Goal: Task Accomplishment & Management: Use online tool/utility

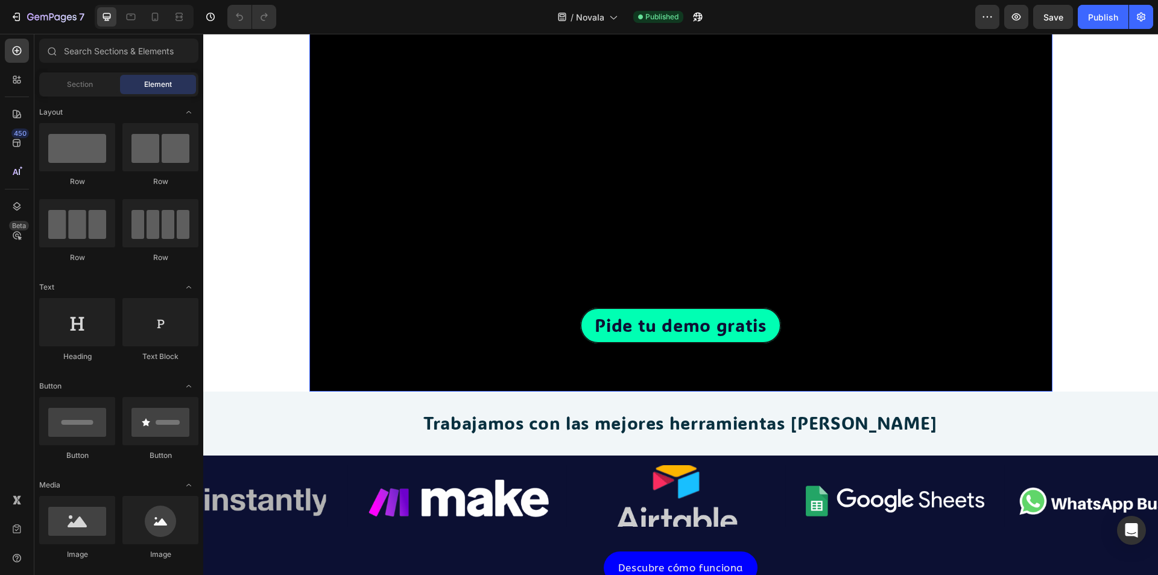
scroll to position [241, 0]
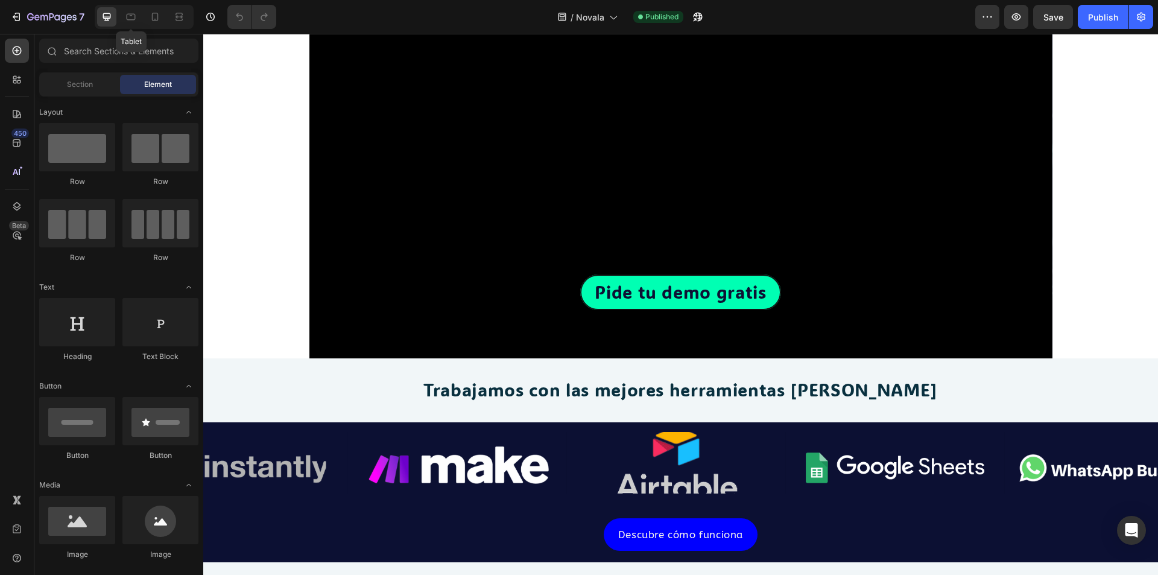
click at [118, 14] on div "Tablet" at bounding box center [144, 17] width 99 height 24
click at [125, 15] on icon at bounding box center [131, 17] width 12 height 12
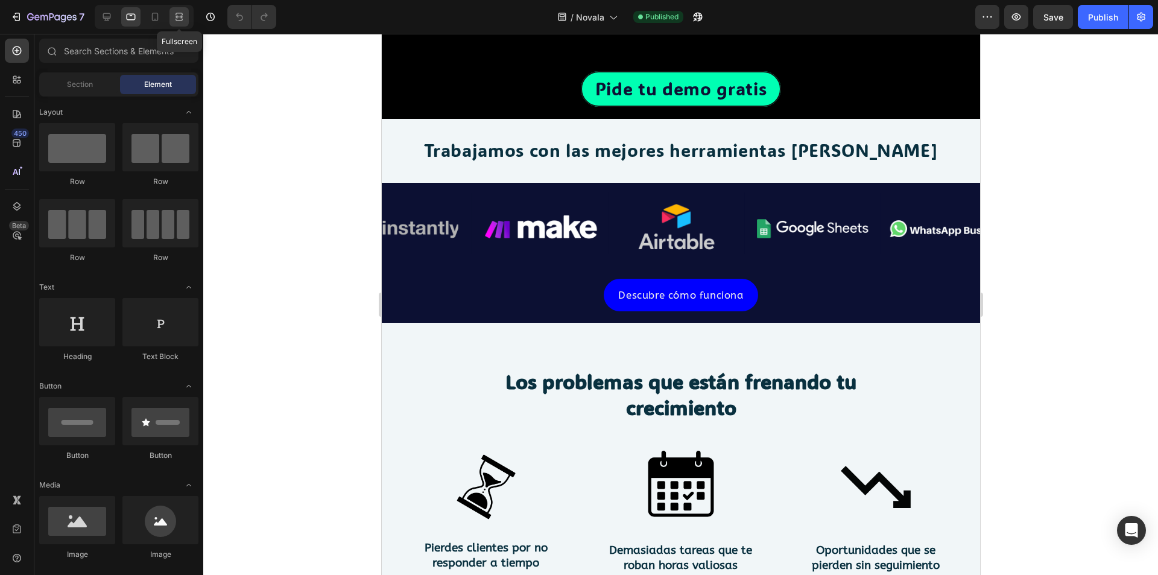
click at [171, 17] on div at bounding box center [178, 16] width 19 height 19
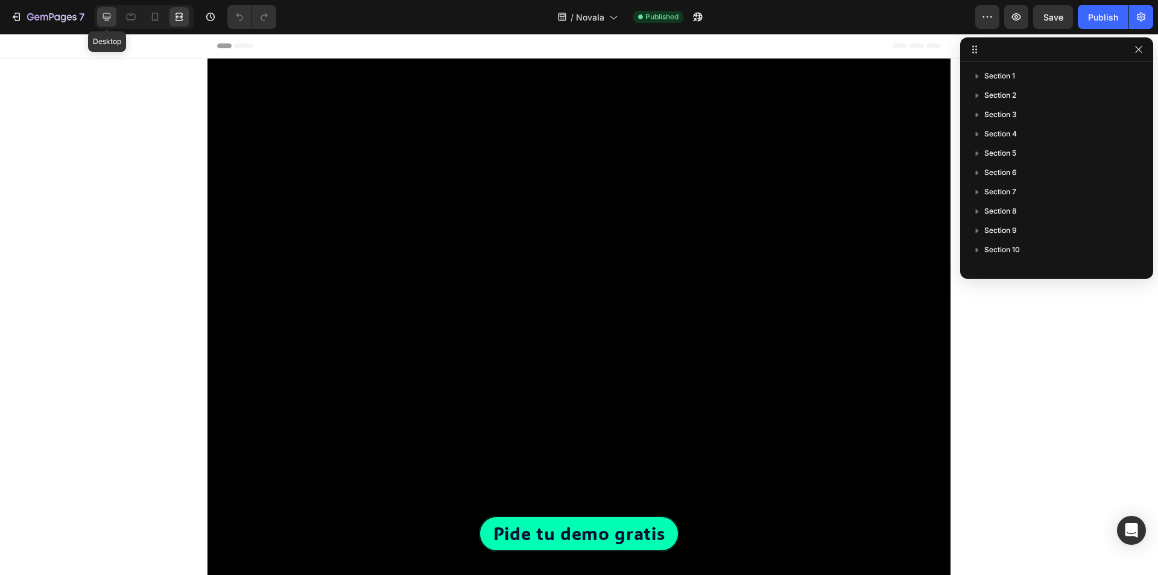
click at [103, 20] on icon at bounding box center [107, 17] width 12 height 12
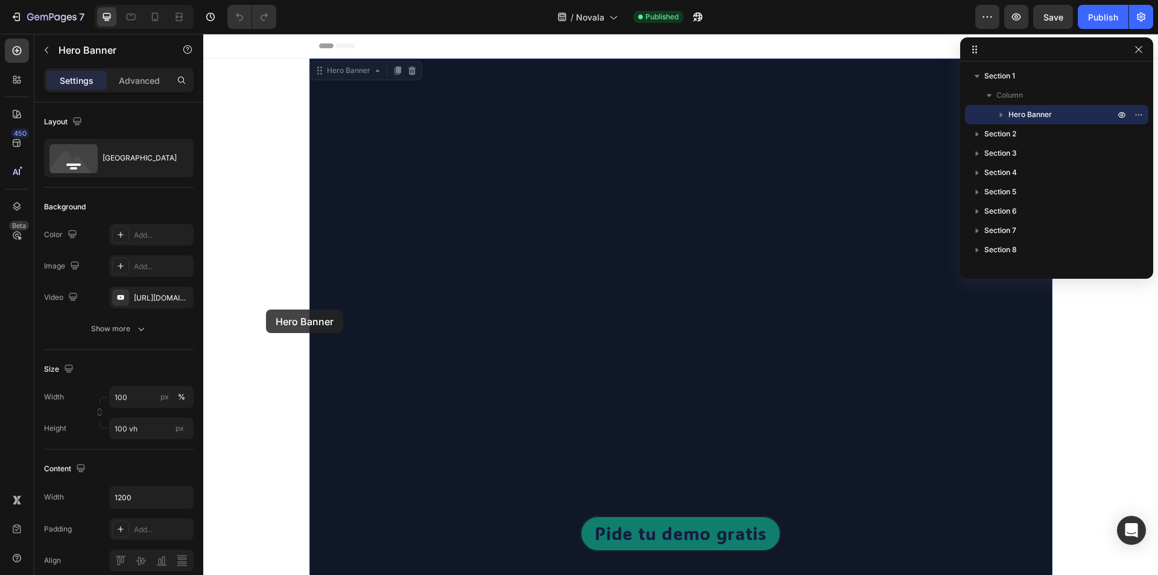
drag, startPoint x: 308, startPoint y: 319, endPoint x: 261, endPoint y: 254, distance: 80.4
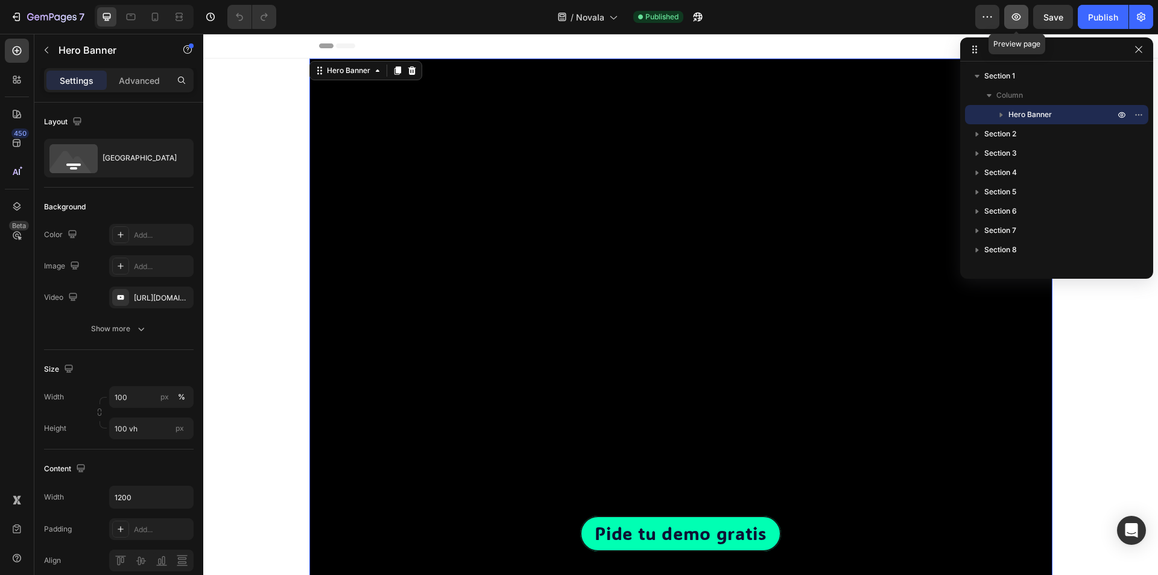
click at [1012, 16] on icon "button" at bounding box center [1016, 17] width 12 height 12
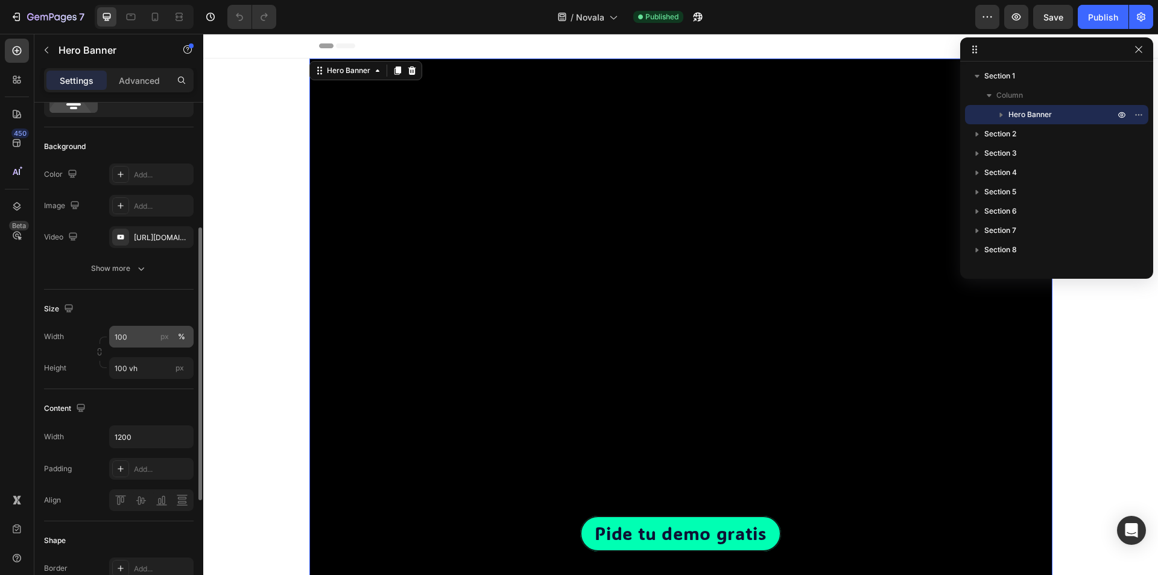
scroll to position [121, 0]
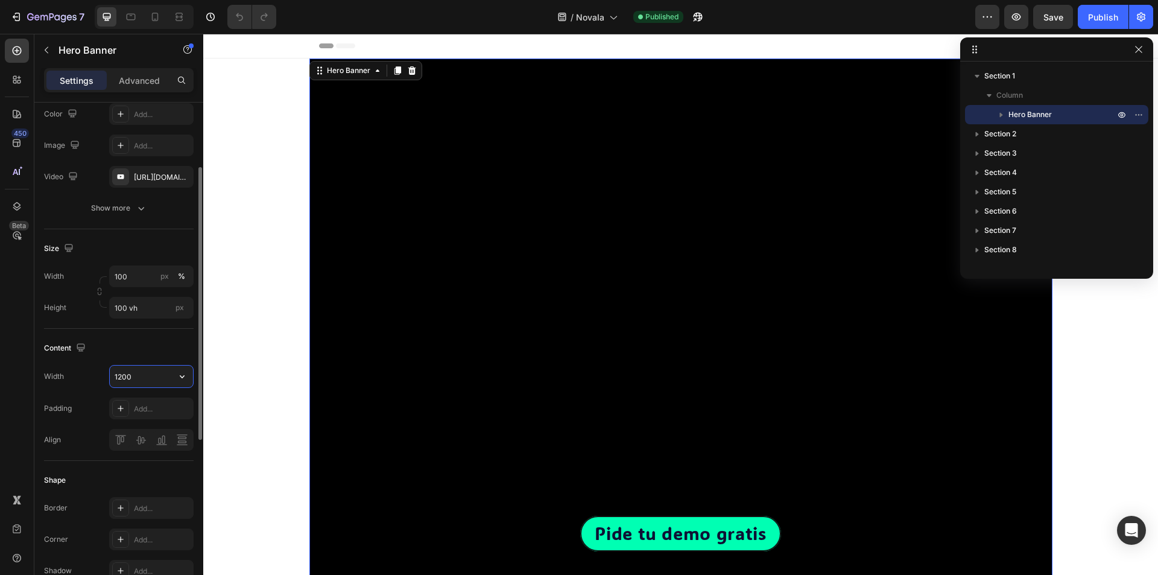
click at [124, 384] on input "1200" at bounding box center [151, 377] width 83 height 22
click at [173, 380] on button "button" at bounding box center [182, 377] width 22 height 22
click at [146, 445] on div "Fit content Auto" at bounding box center [138, 453] width 99 height 23
type input "Auto"
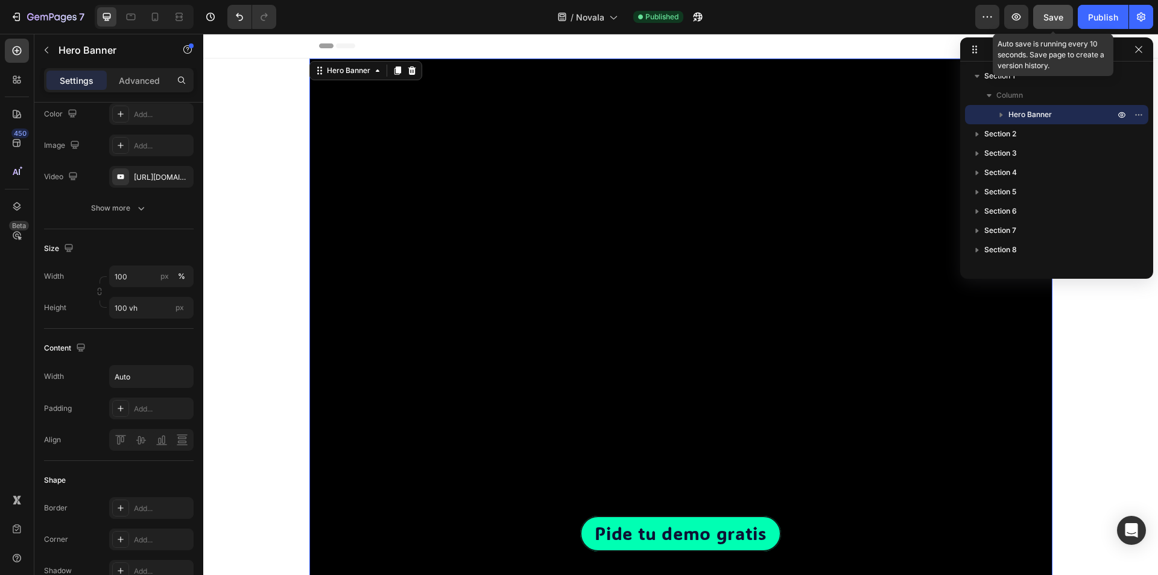
click at [1051, 16] on span "Save" at bounding box center [1053, 17] width 20 height 10
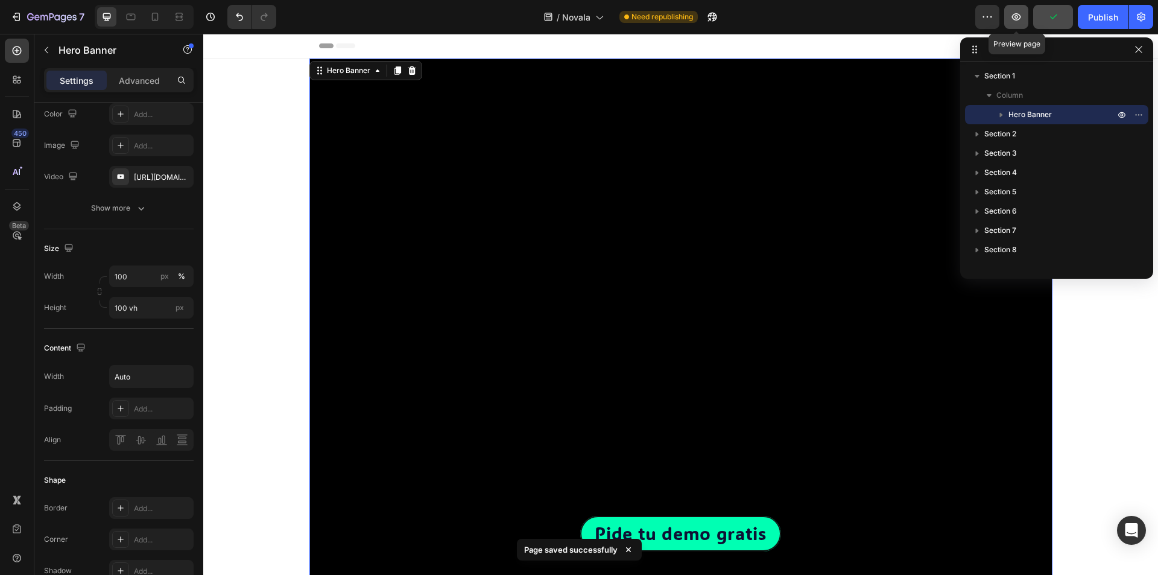
click at [1025, 17] on button "button" at bounding box center [1016, 17] width 24 height 24
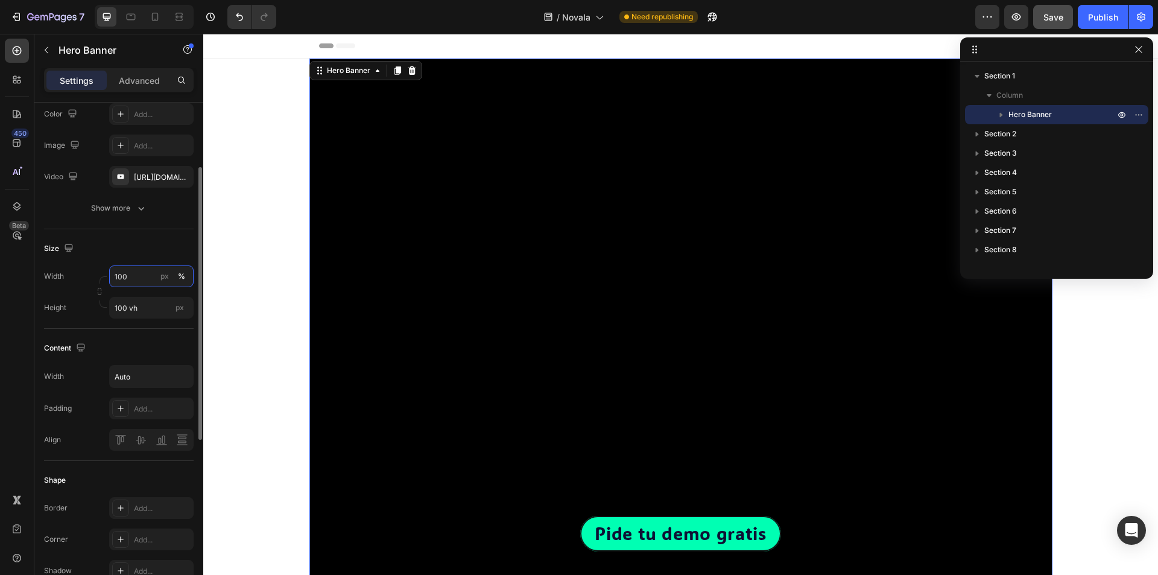
click at [142, 279] on input "100" at bounding box center [151, 276] width 84 height 22
click at [144, 306] on p "Full 100%" at bounding box center [149, 305] width 70 height 11
click at [147, 279] on input "100" at bounding box center [151, 276] width 84 height 22
click at [156, 344] on div "Content" at bounding box center [119, 347] width 150 height 19
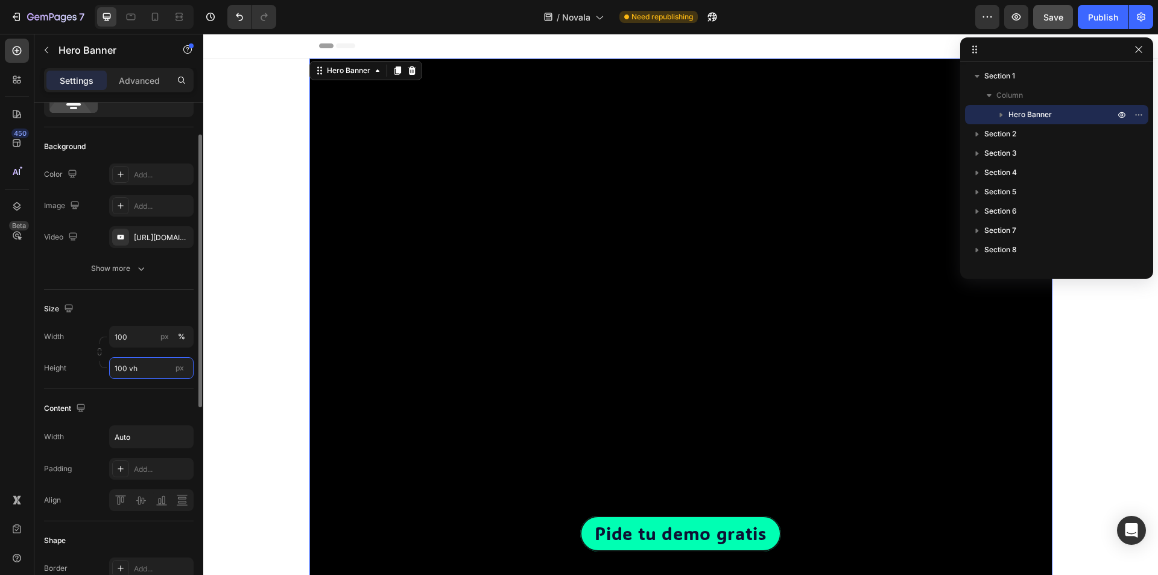
click at [145, 371] on input "100 vh" at bounding box center [151, 368] width 84 height 22
click at [142, 401] on span "Fit content" at bounding box center [132, 396] width 36 height 11
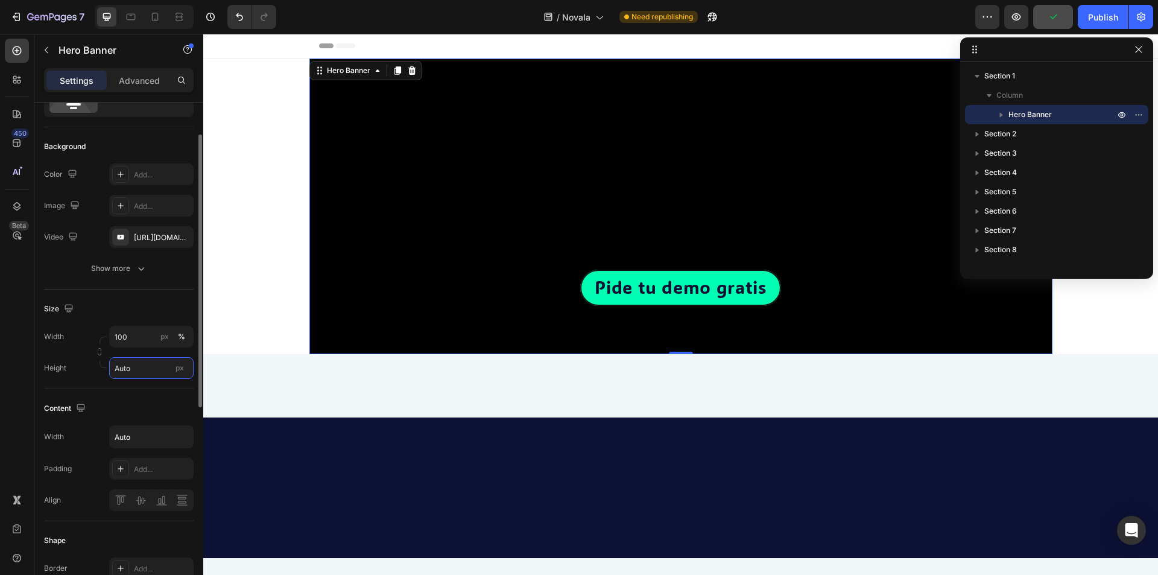
click at [153, 361] on input "Auto" at bounding box center [151, 368] width 84 height 22
click at [145, 408] on div "Fit screen 100vh" at bounding box center [139, 419] width 99 height 22
type input "100 vh"
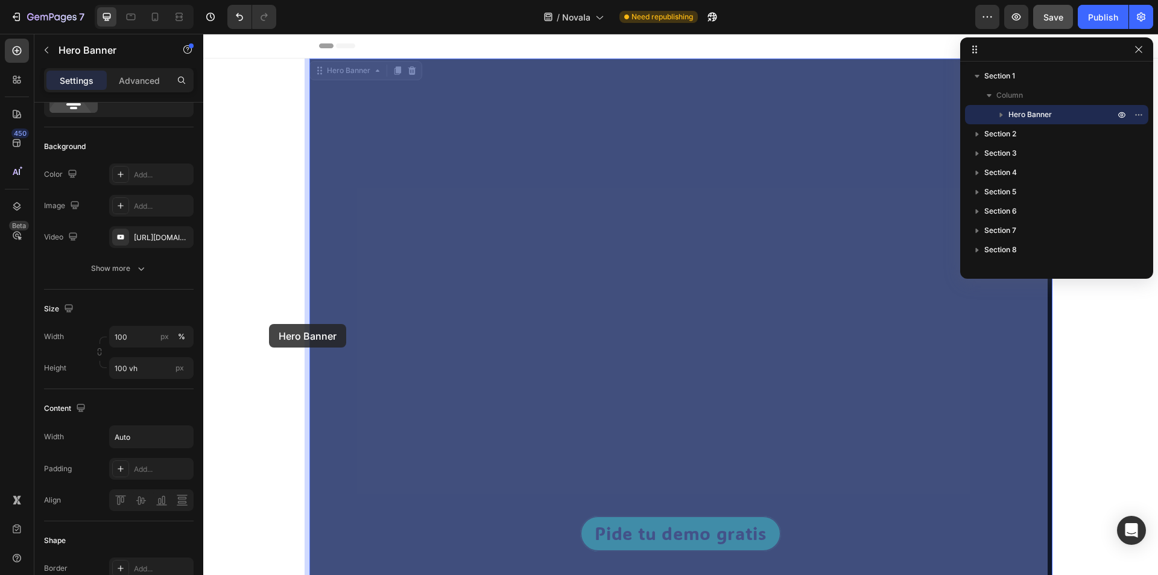
drag, startPoint x: 306, startPoint y: 328, endPoint x: 268, endPoint y: 324, distance: 37.6
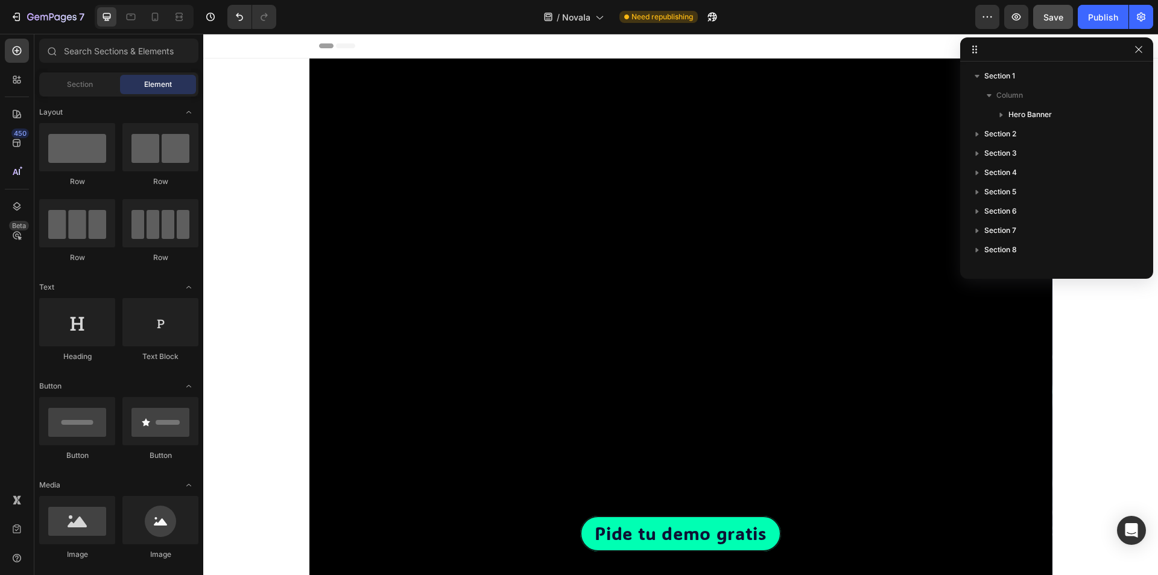
drag, startPoint x: 322, startPoint y: 44, endPoint x: 429, endPoint y: 51, distance: 107.6
click at [452, 51] on div "Header" at bounding box center [681, 46] width 724 height 24
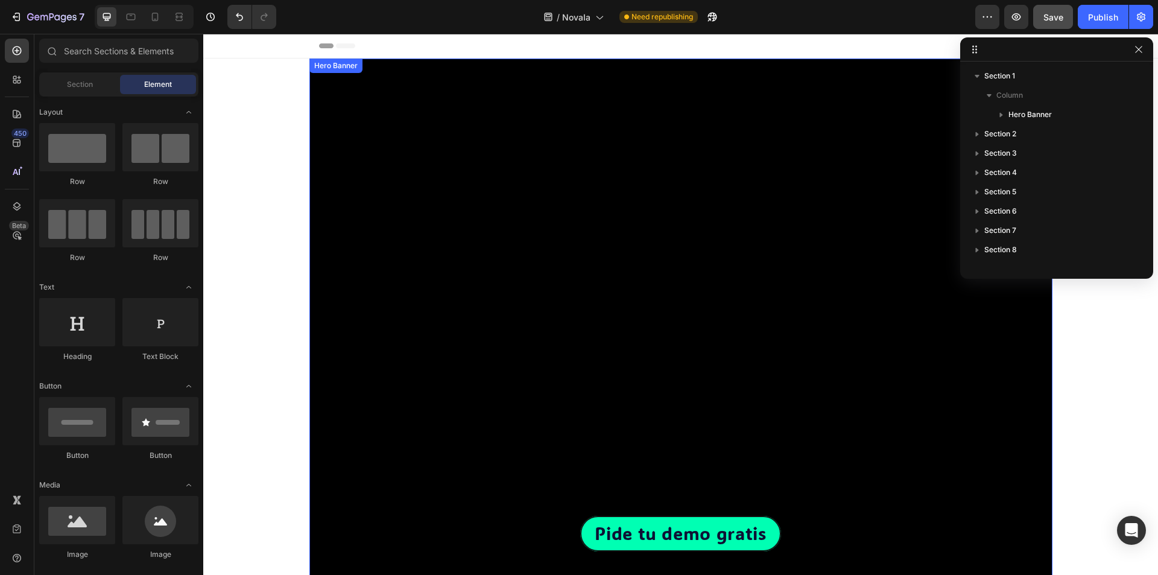
click at [404, 134] on div "Overlay" at bounding box center [680, 329] width 743 height 541
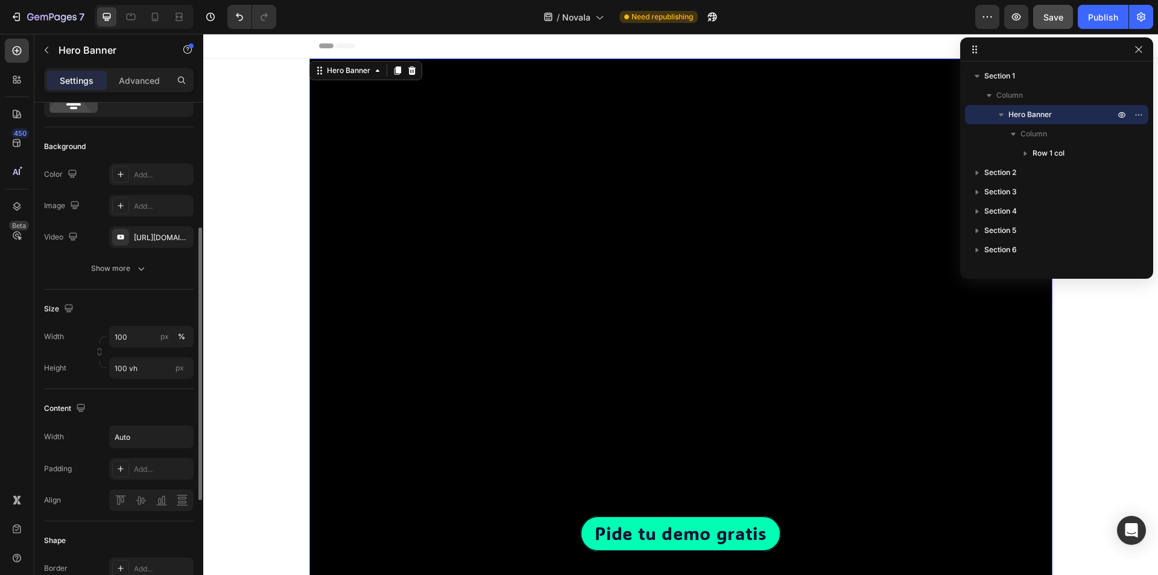
scroll to position [121, 0]
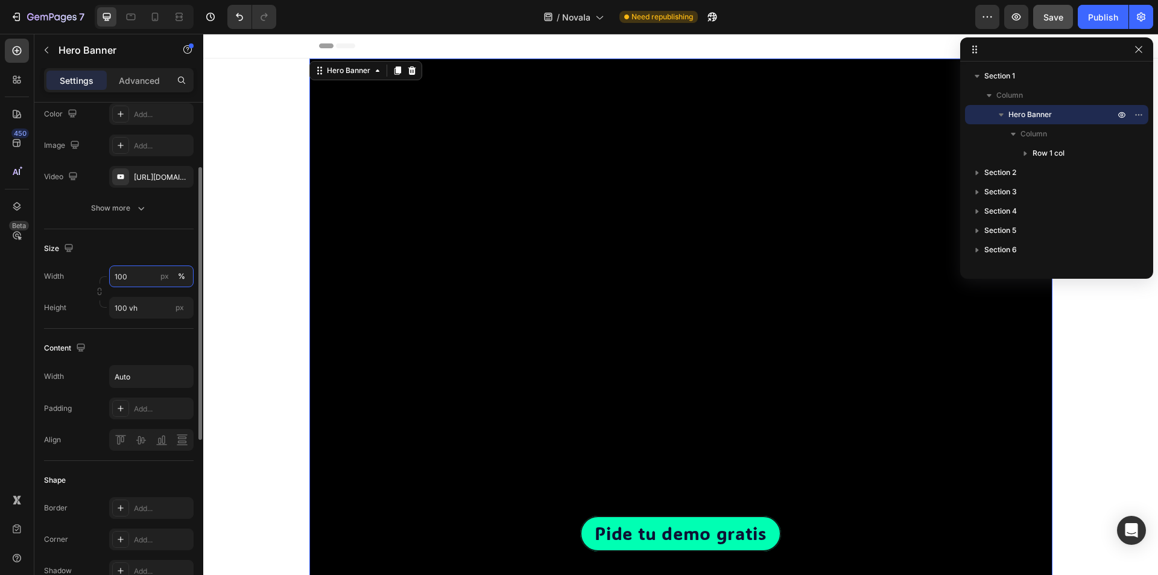
click at [139, 279] on input "100" at bounding box center [151, 276] width 84 height 22
click at [130, 321] on div "Default 1200px" at bounding box center [139, 327] width 99 height 22
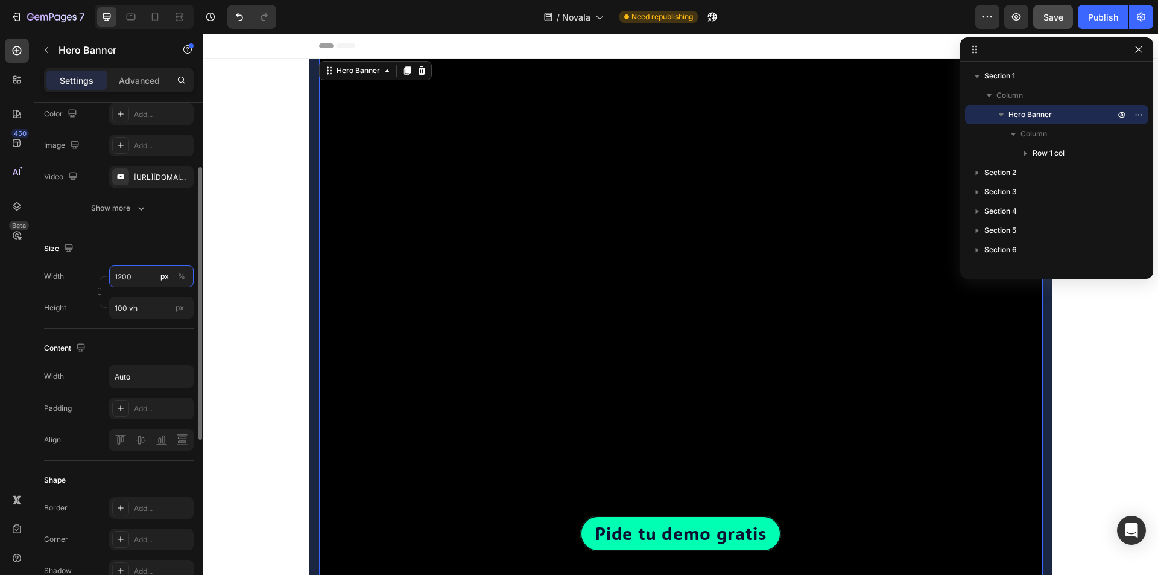
click at [141, 286] on input "1200" at bounding box center [151, 276] width 84 height 22
click at [141, 306] on p "Full 100%" at bounding box center [149, 305] width 70 height 11
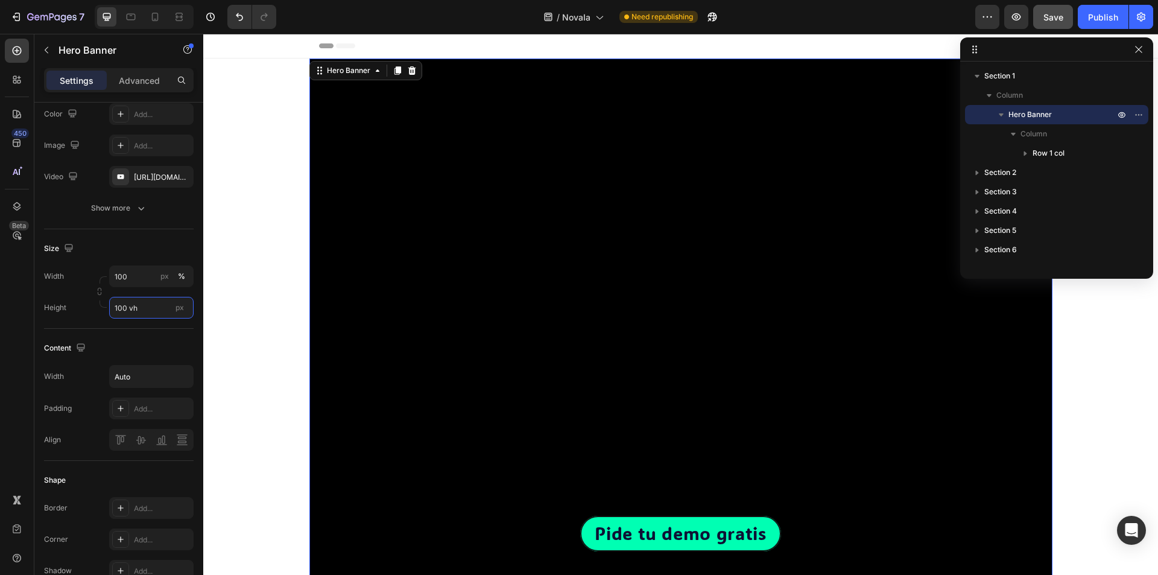
click at [141, 304] on input "100 vh" at bounding box center [151, 308] width 84 height 22
click at [142, 281] on input "100" at bounding box center [151, 276] width 84 height 22
click at [142, 320] on div "Default 1200px" at bounding box center [139, 327] width 99 height 22
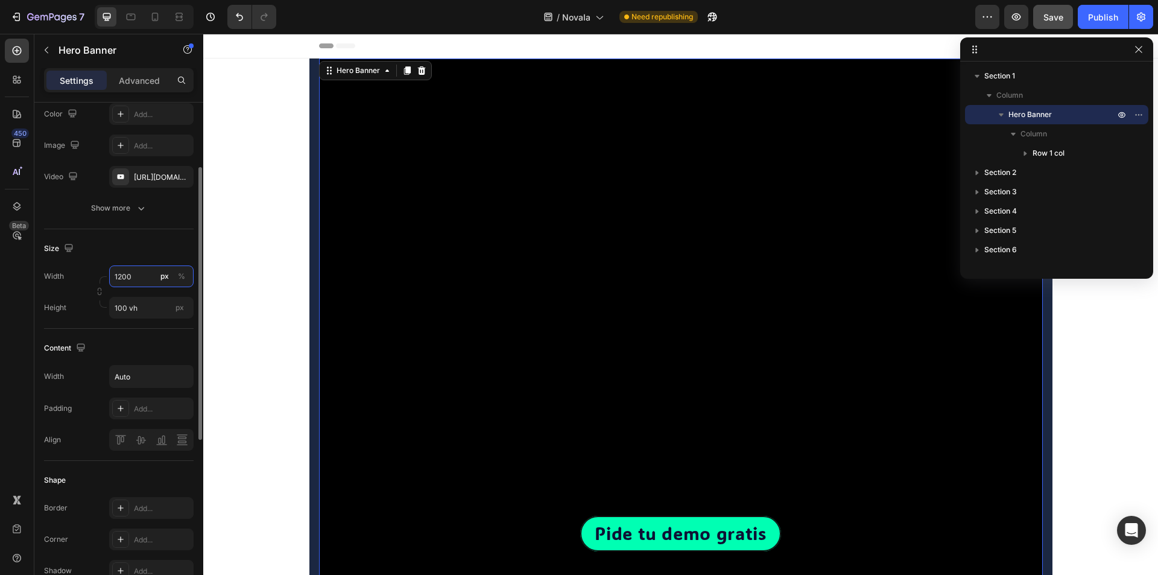
click at [144, 279] on input "1200" at bounding box center [151, 276] width 84 height 22
click at [143, 299] on div "Full 100%" at bounding box center [139, 305] width 99 height 22
type input "100"
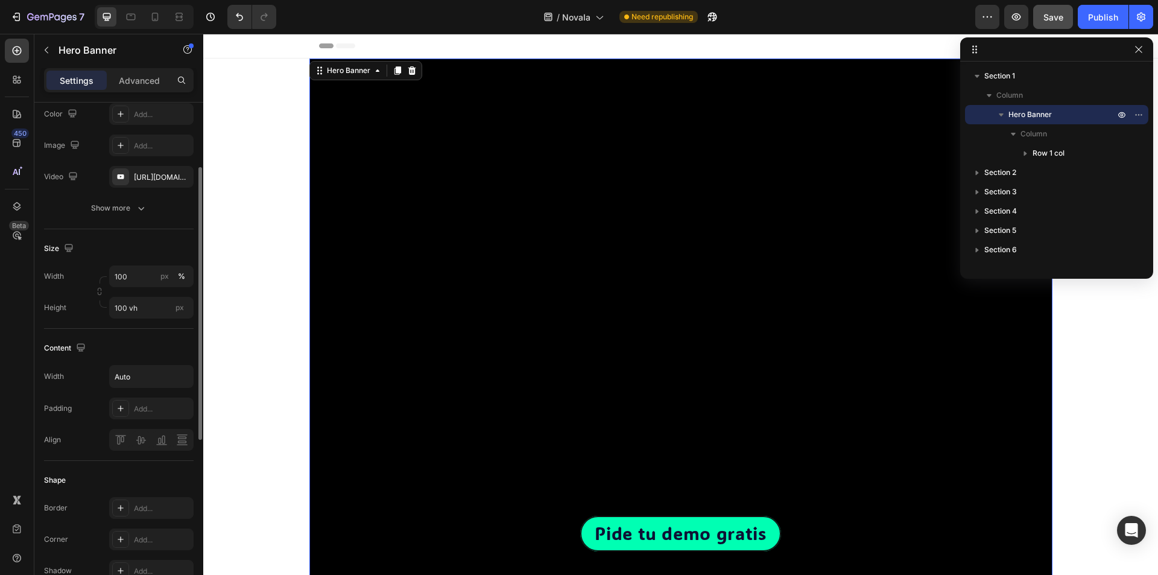
scroll to position [241, 0]
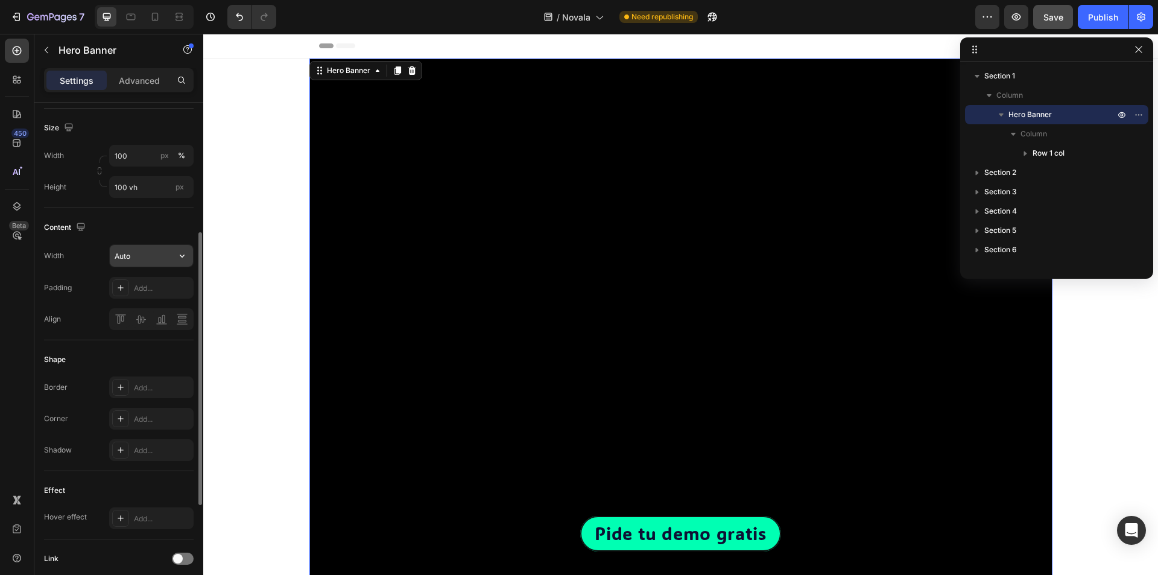
click at [141, 258] on input "Auto" at bounding box center [151, 256] width 83 height 22
click at [170, 258] on input "Auto" at bounding box center [151, 256] width 83 height 22
click at [177, 258] on icon "button" at bounding box center [182, 256] width 12 height 12
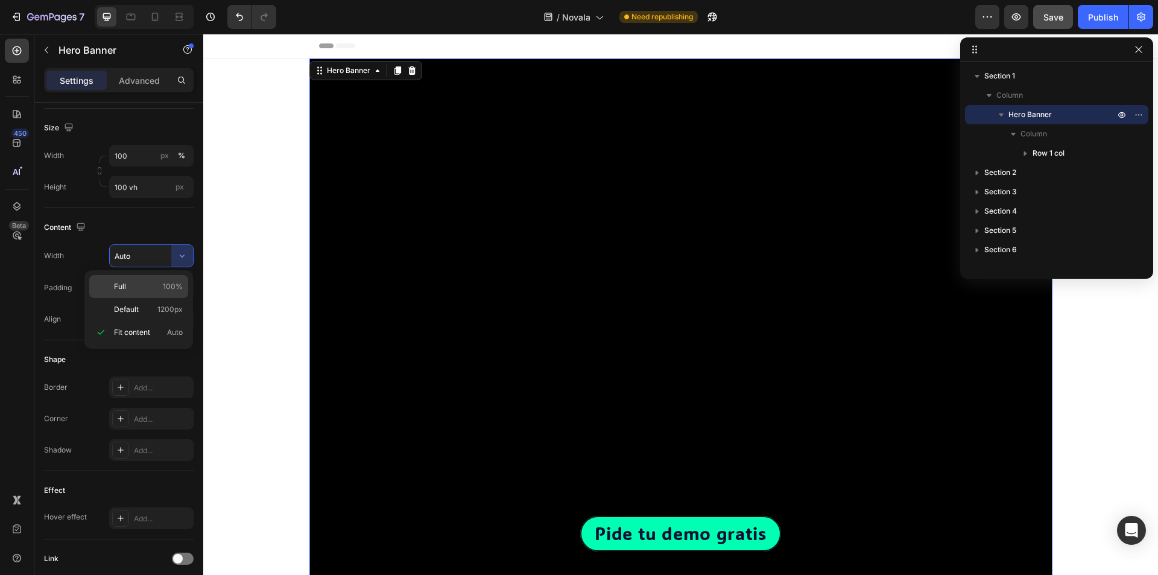
click at [151, 288] on p "Full 100%" at bounding box center [148, 286] width 69 height 11
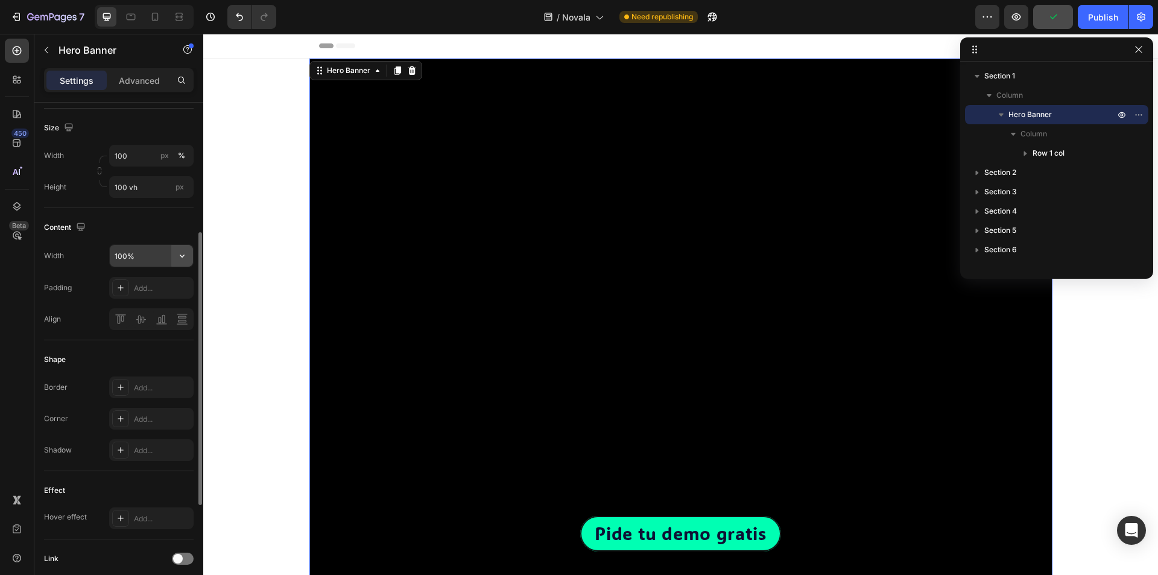
click at [182, 259] on icon "button" at bounding box center [182, 256] width 12 height 12
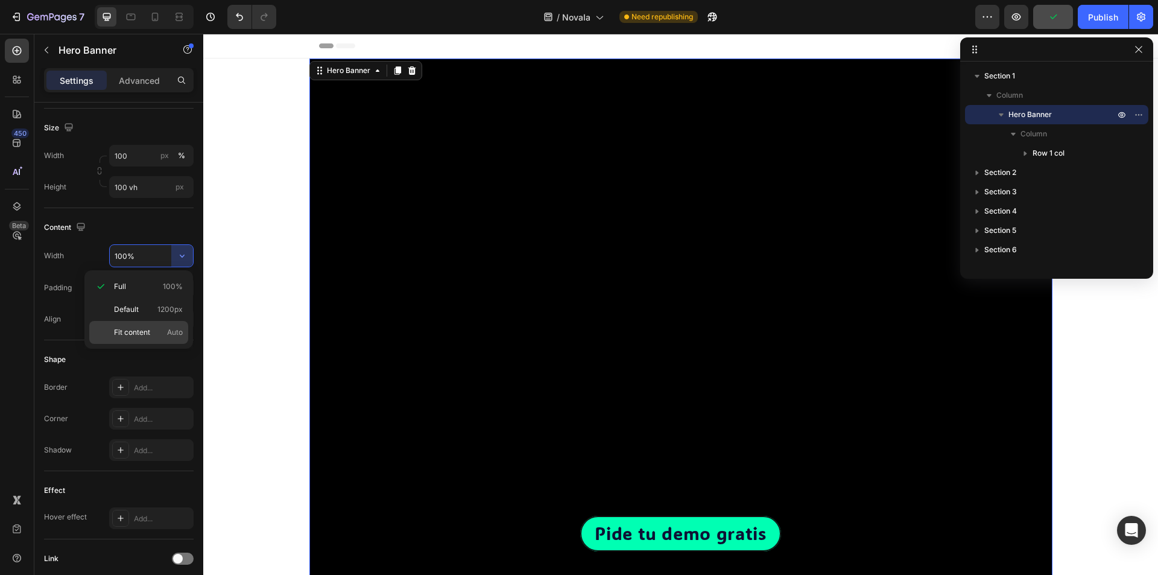
click at [168, 324] on div "Fit content Auto" at bounding box center [138, 332] width 99 height 23
type input "Auto"
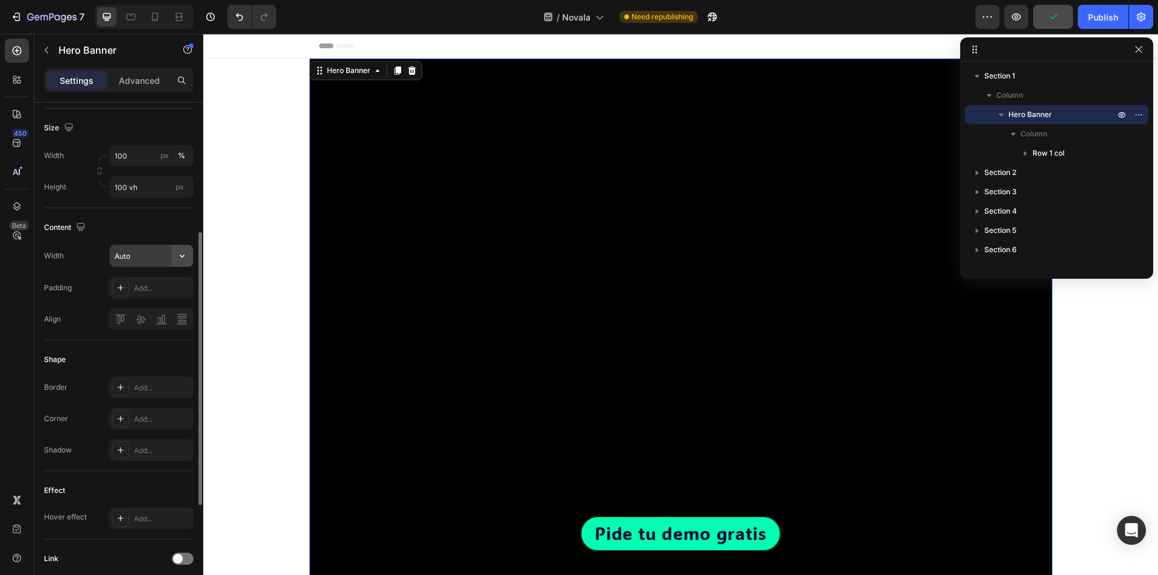
click at [183, 255] on icon "button" at bounding box center [182, 256] width 5 height 3
click at [72, 300] on div "Width Auto Padding Add... Align" at bounding box center [119, 287] width 150 height 86
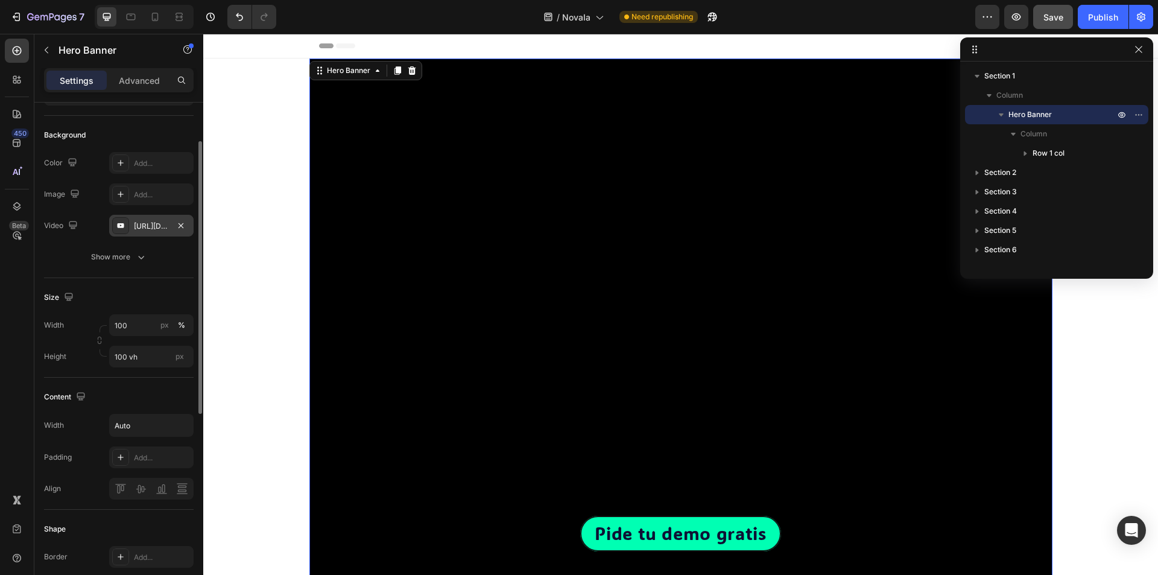
scroll to position [0, 0]
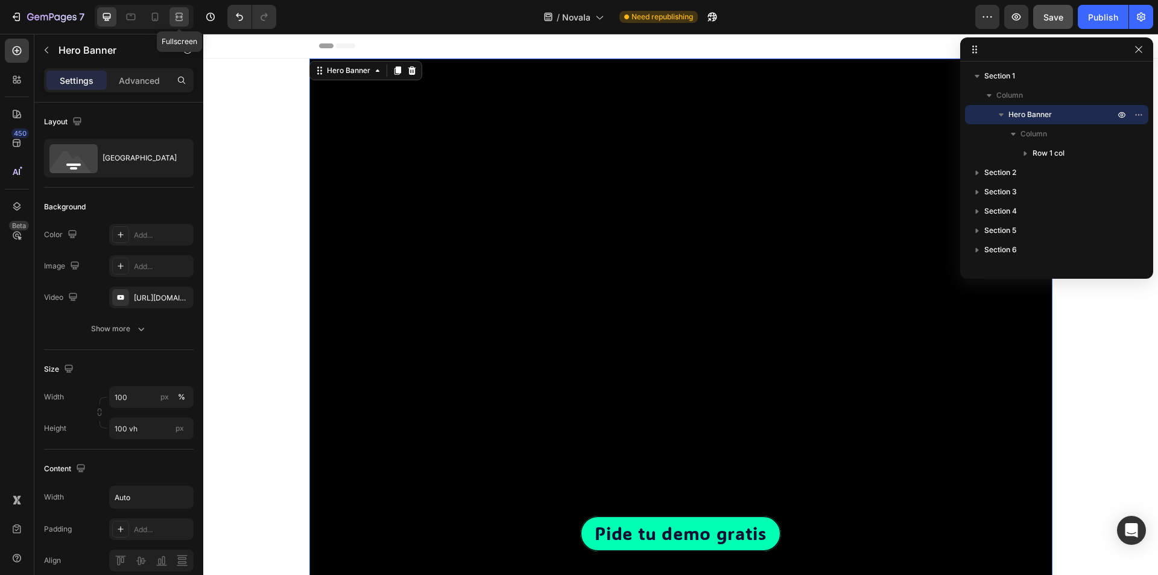
click at [176, 20] on icon at bounding box center [179, 17] width 12 height 12
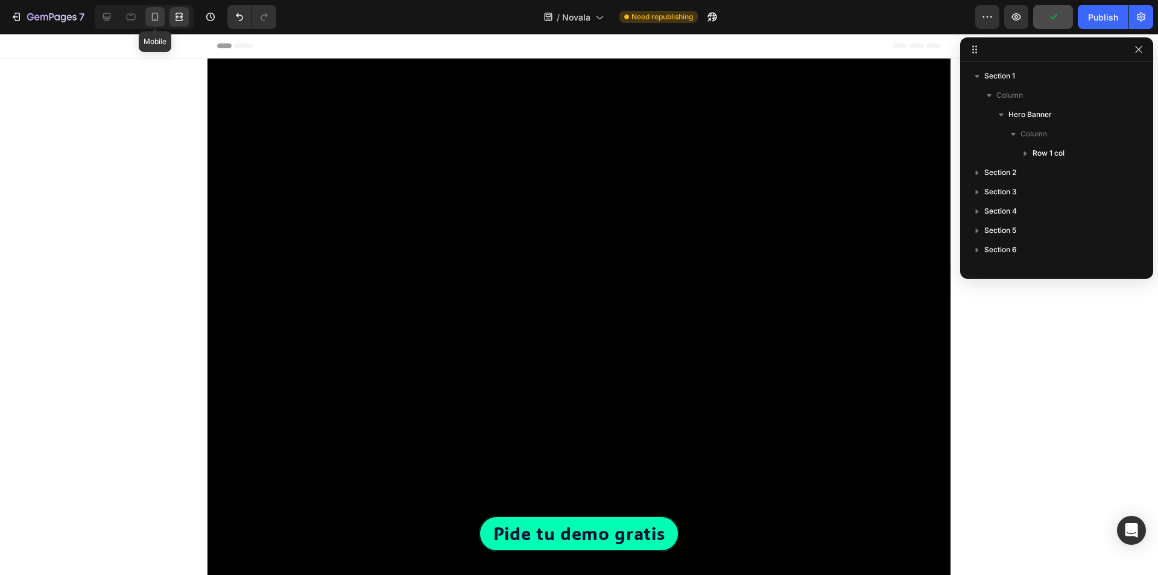
click at [154, 13] on icon at bounding box center [155, 17] width 7 height 8
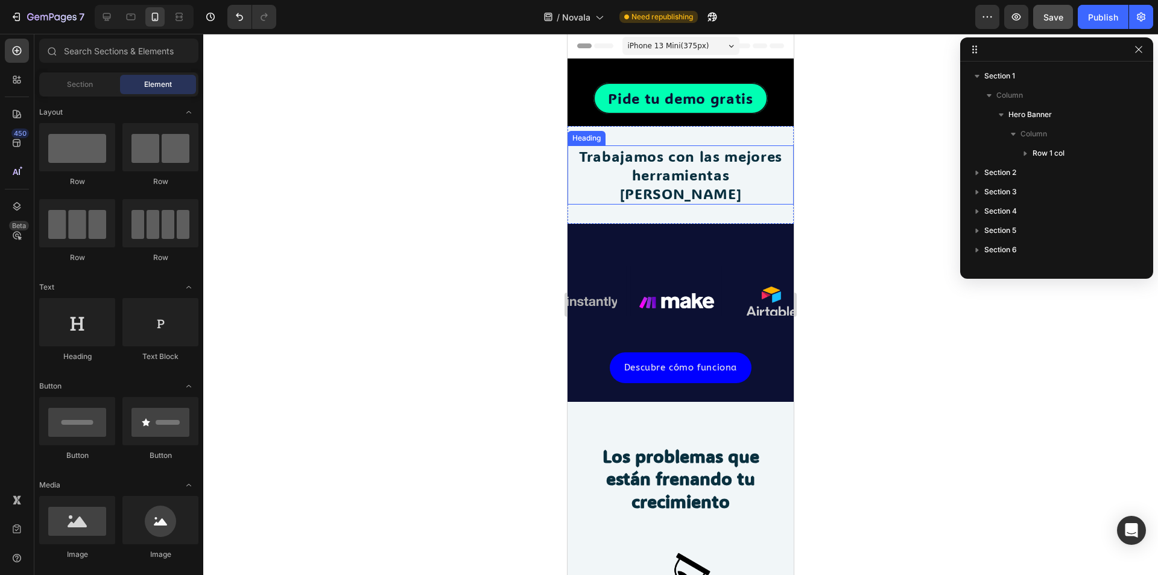
click at [180, 27] on div at bounding box center [144, 17] width 99 height 24
click at [110, 20] on icon at bounding box center [107, 17] width 12 height 12
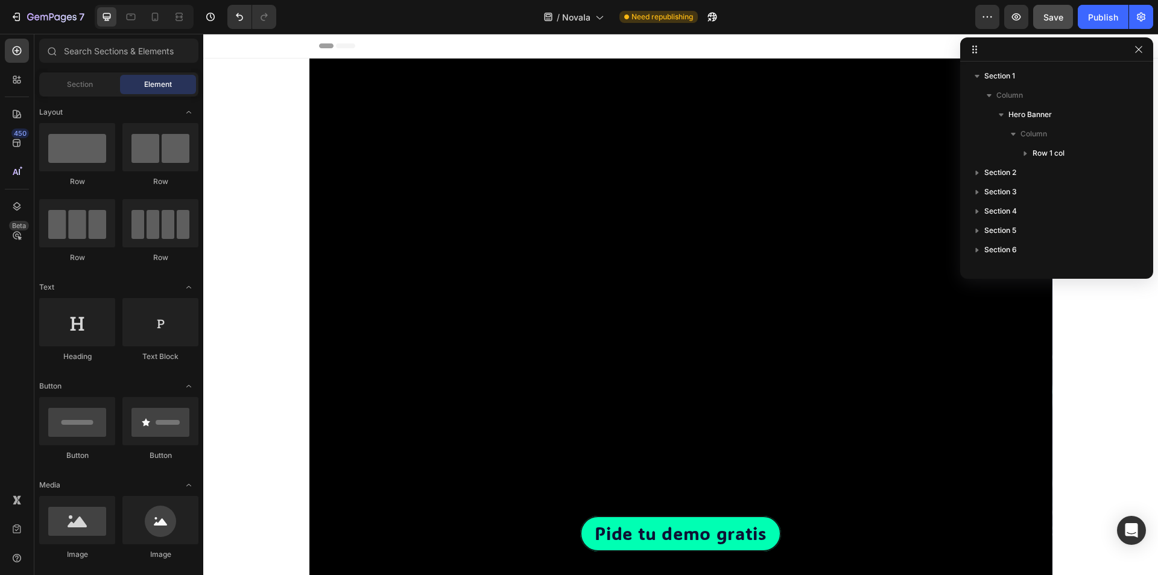
click at [352, 131] on div "Overlay" at bounding box center [680, 329] width 743 height 541
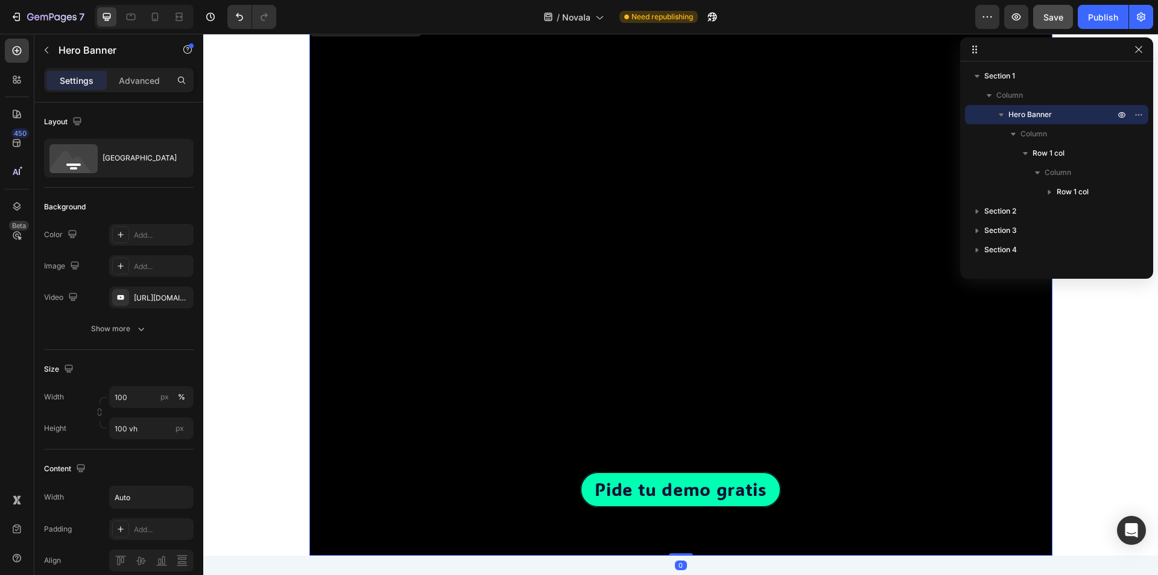
scroll to position [181, 0]
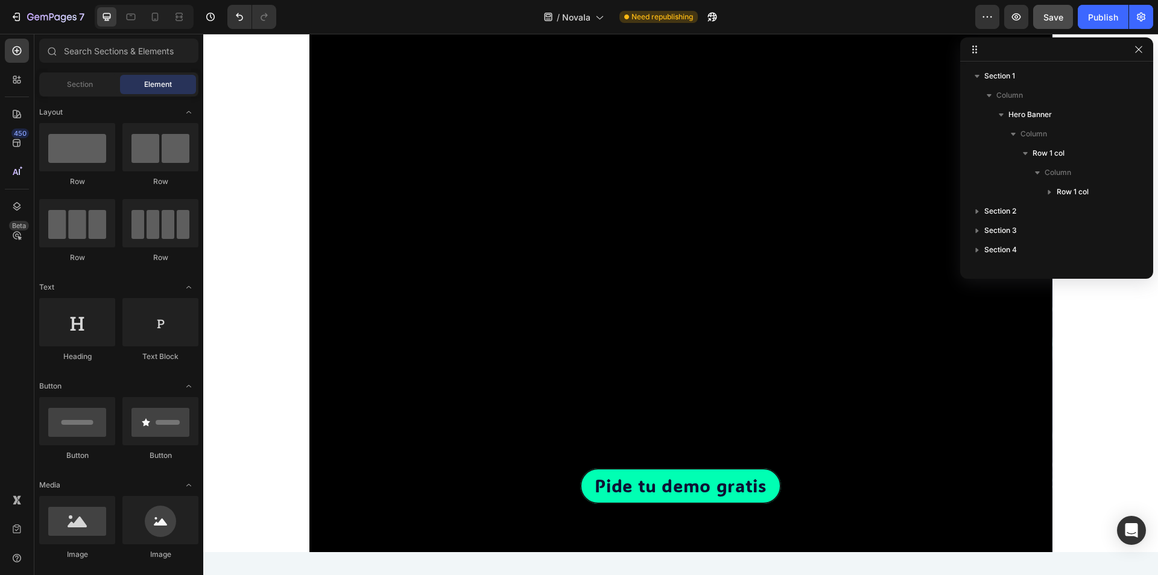
scroll to position [0, 0]
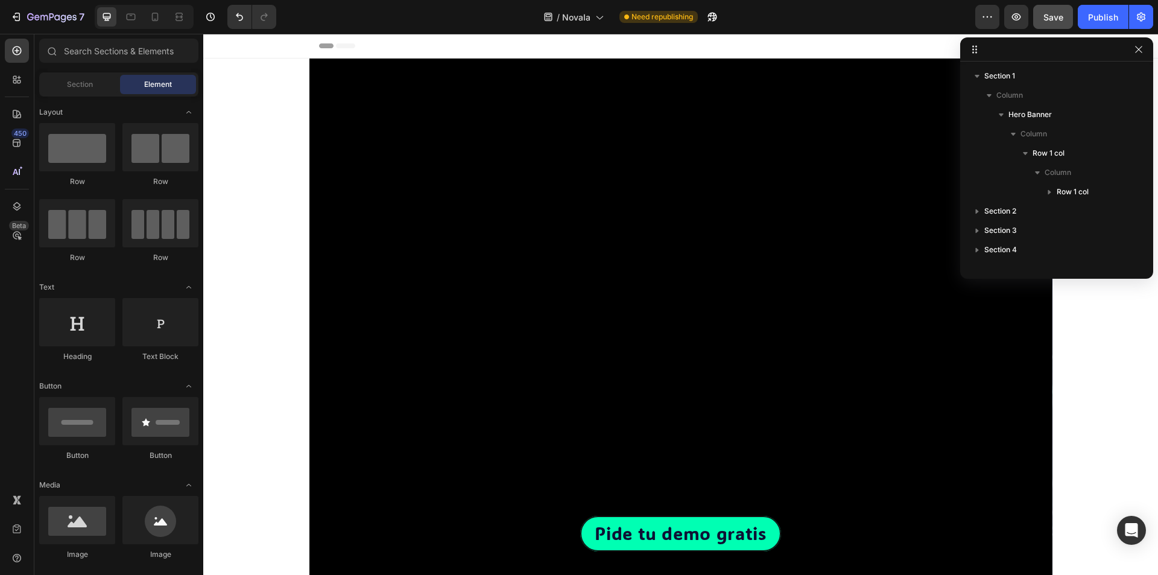
click at [997, 99] on span "Column" at bounding box center [1009, 95] width 27 height 12
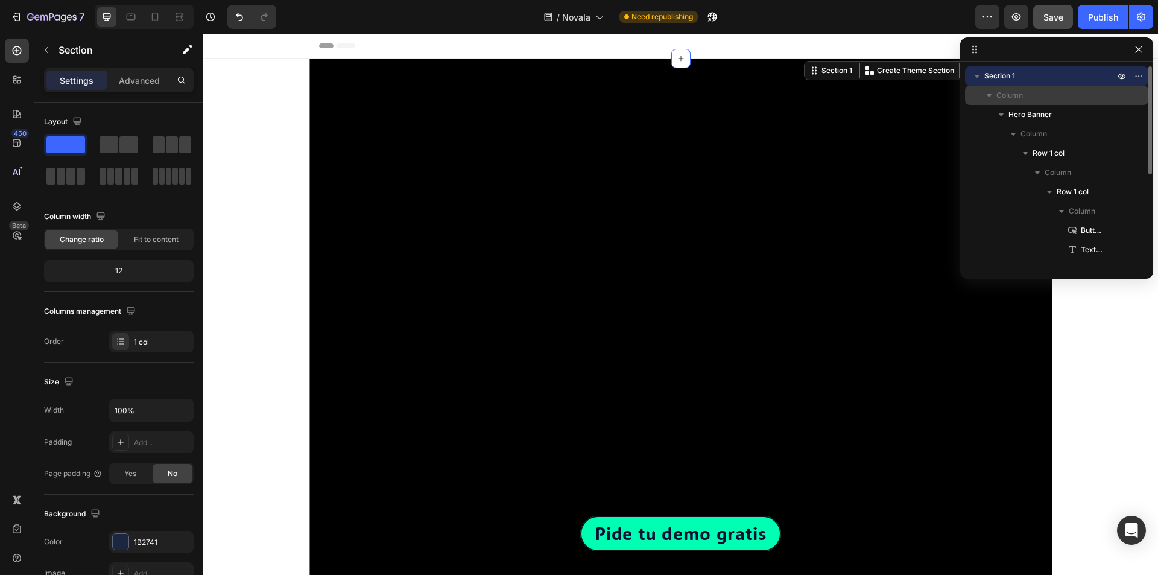
click at [1010, 94] on span "Column" at bounding box center [1009, 95] width 27 height 12
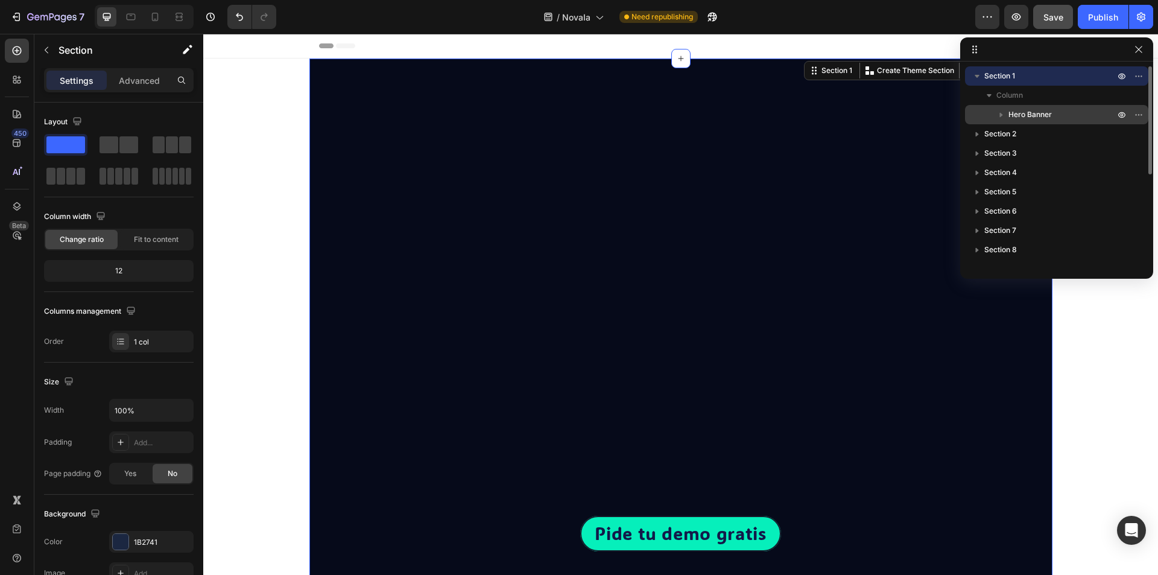
click at [1003, 109] on icon "button" at bounding box center [1001, 115] width 12 height 12
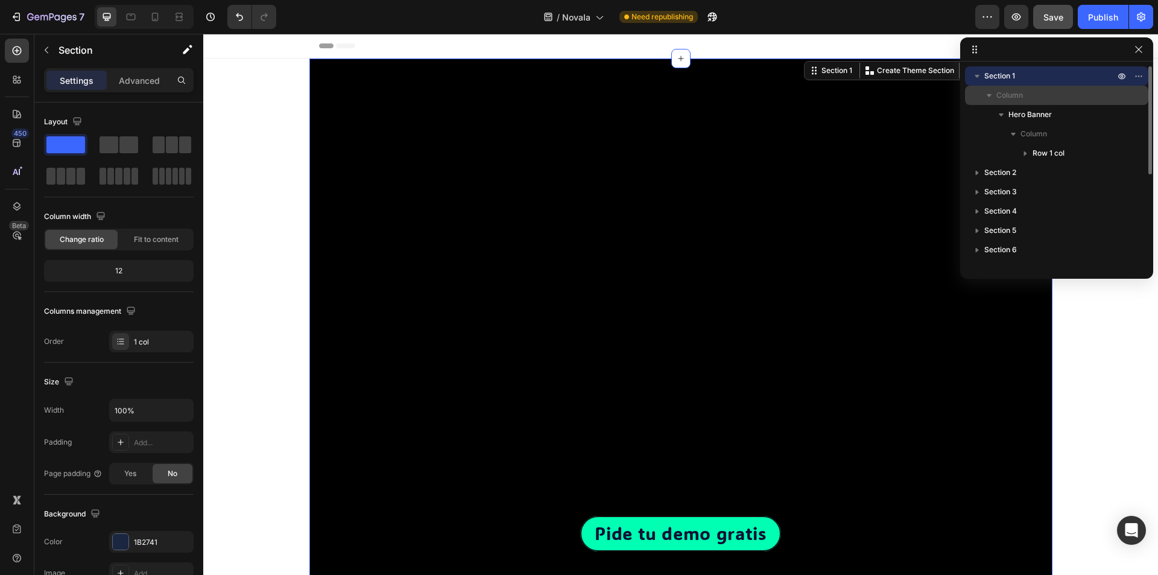
click at [1013, 98] on span "Column" at bounding box center [1009, 95] width 27 height 12
click at [1093, 95] on p "Column" at bounding box center [1056, 95] width 121 height 12
click at [1135, 99] on div "Column" at bounding box center [1057, 95] width 174 height 19
click at [1050, 98] on p "Column" at bounding box center [1056, 95] width 121 height 12
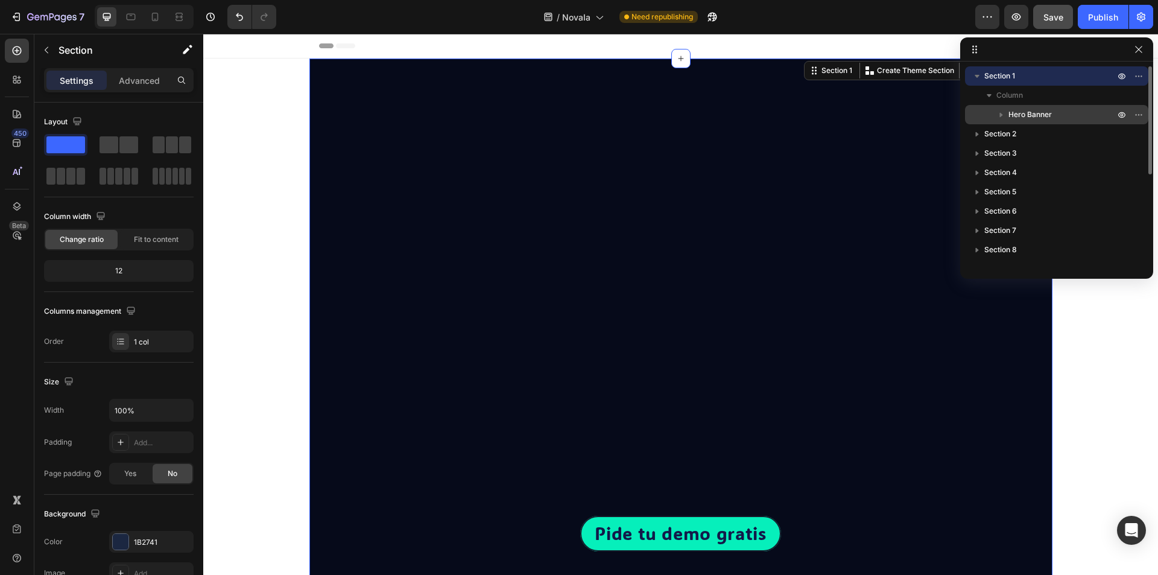
click at [1042, 115] on span "Hero Banner" at bounding box center [1029, 115] width 43 height 12
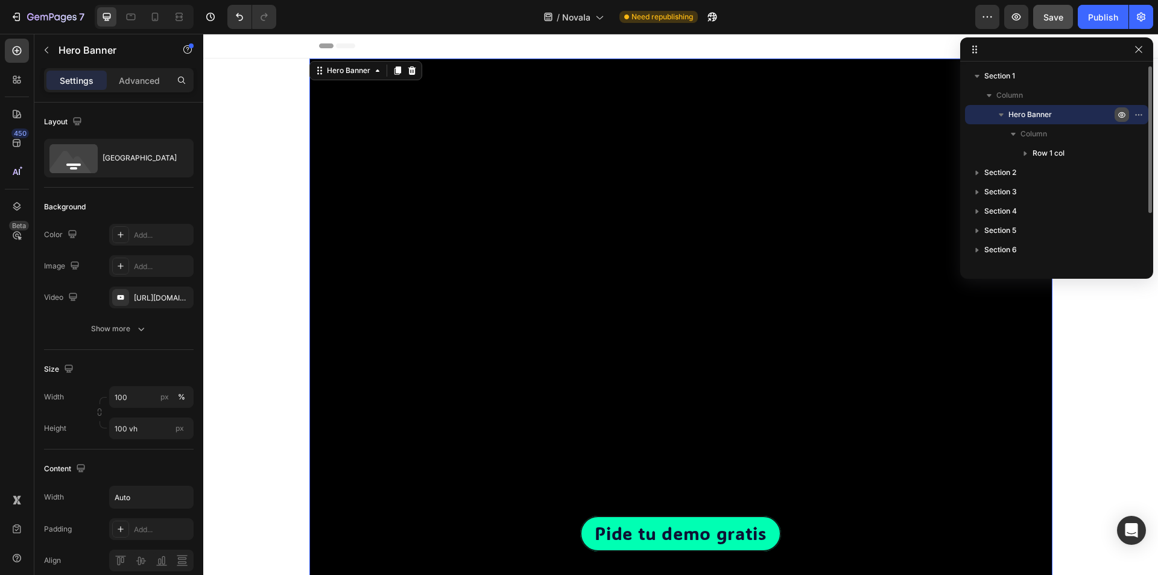
click at [1121, 116] on icon "button" at bounding box center [1122, 115] width 10 height 10
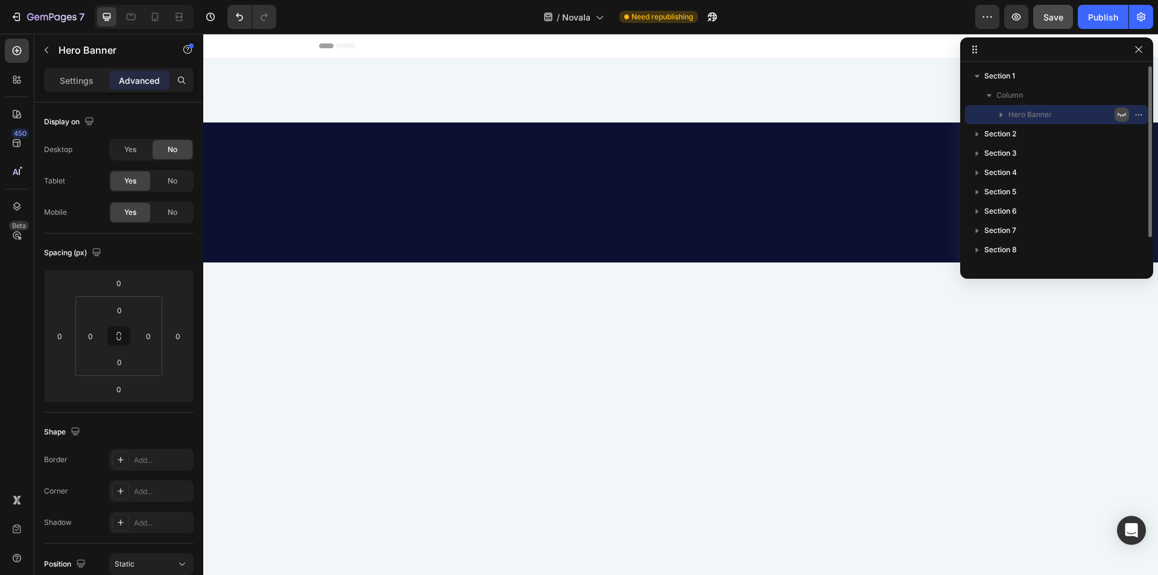
click at [1121, 116] on icon "button" at bounding box center [1122, 115] width 8 height 4
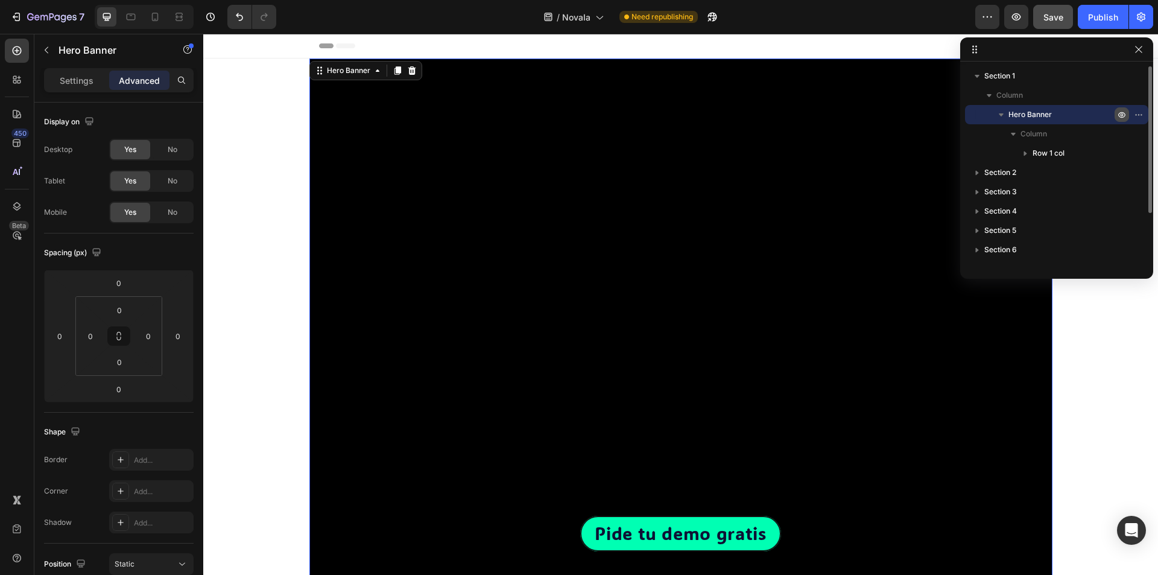
click at [1121, 116] on icon "button" at bounding box center [1122, 115] width 10 height 10
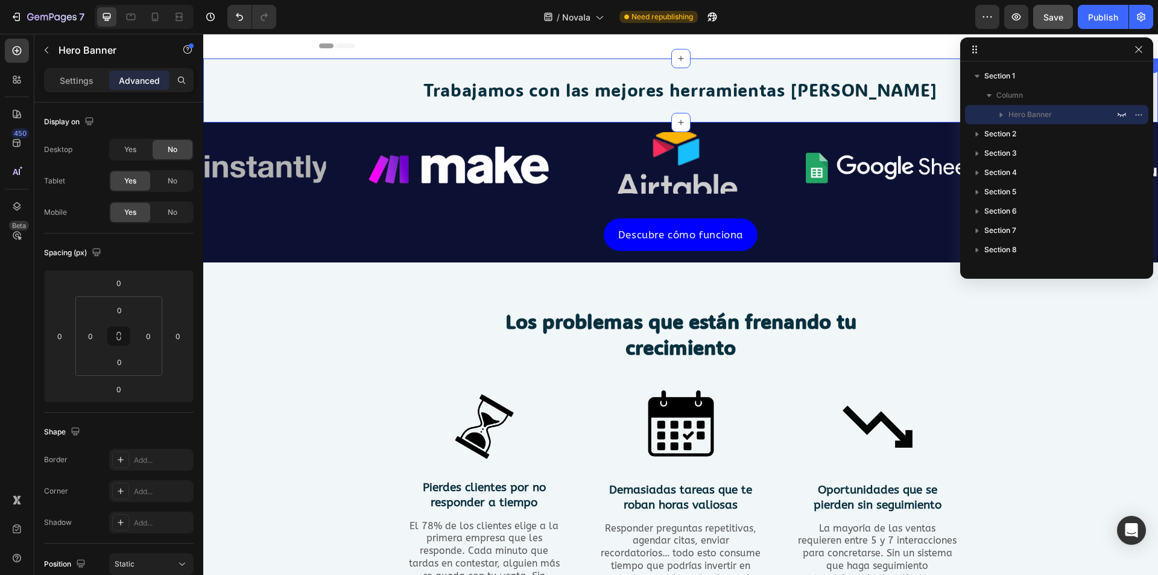
click at [291, 66] on div "Trabajamos con las mejores herramientas [PERSON_NAME] Heading Section 2" at bounding box center [680, 91] width 955 height 64
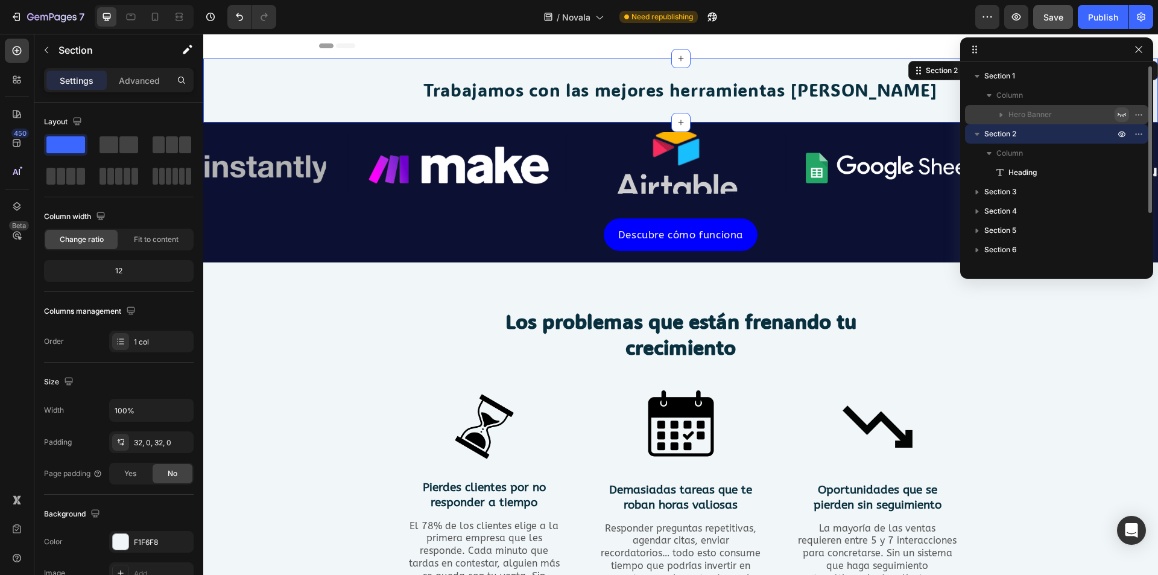
click at [1117, 113] on icon "button" at bounding box center [1122, 115] width 10 height 10
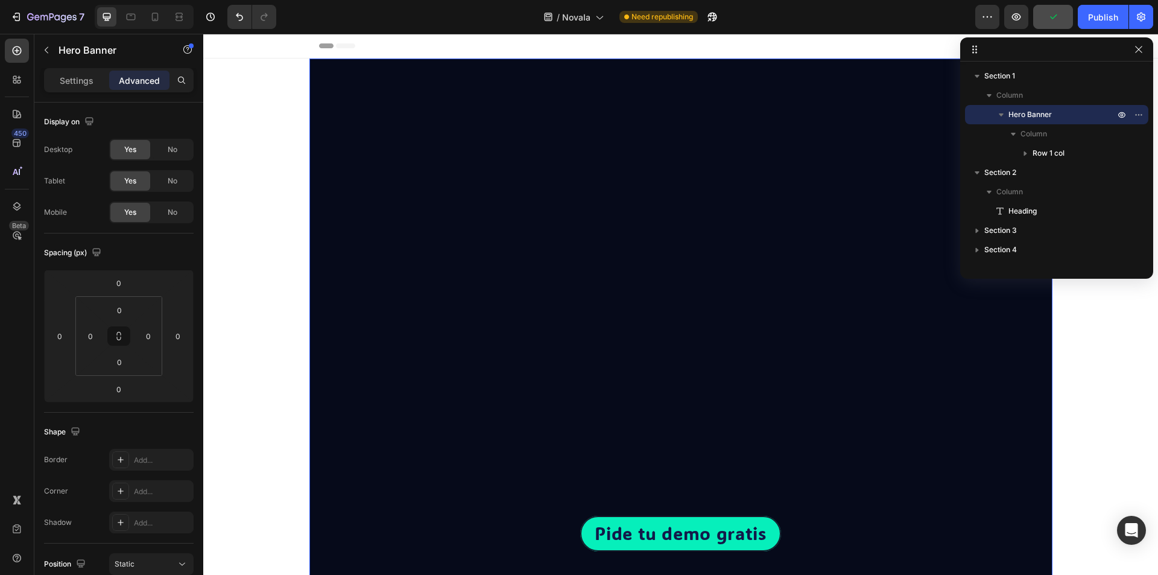
click at [644, 176] on div "Overlay" at bounding box center [680, 329] width 743 height 541
click at [490, 188] on div "Overlay" at bounding box center [680, 329] width 743 height 541
click at [445, 131] on div "Overlay" at bounding box center [680, 329] width 743 height 541
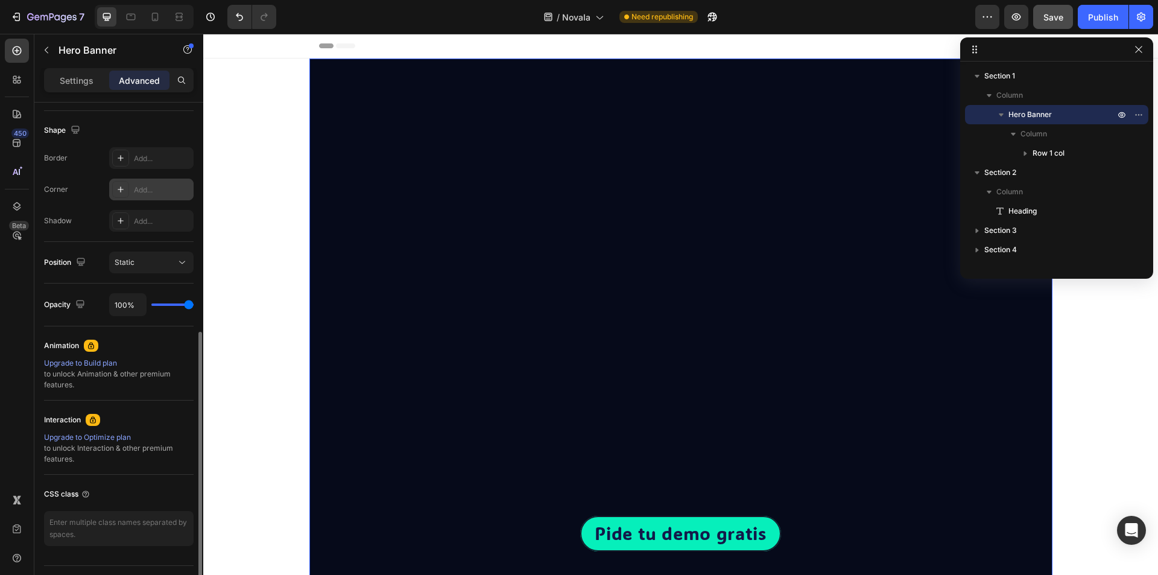
scroll to position [331, 0]
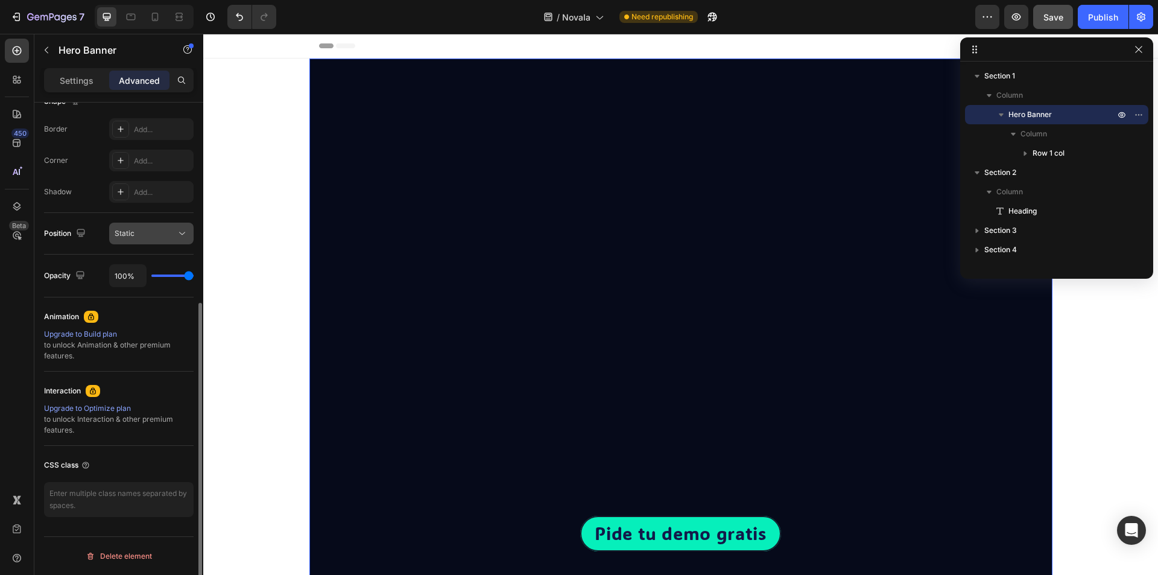
click at [146, 234] on div "Static" at bounding box center [146, 233] width 62 height 11
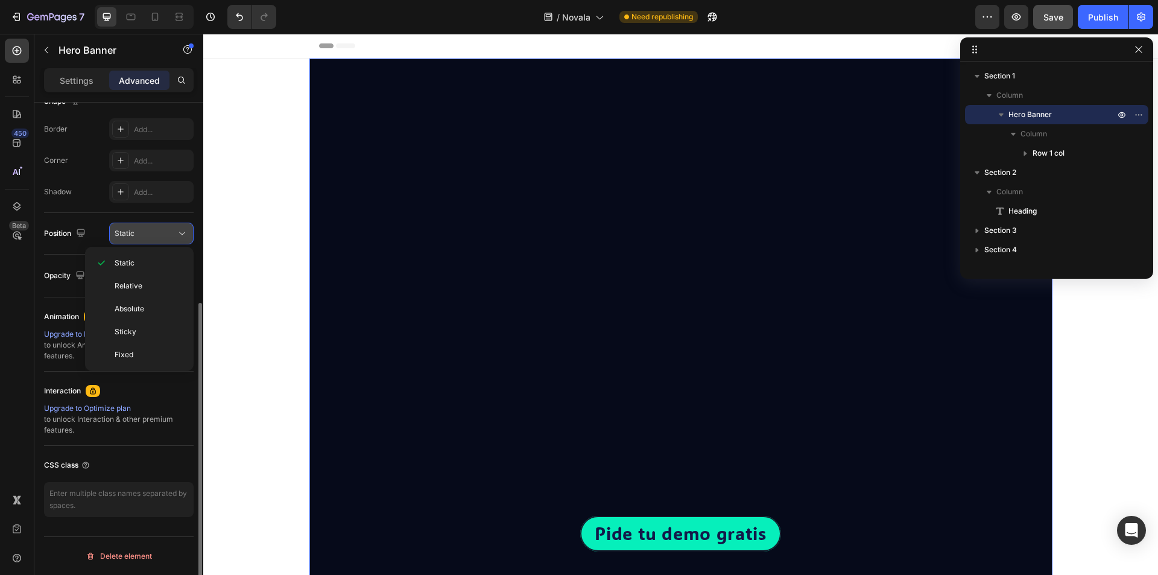
click at [146, 234] on div "Static" at bounding box center [146, 233] width 62 height 11
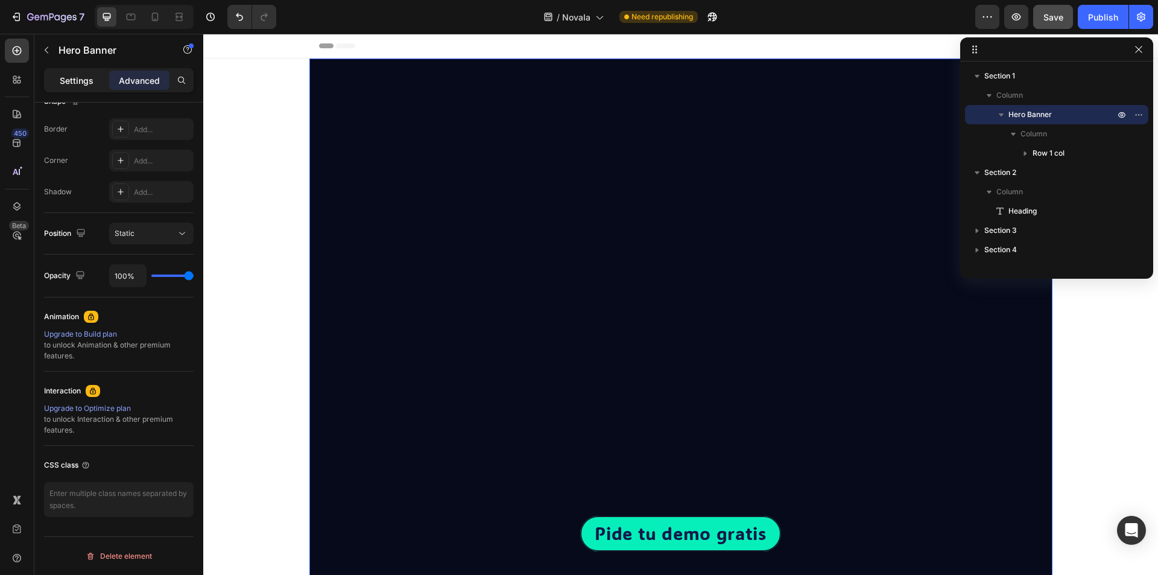
click at [82, 81] on p "Settings" at bounding box center [77, 80] width 34 height 13
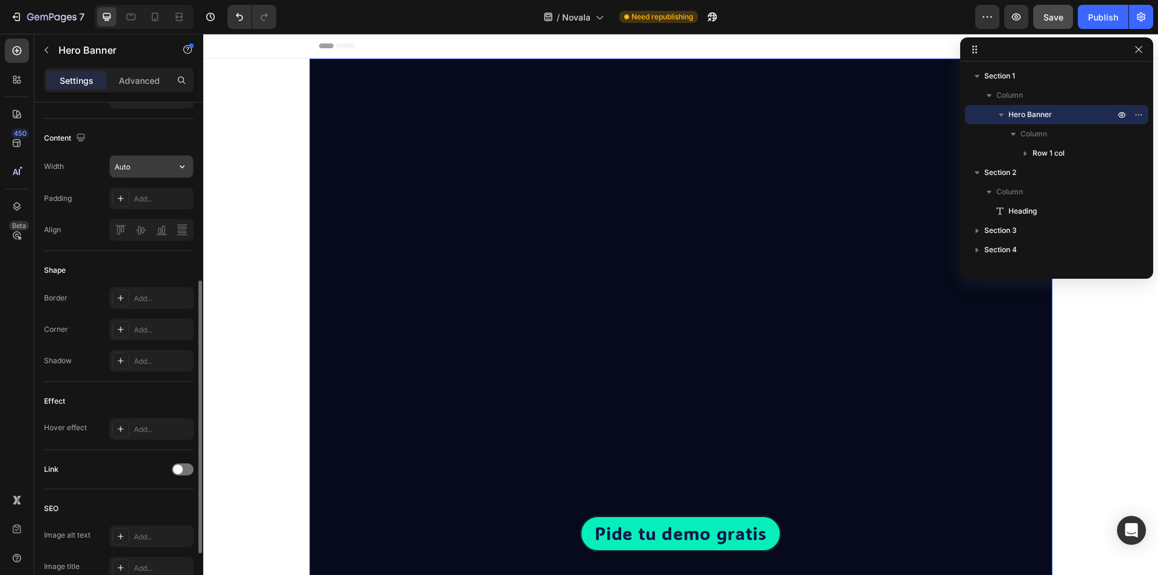
click at [139, 174] on input "Auto" at bounding box center [151, 167] width 83 height 22
click at [174, 171] on button "button" at bounding box center [182, 167] width 22 height 22
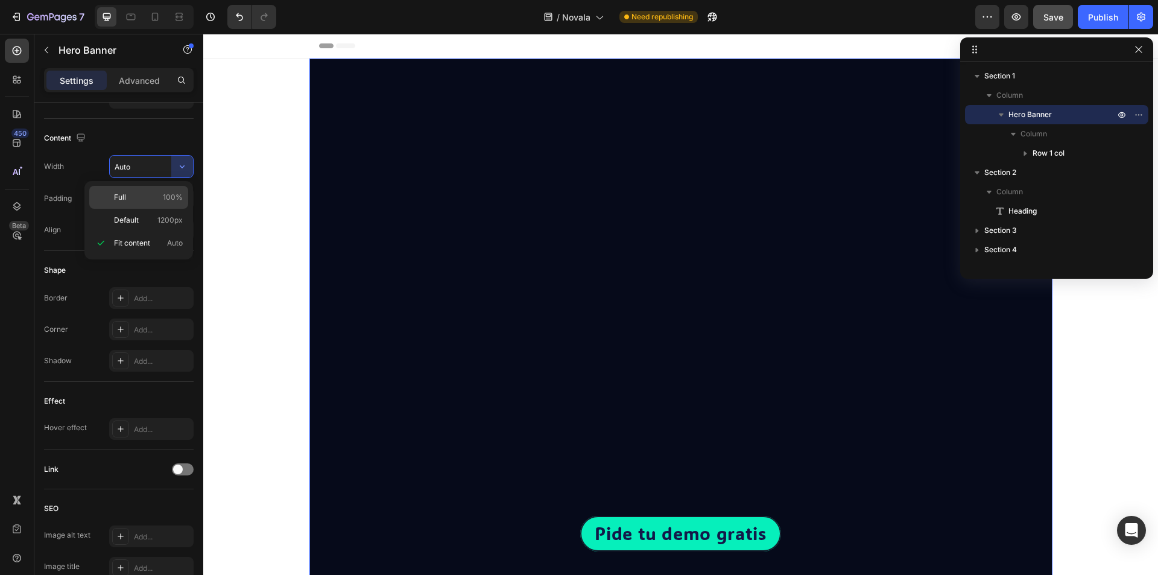
click at [173, 195] on span "100%" at bounding box center [173, 197] width 20 height 11
type input "100%"
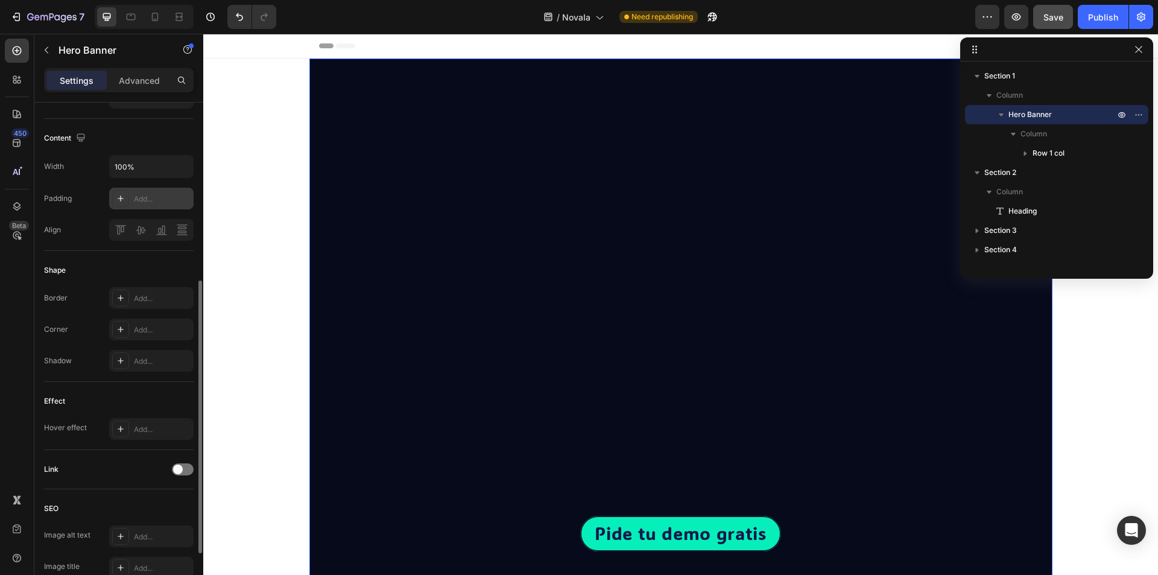
click at [119, 200] on icon at bounding box center [121, 199] width 10 height 10
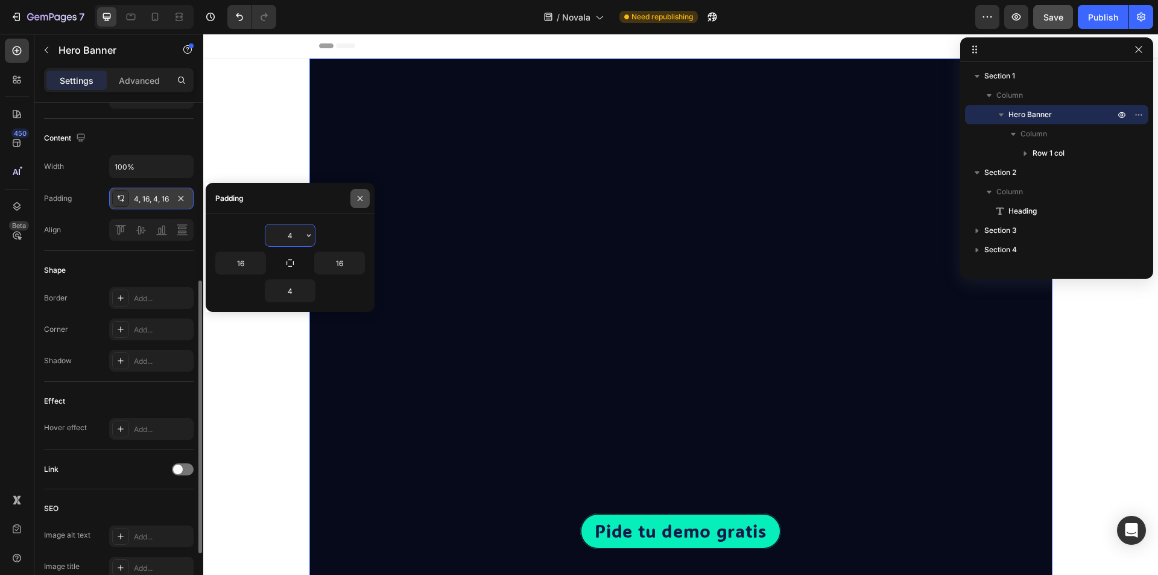
click at [364, 195] on icon "button" at bounding box center [360, 199] width 10 height 10
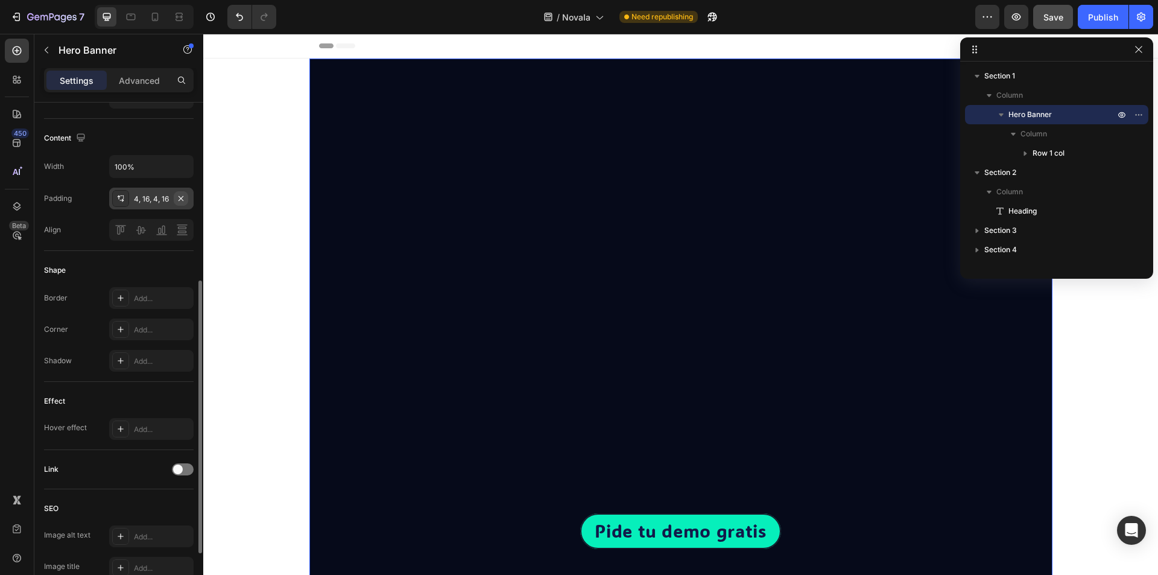
click at [180, 198] on icon "button" at bounding box center [181, 199] width 10 height 10
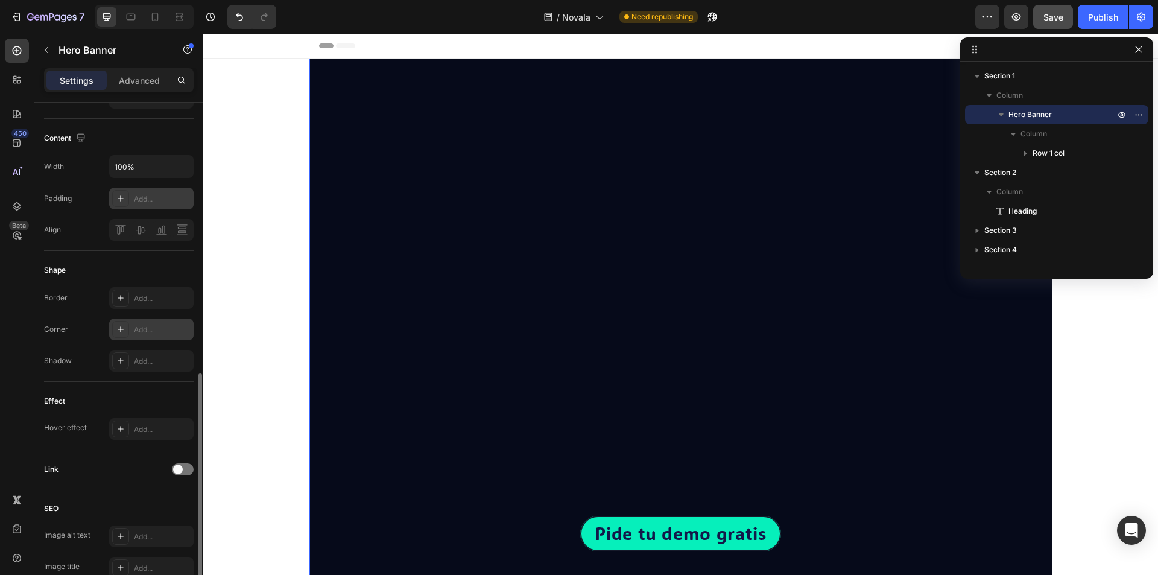
scroll to position [391, 0]
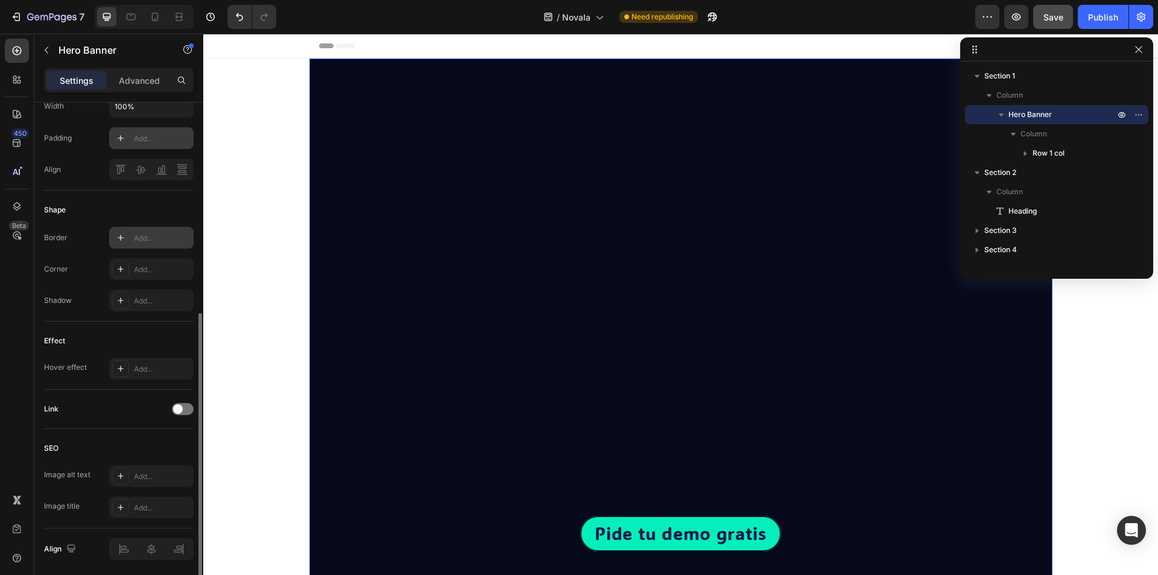
click at [128, 238] on div at bounding box center [120, 237] width 17 height 17
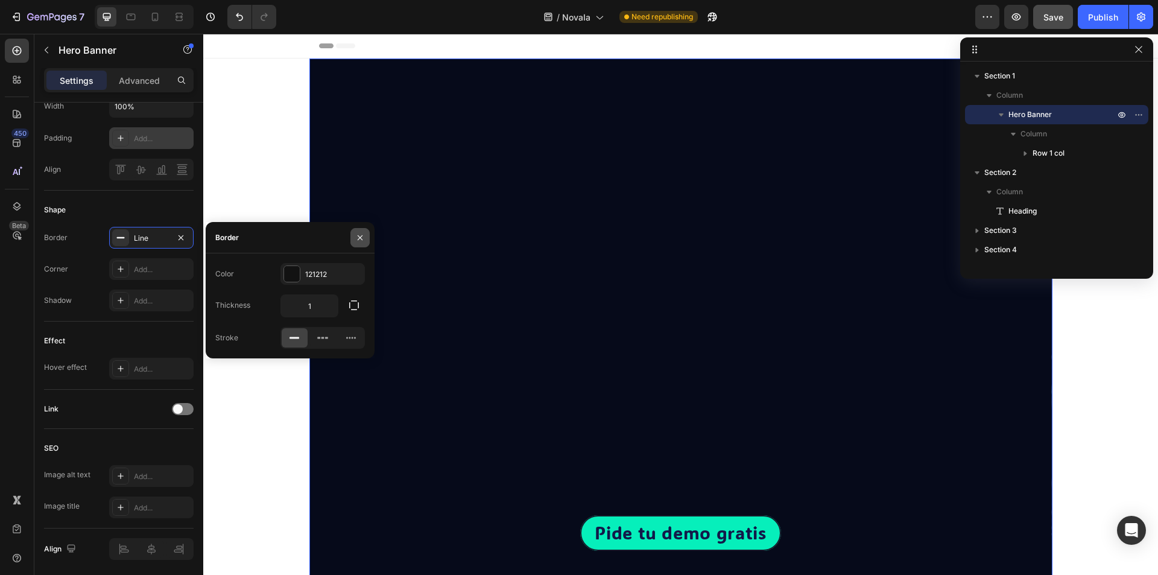
click at [356, 236] on icon "button" at bounding box center [360, 238] width 10 height 10
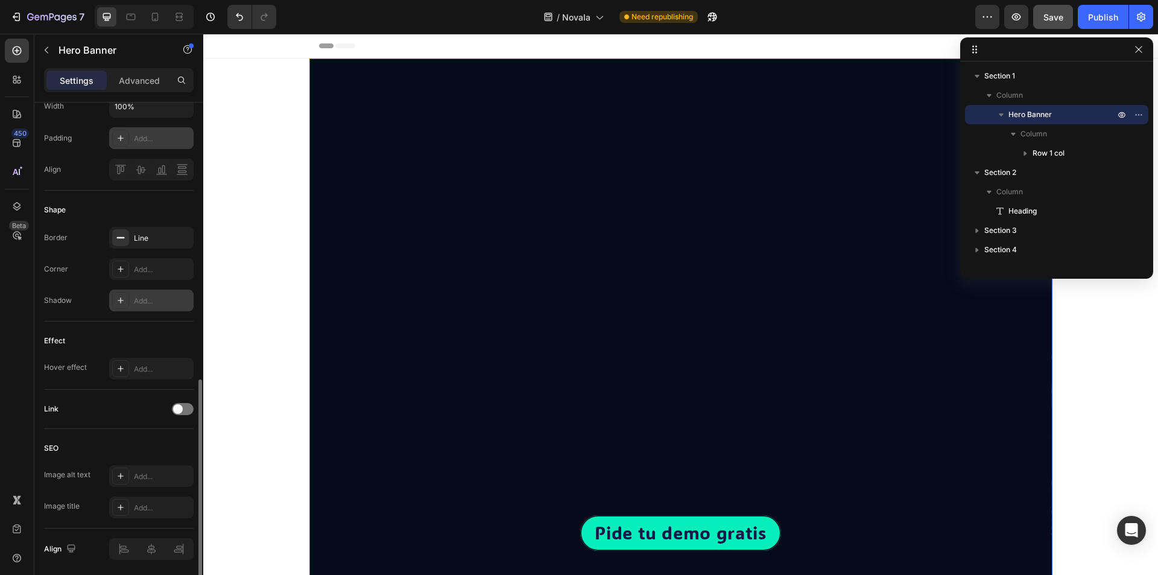
scroll to position [434, 0]
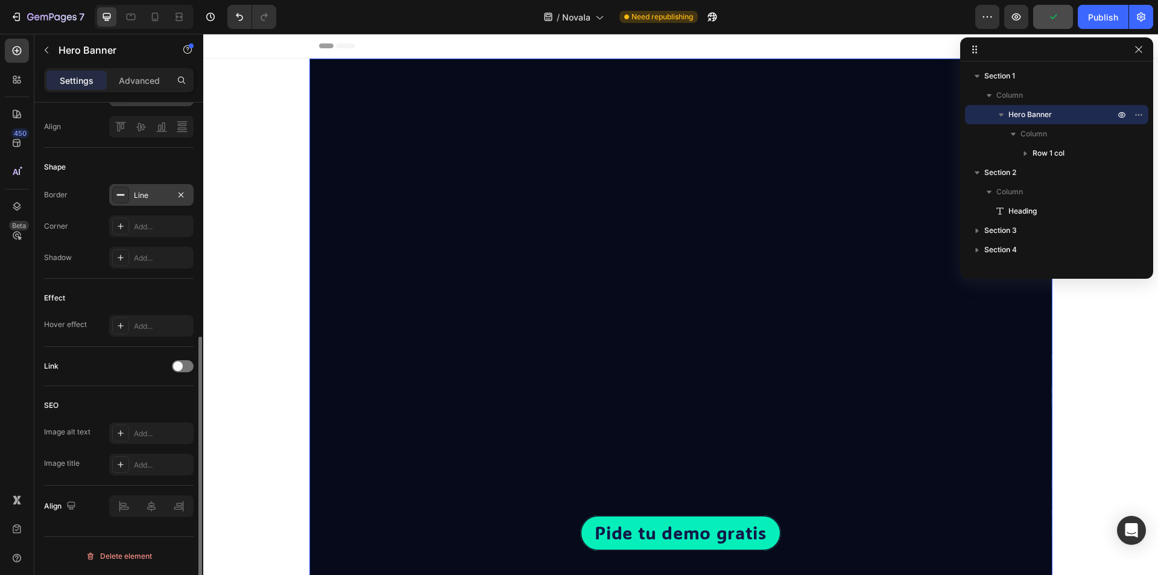
click at [135, 201] on div "Line" at bounding box center [151, 195] width 84 height 22
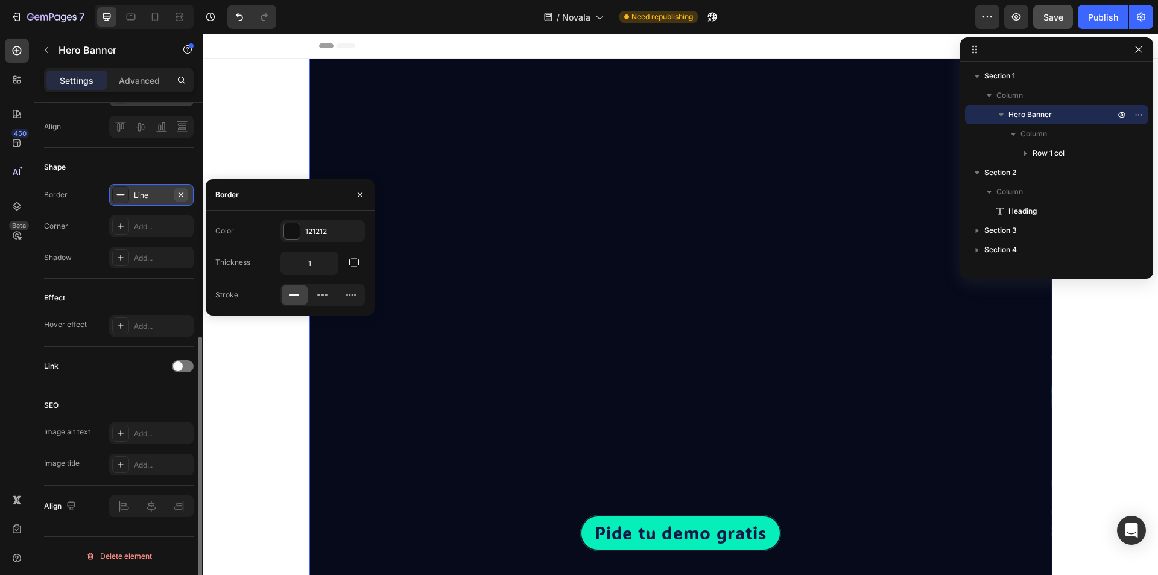
click at [185, 197] on icon "button" at bounding box center [181, 195] width 10 height 10
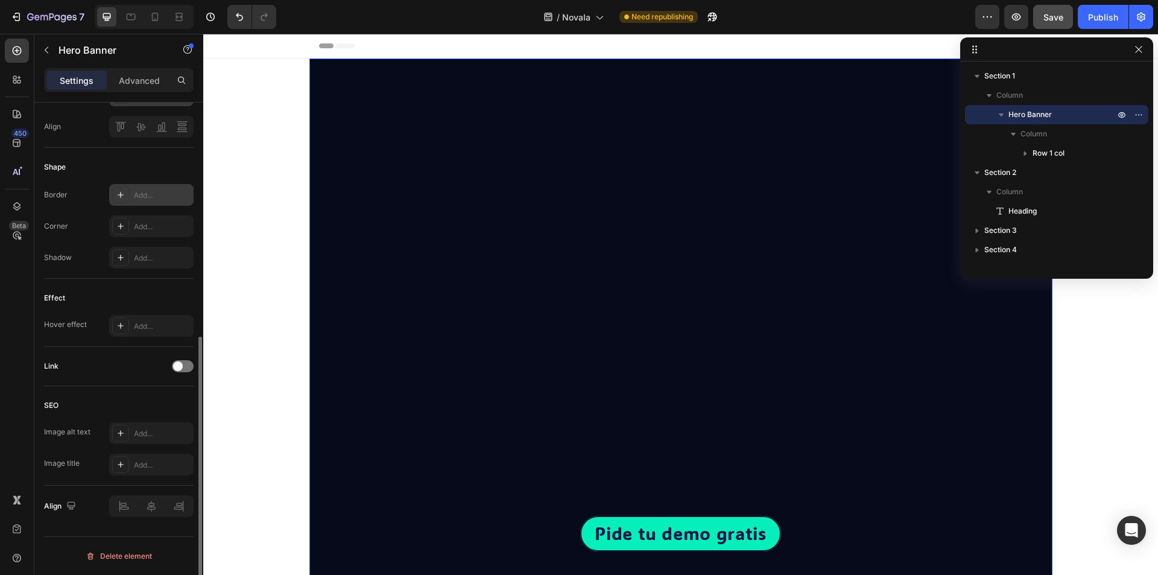
click at [473, 404] on div "Pide tu demo gratis Button Text Block Row Row" at bounding box center [680, 453] width 743 height 296
click at [464, 399] on div "Pide tu demo gratis Button Text Block Row Row" at bounding box center [680, 453] width 743 height 296
click at [369, 372] on div "Pide tu demo gratis Button Text Block Row Row" at bounding box center [680, 453] width 743 height 296
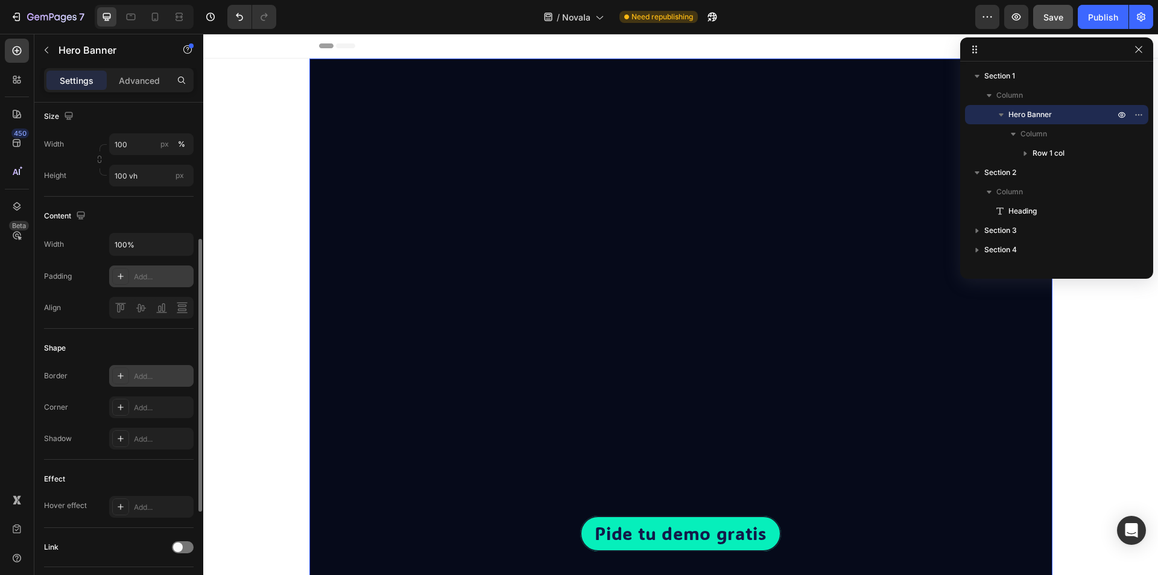
scroll to position [192, 0]
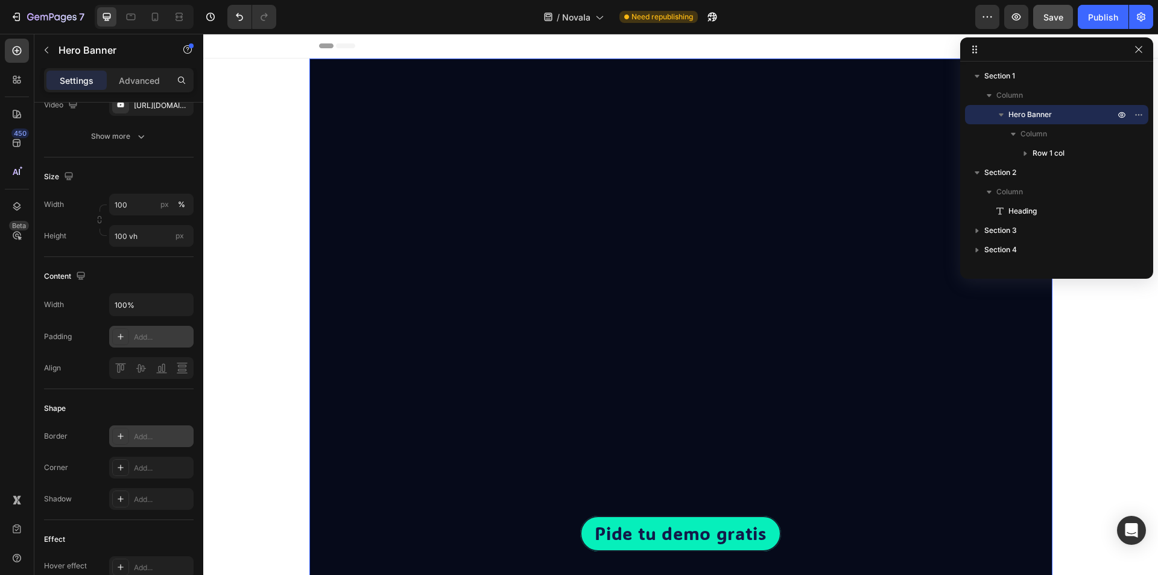
click at [120, 337] on icon at bounding box center [121, 337] width 6 height 6
type input "4"
type input "16"
type input "4"
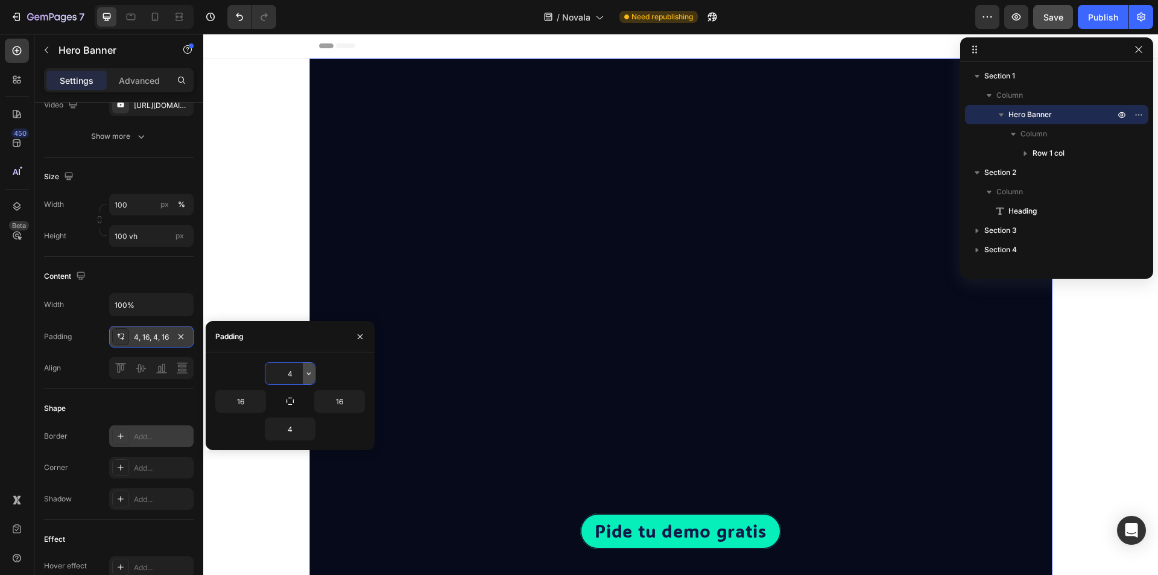
click at [303, 370] on button "button" at bounding box center [309, 374] width 12 height 22
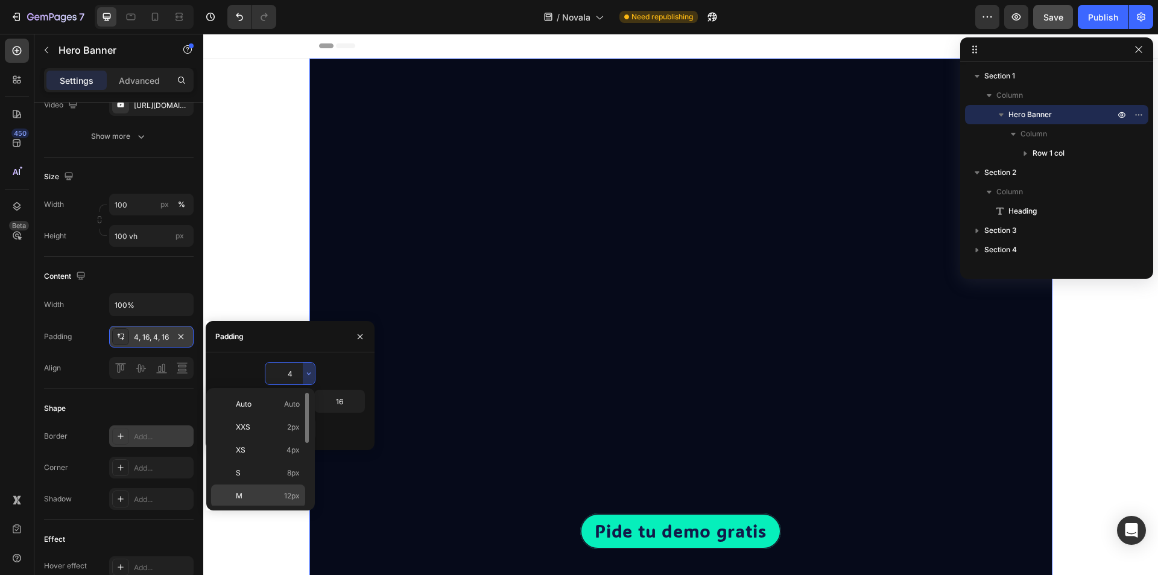
click at [283, 498] on p "M 12px" at bounding box center [268, 495] width 64 height 11
click at [278, 416] on div "Auto Auto" at bounding box center [258, 427] width 94 height 23
type input "Auto"
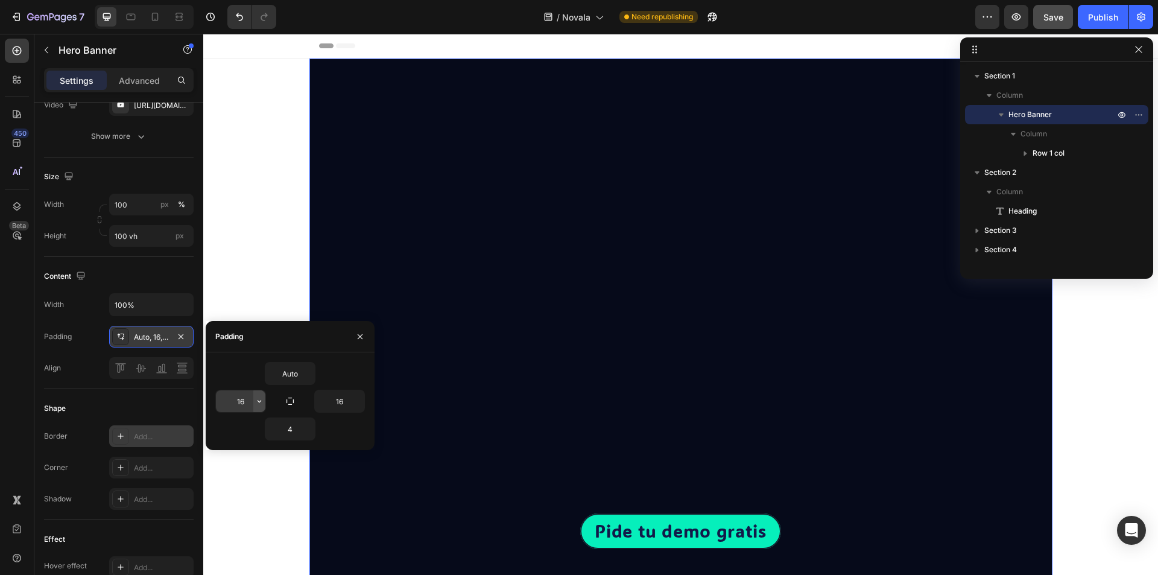
click at [254, 392] on button "button" at bounding box center [259, 401] width 12 height 22
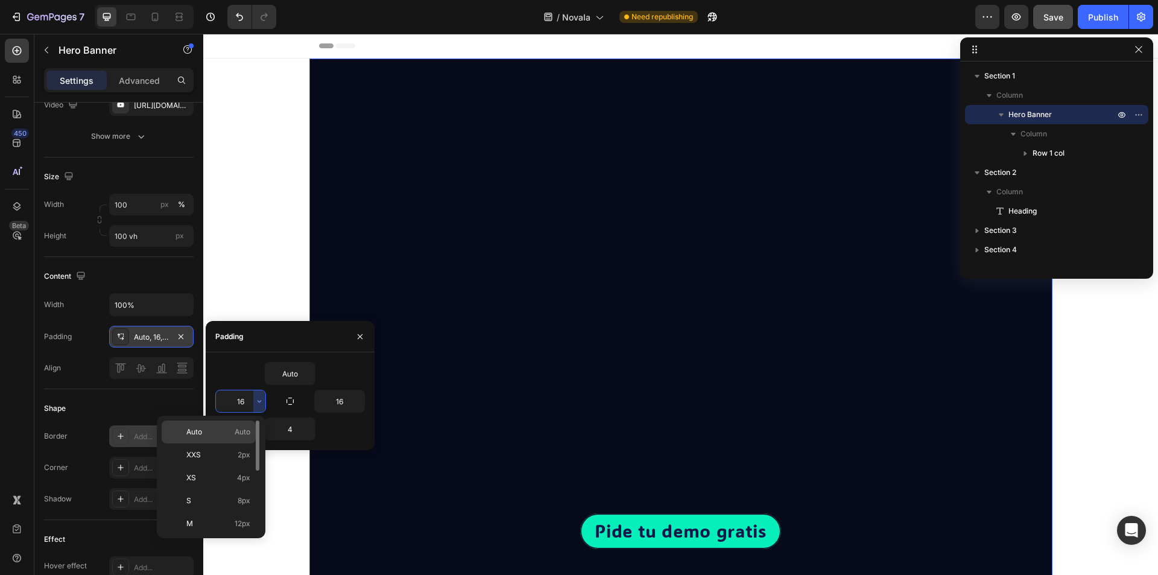
click at [241, 443] on div "Auto Auto" at bounding box center [209, 454] width 94 height 23
type input "Auto"
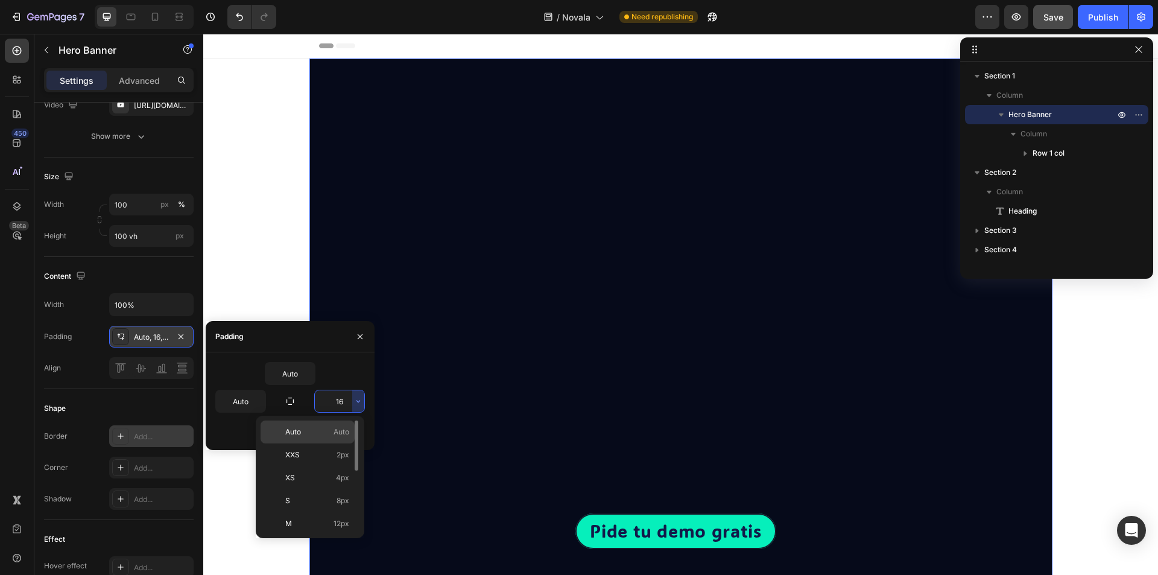
click at [338, 432] on span "Auto" at bounding box center [342, 431] width 16 height 11
type input "Auto"
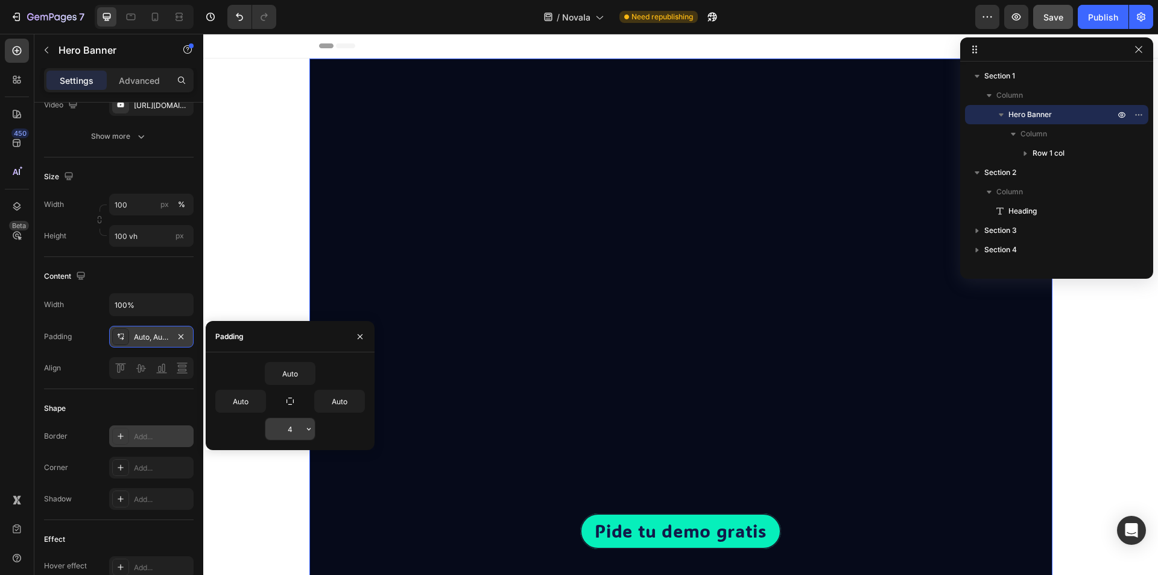
click at [294, 434] on input "4" at bounding box center [289, 429] width 49 height 22
click at [305, 429] on icon "button" at bounding box center [309, 429] width 10 height 10
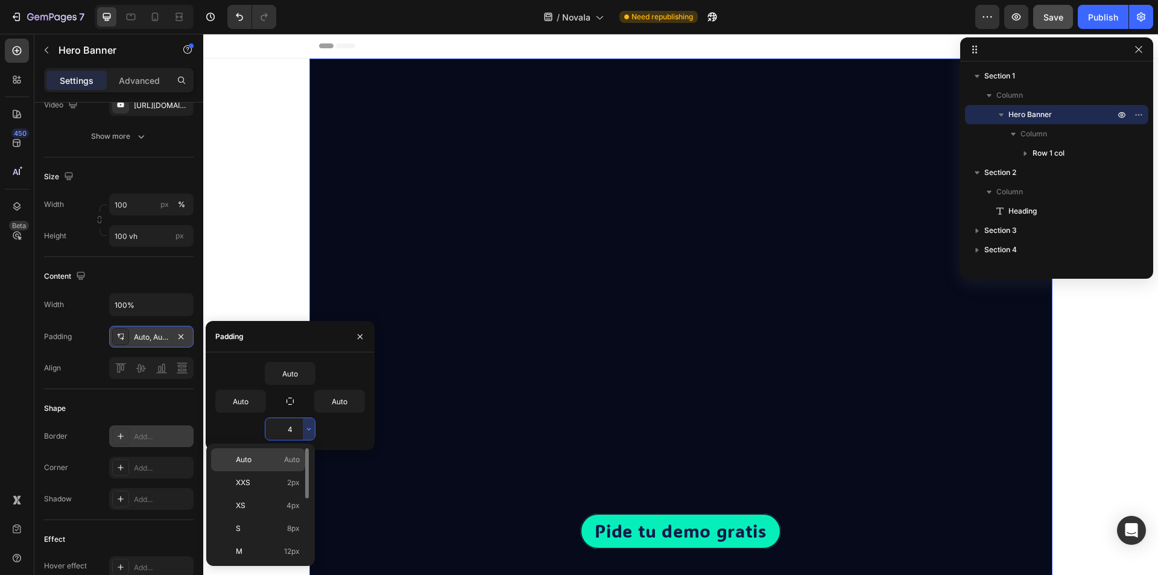
click at [297, 471] on div "Auto Auto" at bounding box center [258, 482] width 94 height 23
type input "Auto"
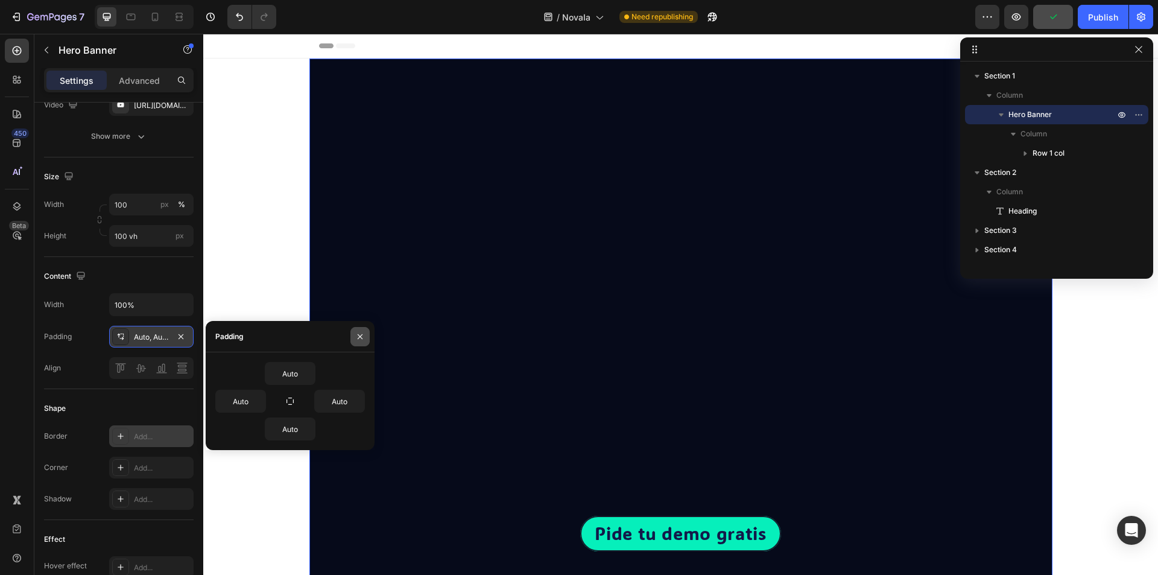
click at [363, 343] on button "button" at bounding box center [359, 336] width 19 height 19
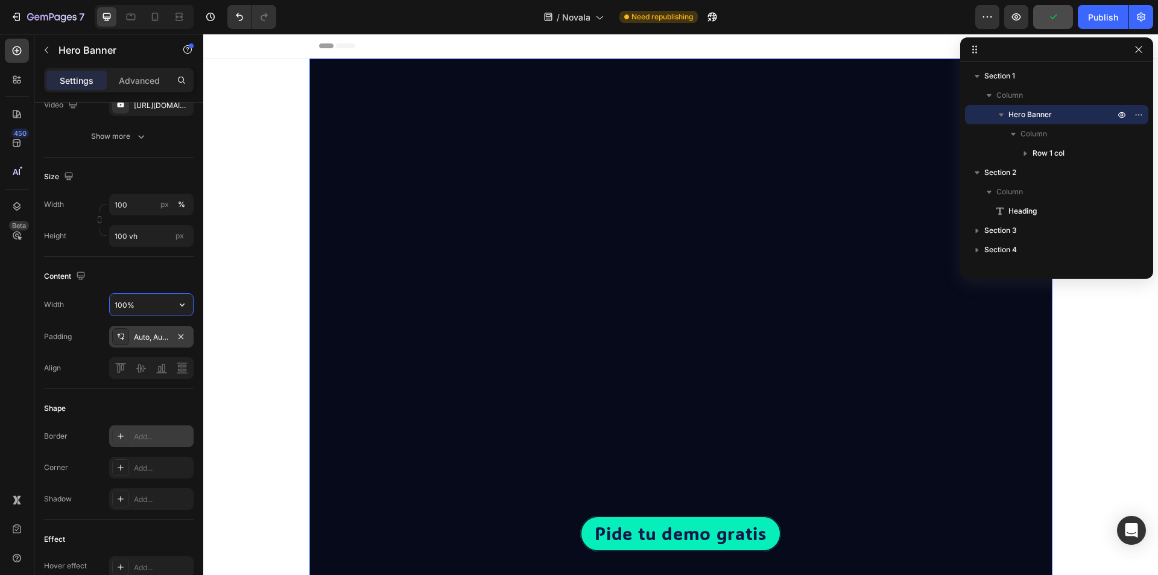
click at [135, 298] on input "100%" at bounding box center [151, 305] width 83 height 22
click at [178, 306] on icon "button" at bounding box center [182, 305] width 12 height 12
click at [146, 353] on p "Default 1200px" at bounding box center [148, 358] width 69 height 11
type input "1200"
click at [1016, 10] on button "button" at bounding box center [1016, 17] width 24 height 24
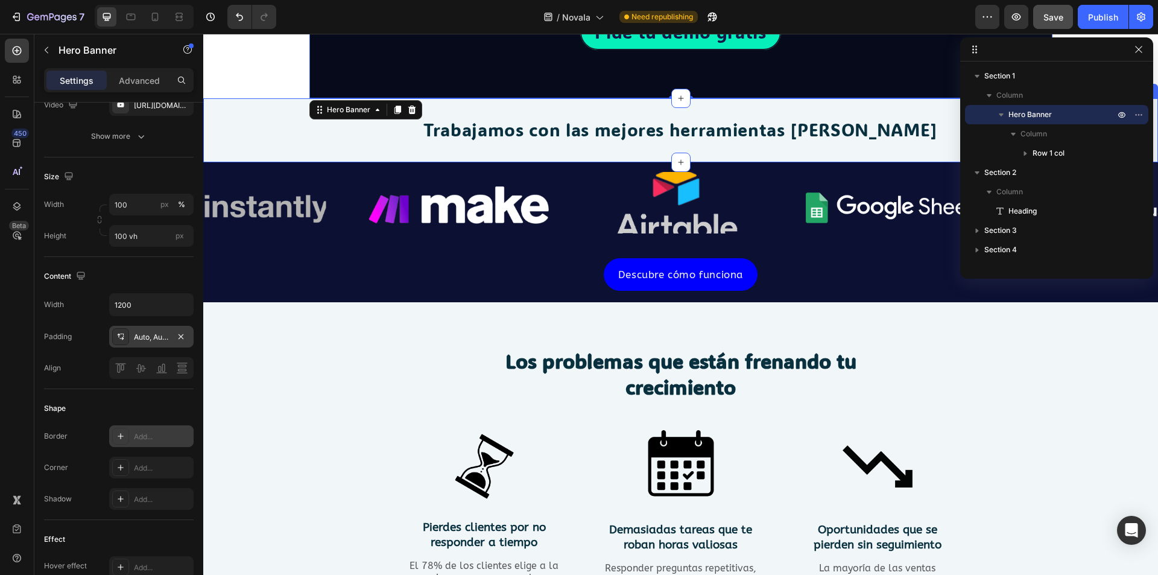
scroll to position [543, 0]
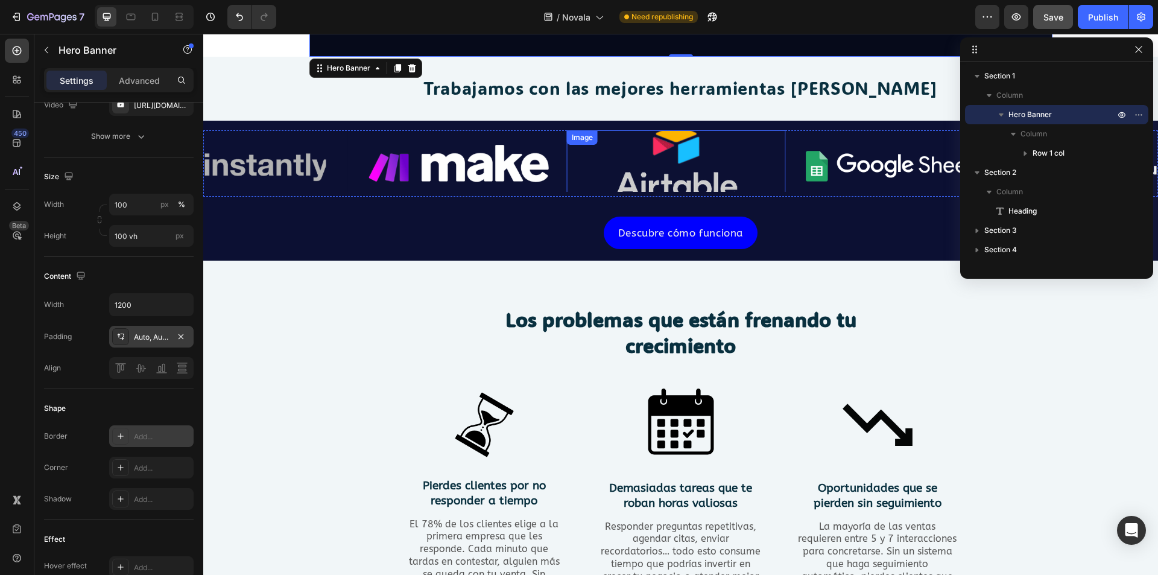
click at [631, 174] on img at bounding box center [676, 169] width 219 height 78
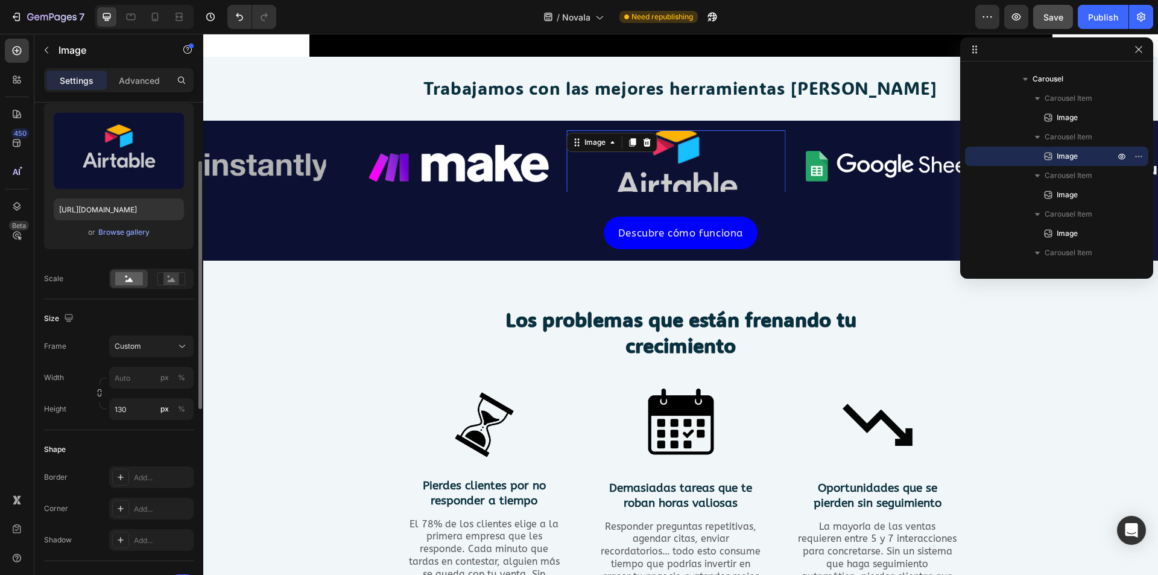
scroll to position [181, 0]
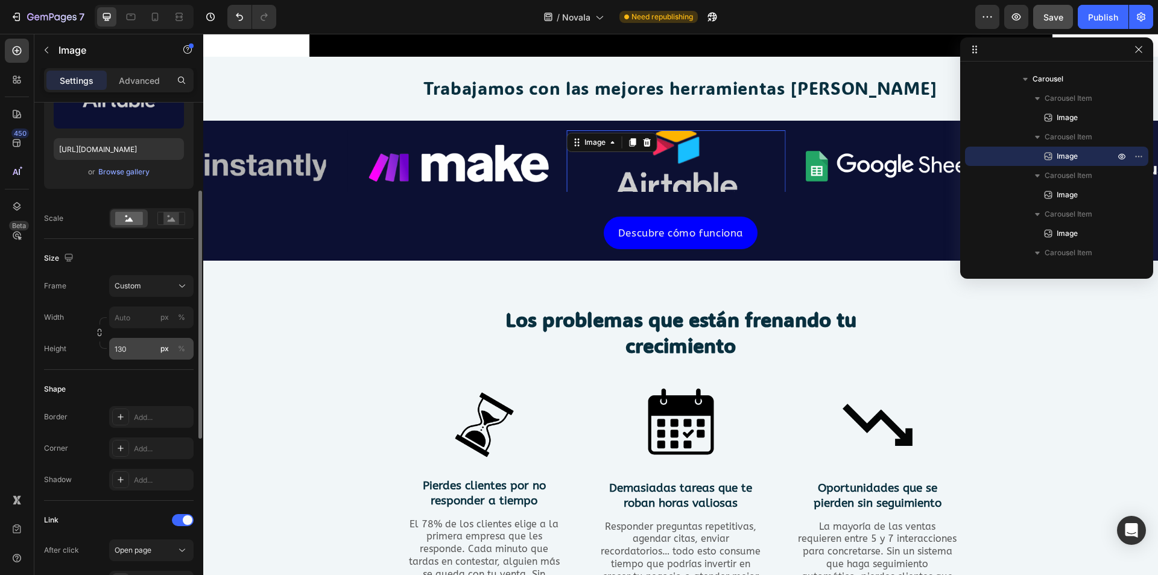
click at [162, 353] on div "px" at bounding box center [164, 348] width 8 height 11
click at [146, 352] on input "130" at bounding box center [151, 349] width 84 height 22
click at [151, 372] on p "Full 100%" at bounding box center [149, 377] width 70 height 11
type input "100"
click at [146, 349] on input "100" at bounding box center [151, 349] width 84 height 22
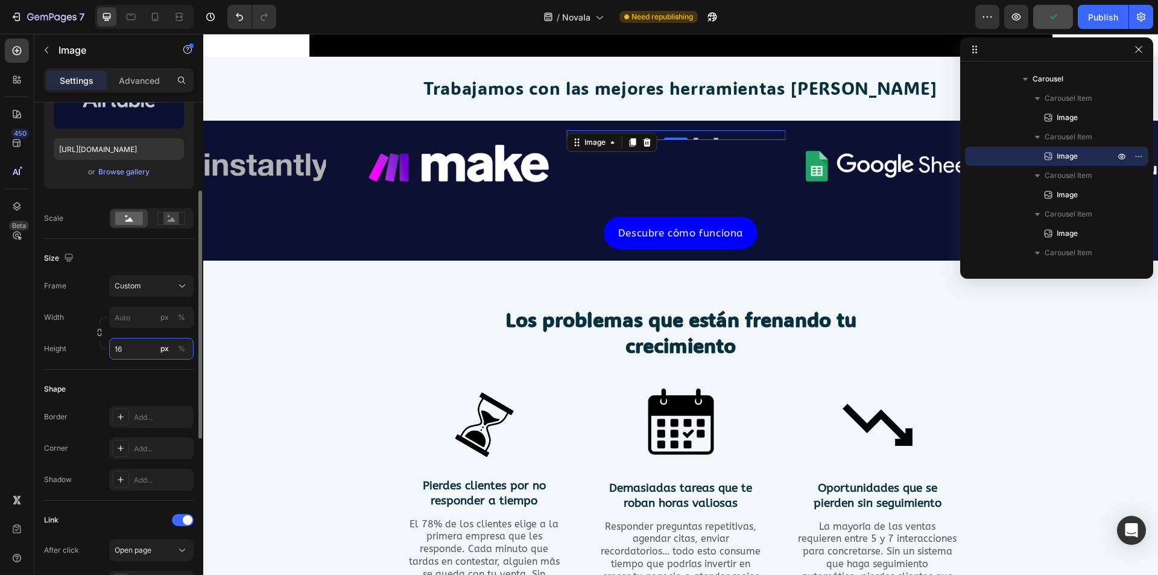
type input "1"
type input "2"
click at [92, 355] on div "Style Rectangle Source Upload Image [URL][DOMAIN_NAME] or Browse gallery Scale …" at bounding box center [119, 398] width 150 height 952
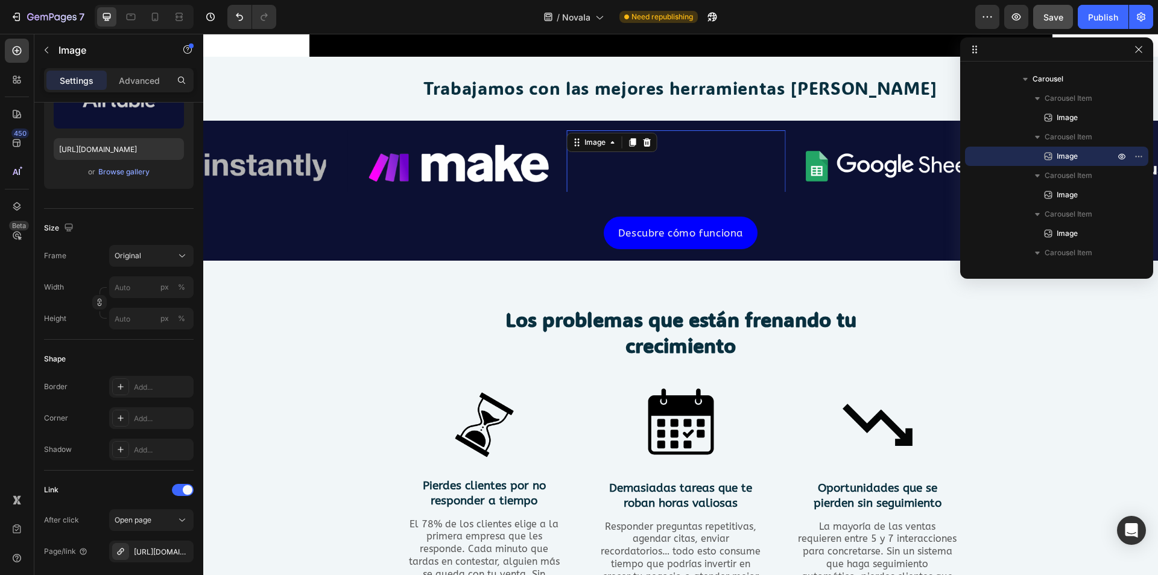
click at [674, 165] on img at bounding box center [676, 239] width 219 height 219
click at [242, 21] on icon "Undo/Redo" at bounding box center [239, 17] width 12 height 12
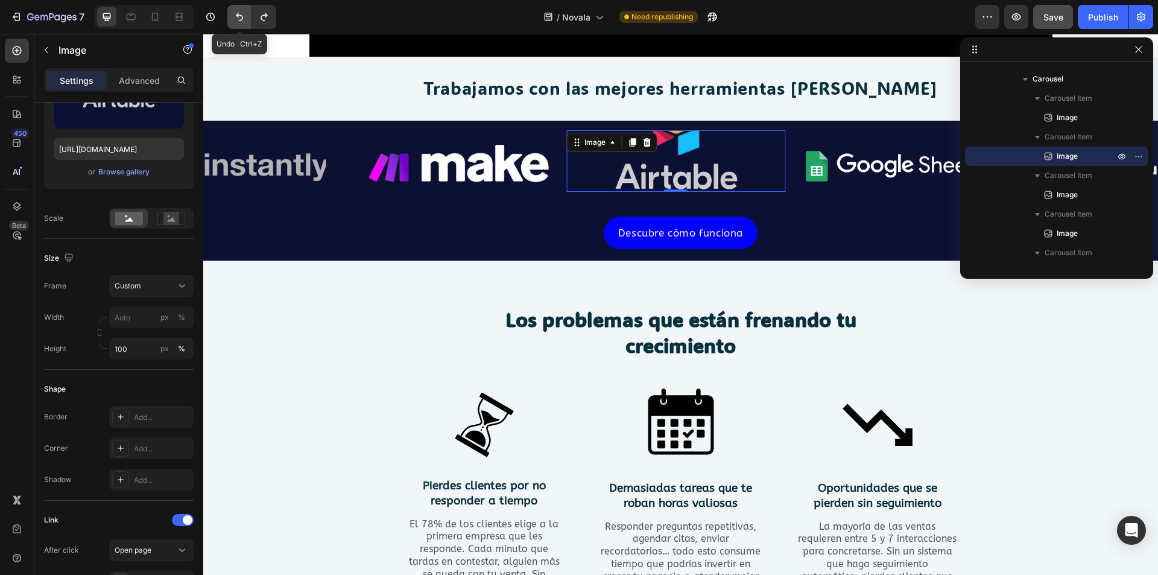
click at [233, 17] on icon "Undo/Redo" at bounding box center [239, 17] width 12 height 12
type input "130"
click at [233, 17] on icon "Undo/Redo" at bounding box center [239, 17] width 12 height 12
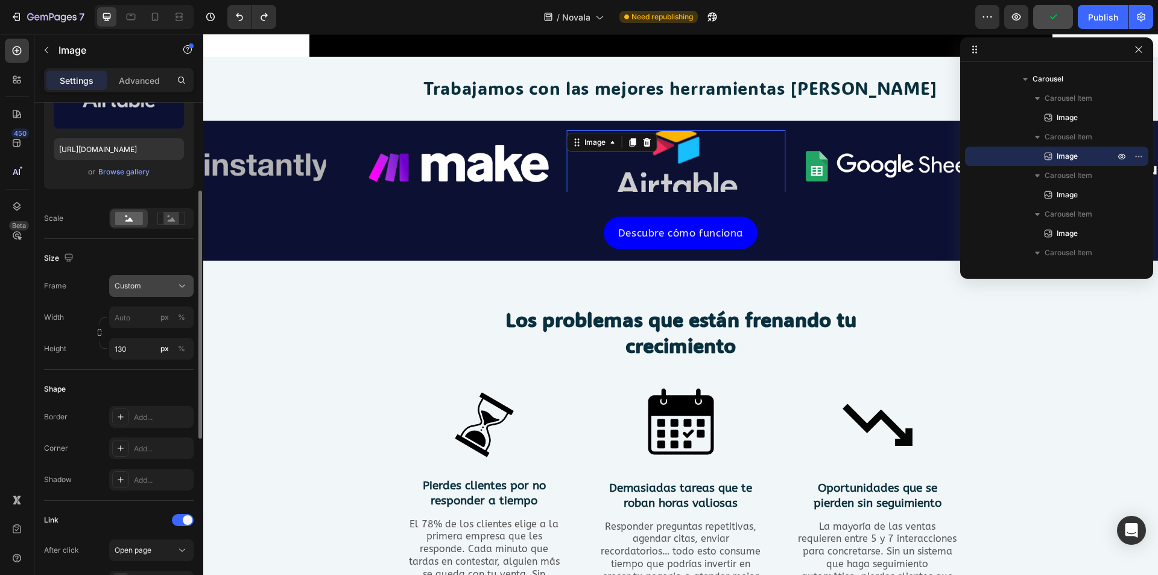
click at [148, 288] on div "Custom" at bounding box center [144, 285] width 59 height 11
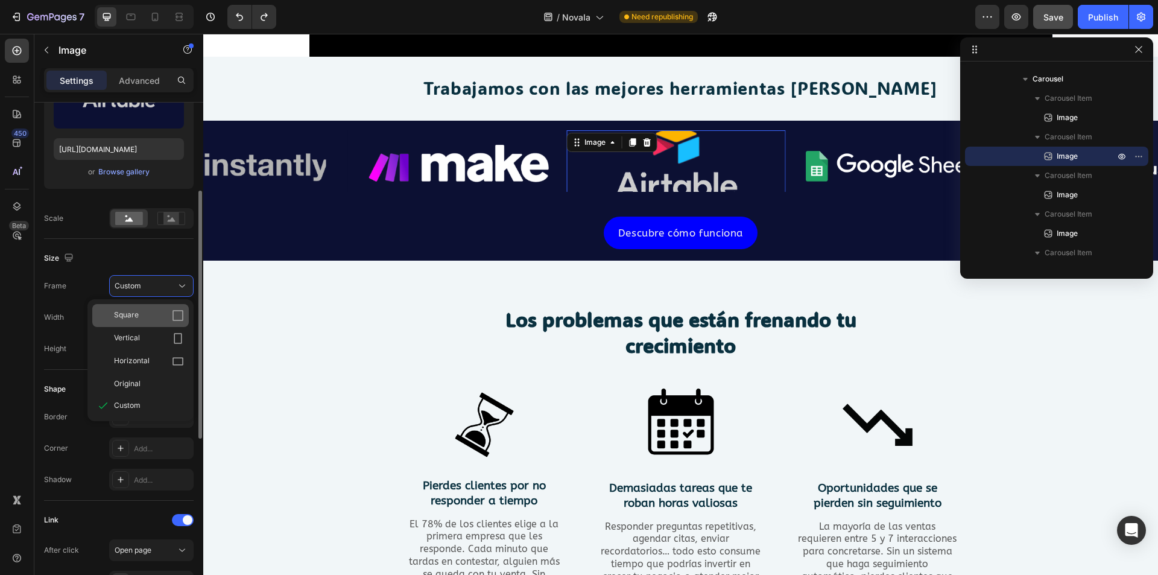
click at [159, 315] on div "Square" at bounding box center [149, 315] width 70 height 12
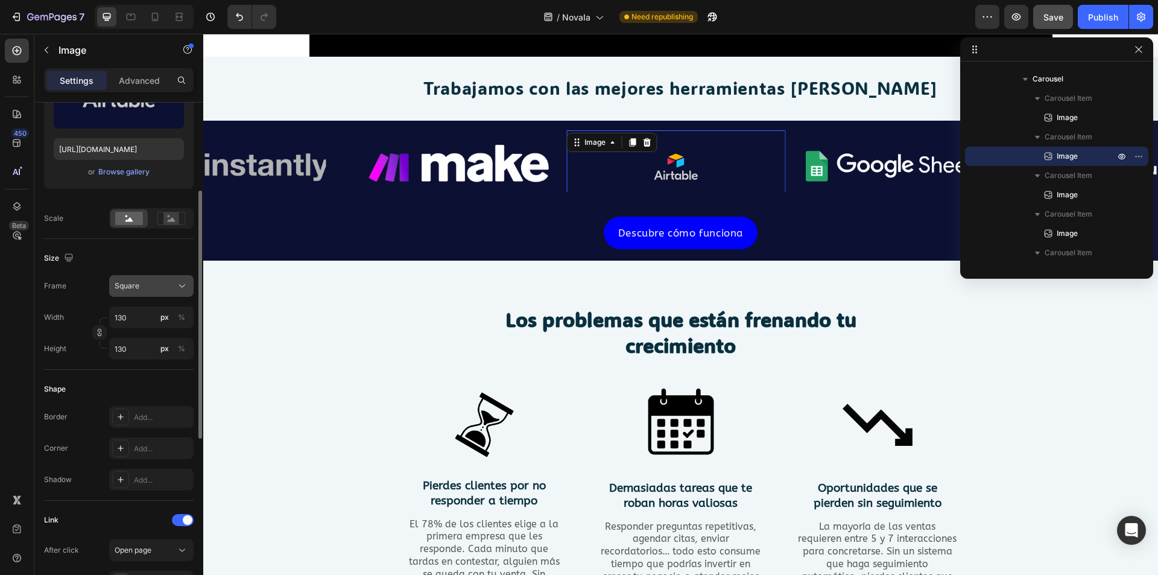
click at [148, 290] on div "Square" at bounding box center [144, 285] width 59 height 11
click at [154, 358] on div "Horizontal" at bounding box center [149, 361] width 70 height 12
type input "173"
click at [504, 186] on img at bounding box center [457, 166] width 219 height 72
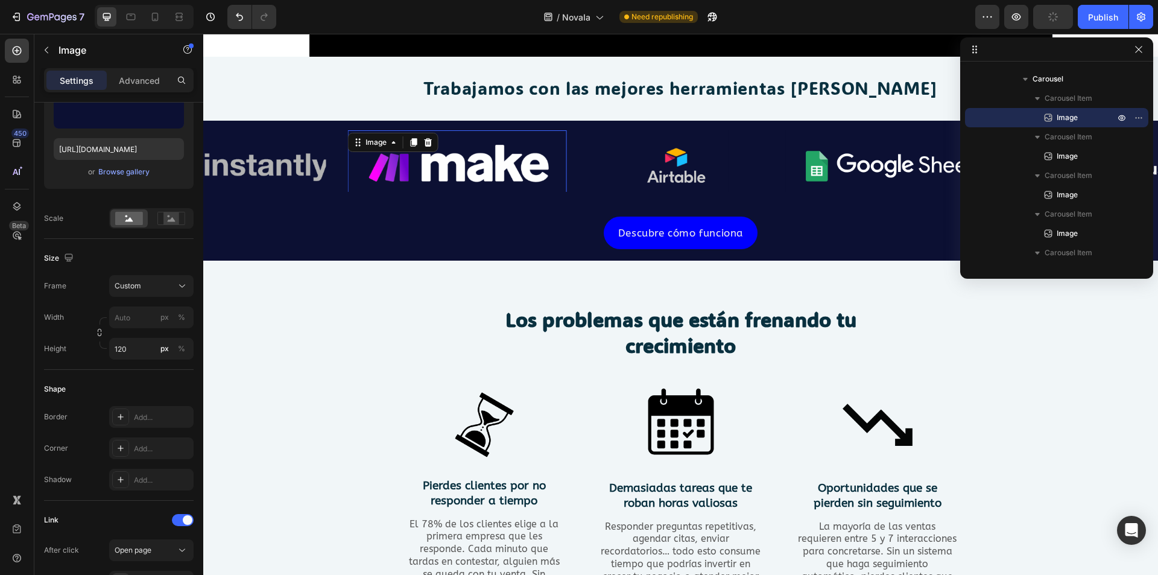
click at [594, 177] on link at bounding box center [676, 169] width 219 height 78
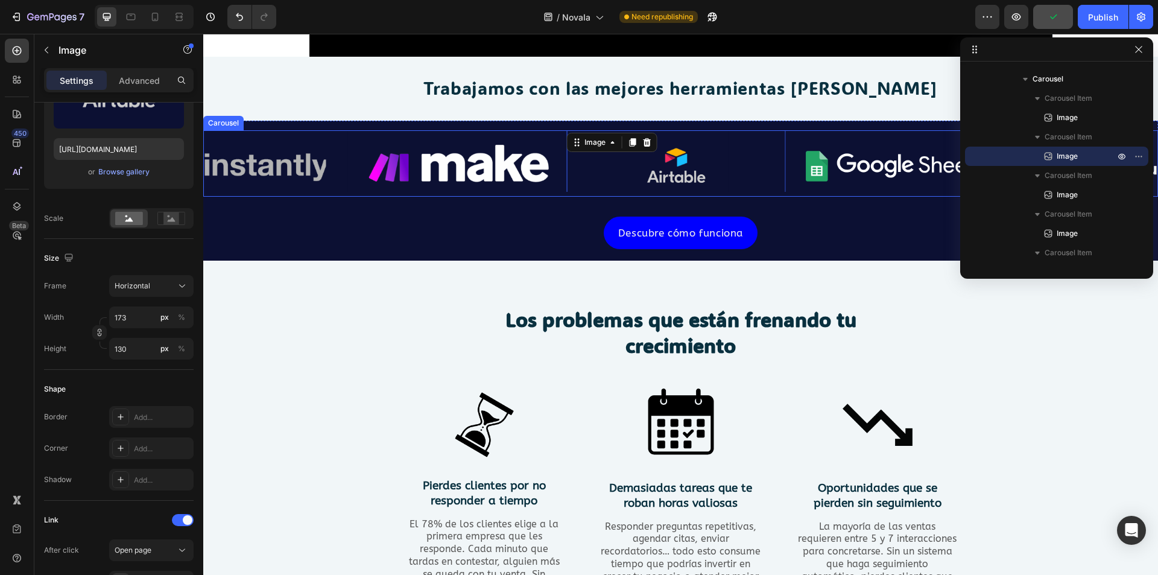
click at [580, 201] on div "Heading Image Image 0 Image Image Image Image Carousel Row Descubre cómo funcio…" at bounding box center [680, 190] width 955 height 139
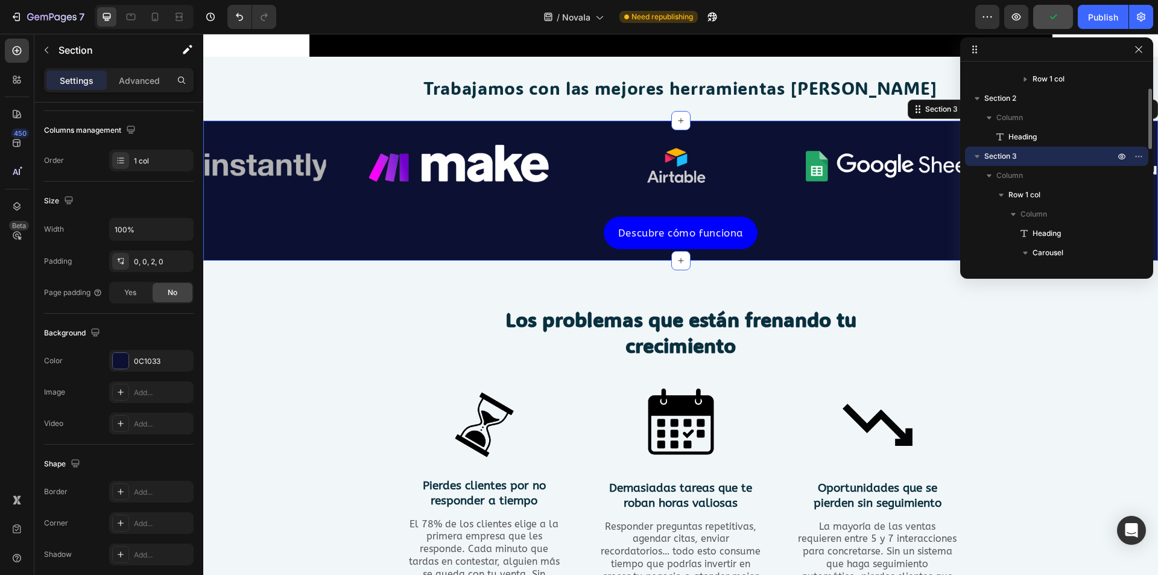
scroll to position [0, 0]
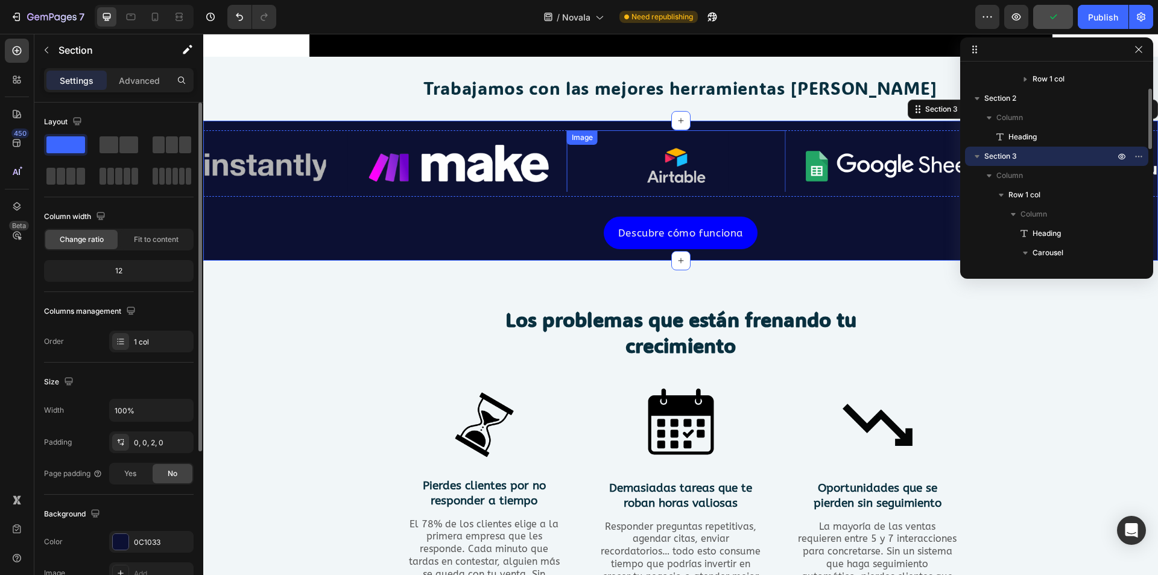
click at [575, 164] on link at bounding box center [676, 169] width 219 height 78
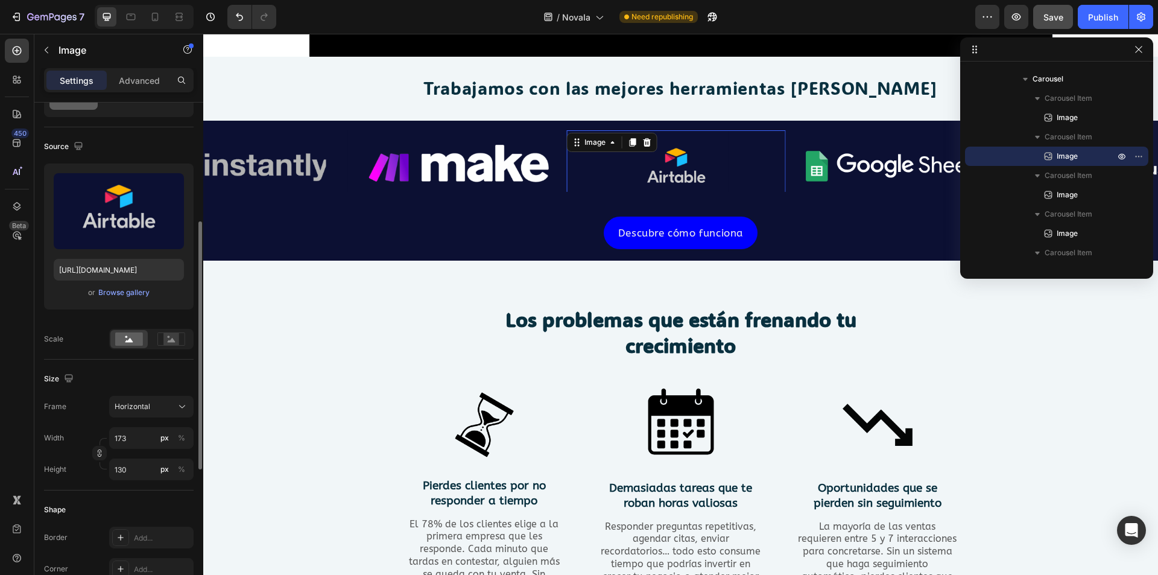
scroll to position [121, 0]
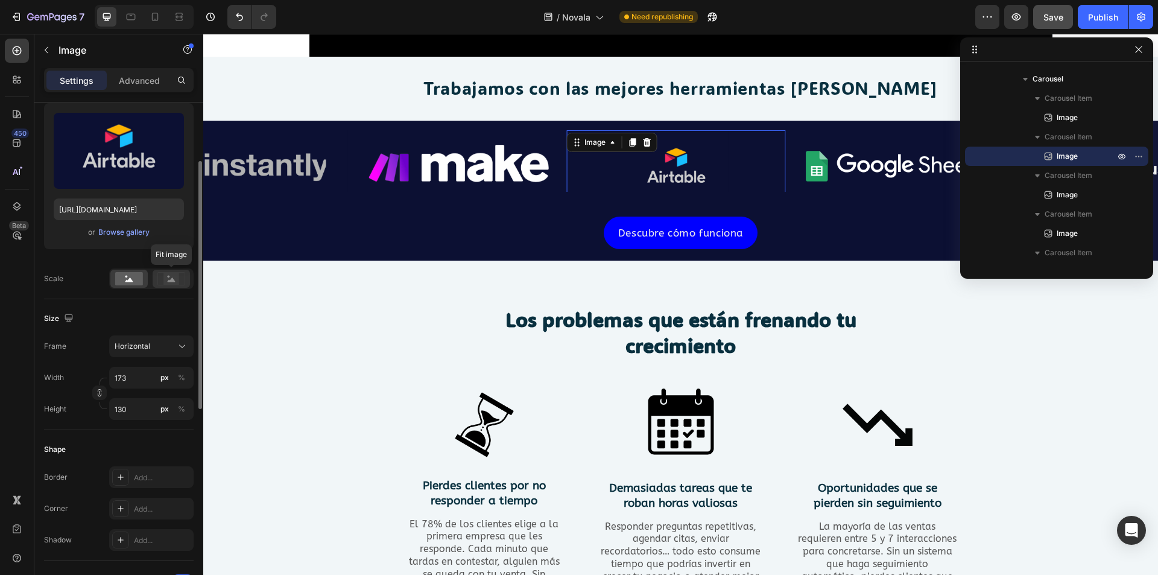
click at [174, 279] on rect at bounding box center [171, 279] width 16 height 12
click at [131, 279] on rect at bounding box center [129, 278] width 28 height 13
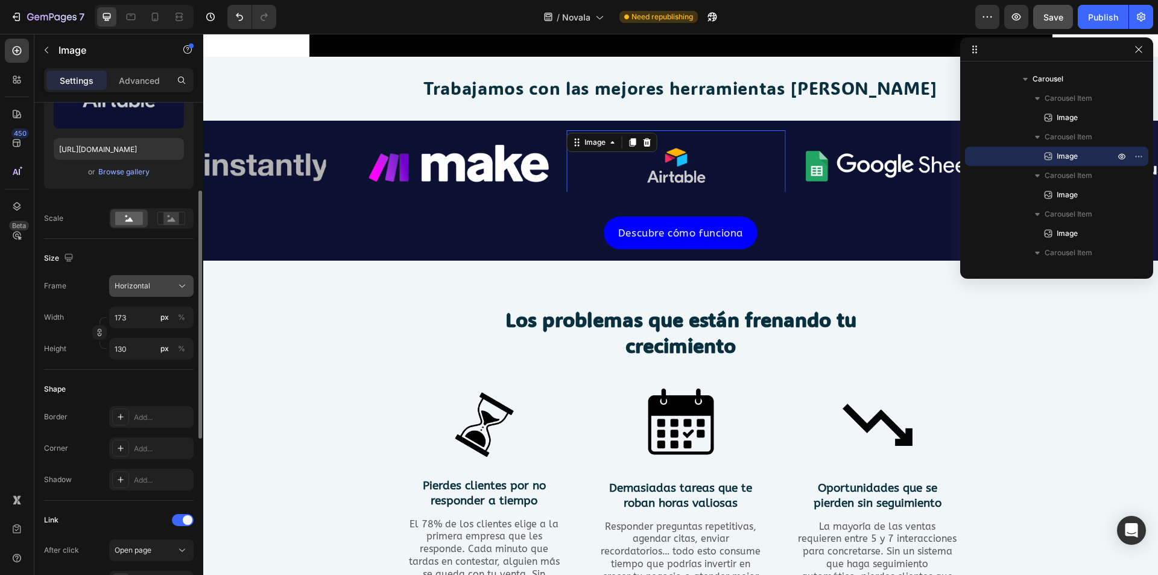
click at [151, 290] on div "Horizontal" at bounding box center [144, 285] width 59 height 11
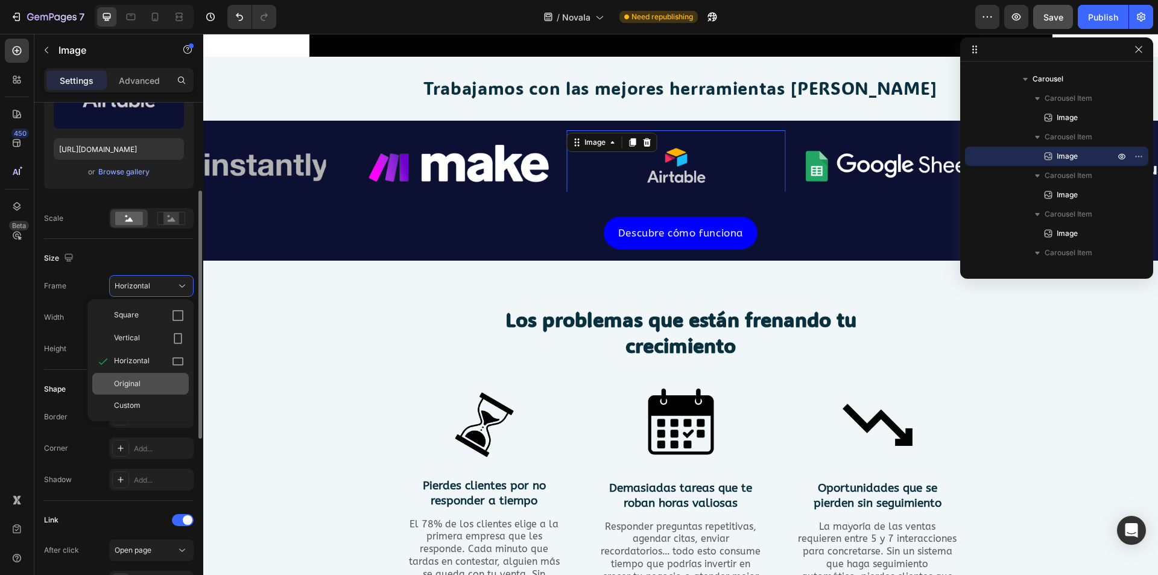
click at [155, 381] on div "Original" at bounding box center [149, 383] width 70 height 11
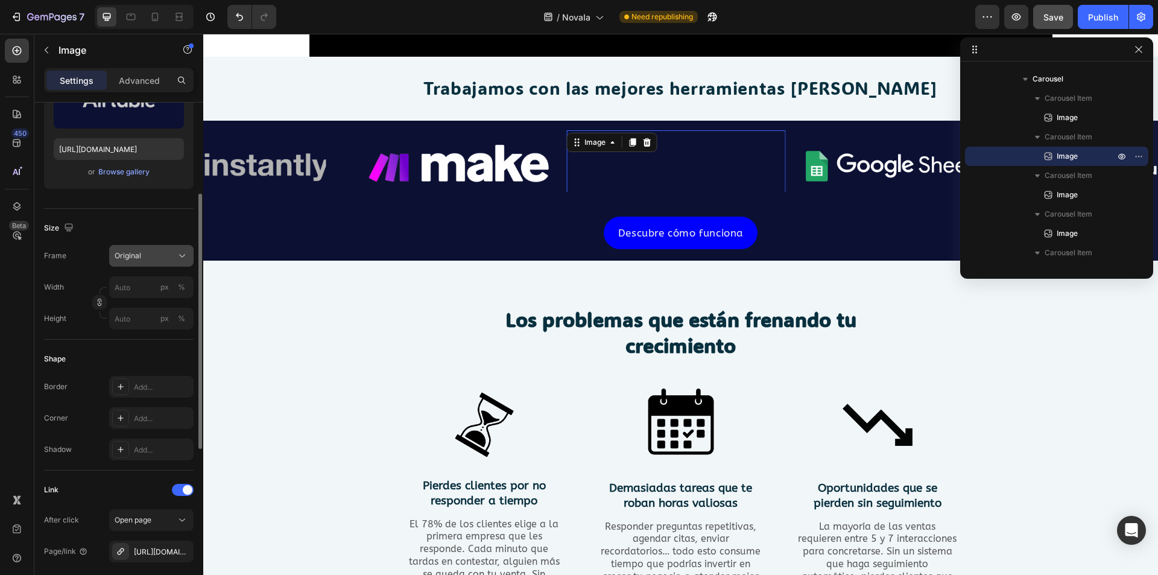
click at [164, 253] on div "Original" at bounding box center [144, 255] width 59 height 11
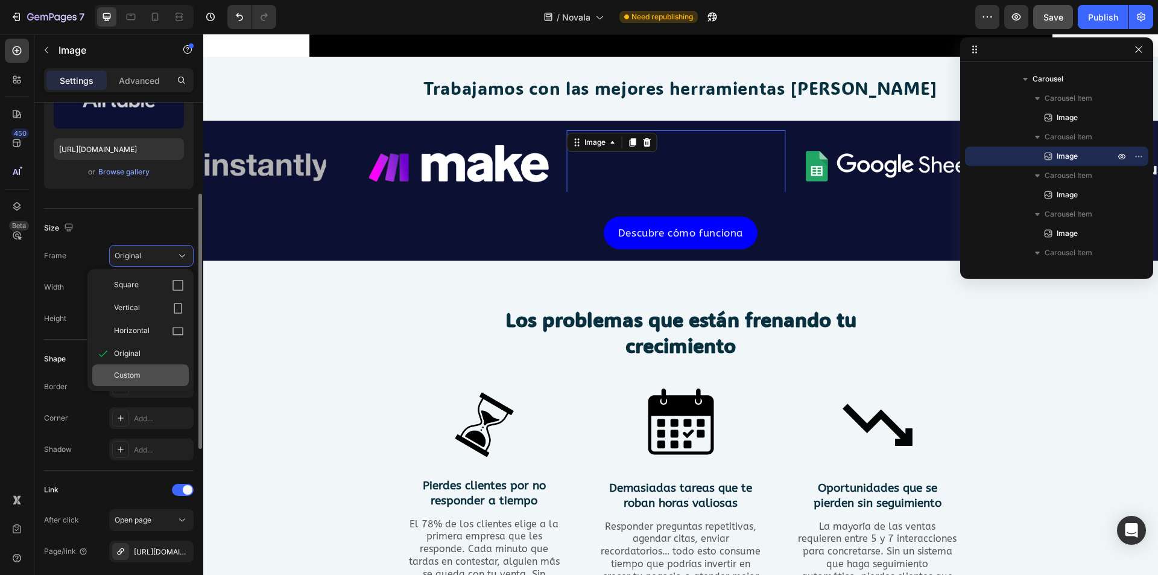
click at [151, 366] on div "Custom" at bounding box center [140, 375] width 97 height 22
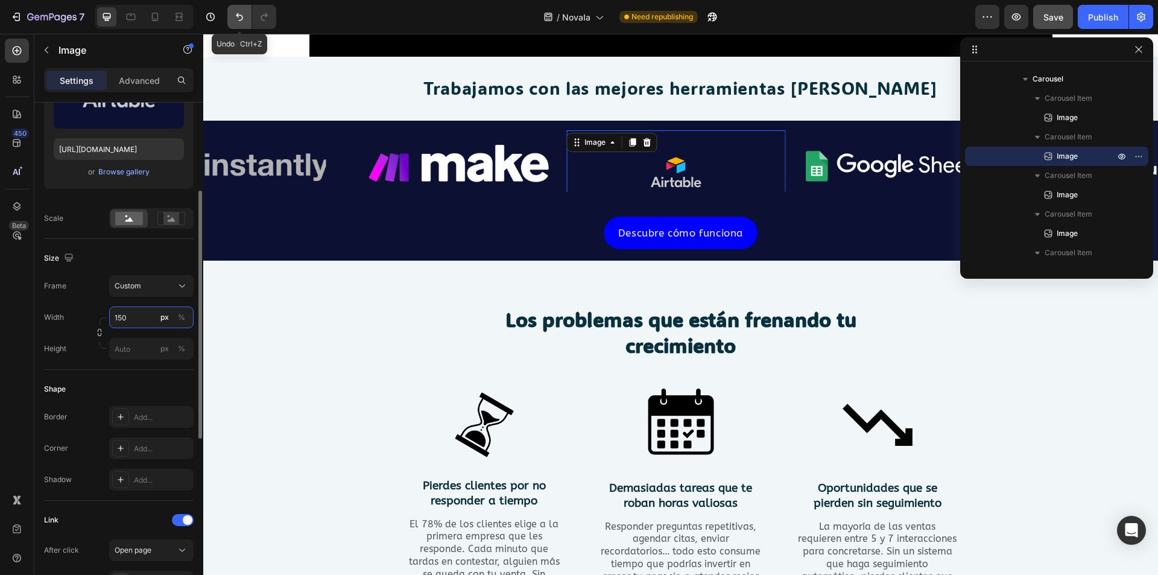
type input "150"
click at [238, 20] on icon "Undo/Redo" at bounding box center [239, 17] width 12 height 12
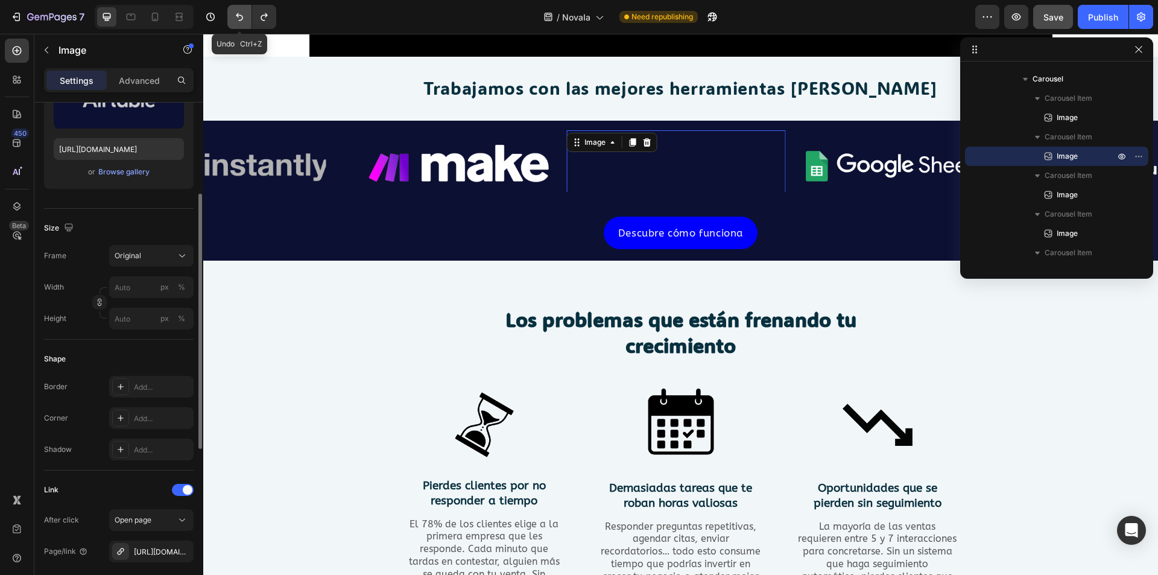
click at [238, 20] on icon "Undo/Redo" at bounding box center [239, 17] width 12 height 12
type input "173"
type input "130"
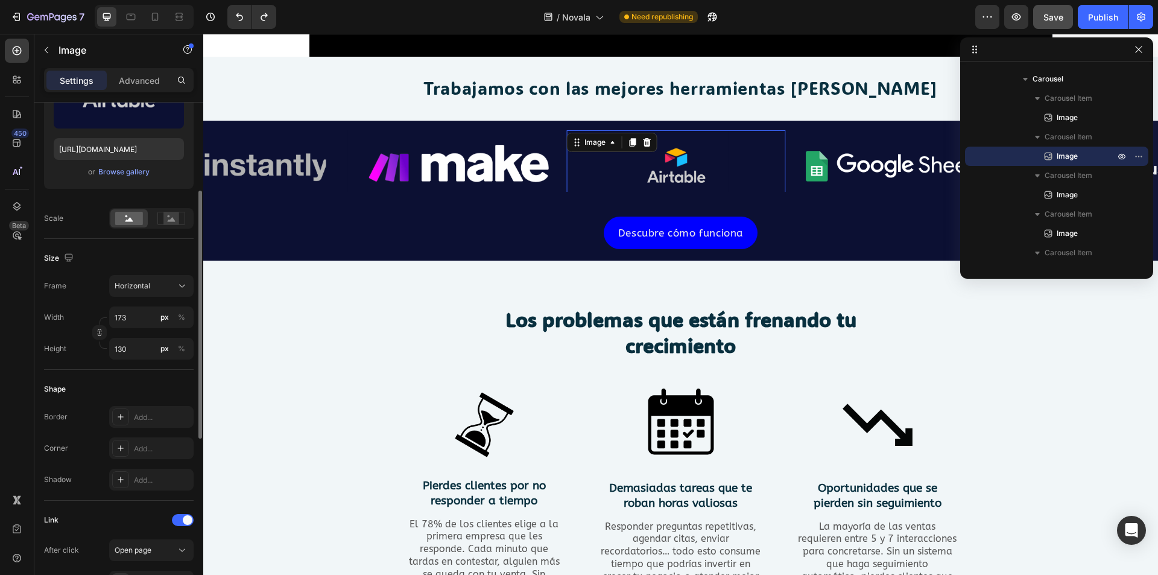
click at [662, 178] on img at bounding box center [676, 169] width 104 height 78
click at [855, 217] on div "Descubre cómo funciona Button" at bounding box center [680, 232] width 955 height 36
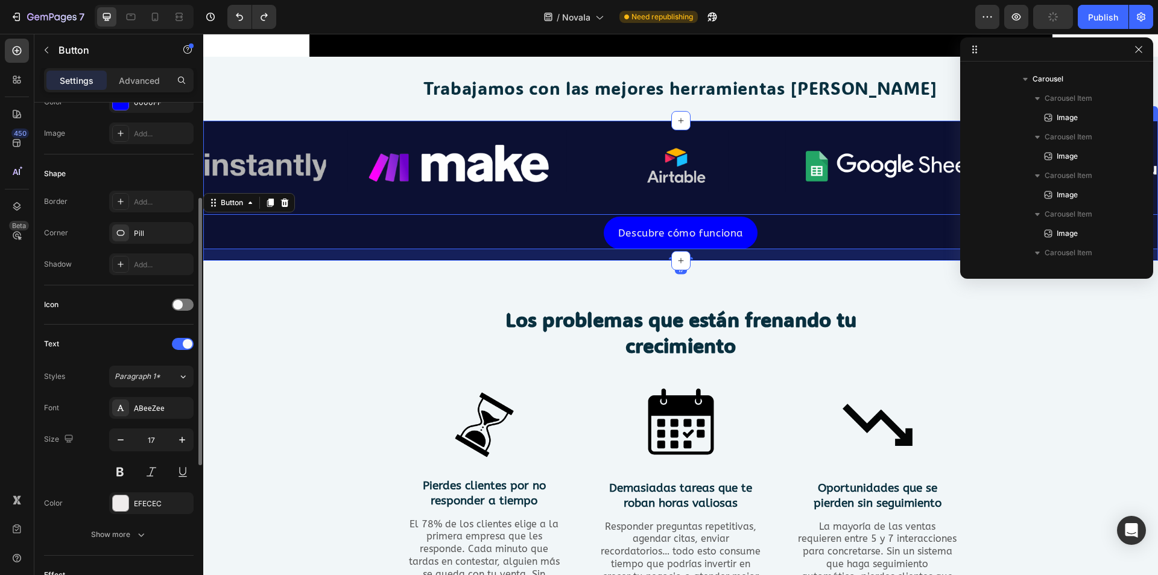
click at [860, 173] on img at bounding box center [894, 166] width 219 height 72
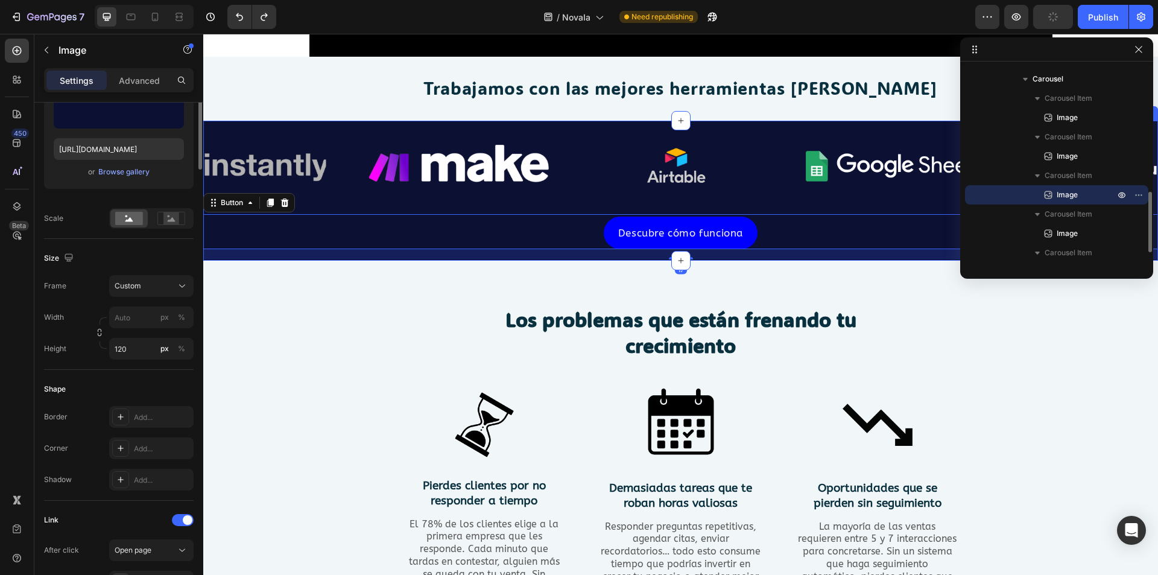
scroll to position [0, 0]
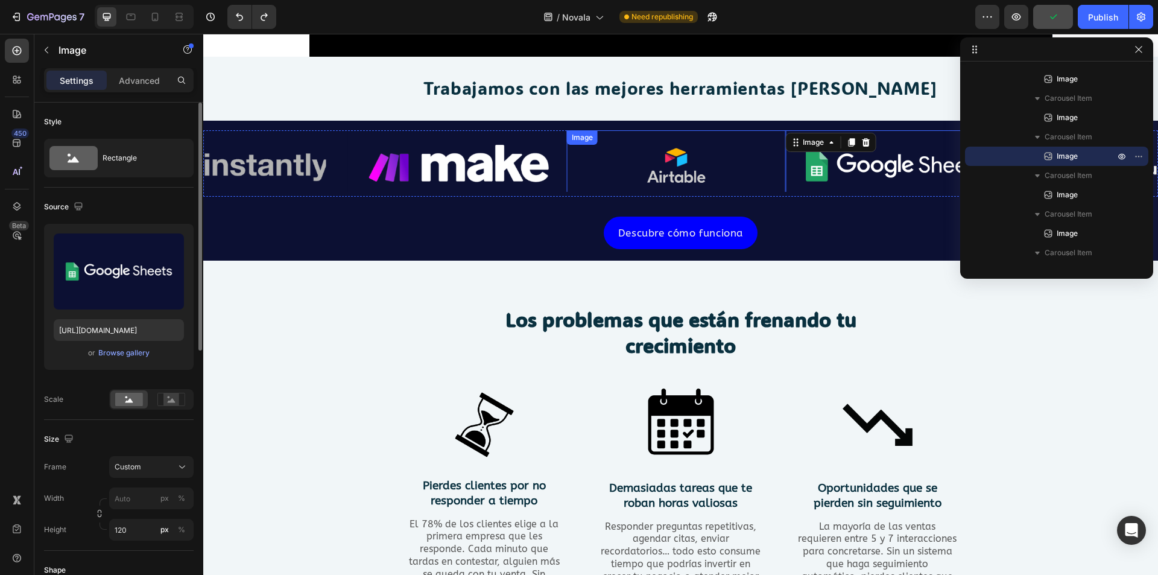
click at [743, 173] on link at bounding box center [676, 169] width 219 height 78
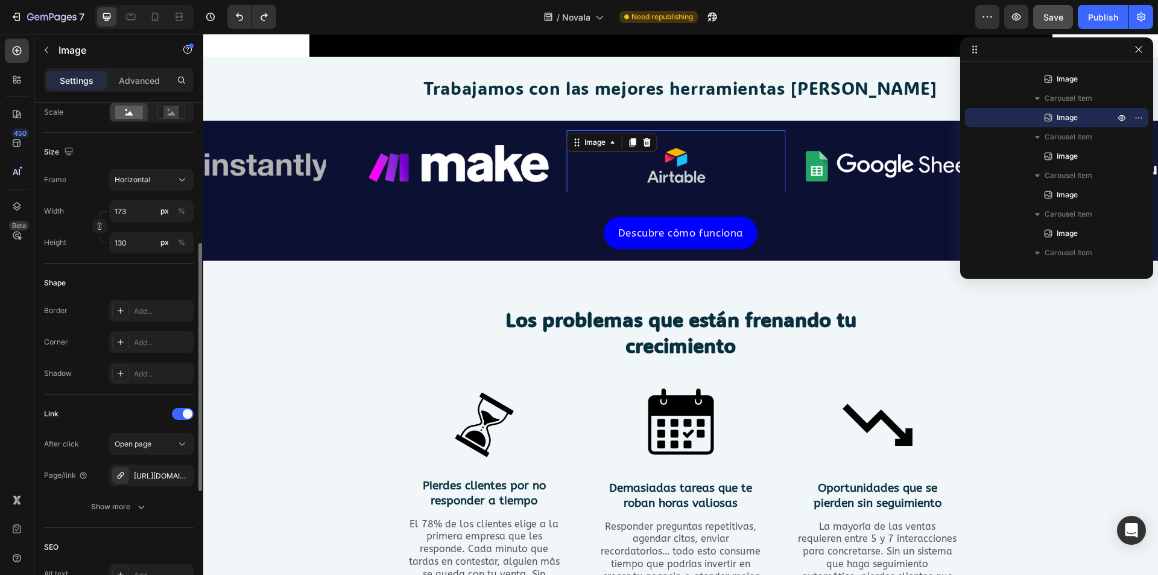
scroll to position [166, 0]
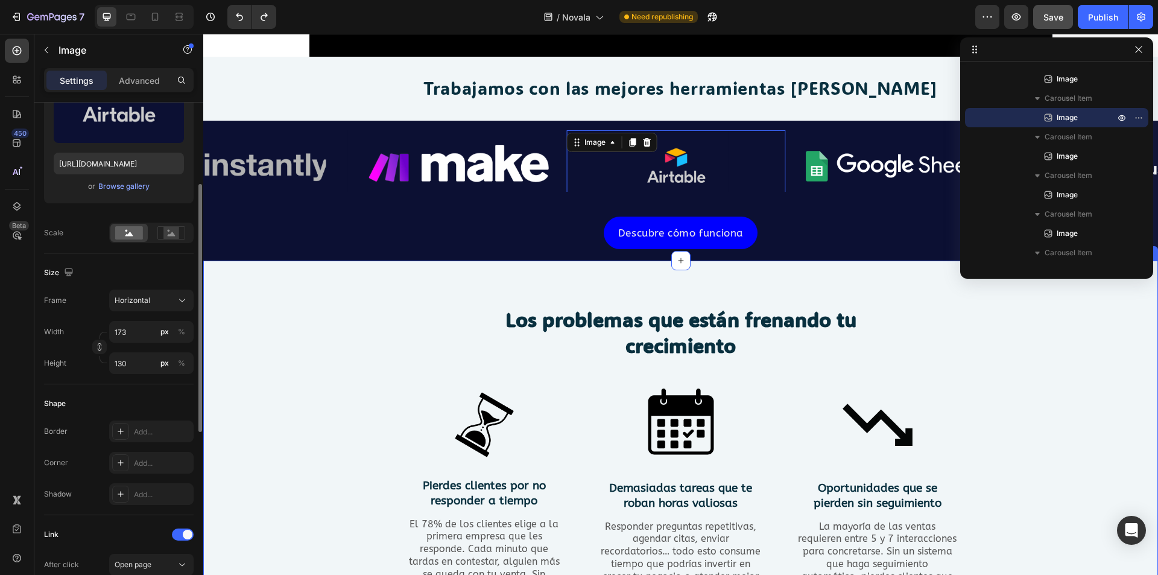
click at [610, 274] on div "Los problemas que están frenando tu crecimiento Heading Row Image Pierdes clien…" at bounding box center [680, 480] width 955 height 438
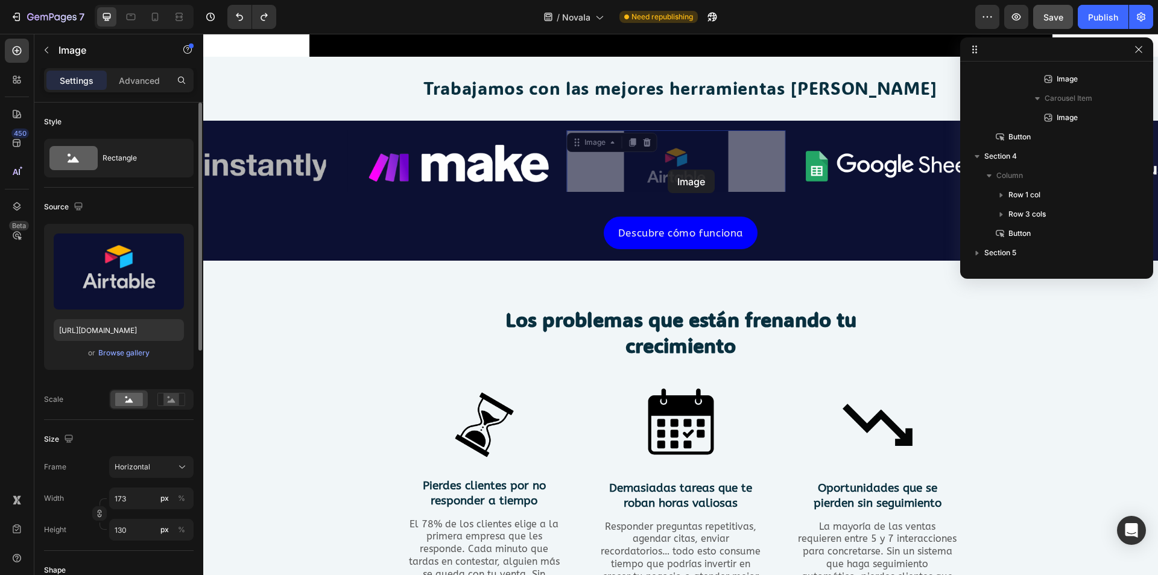
scroll to position [248, 0]
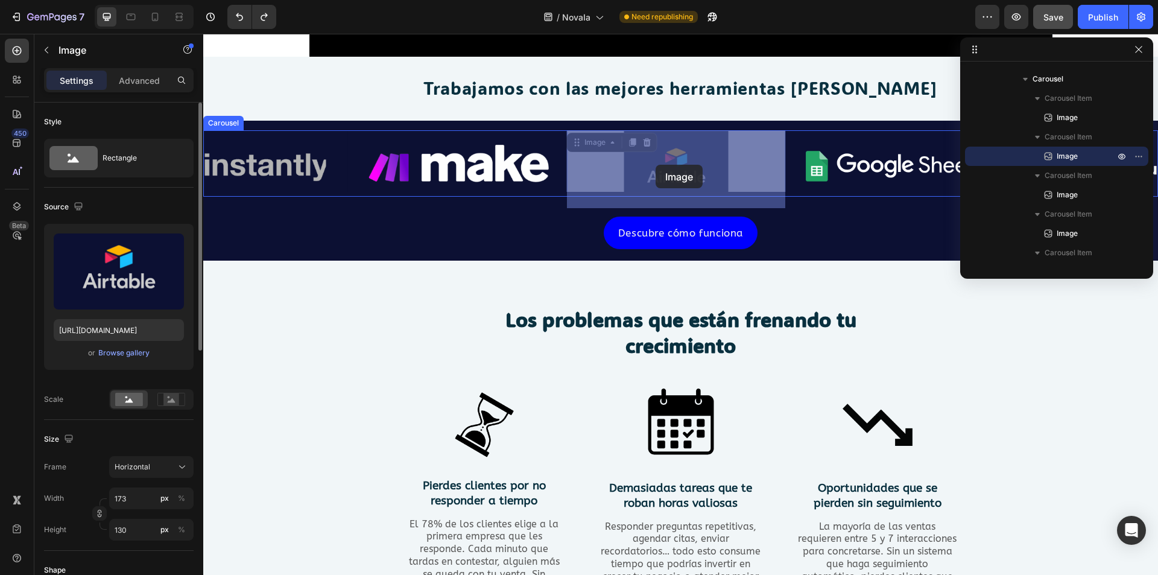
drag, startPoint x: 755, startPoint y: 166, endPoint x: 667, endPoint y: 165, distance: 87.5
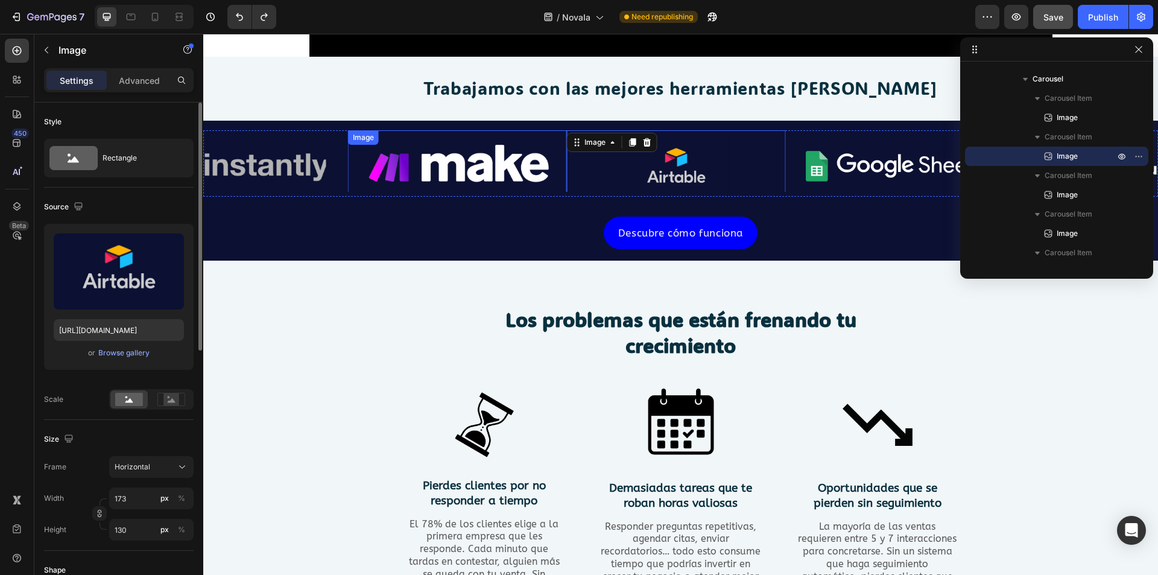
click at [504, 174] on img at bounding box center [457, 166] width 219 height 72
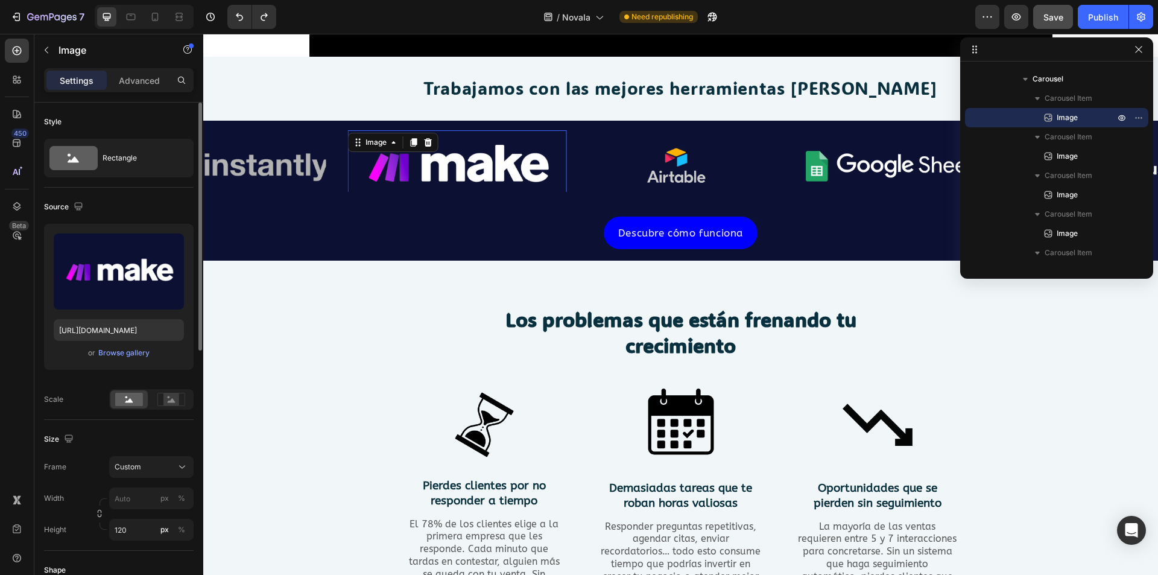
click at [355, 169] on img at bounding box center [457, 166] width 219 height 72
click at [325, 170] on img at bounding box center [238, 166] width 219 height 72
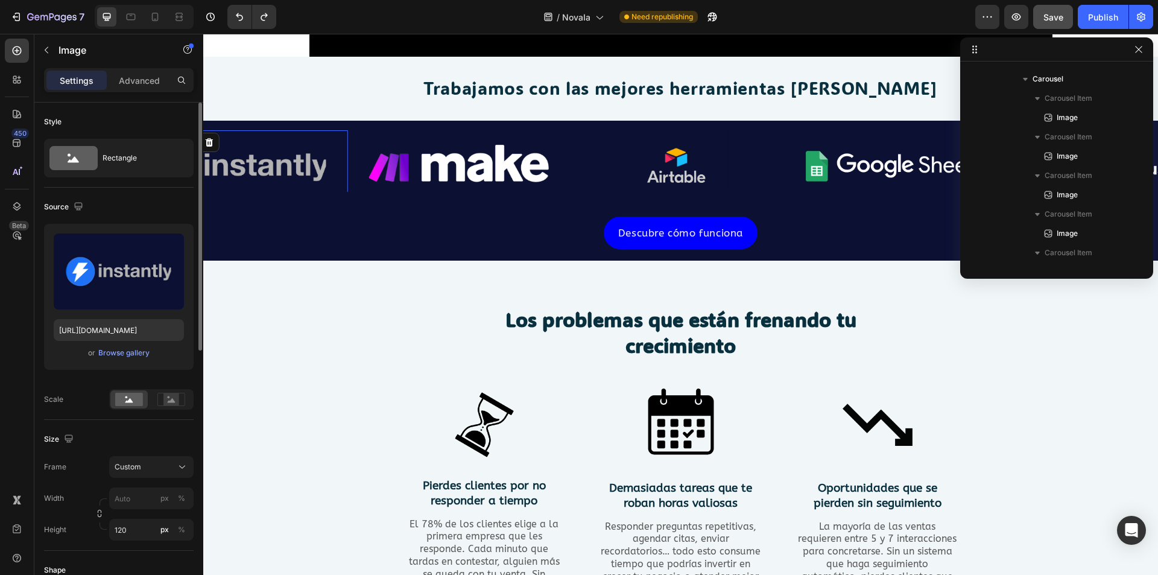
scroll to position [402, 0]
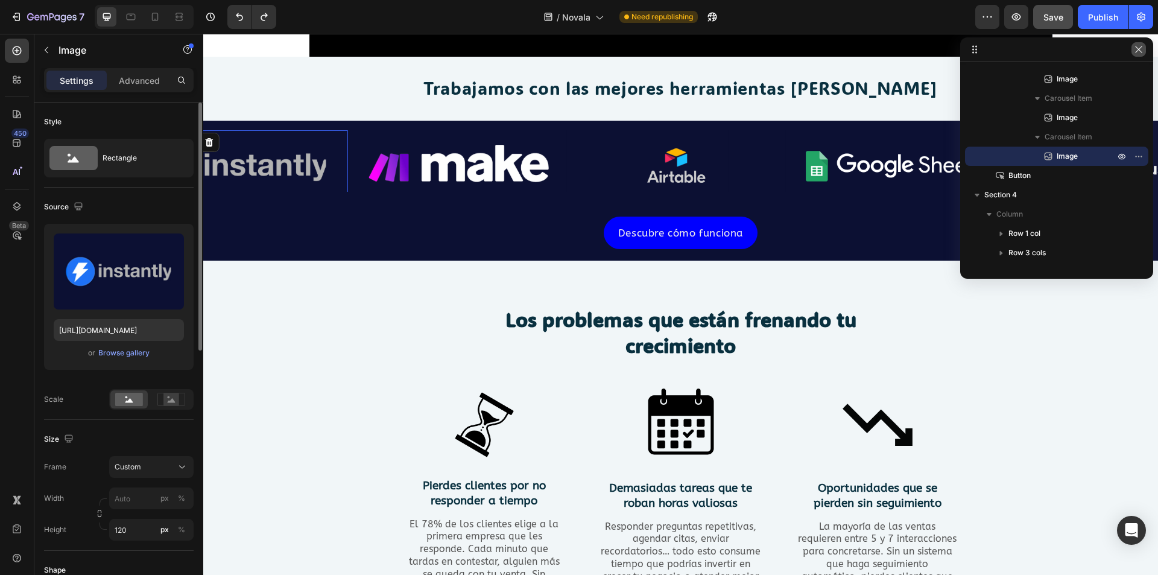
click at [1141, 52] on icon "button" at bounding box center [1139, 50] width 10 height 10
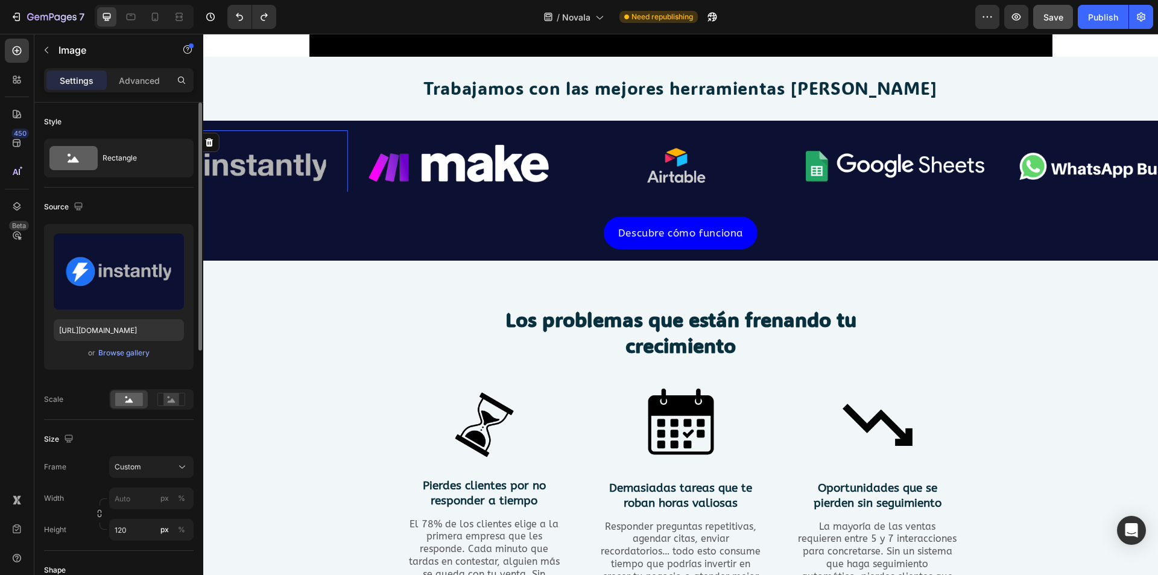
drag, startPoint x: 233, startPoint y: 156, endPoint x: 332, endPoint y: 159, distance: 99.0
click at [382, 159] on div "Image Image Image Image Image Image 0" at bounding box center [680, 161] width 955 height 62
click at [290, 156] on img at bounding box center [238, 166] width 219 height 72
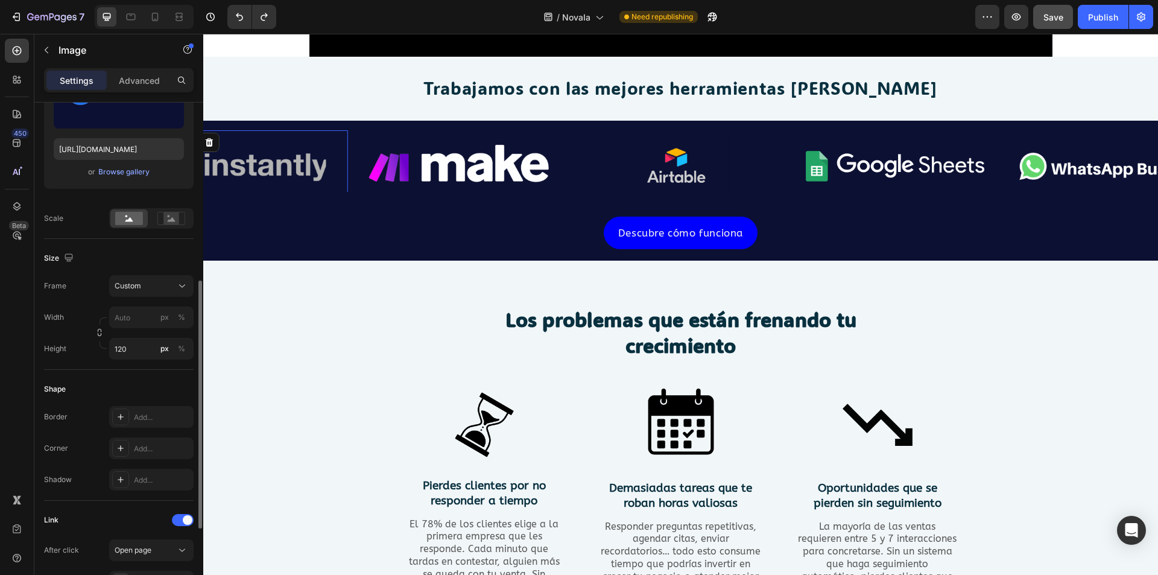
scroll to position [241, 0]
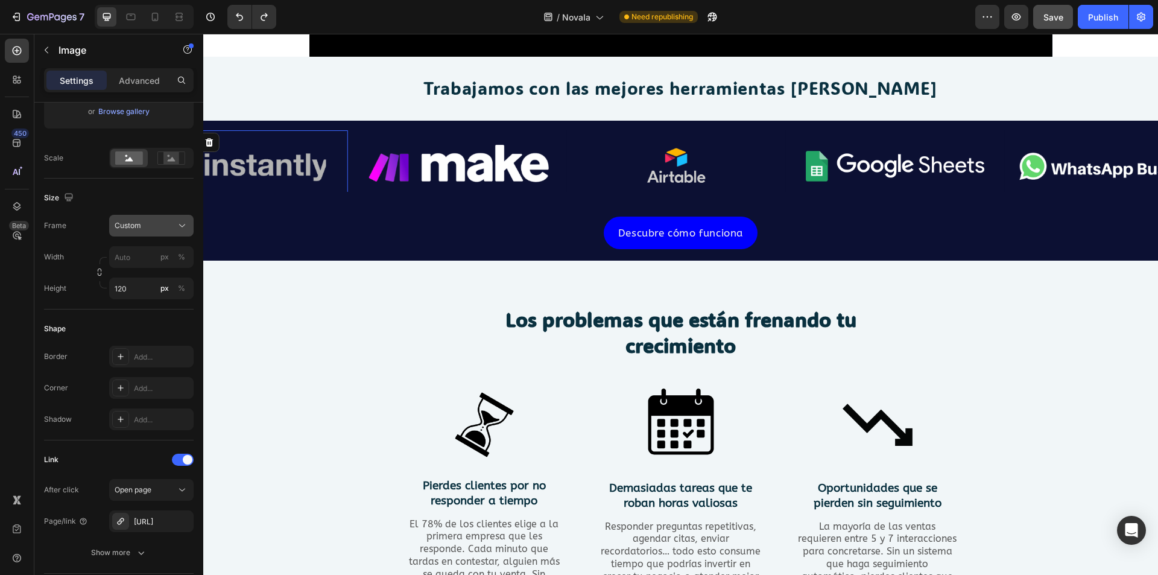
click at [152, 229] on div "Custom" at bounding box center [144, 225] width 59 height 11
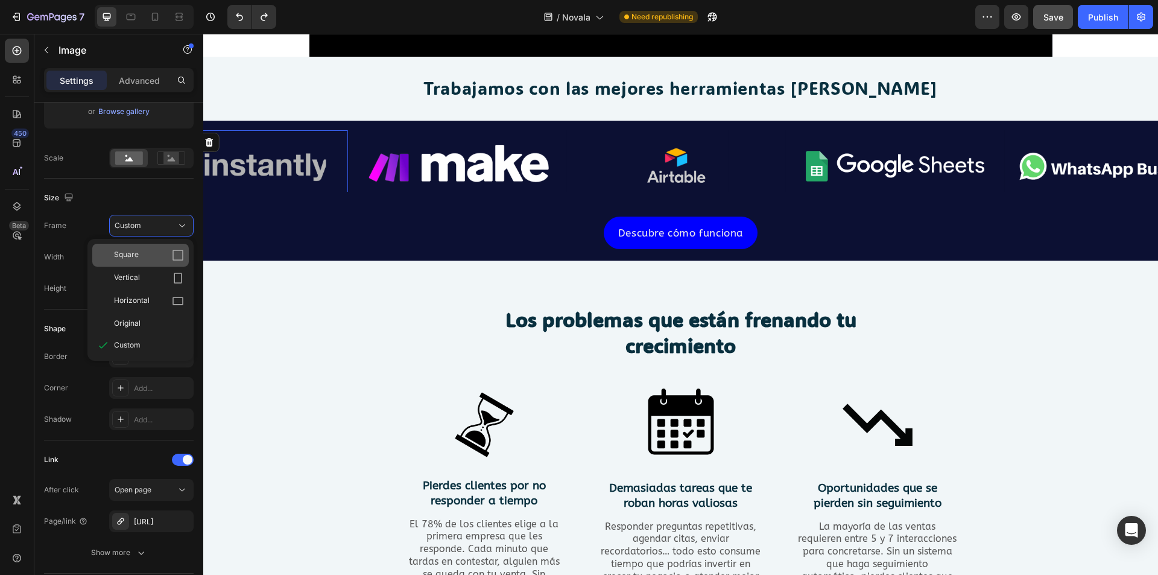
click at [166, 261] on div "Square" at bounding box center [149, 255] width 70 height 12
type input "120"
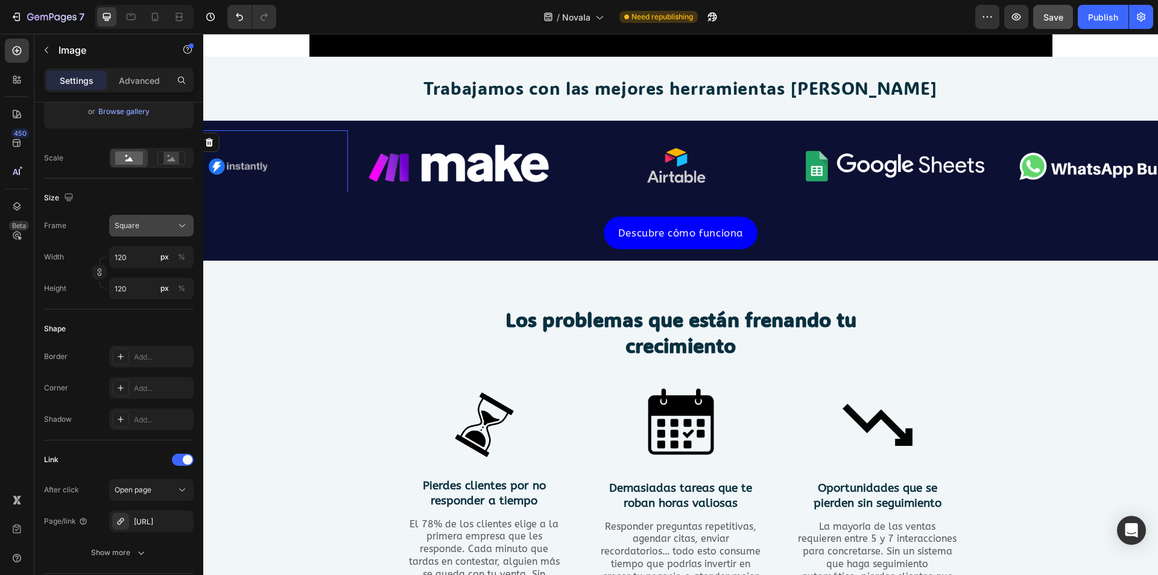
click at [169, 232] on button "Square" at bounding box center [151, 226] width 84 height 22
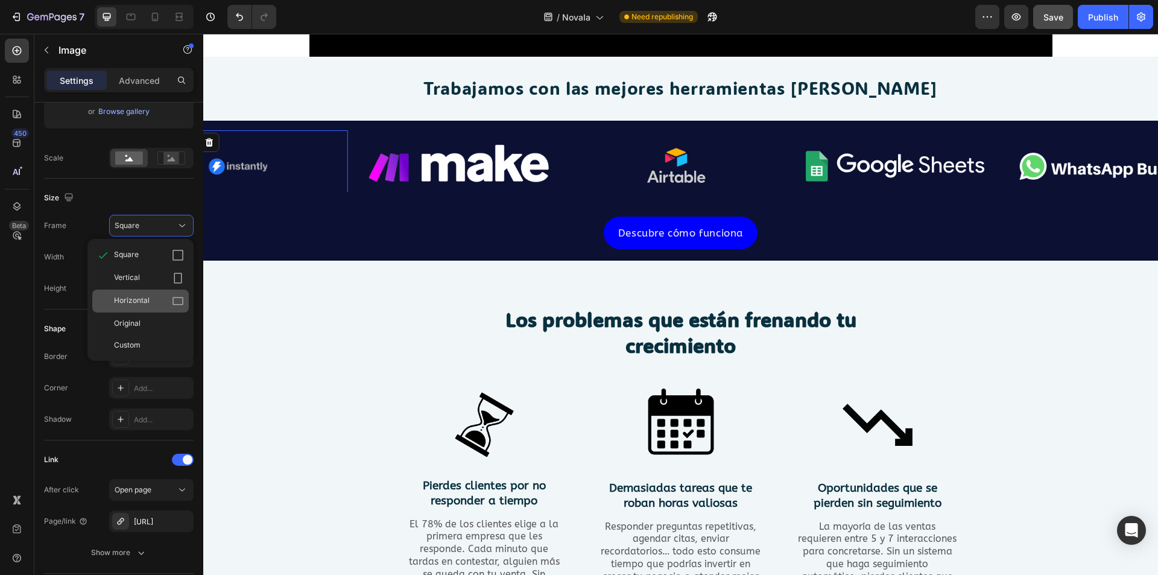
click at [164, 297] on div "Horizontal" at bounding box center [149, 301] width 70 height 12
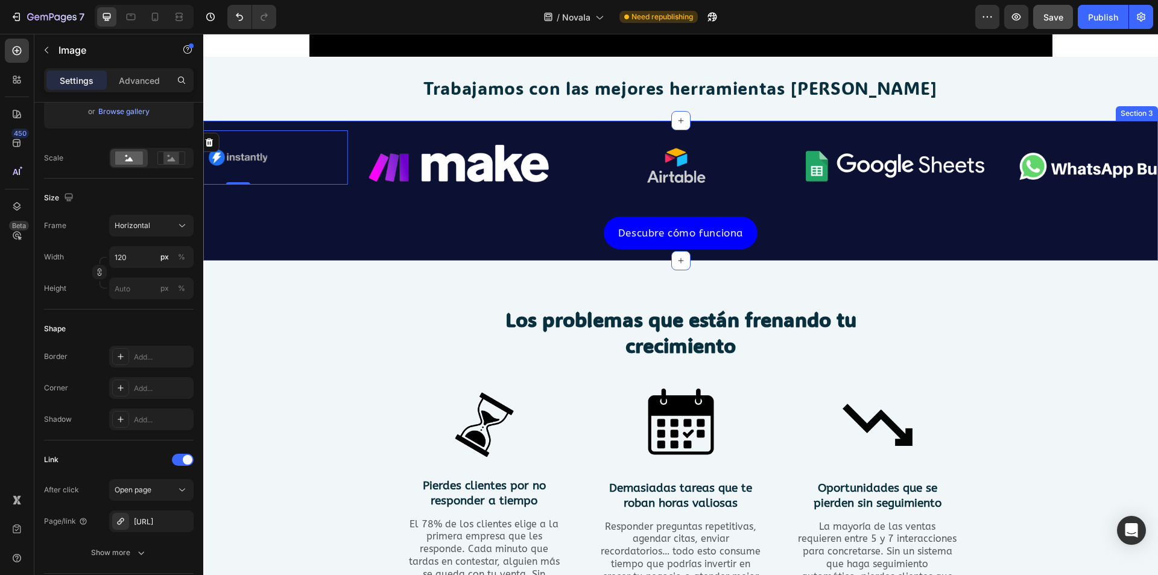
click at [443, 157] on img at bounding box center [457, 166] width 219 height 72
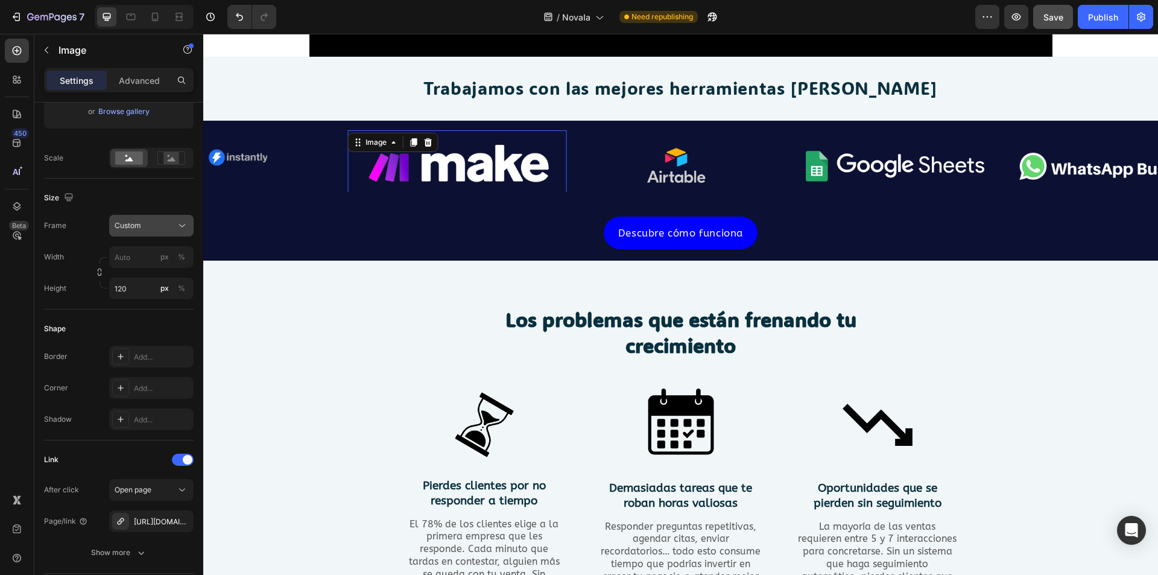
click at [175, 228] on div "Custom" at bounding box center [152, 226] width 74 height 12
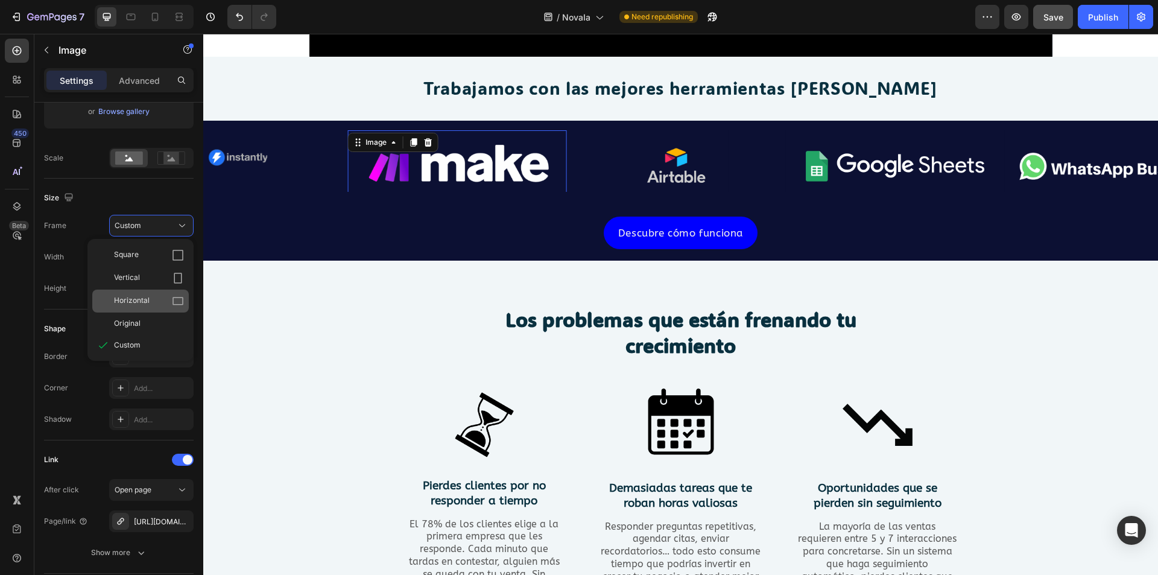
click at [163, 290] on div "Horizontal" at bounding box center [140, 301] width 97 height 23
type input "160"
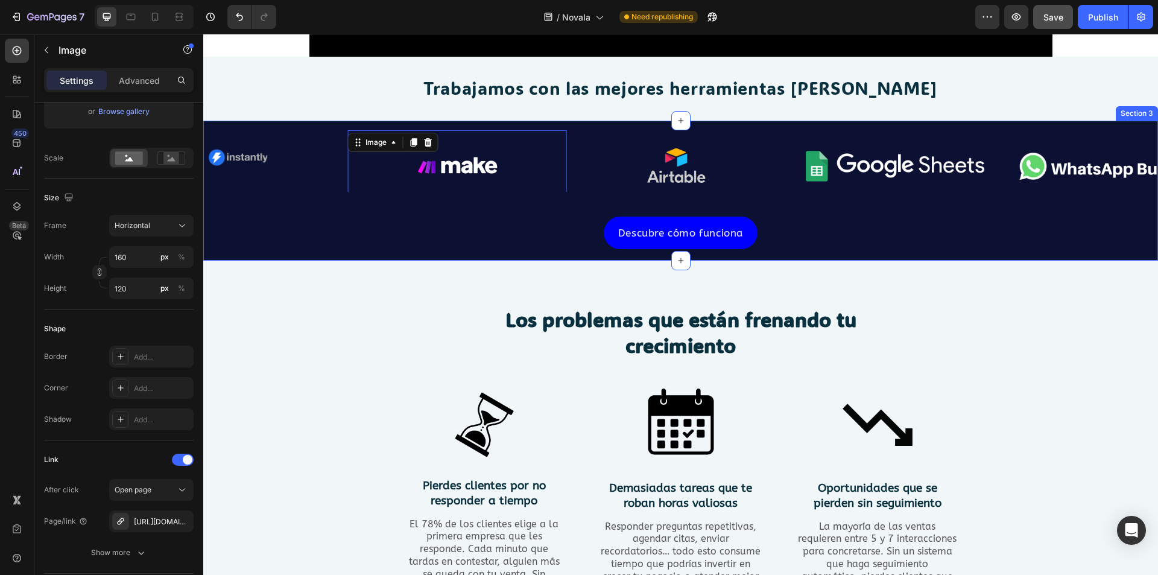
click at [657, 169] on img at bounding box center [676, 169] width 104 height 78
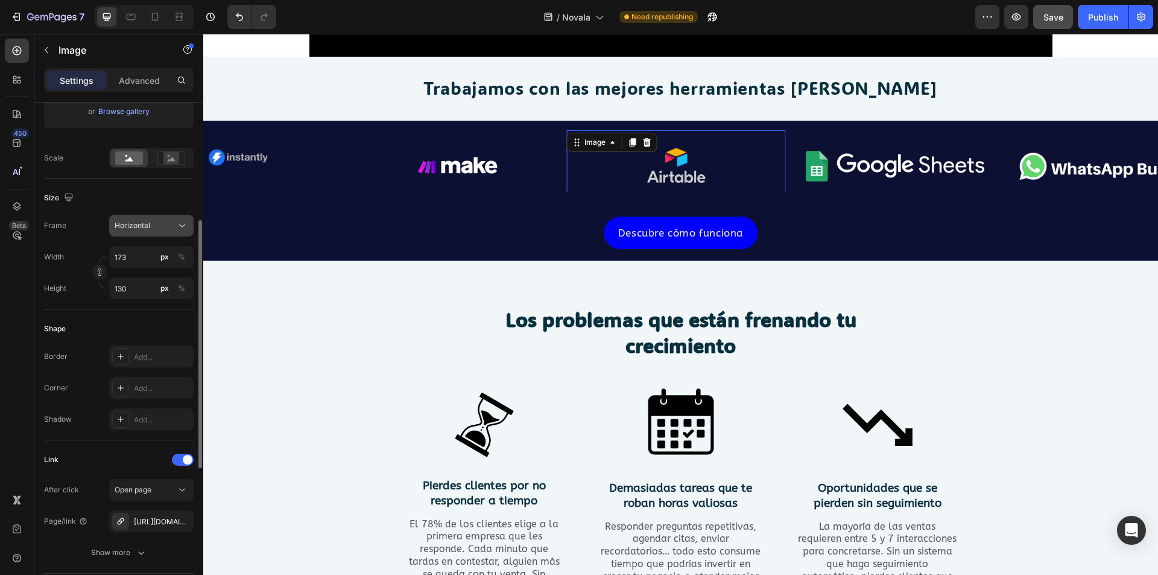
click at [158, 230] on div "Horizontal" at bounding box center [144, 225] width 59 height 11
click at [161, 294] on div "Horizontal" at bounding box center [140, 301] width 97 height 23
click at [901, 142] on img at bounding box center [894, 166] width 219 height 72
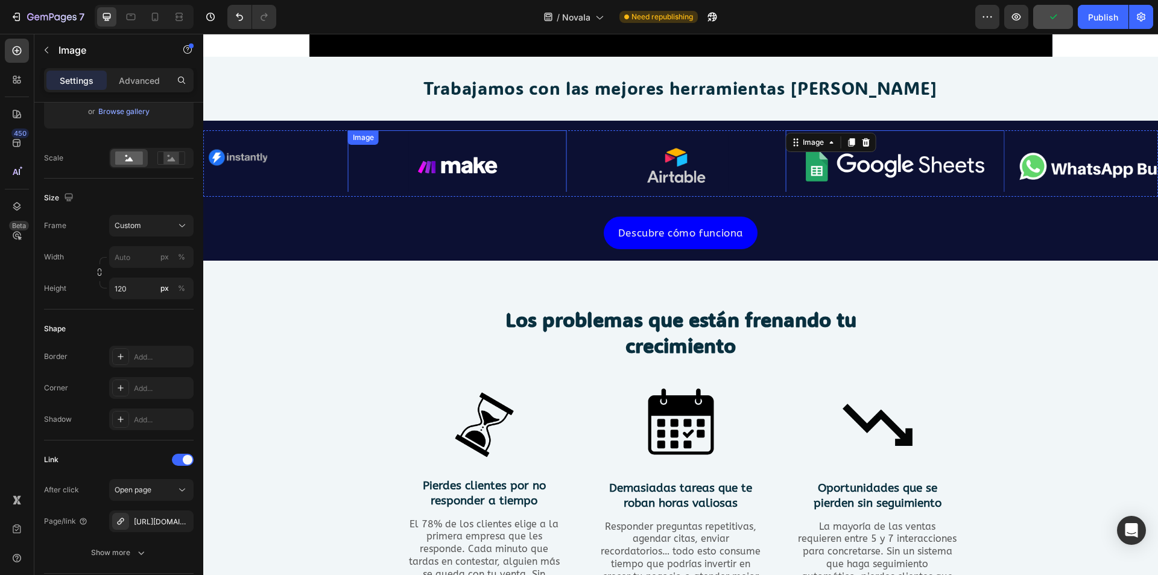
click at [491, 164] on img at bounding box center [457, 166] width 97 height 72
click at [304, 170] on link at bounding box center [238, 157] width 219 height 54
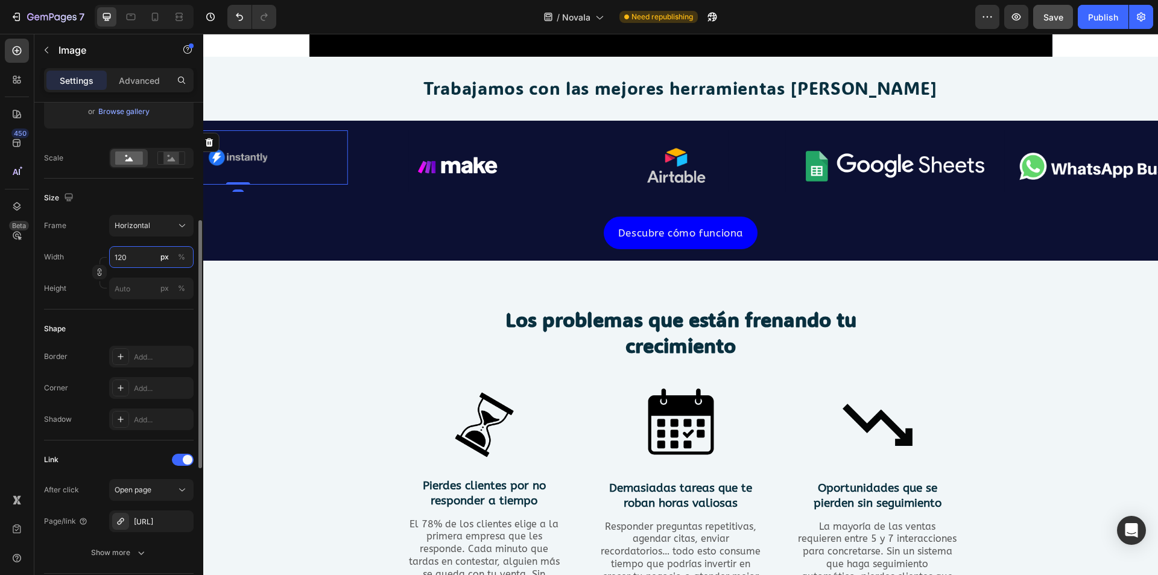
click at [148, 255] on input "120" at bounding box center [151, 257] width 84 height 22
click at [139, 285] on p "Full 100%" at bounding box center [149, 285] width 70 height 11
type input "100"
click at [142, 261] on input "100" at bounding box center [151, 257] width 84 height 22
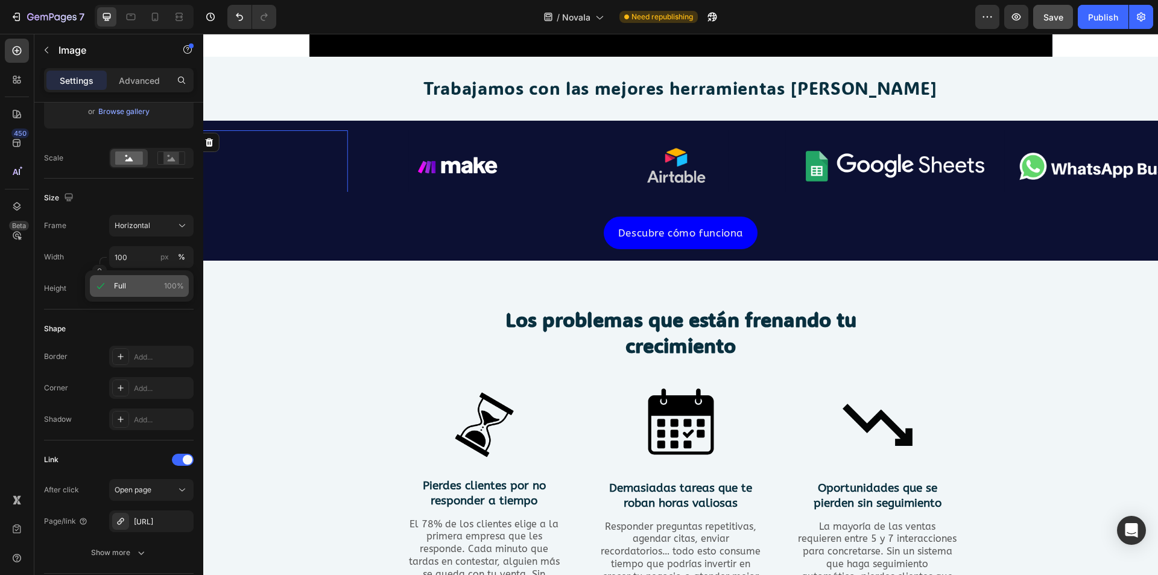
click at [133, 281] on p "Full 100%" at bounding box center [149, 285] width 70 height 11
click at [423, 177] on img at bounding box center [457, 166] width 97 height 72
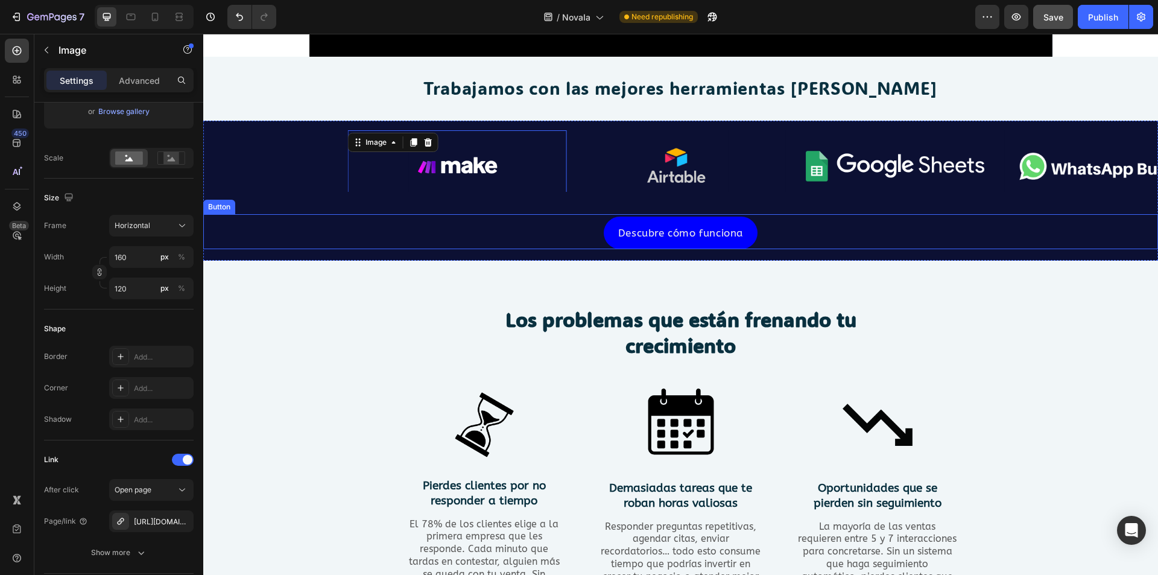
click at [438, 218] on div "Descubre cómo funciona Button" at bounding box center [680, 232] width 955 height 36
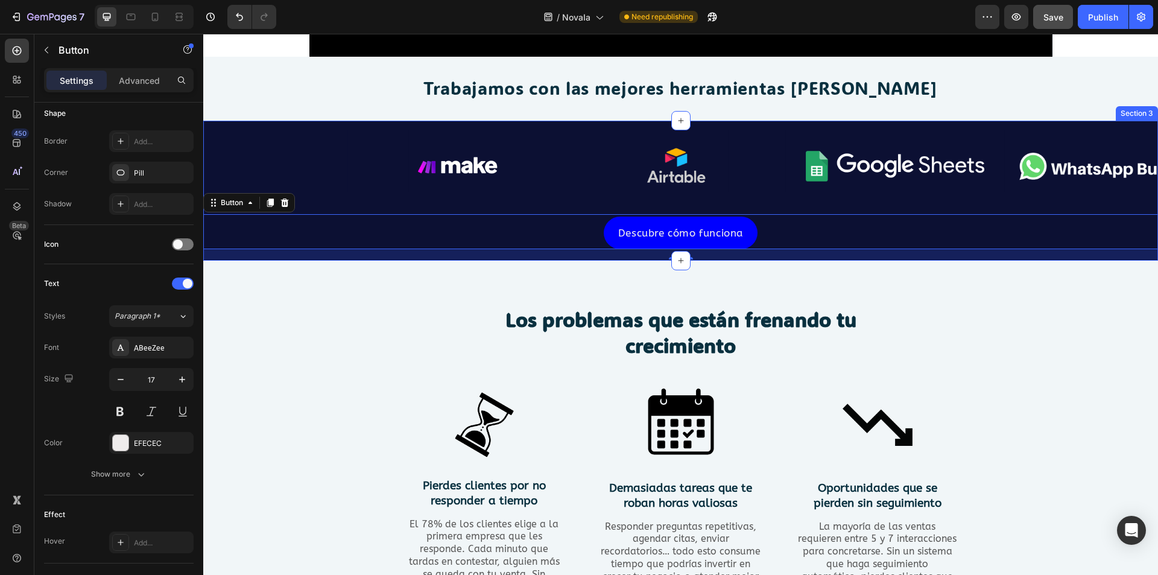
scroll to position [0, 0]
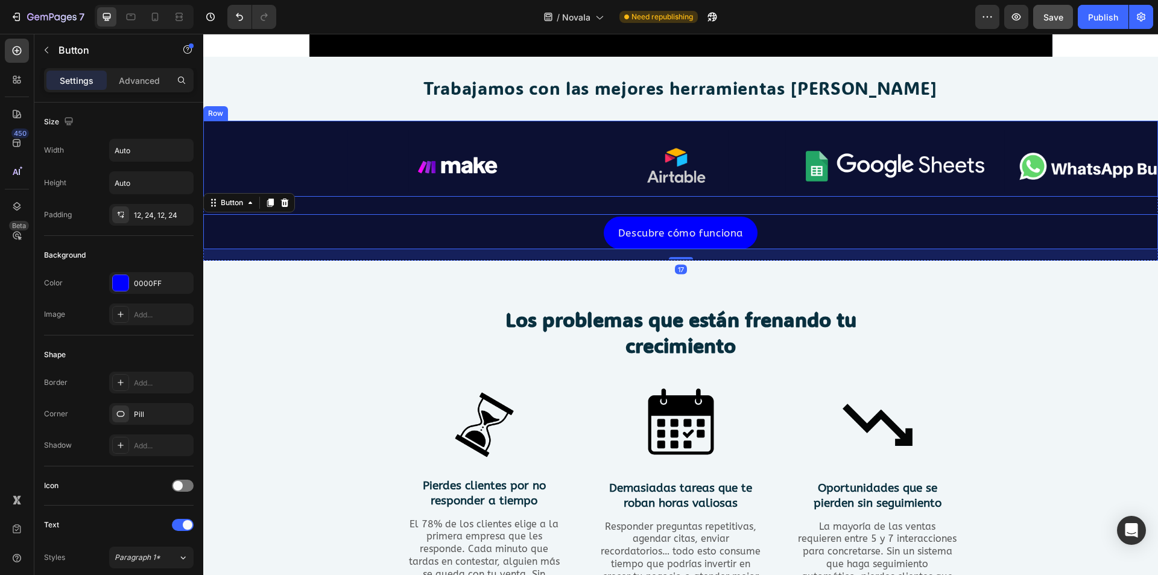
click at [571, 127] on div "Heading Image Image Image Image Image Image Carousel" at bounding box center [680, 159] width 955 height 76
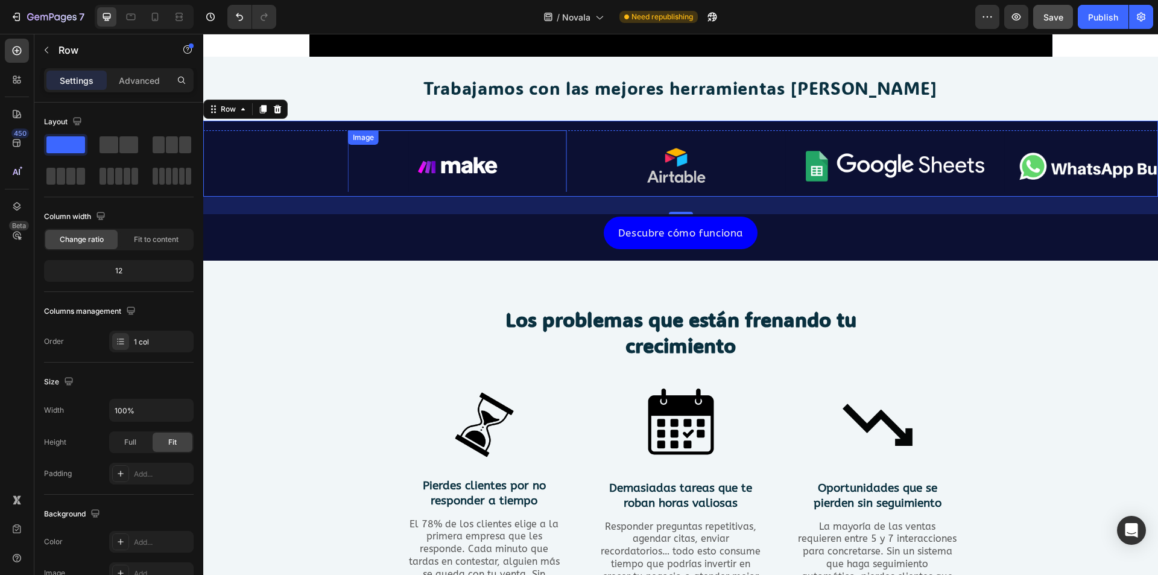
click at [372, 176] on link at bounding box center [457, 166] width 219 height 72
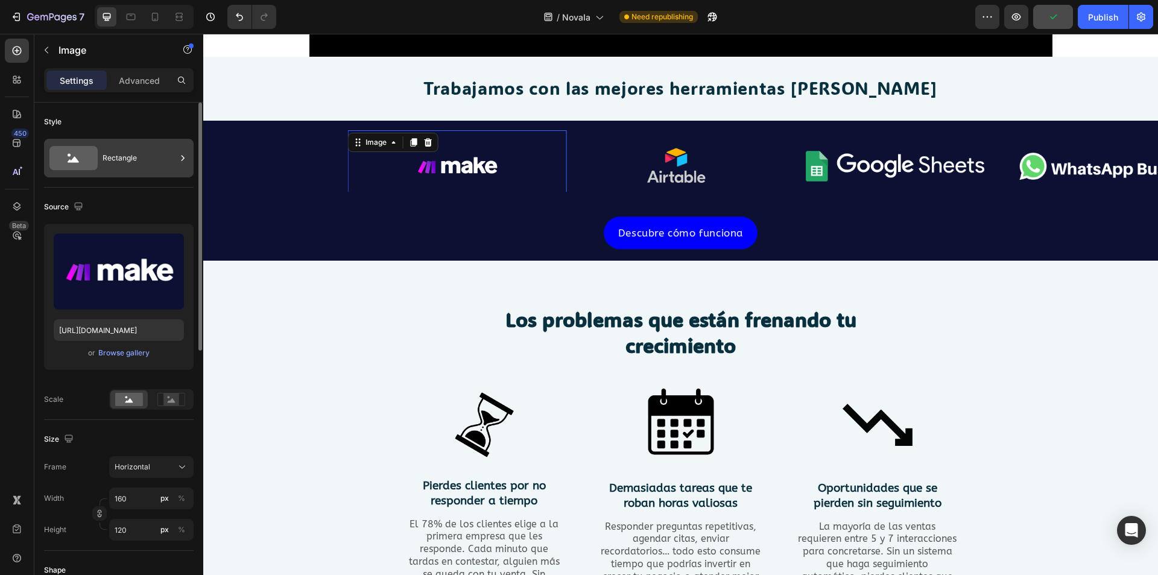
click at [116, 160] on div "Rectangle" at bounding box center [140, 158] width 74 height 28
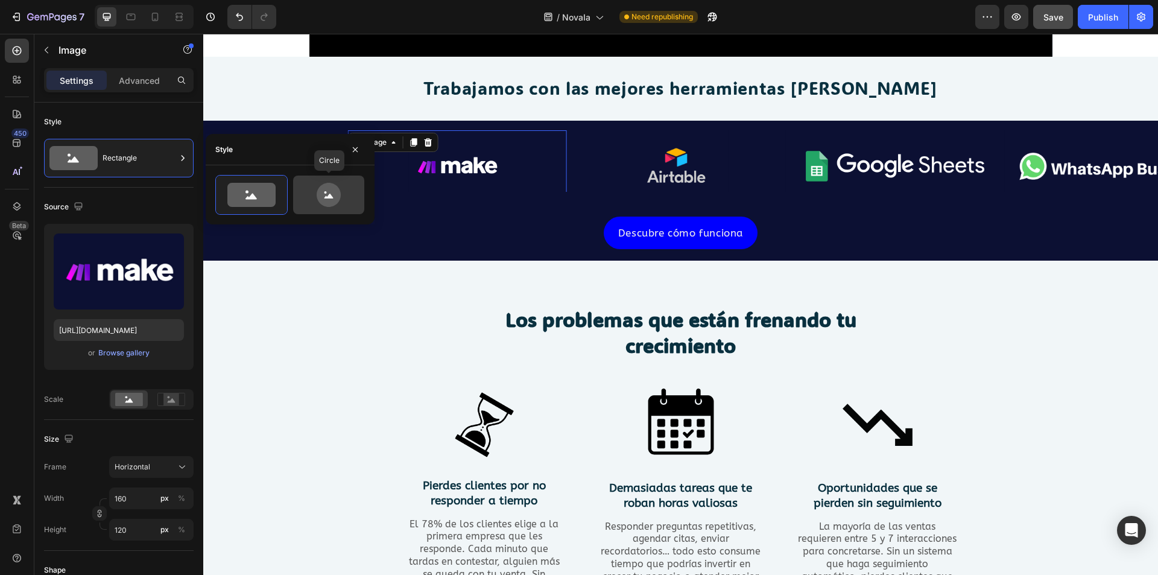
click at [313, 200] on icon at bounding box center [328, 195] width 57 height 24
type input "80"
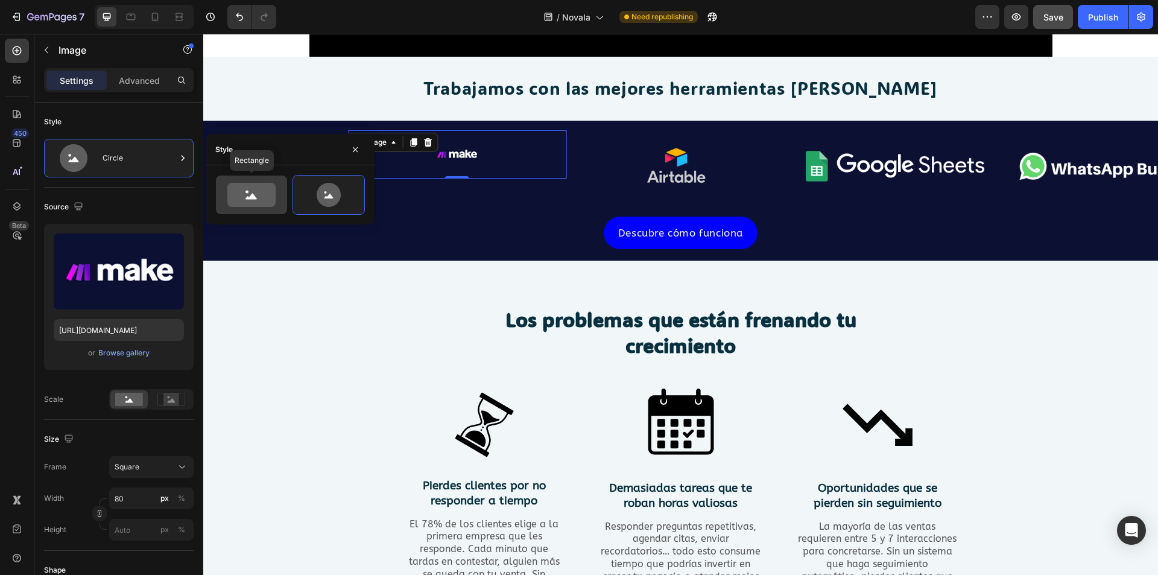
click at [273, 195] on icon at bounding box center [251, 195] width 48 height 24
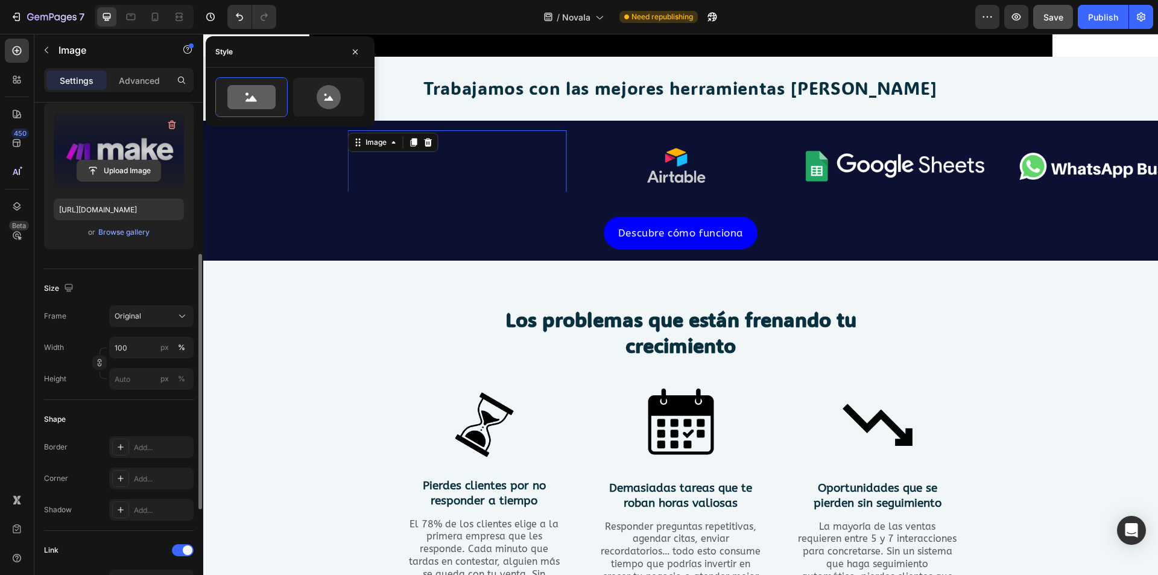
scroll to position [181, 0]
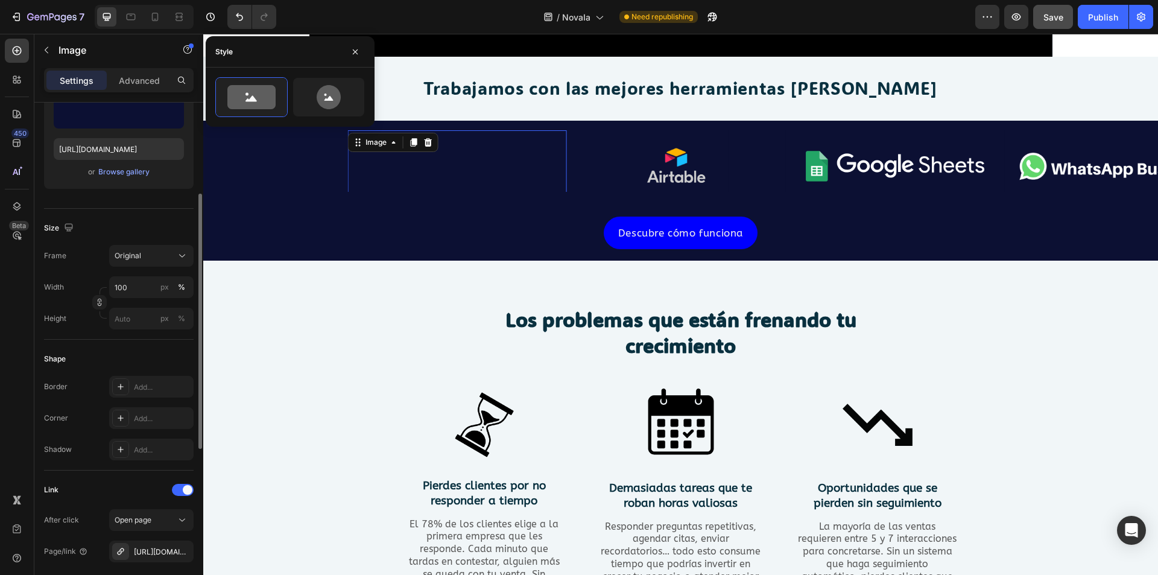
click at [128, 233] on div "Size" at bounding box center [119, 227] width 150 height 19
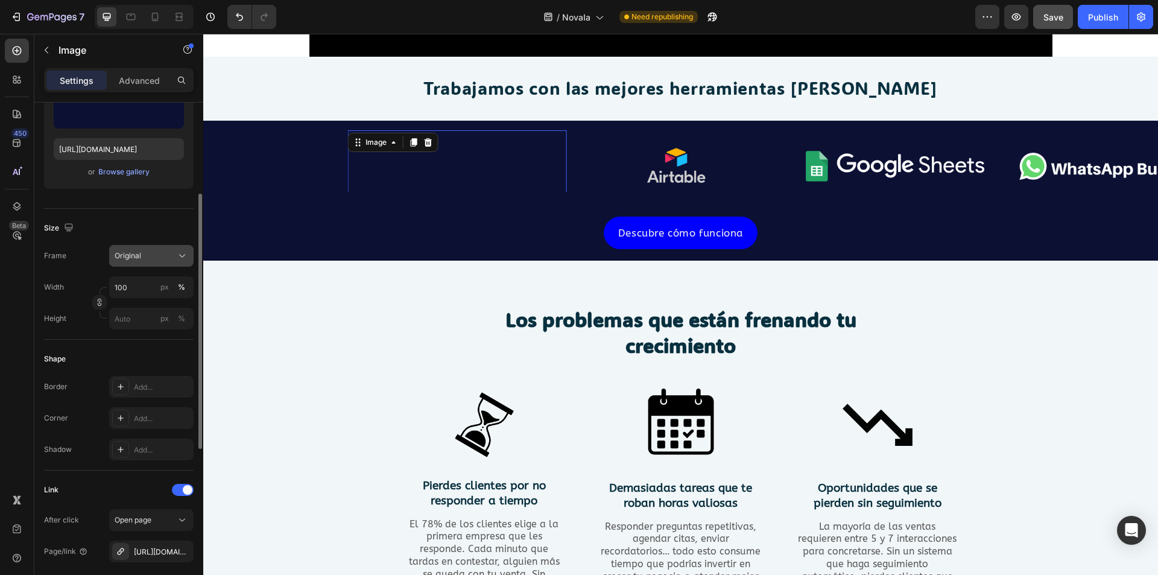
click at [140, 252] on span "Original" at bounding box center [128, 255] width 27 height 11
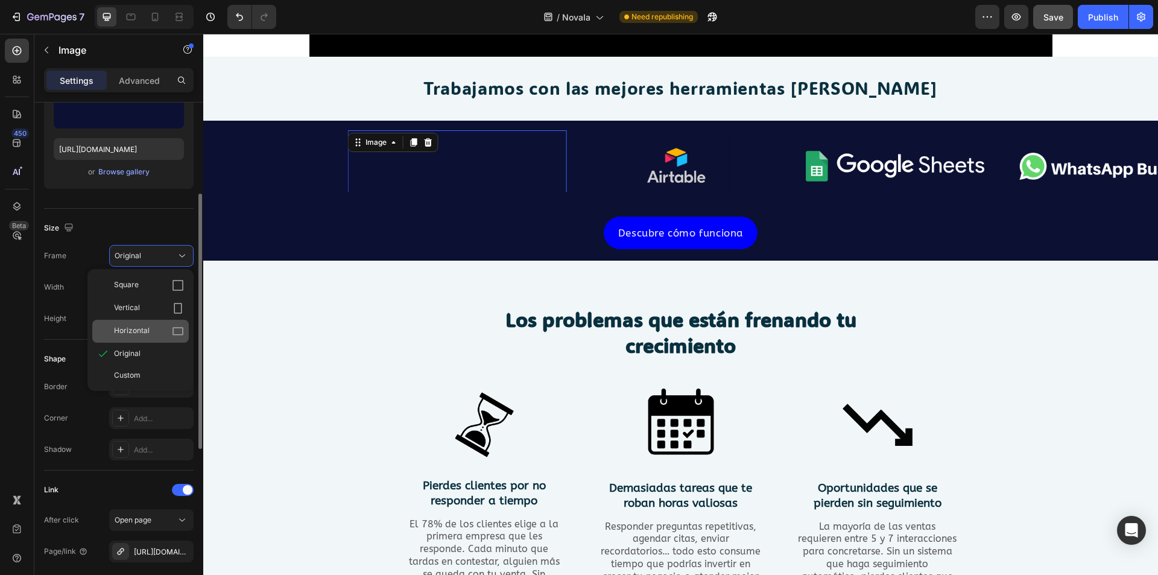
click at [153, 326] on div "Horizontal" at bounding box center [149, 331] width 70 height 12
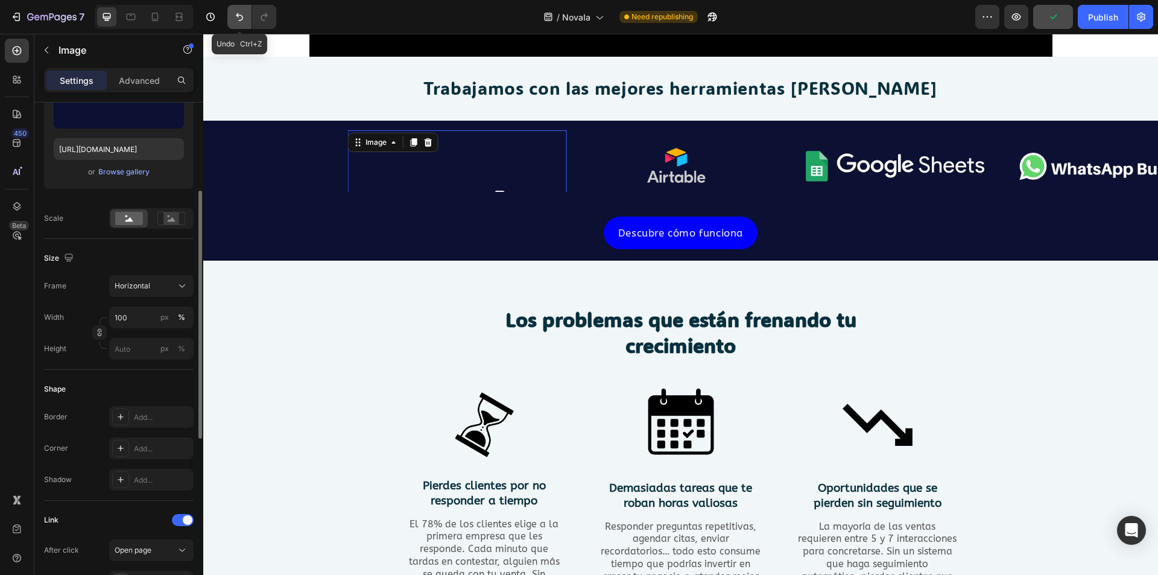
click at [238, 14] on icon "Undo/Redo" at bounding box center [239, 17] width 7 height 8
type input "160"
type input "120"
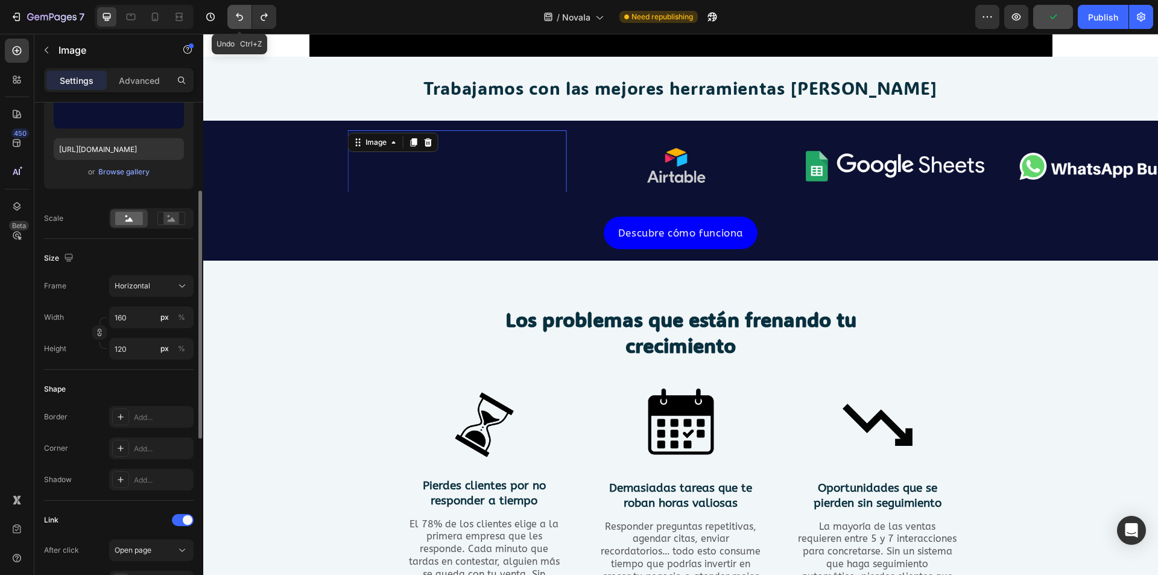
click at [238, 14] on icon "Undo/Redo" at bounding box center [239, 17] width 7 height 8
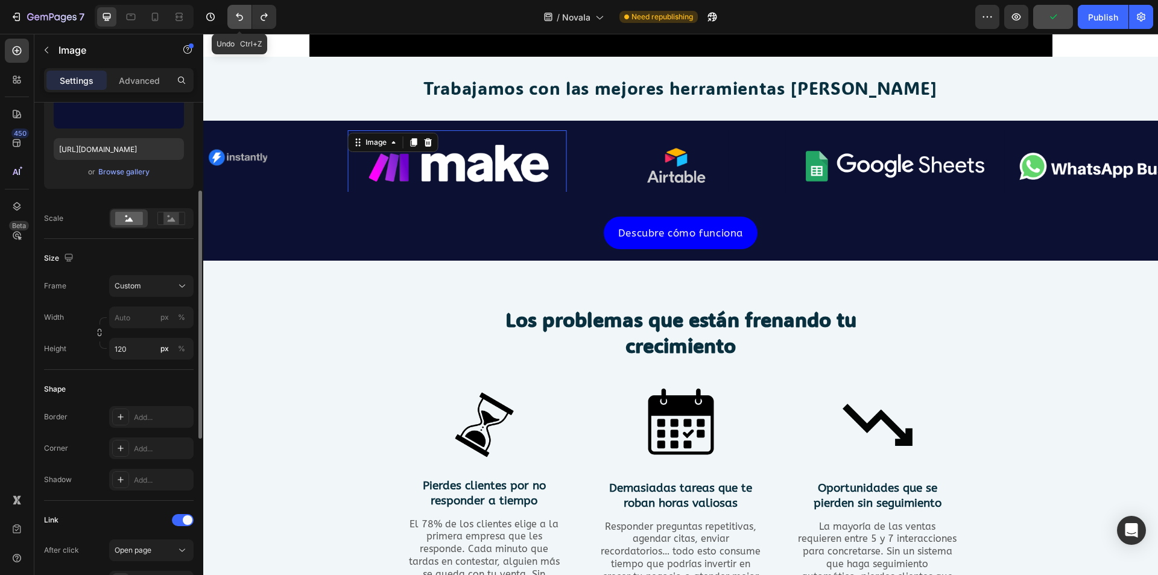
click at [238, 14] on icon "Undo/Redo" at bounding box center [239, 17] width 7 height 8
click at [269, 173] on img at bounding box center [238, 166] width 219 height 72
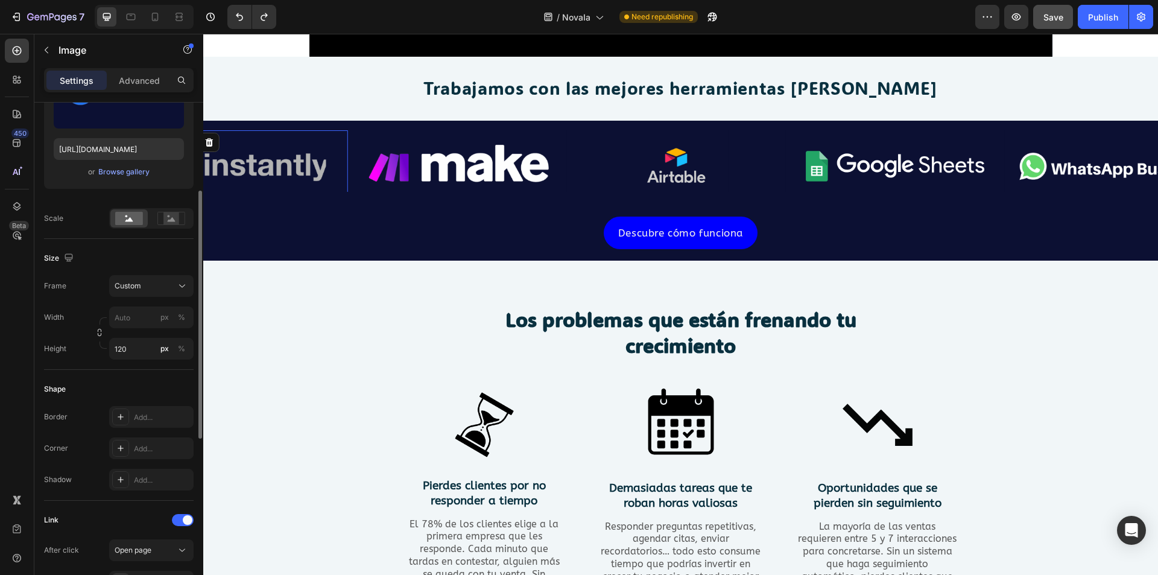
scroll to position [241, 0]
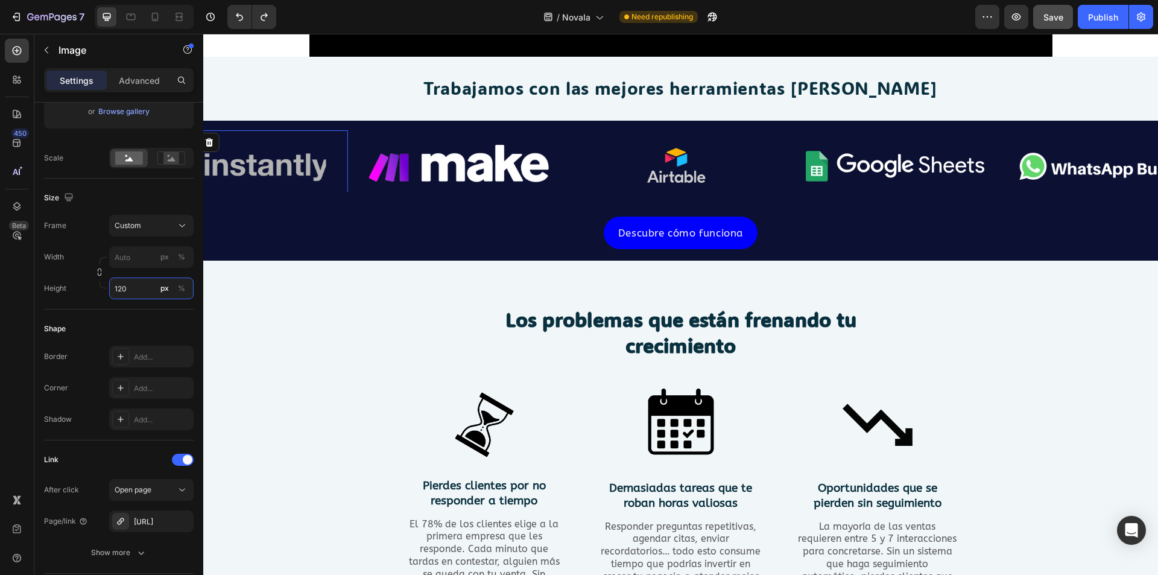
click at [142, 289] on input "120" at bounding box center [151, 288] width 84 height 22
type input "125"
click at [148, 264] on input "px %" at bounding box center [151, 257] width 84 height 22
click at [135, 280] on p "Full 100%" at bounding box center [149, 285] width 70 height 11
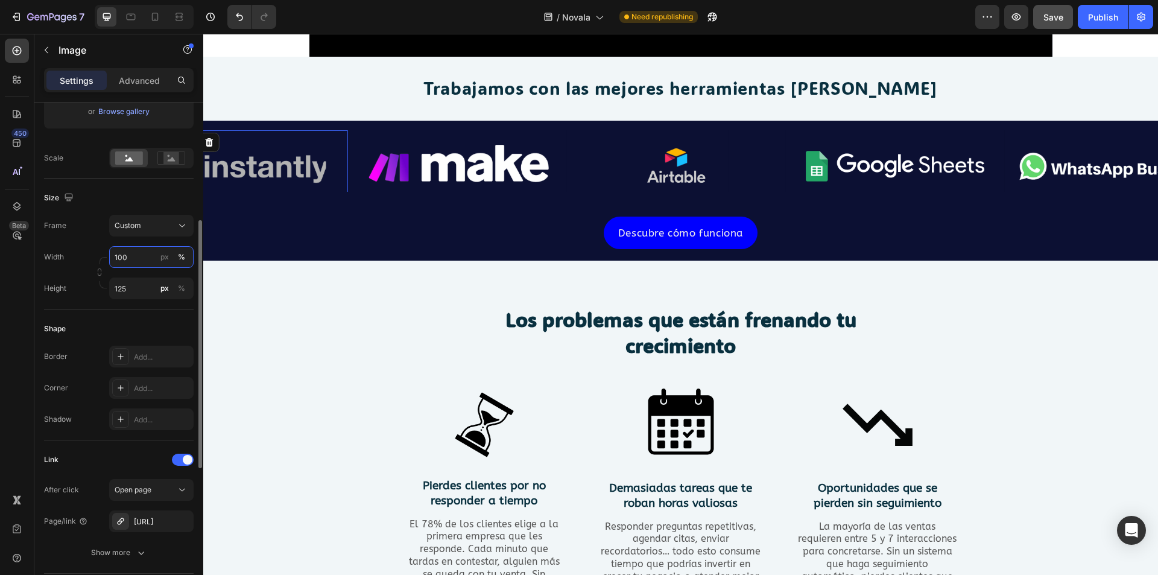
click at [154, 258] on input "100" at bounding box center [151, 257] width 84 height 22
click at [136, 256] on input "100" at bounding box center [151, 257] width 84 height 22
type input "1"
type input "9"
type input "145"
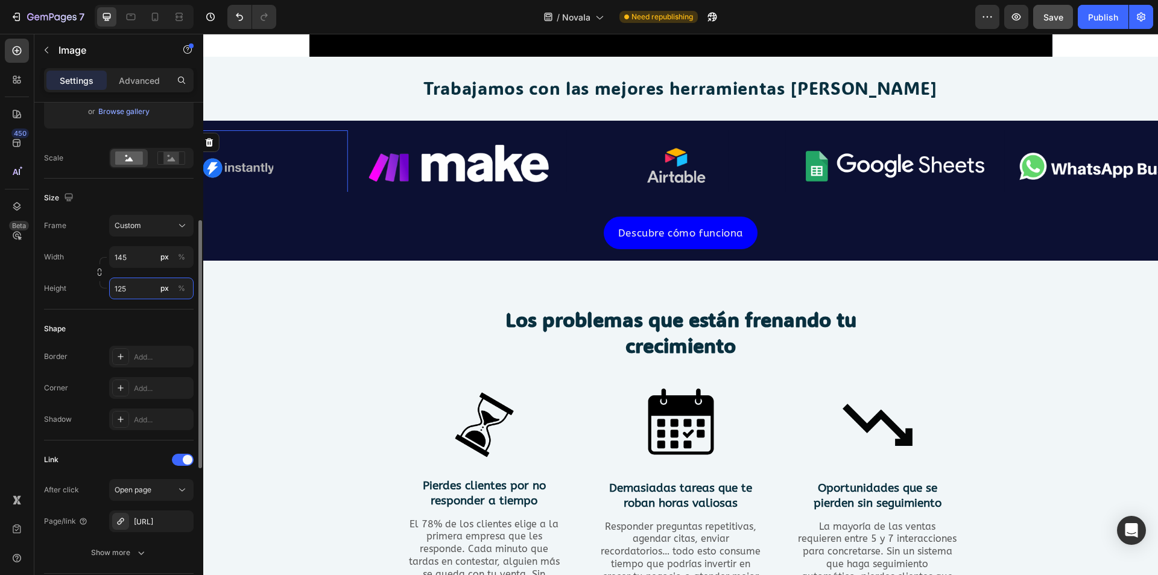
click at [133, 294] on input "125" at bounding box center [151, 288] width 84 height 22
click at [248, 300] on div "Los problemas que están frenando tu crecimiento Heading Row Image Pierdes clien…" at bounding box center [680, 480] width 955 height 438
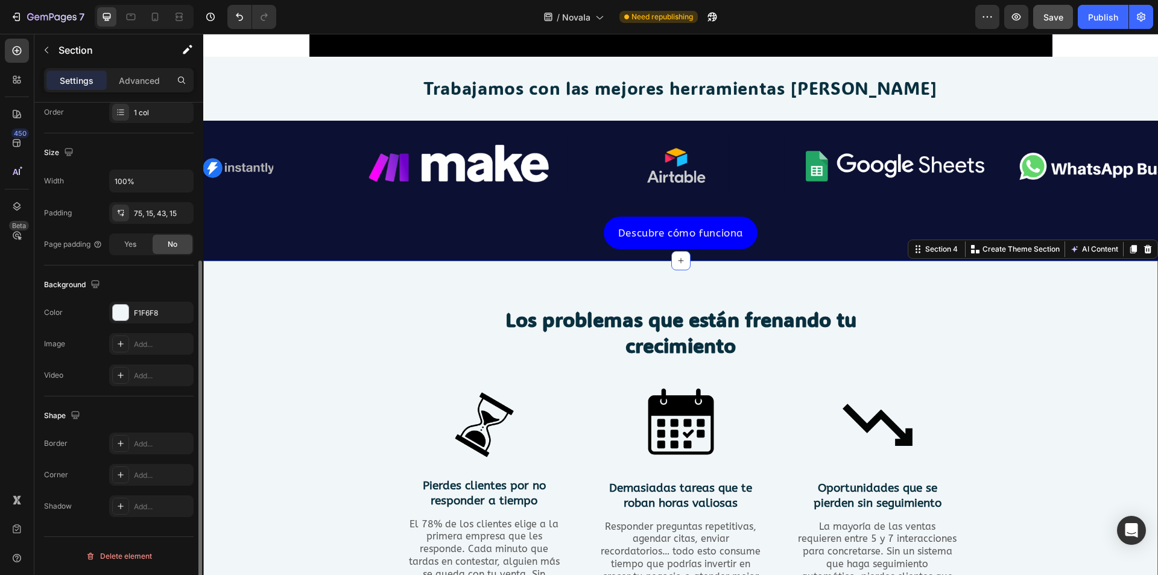
scroll to position [0, 0]
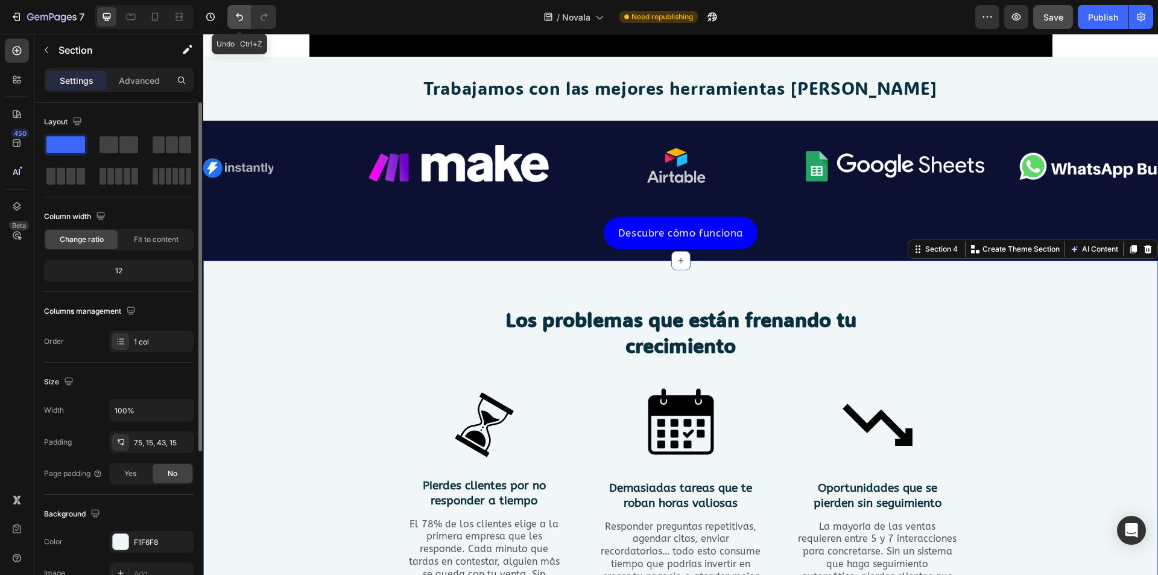
click at [239, 22] on icon "Undo/Redo" at bounding box center [239, 17] width 12 height 12
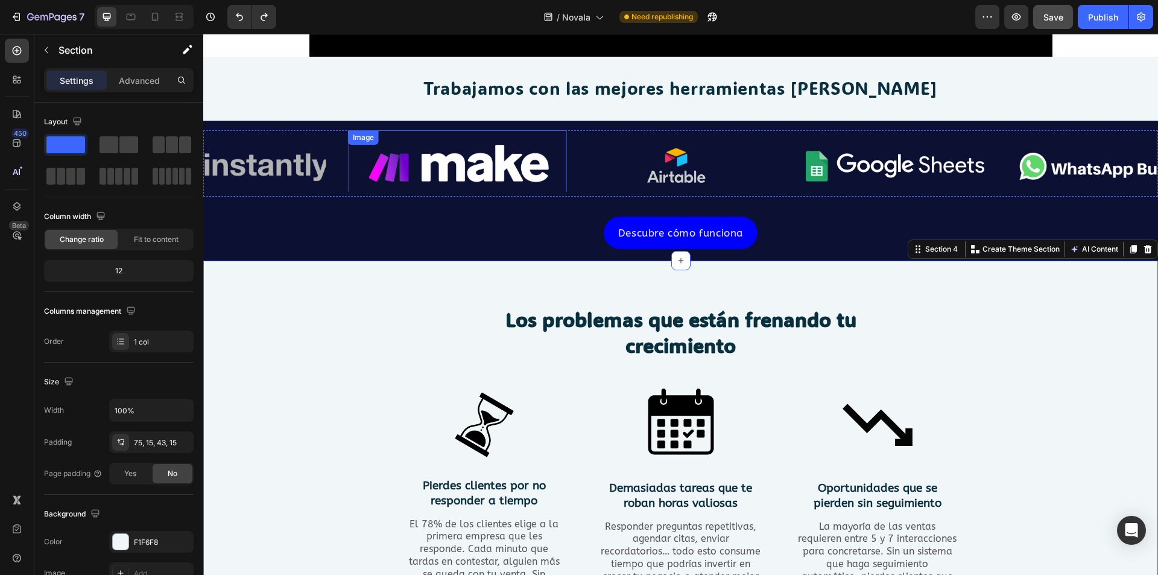
click at [460, 139] on img at bounding box center [457, 166] width 219 height 72
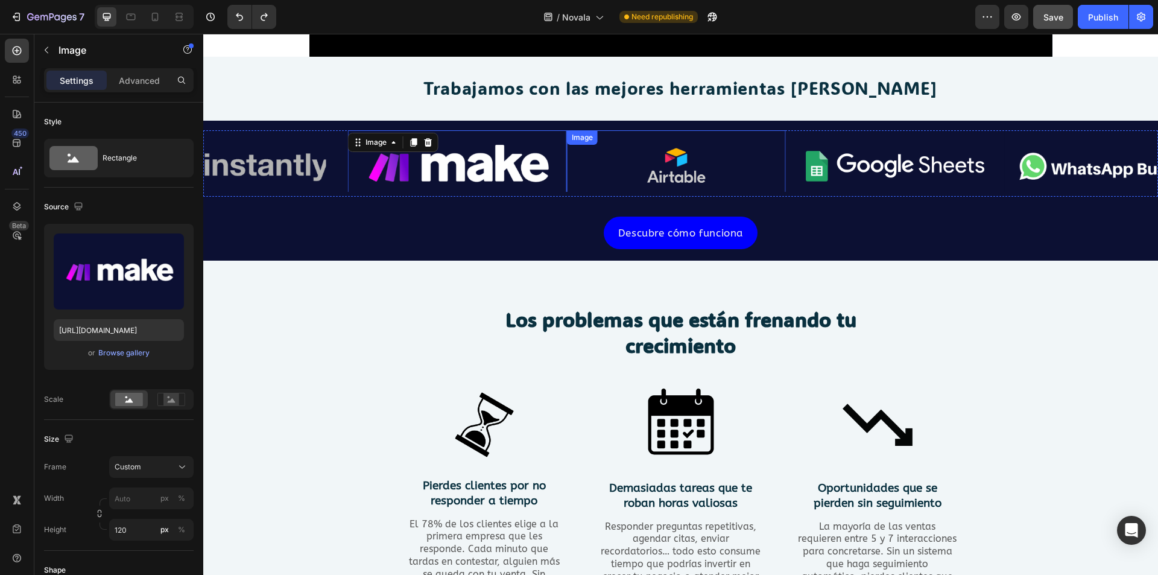
click at [642, 180] on img at bounding box center [676, 169] width 104 height 78
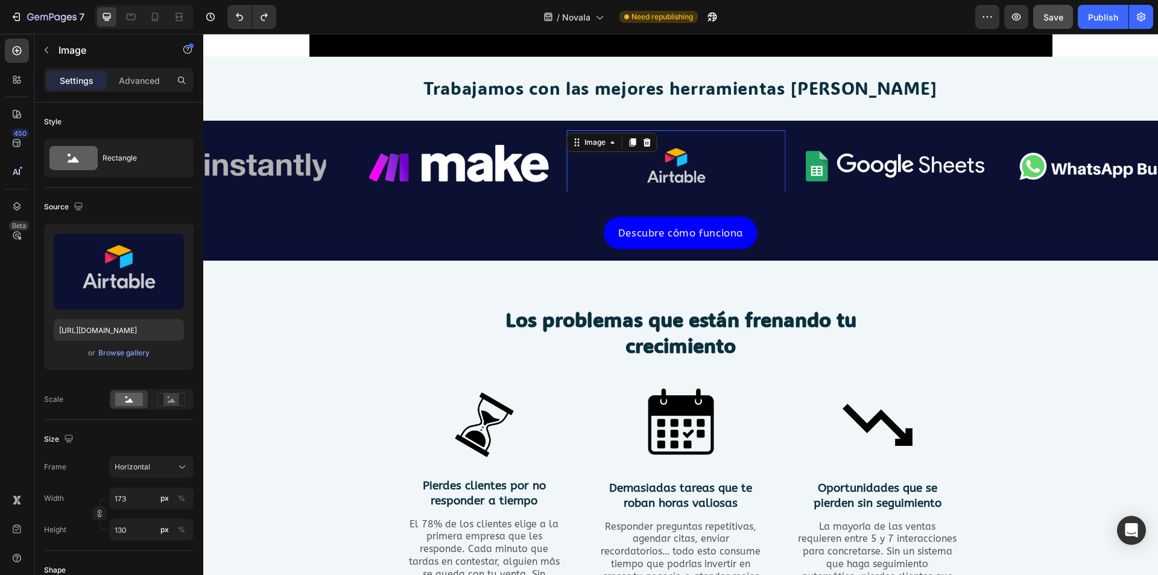
click at [794, 158] on img at bounding box center [894, 166] width 219 height 72
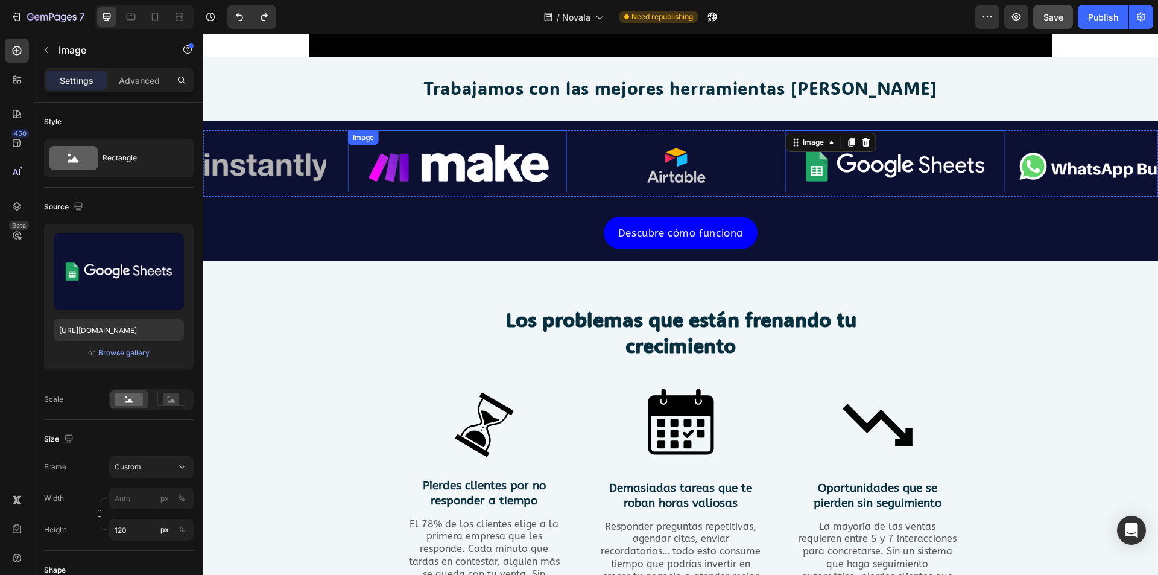
click at [419, 182] on img at bounding box center [457, 166] width 219 height 72
click at [619, 156] on link at bounding box center [676, 169] width 219 height 78
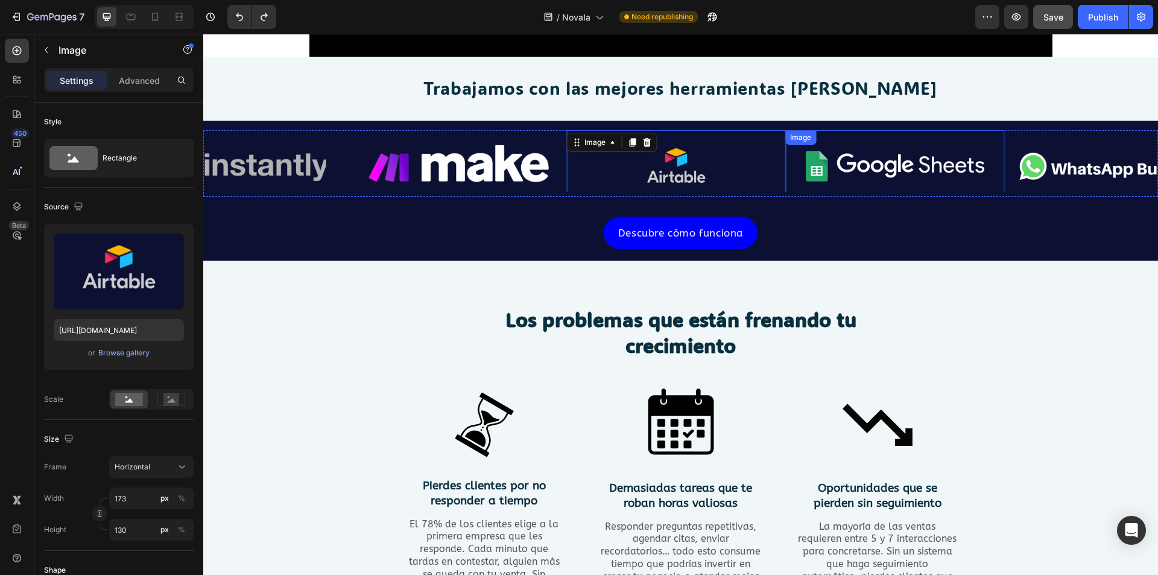
click at [829, 166] on img at bounding box center [894, 166] width 219 height 72
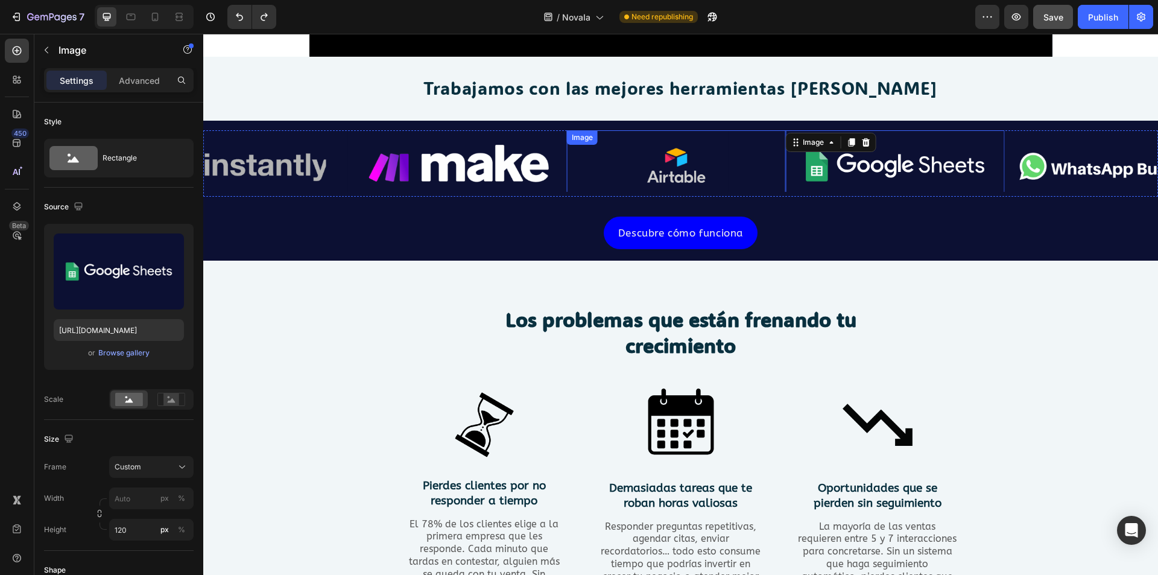
click at [680, 170] on img at bounding box center [676, 169] width 104 height 78
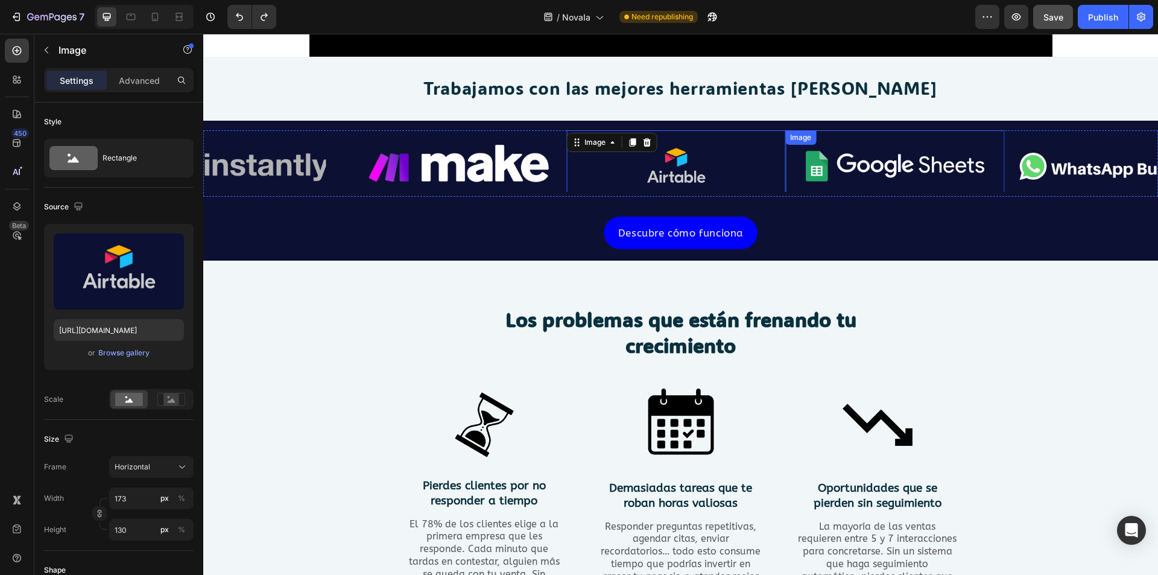
click at [885, 160] on img at bounding box center [894, 166] width 219 height 72
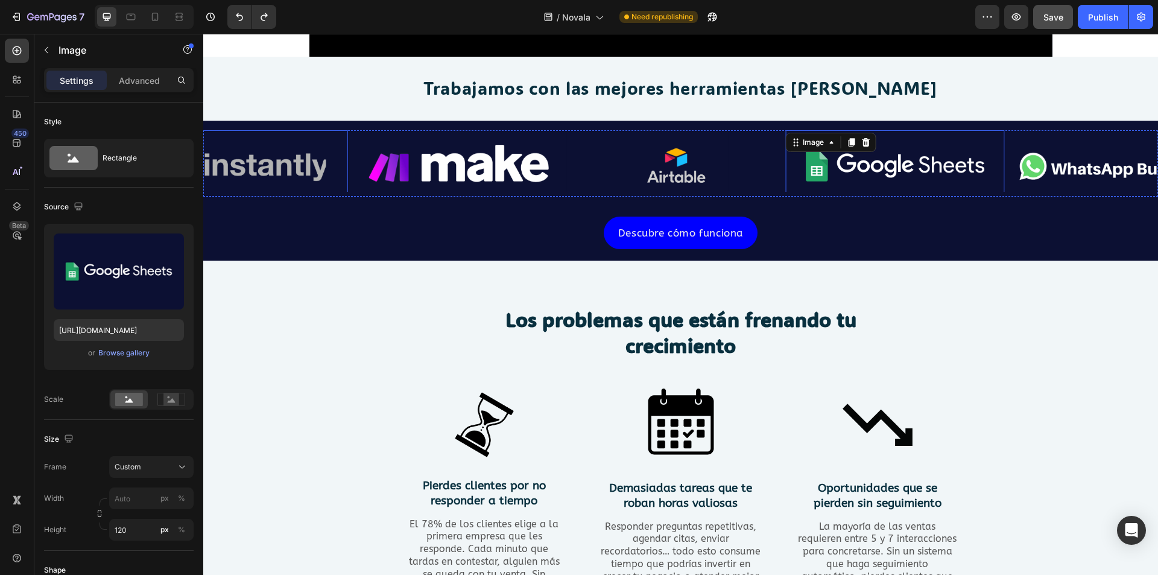
click at [278, 177] on img at bounding box center [238, 166] width 219 height 72
drag, startPoint x: 748, startPoint y: 164, endPoint x: 700, endPoint y: 160, distance: 48.4
click at [701, 163] on div "Image Image Image 0 Image Image Image" at bounding box center [680, 161] width 955 height 62
click at [1076, 142] on img at bounding box center [1113, 166] width 219 height 72
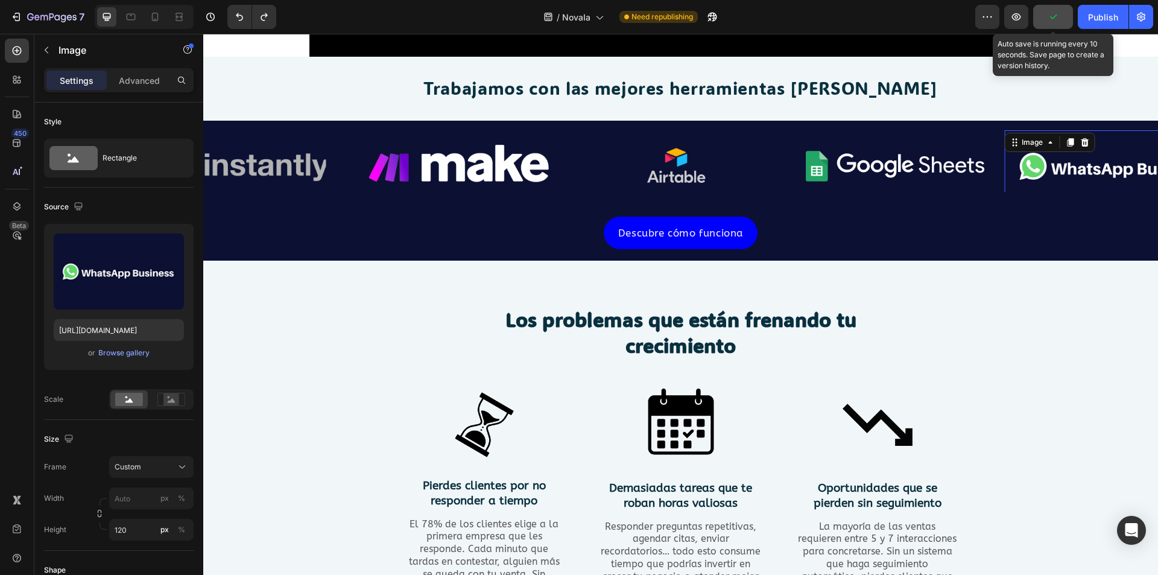
click at [1050, 20] on icon "button" at bounding box center [1053, 17] width 12 height 12
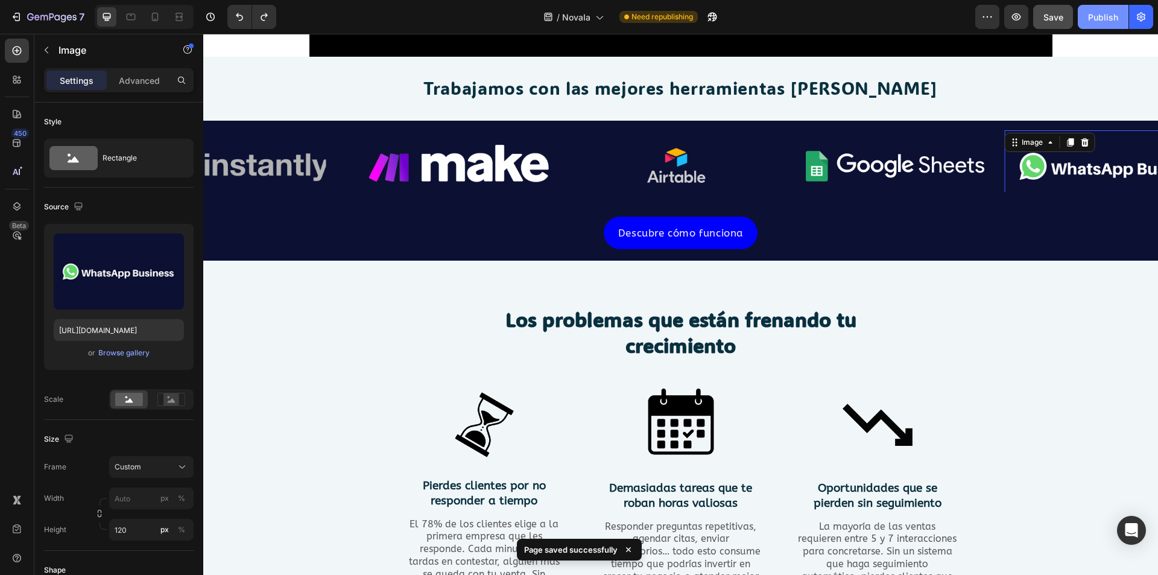
click at [1109, 16] on div "Publish" at bounding box center [1103, 17] width 30 height 13
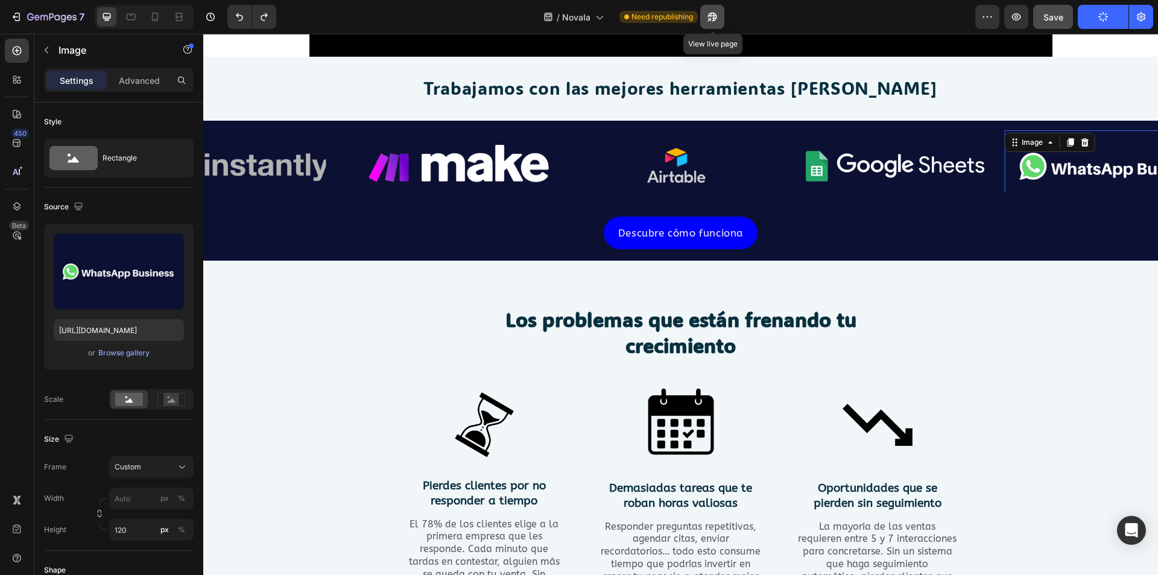
click at [712, 19] on icon "button" at bounding box center [712, 17] width 12 height 12
click at [237, 16] on icon "Undo/Redo" at bounding box center [239, 17] width 7 height 8
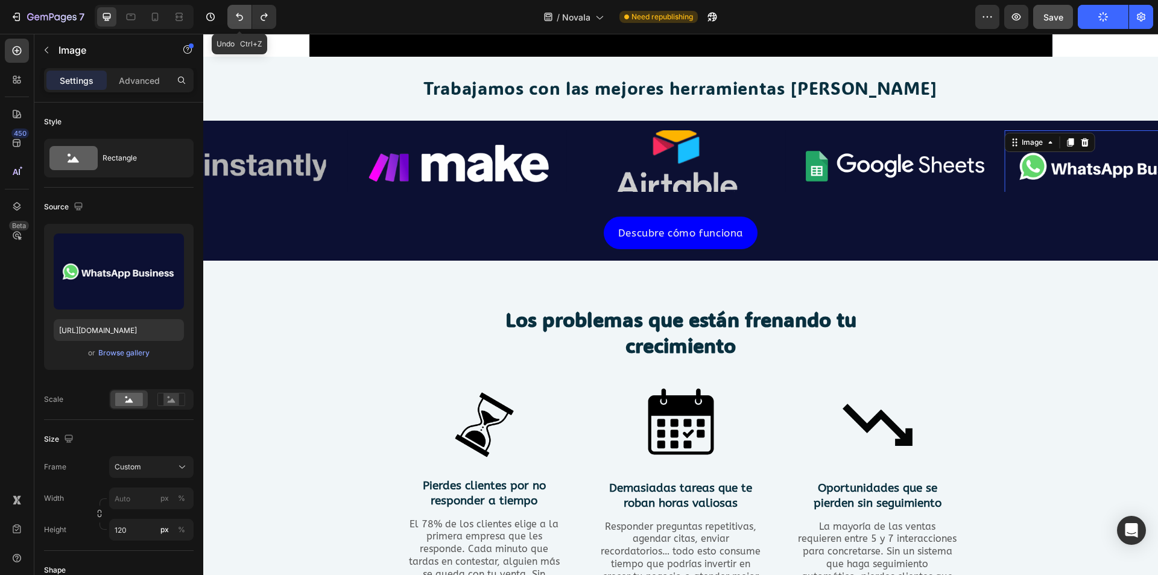
click at [237, 16] on icon "Undo/Redo" at bounding box center [239, 17] width 7 height 8
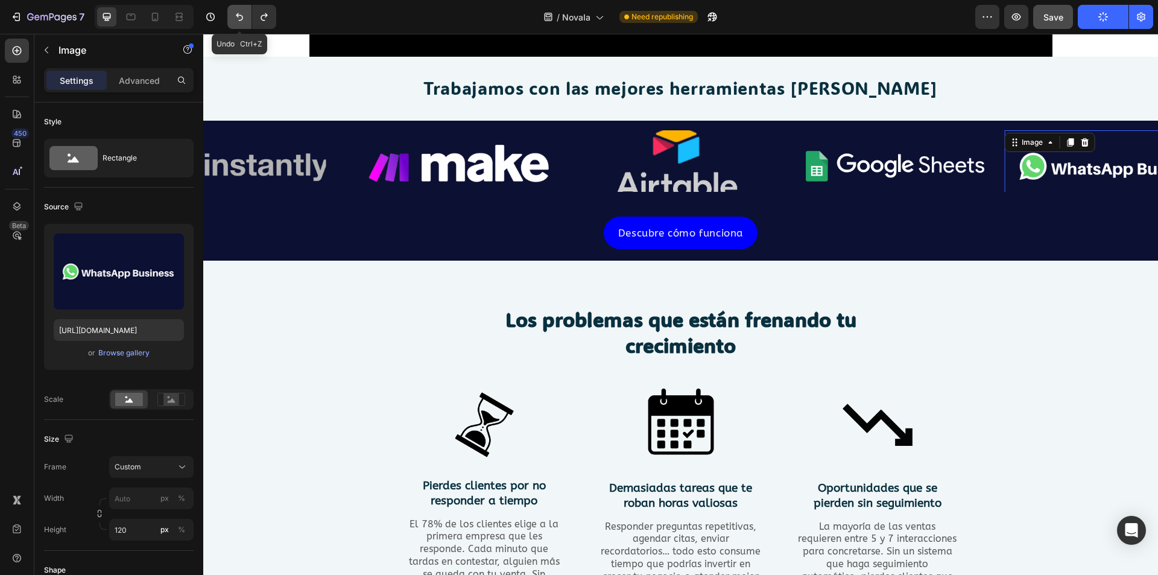
click at [237, 16] on icon "Undo/Redo" at bounding box center [239, 17] width 7 height 8
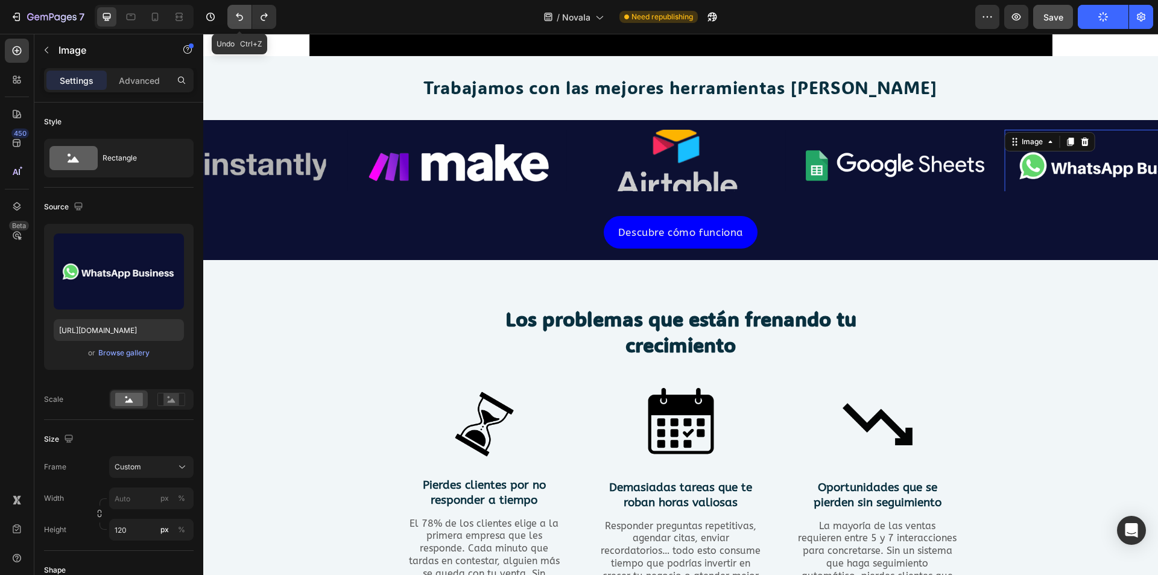
click at [237, 16] on icon "Undo/Redo" at bounding box center [239, 17] width 7 height 8
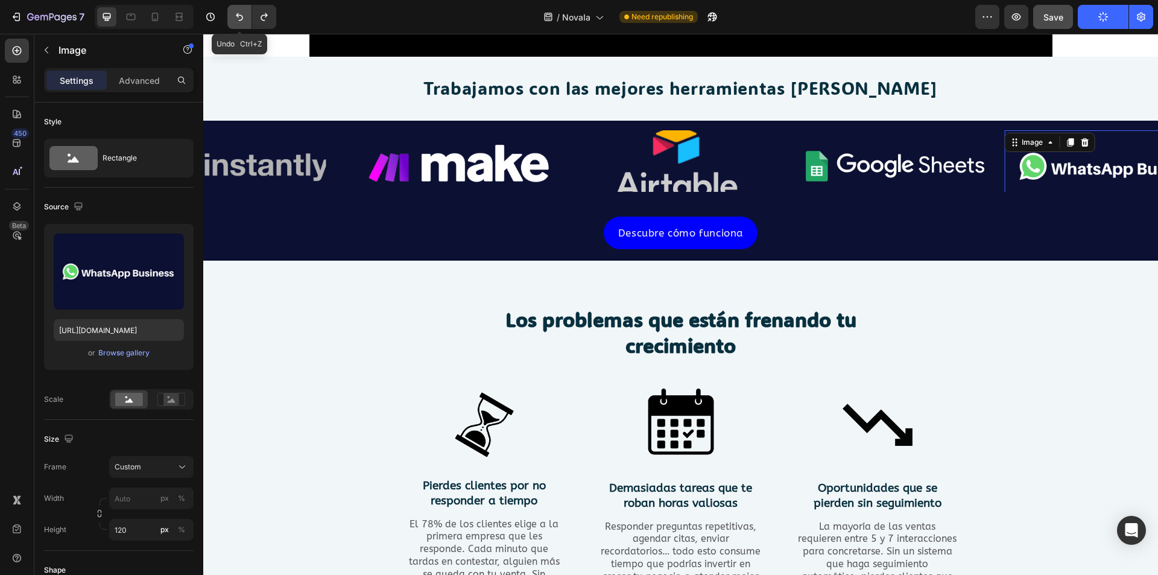
click at [237, 16] on icon "Undo/Redo" at bounding box center [239, 17] width 7 height 8
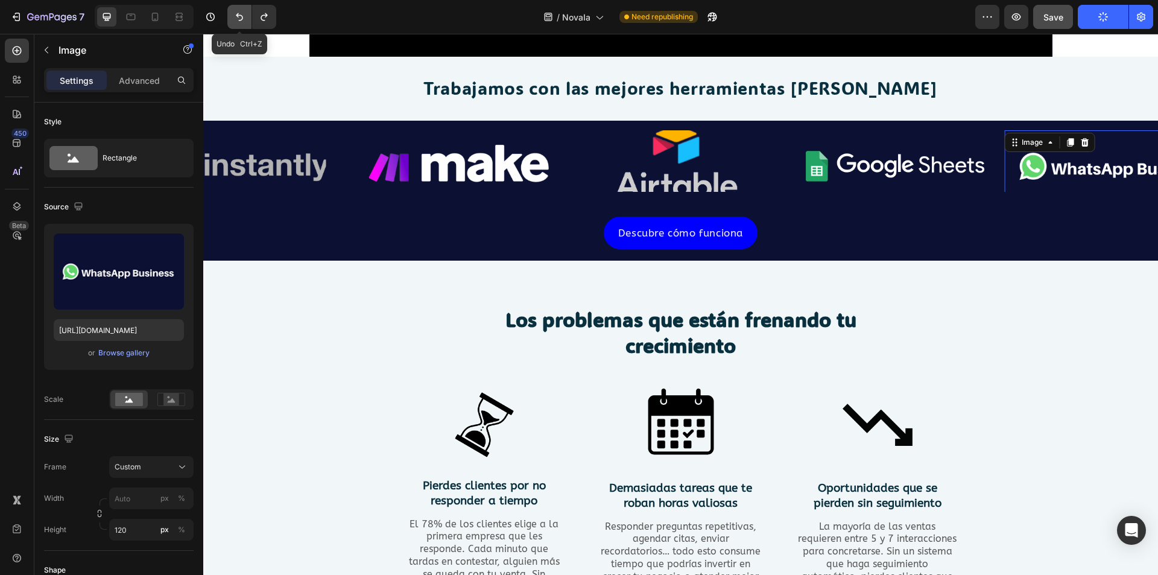
click at [237, 16] on icon "Undo/Redo" at bounding box center [239, 17] width 7 height 8
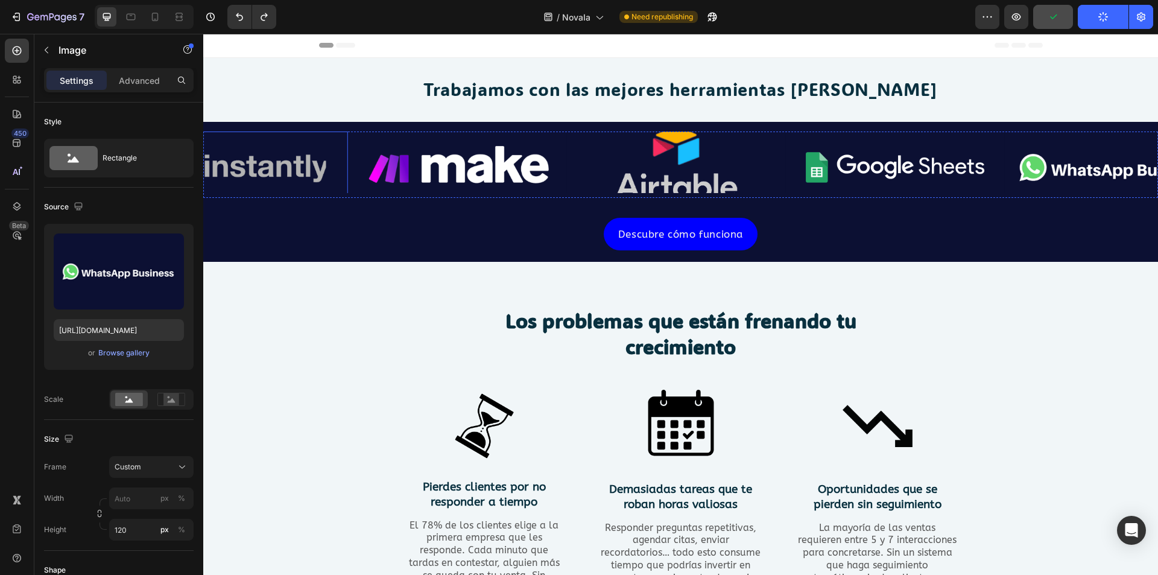
scroll to position [0, 0]
click at [242, 24] on button "Undo/Redo" at bounding box center [239, 17] width 24 height 24
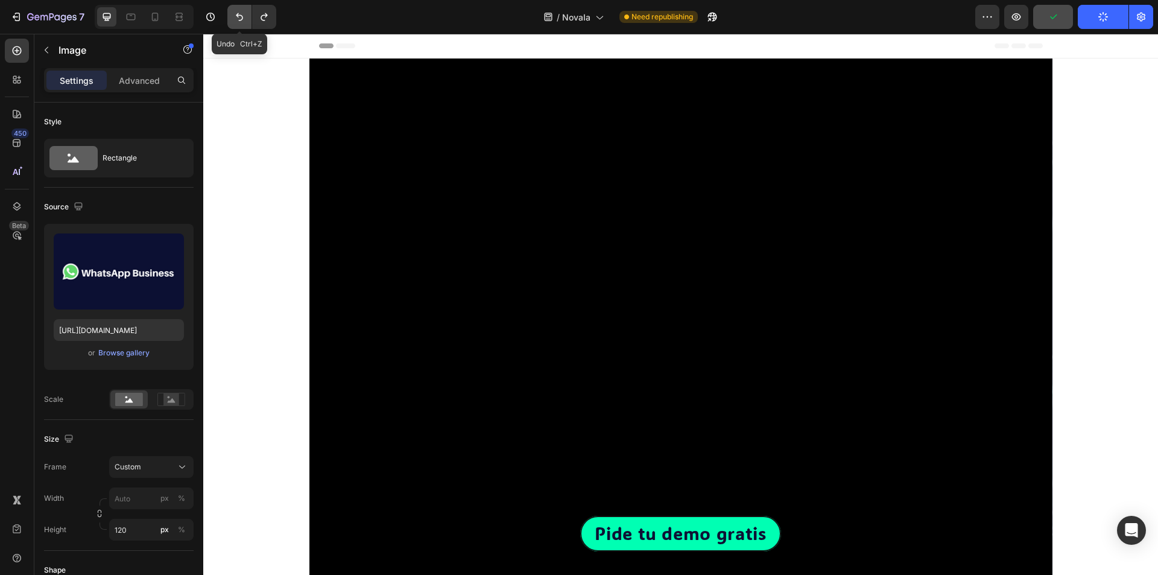
click at [242, 19] on icon "Undo/Redo" at bounding box center [239, 17] width 7 height 8
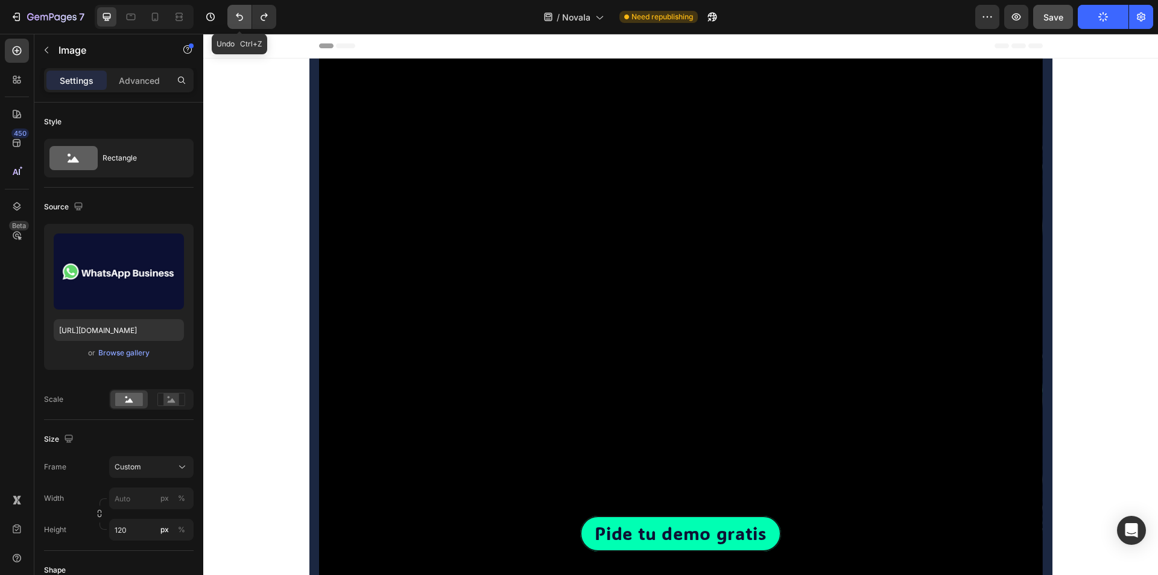
click at [242, 19] on icon "Undo/Redo" at bounding box center [239, 17] width 7 height 8
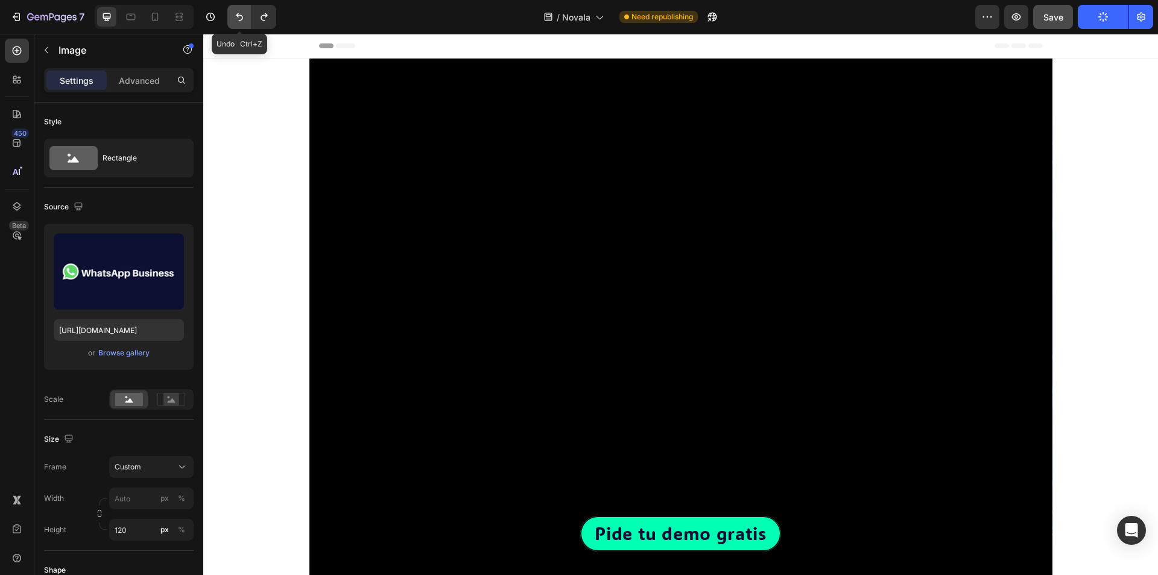
click at [242, 19] on icon "Undo/Redo" at bounding box center [239, 17] width 7 height 8
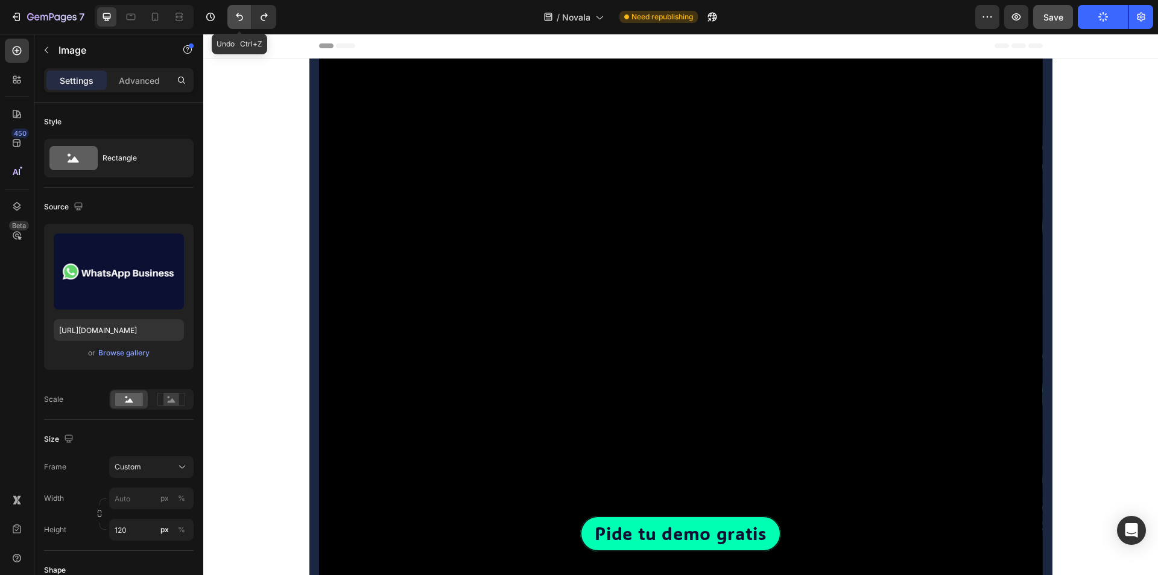
click at [242, 19] on icon "Undo/Redo" at bounding box center [239, 17] width 7 height 8
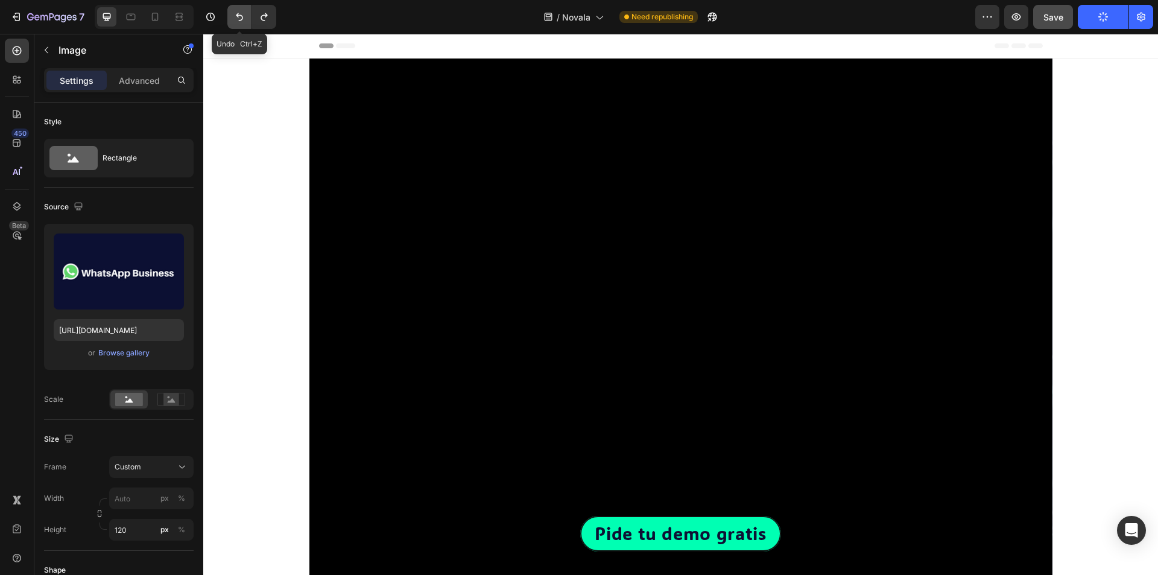
click at [242, 19] on icon "Undo/Redo" at bounding box center [239, 17] width 7 height 8
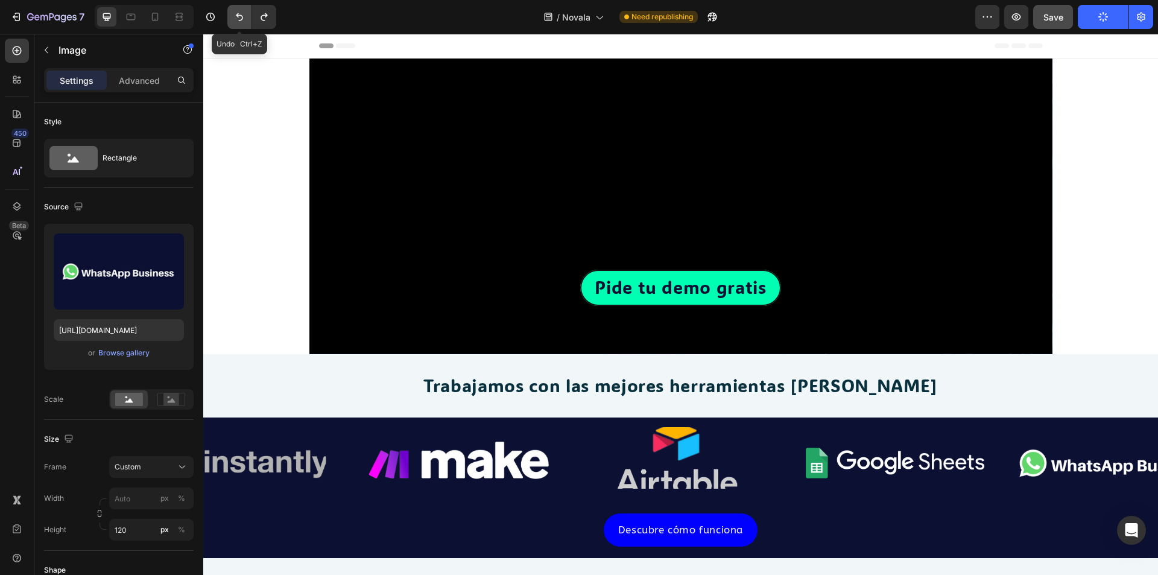
click at [242, 19] on icon "Undo/Redo" at bounding box center [239, 17] width 7 height 8
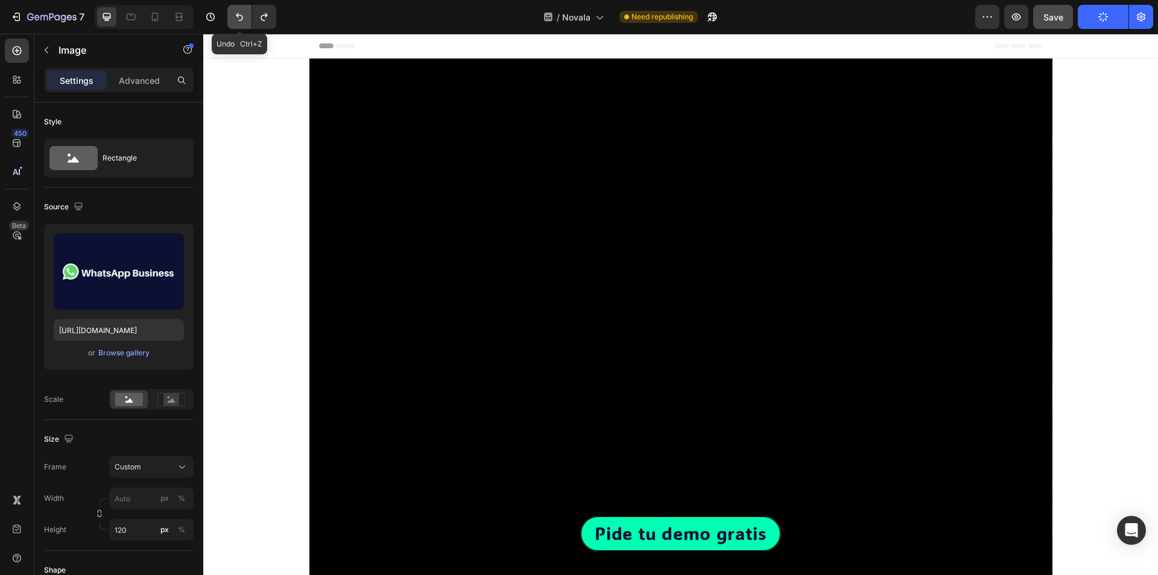
click at [242, 19] on icon "Undo/Redo" at bounding box center [239, 17] width 7 height 8
click at [711, 13] on icon "button" at bounding box center [712, 17] width 12 height 12
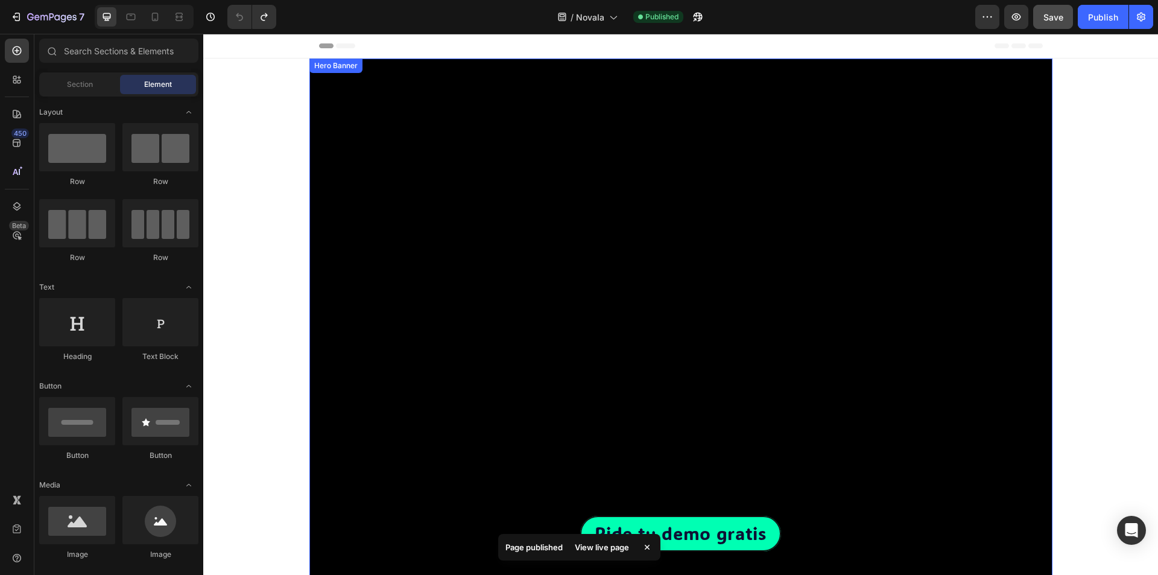
click at [321, 311] on div "Pide tu demo gratis Button Text Block Row Row" at bounding box center [681, 453] width 724 height 296
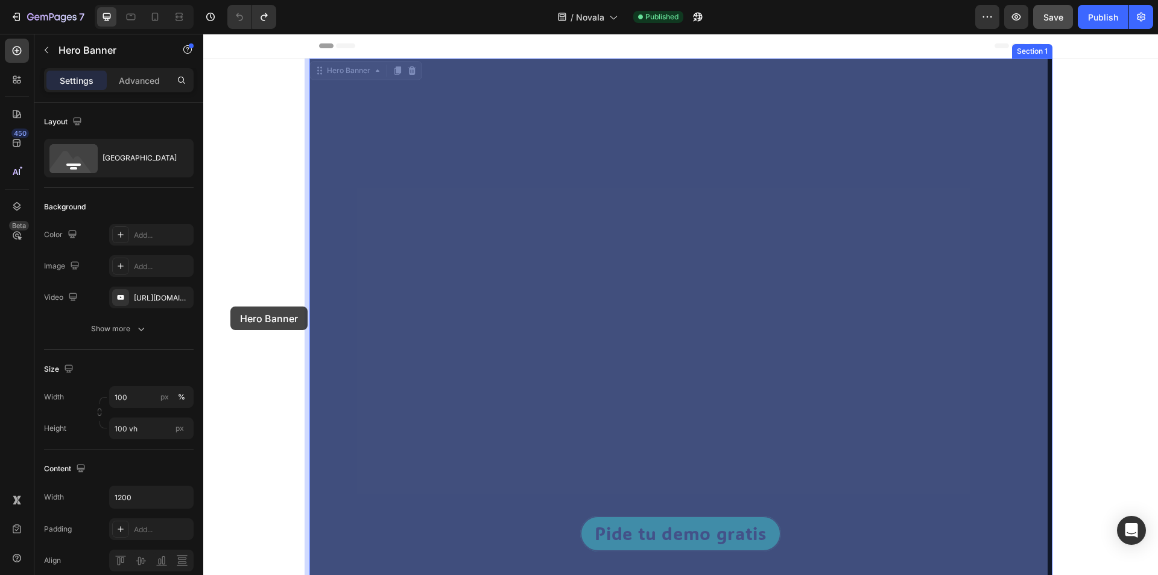
drag, startPoint x: 306, startPoint y: 319, endPoint x: 229, endPoint y: 306, distance: 78.9
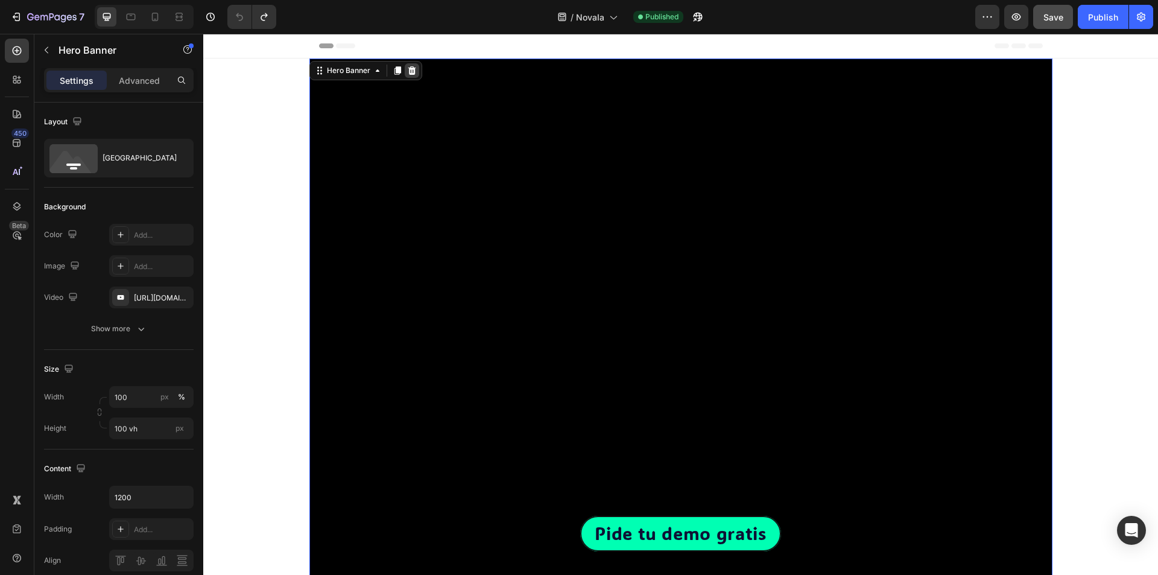
click at [410, 71] on icon at bounding box center [412, 70] width 8 height 8
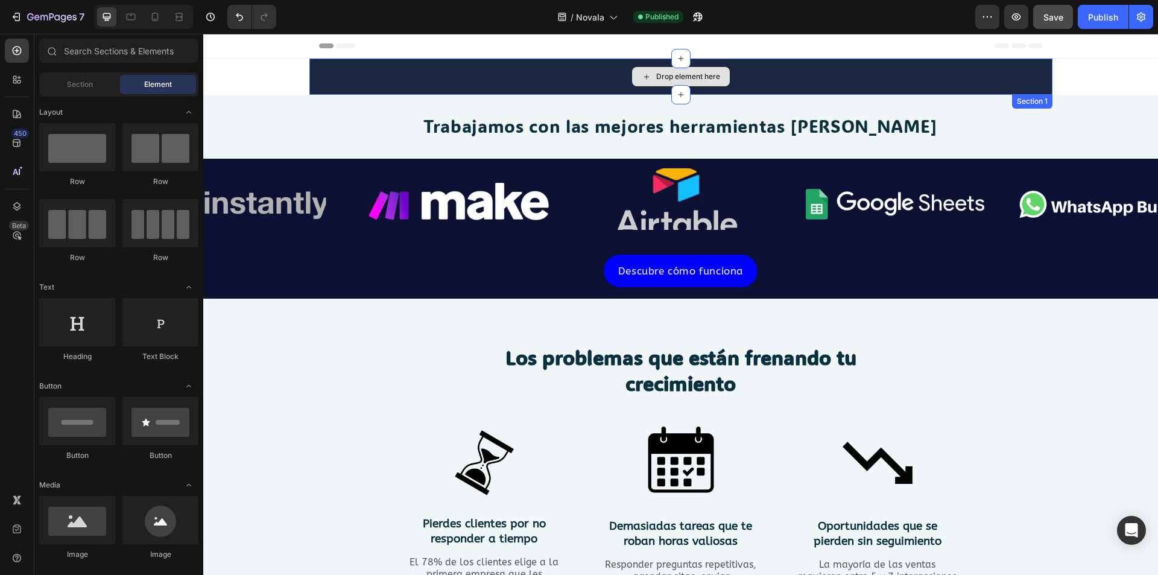
click at [339, 82] on div "Drop element here" at bounding box center [680, 77] width 743 height 36
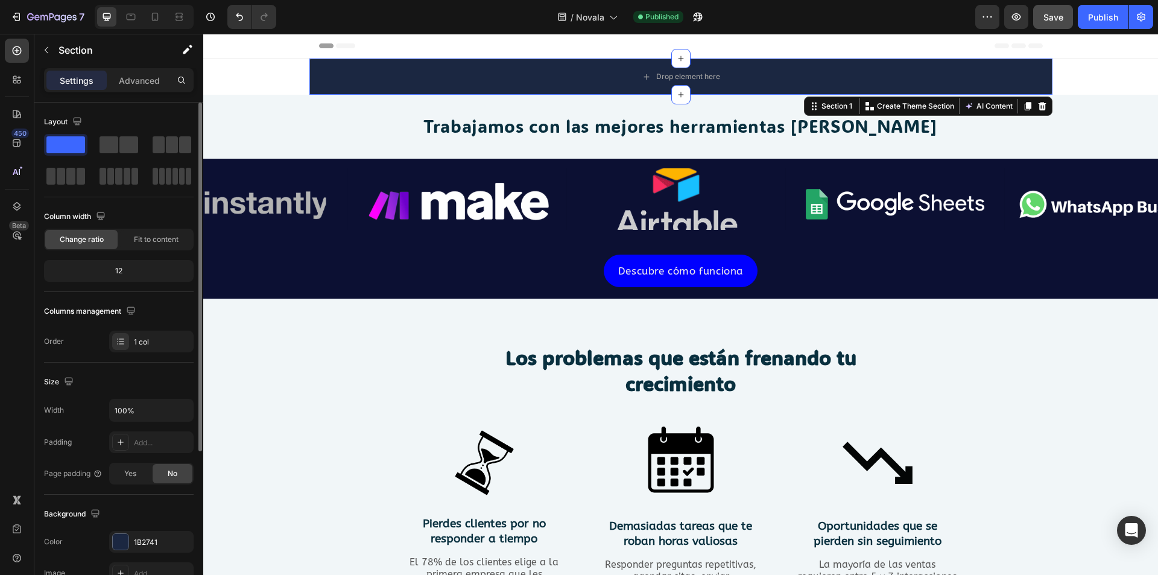
scroll to position [60, 0]
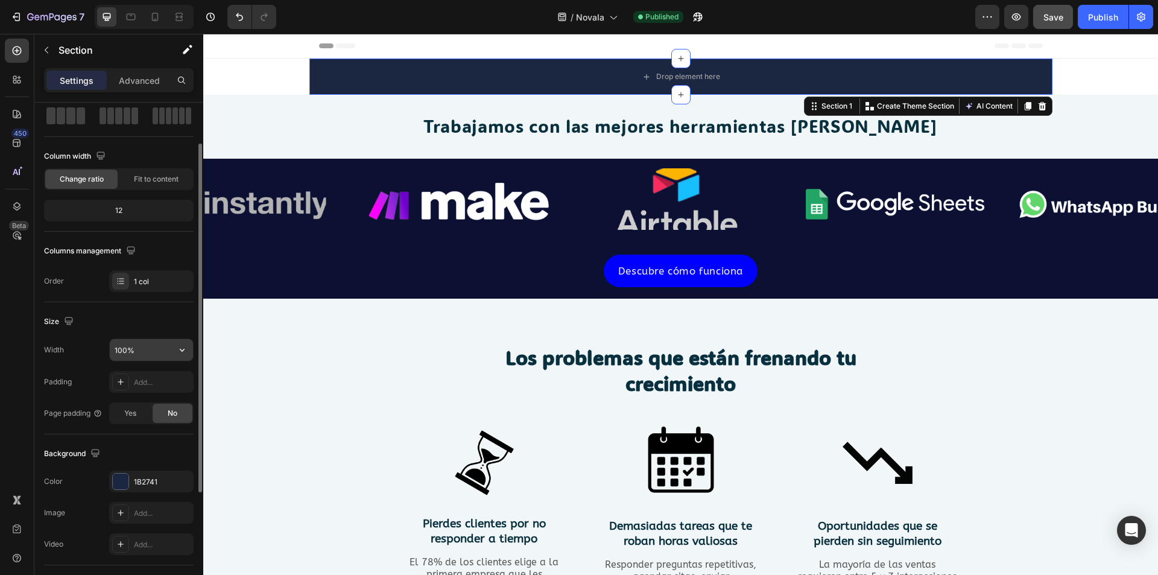
click at [138, 348] on input "100%" at bounding box center [151, 350] width 83 height 22
drag, startPoint x: 173, startPoint y: 351, endPoint x: 182, endPoint y: 353, distance: 8.8
click at [174, 351] on button "button" at bounding box center [182, 350] width 22 height 22
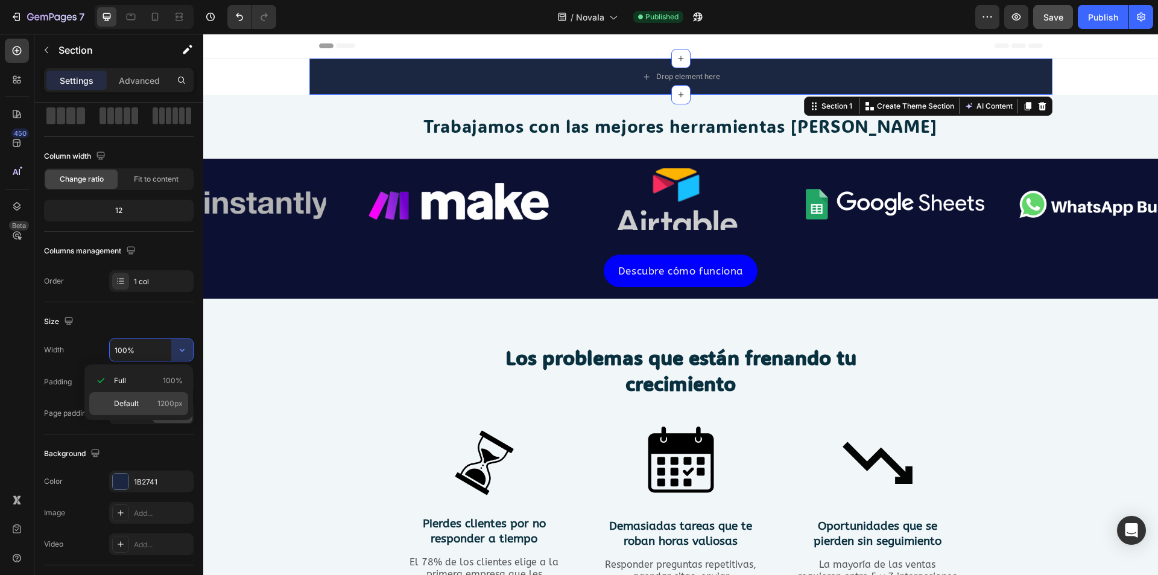
click at [144, 402] on p "Default 1200px" at bounding box center [148, 403] width 69 height 11
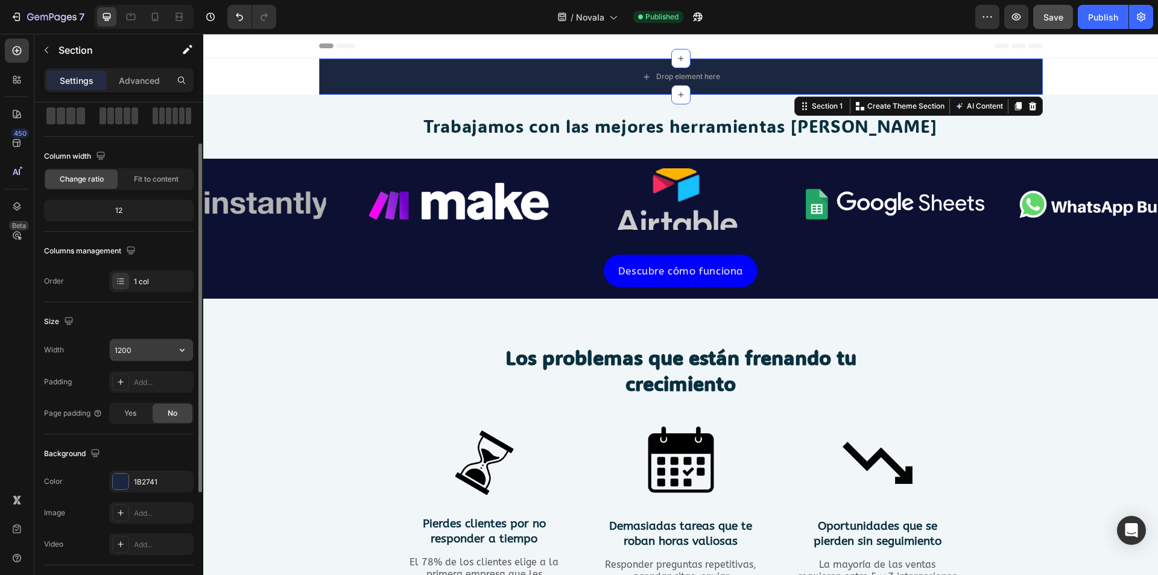
click at [155, 357] on input "1200" at bounding box center [151, 350] width 83 height 22
click at [195, 346] on div at bounding box center [198, 524] width 9 height 507
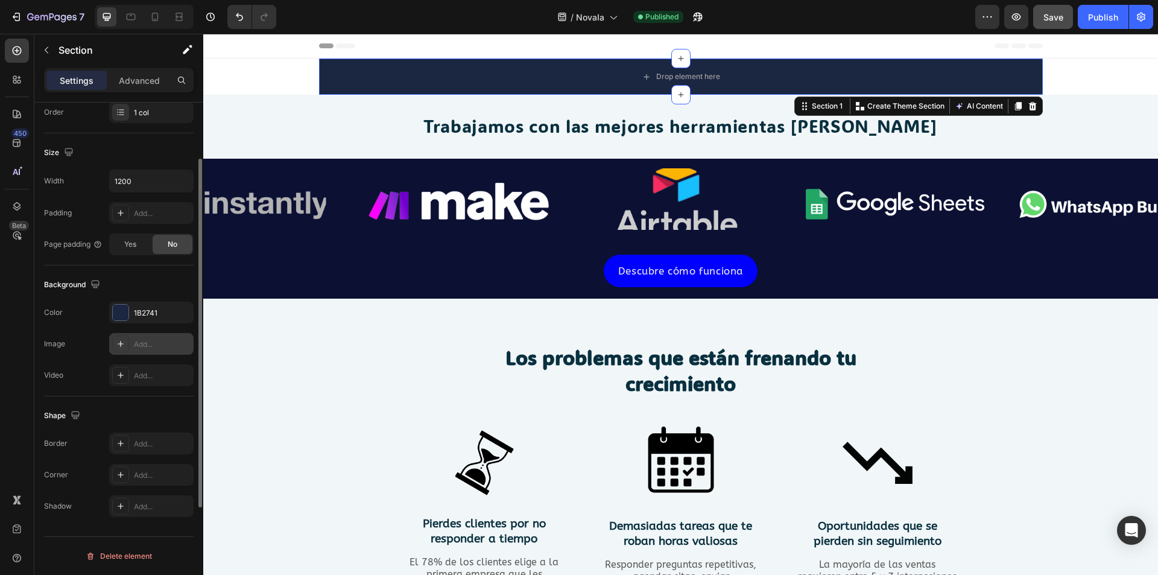
scroll to position [169, 0]
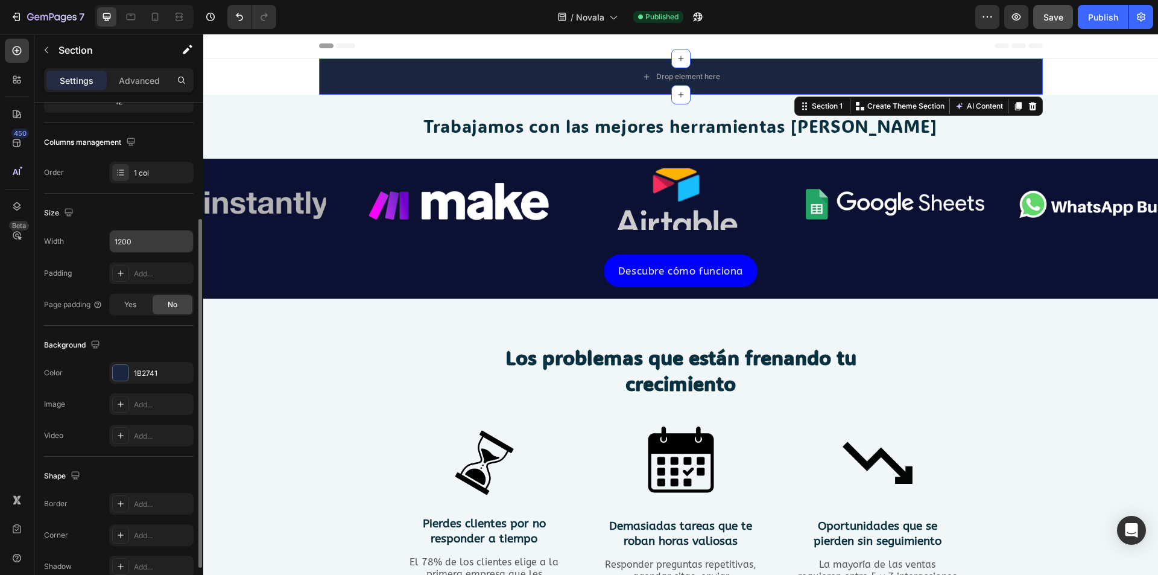
click at [138, 244] on input "1200" at bounding box center [151, 241] width 83 height 22
click at [188, 241] on icon "button" at bounding box center [182, 241] width 12 height 12
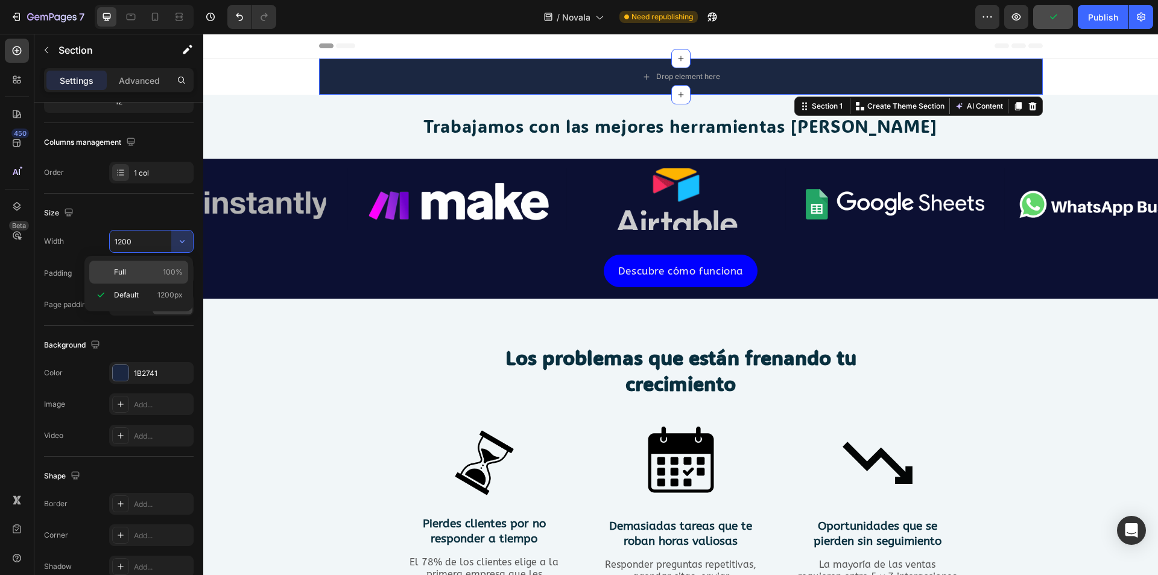
click at [139, 267] on p "Full 100%" at bounding box center [148, 272] width 69 height 11
type input "100%"
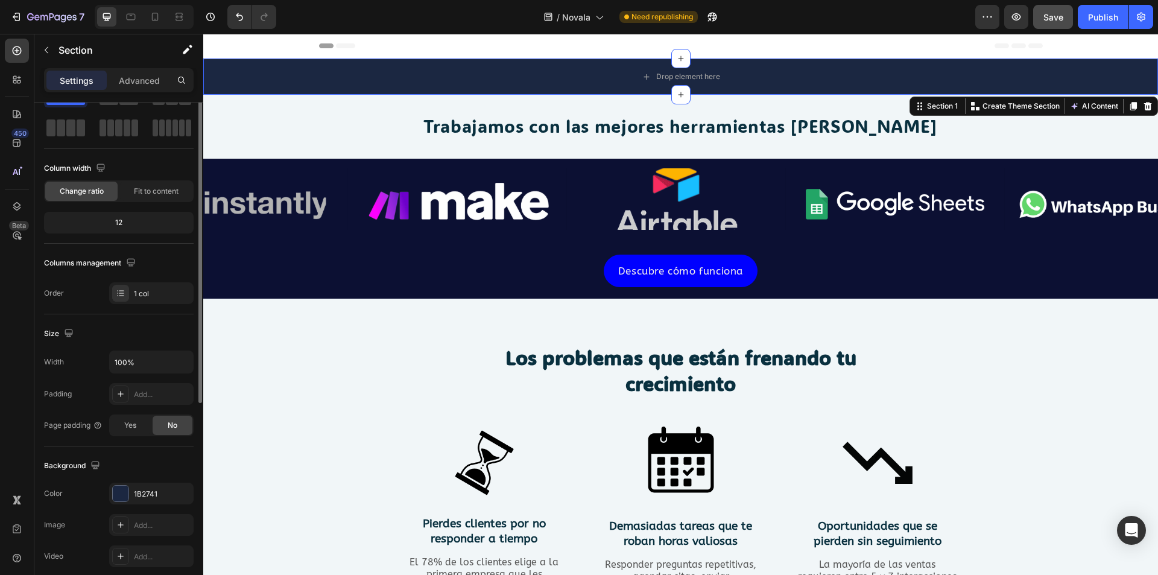
scroll to position [0, 0]
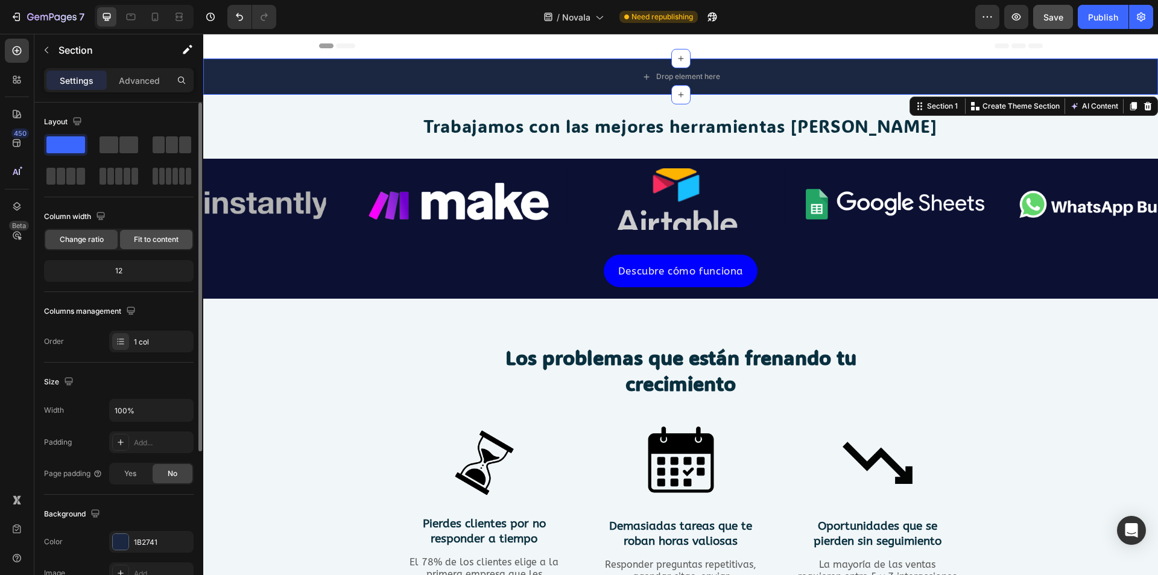
click at [144, 245] on div "Fit to content" at bounding box center [156, 239] width 72 height 19
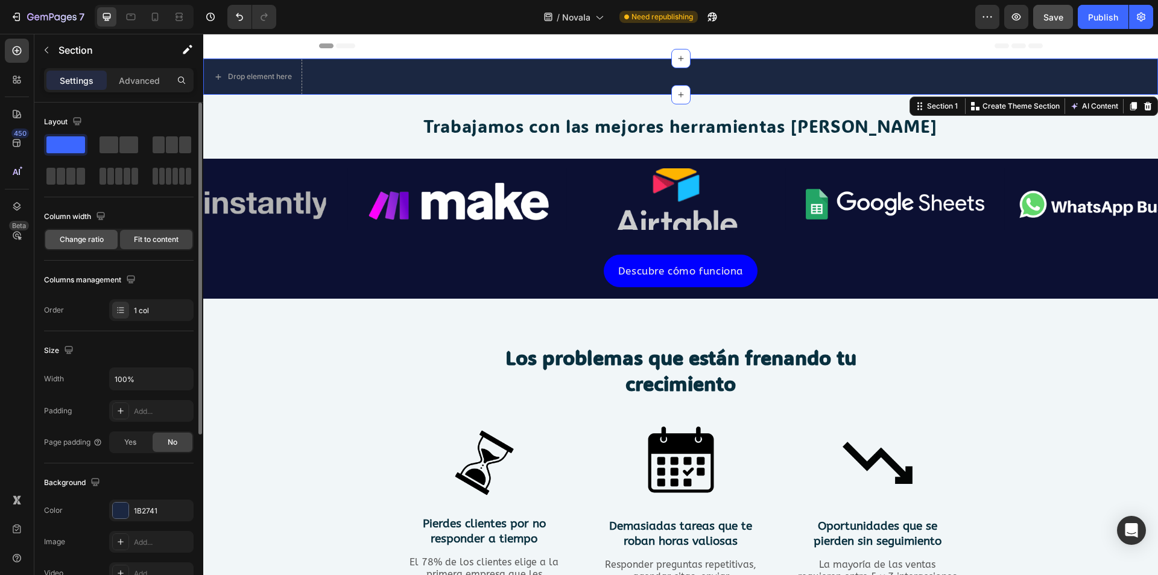
click at [69, 235] on span "Change ratio" at bounding box center [82, 239] width 44 height 11
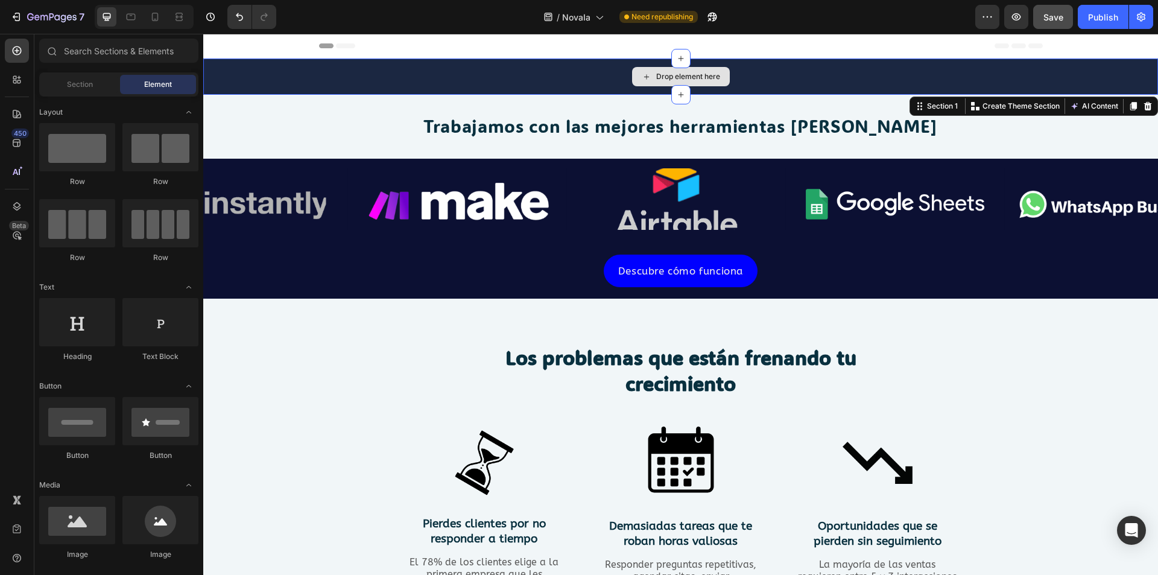
click at [650, 73] on div "Drop element here" at bounding box center [681, 76] width 98 height 19
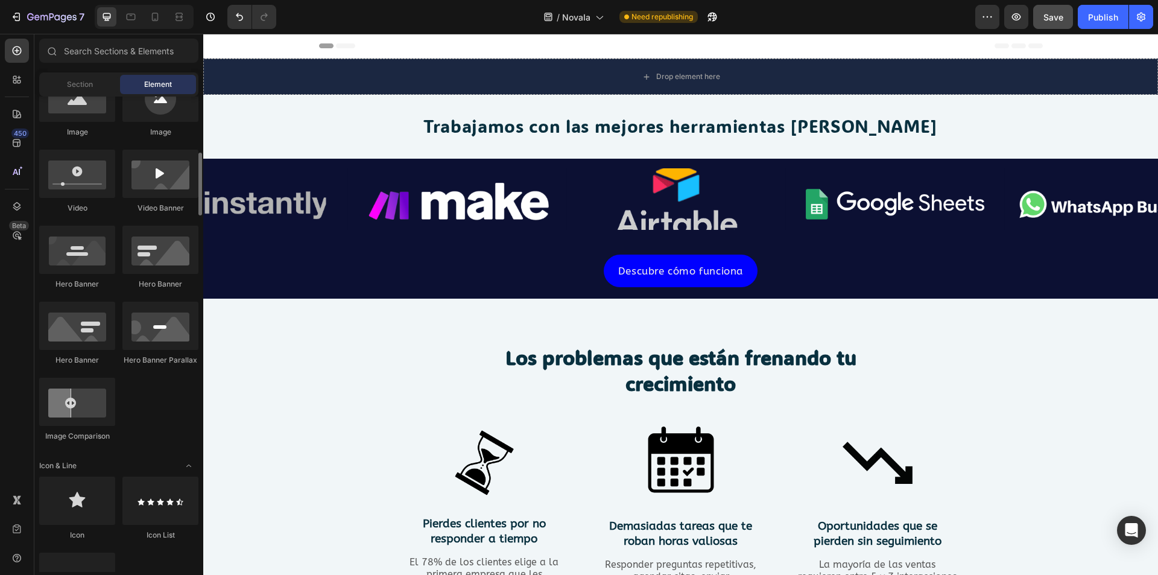
scroll to position [362, 0]
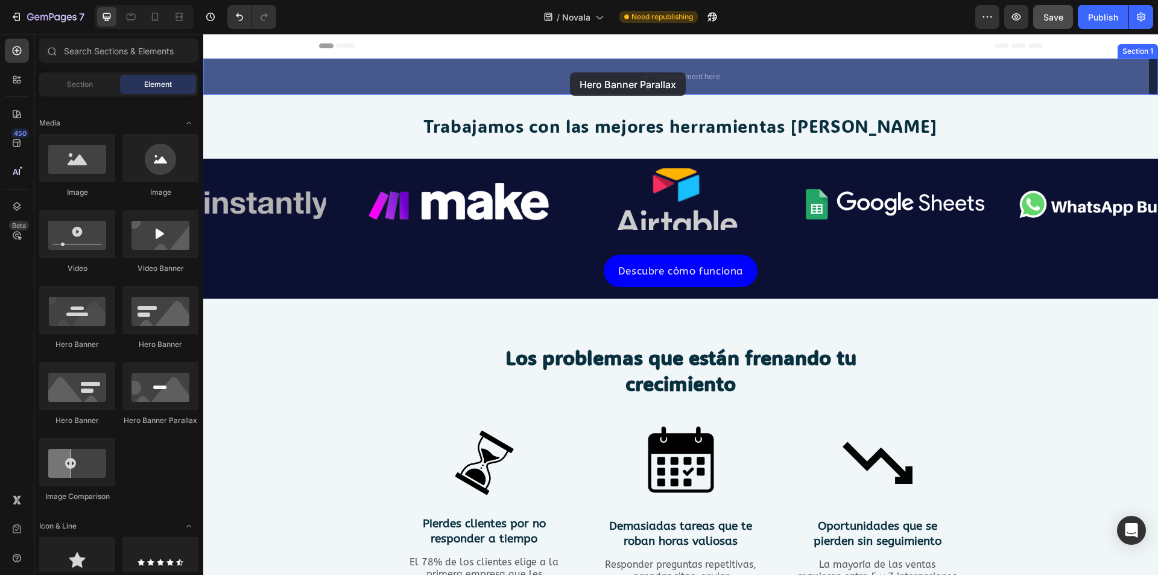
drag, startPoint x: 364, startPoint y: 430, endPoint x: 570, endPoint y: 72, distance: 412.6
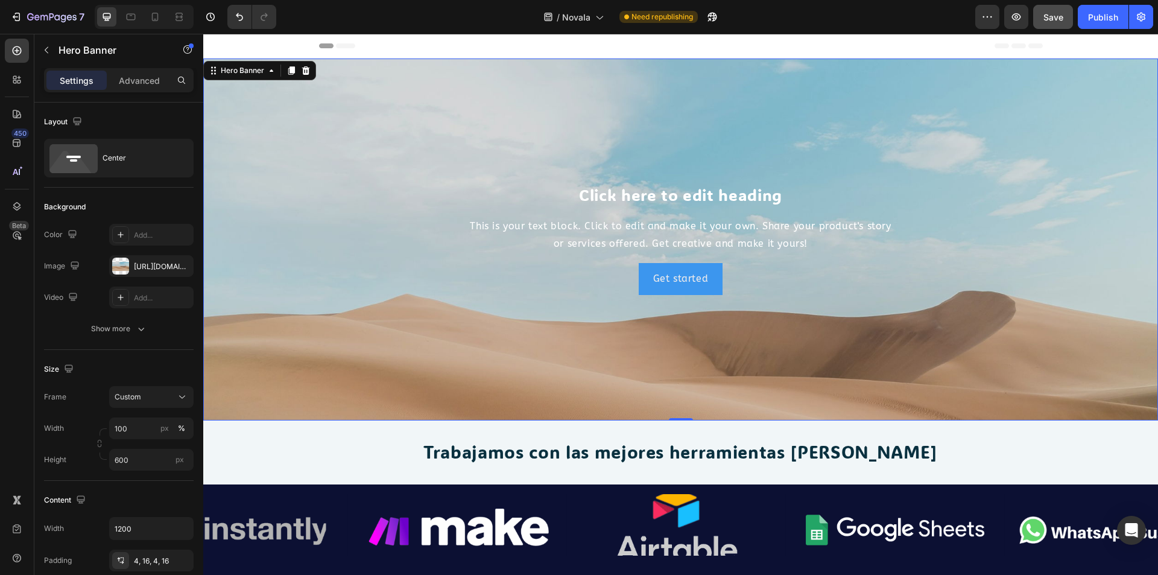
click at [355, 138] on div "Background Image" at bounding box center [680, 330] width 955 height 543
click at [453, 143] on div "Background Image" at bounding box center [680, 330] width 955 height 543
click at [182, 268] on icon "button" at bounding box center [181, 266] width 10 height 10
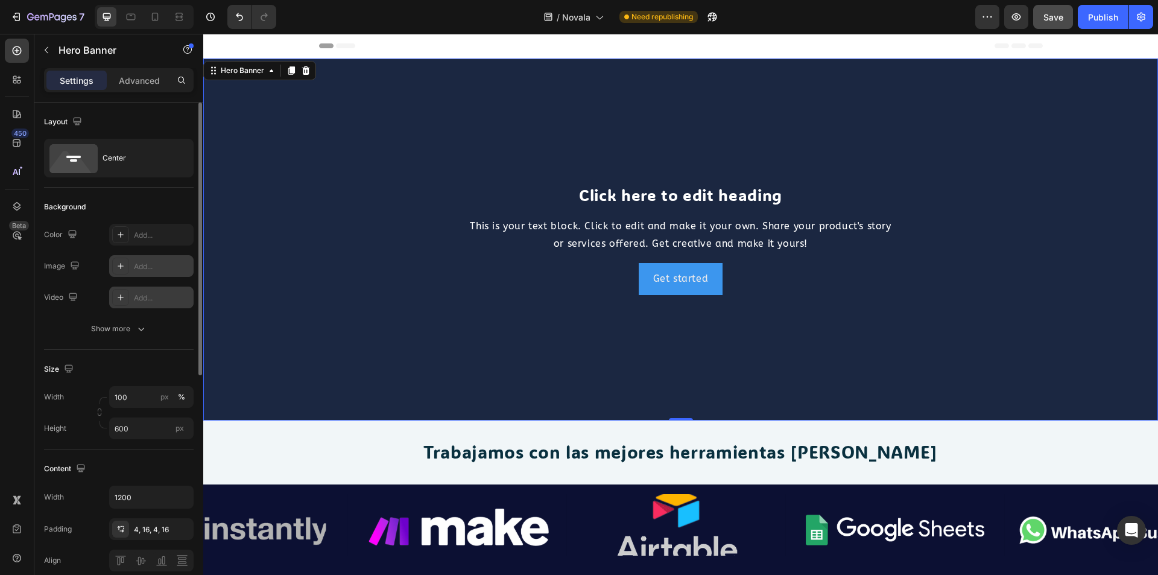
click at [153, 293] on div "Add..." at bounding box center [162, 298] width 57 height 11
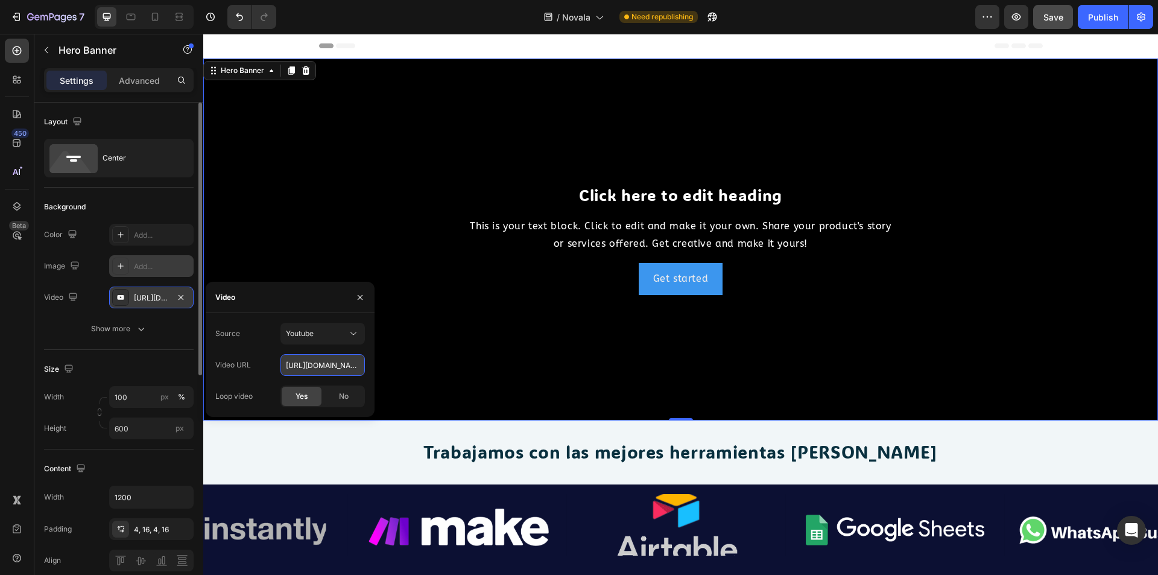
click at [346, 370] on input "[URL][DOMAIN_NAME]" at bounding box center [322, 365] width 84 height 22
click at [358, 370] on input "[URL][DOMAIN_NAME]" at bounding box center [322, 365] width 84 height 22
paste input "[URL][DOMAIN_NAME]"
type input "[URL][DOMAIN_NAME]"
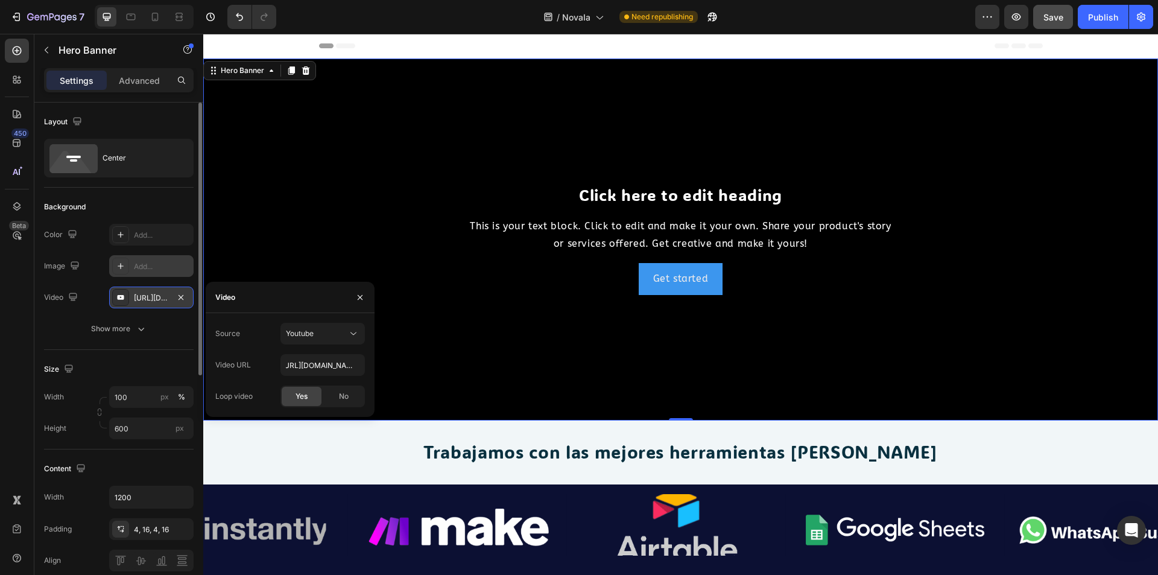
click at [296, 396] on span "Yes" at bounding box center [302, 396] width 12 height 11
click at [335, 454] on h2 "Trabajamos con las mejores herramientas [PERSON_NAME]" at bounding box center [680, 452] width 955 height 25
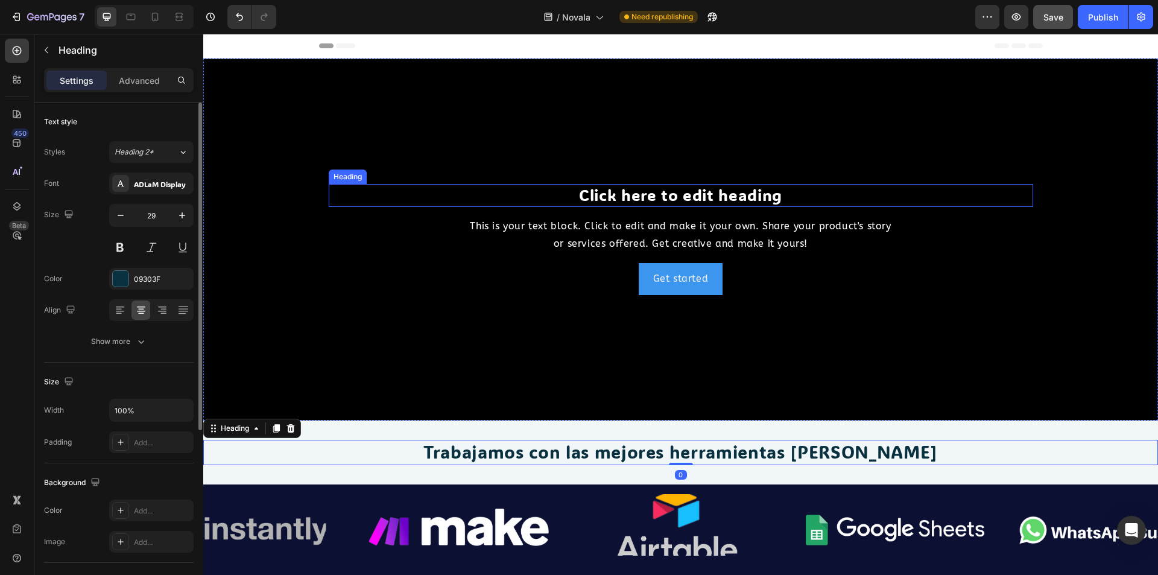
click at [633, 189] on h2 "Click here to edit heading" at bounding box center [681, 195] width 705 height 23
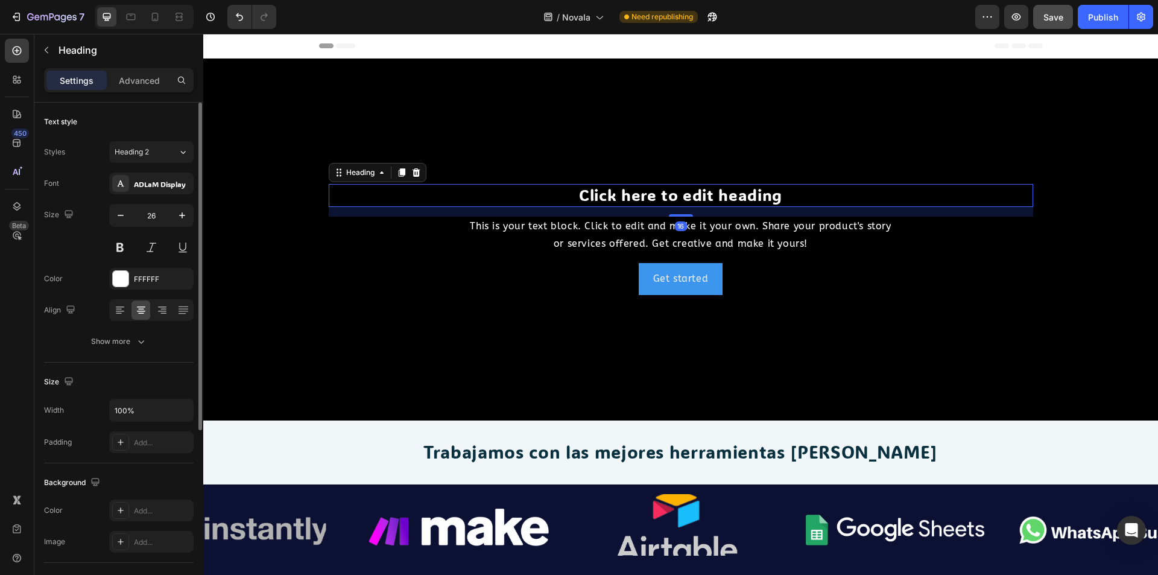
click at [639, 198] on h2 "Click here to edit heading" at bounding box center [681, 195] width 705 height 23
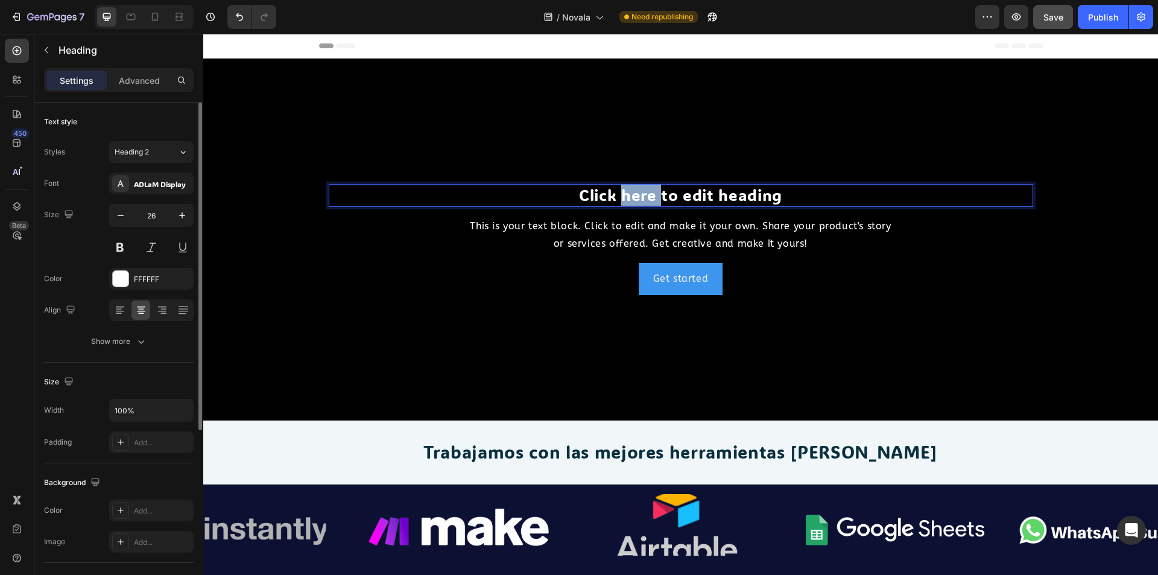
click at [639, 198] on p "Click here to edit heading" at bounding box center [681, 195] width 702 height 21
drag, startPoint x: 829, startPoint y: 193, endPoint x: 550, endPoint y: 193, distance: 278.7
click at [550, 193] on p "Click to edit heading" at bounding box center [681, 195] width 702 height 21
click at [650, 226] on div "This is your text block. Click to edit and make it your own. Share your product…" at bounding box center [681, 235] width 705 height 37
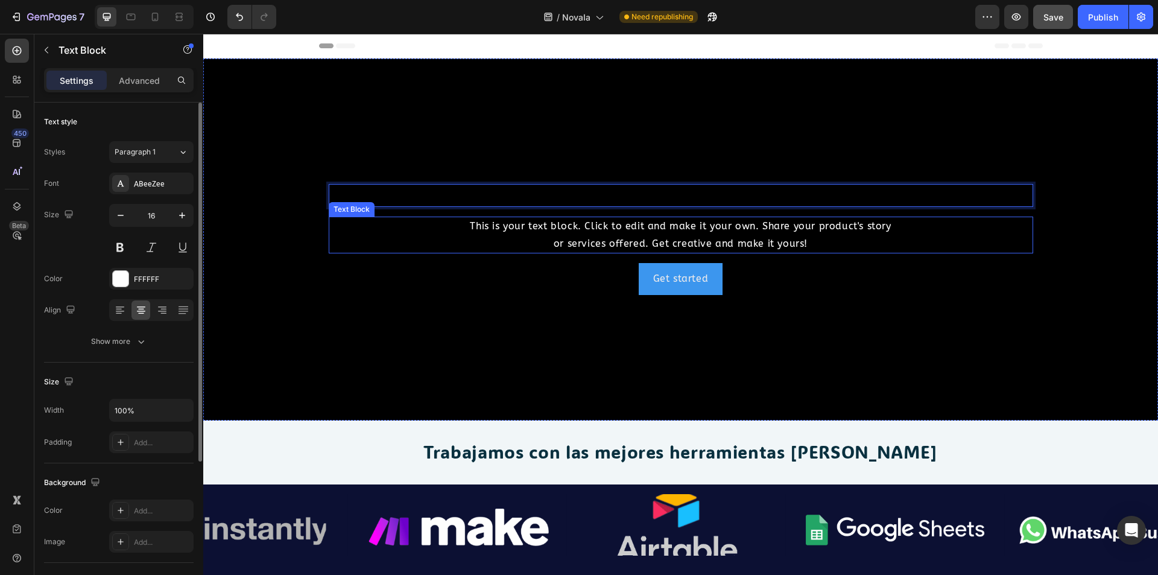
click at [650, 226] on div "This is your text block. Click to edit and make it your own. Share your product…" at bounding box center [681, 235] width 705 height 37
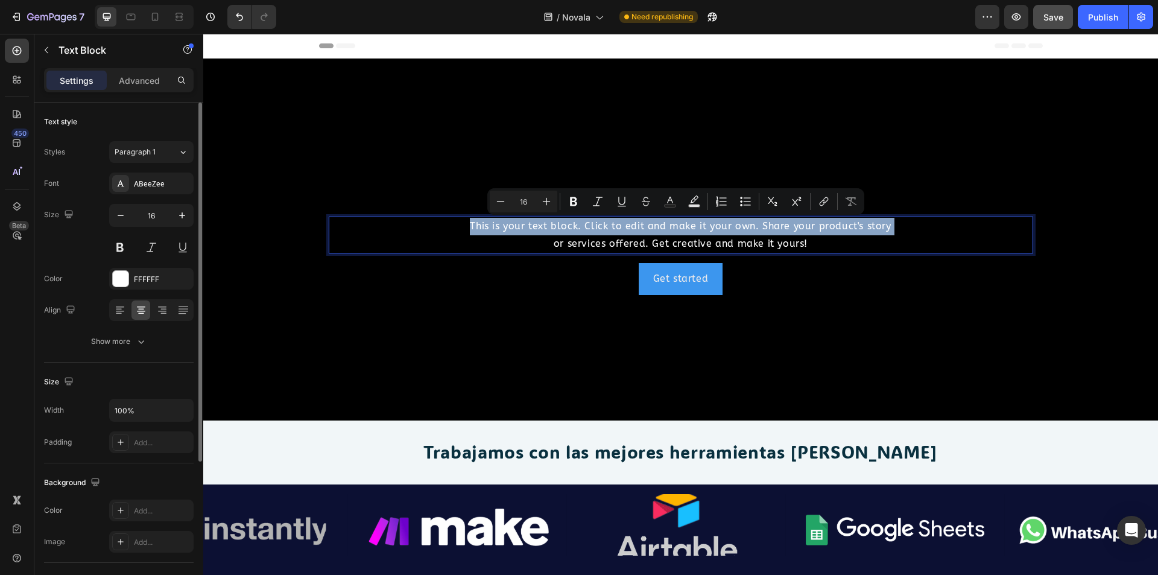
click at [650, 226] on p "This is your text block. Click to edit and make it your own. Share your product…" at bounding box center [681, 235] width 702 height 35
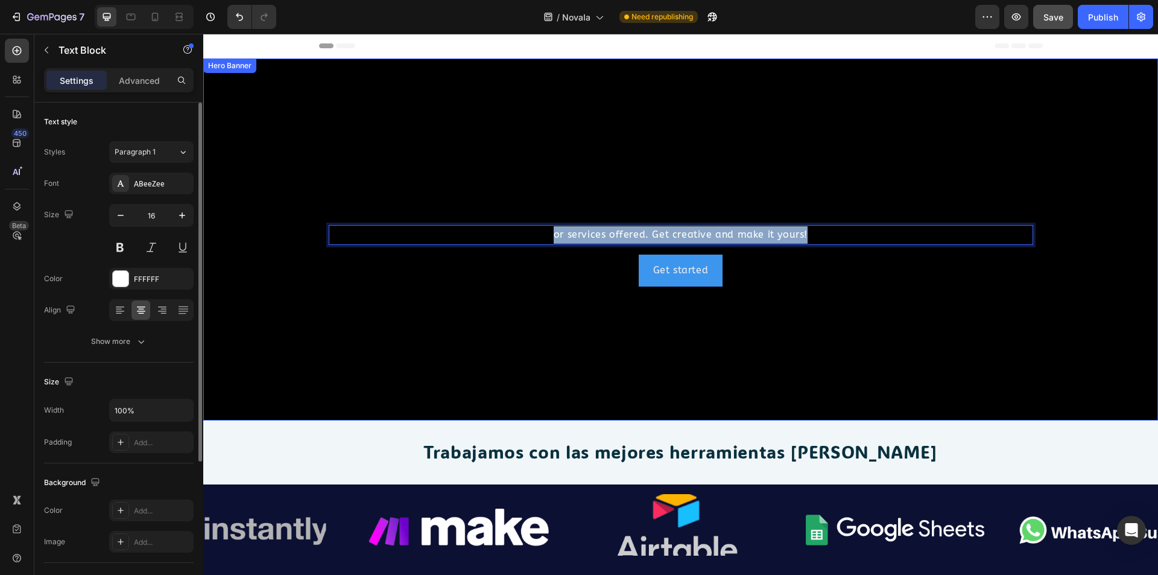
drag, startPoint x: 847, startPoint y: 235, endPoint x: 491, endPoint y: 221, distance: 356.8
click at [491, 221] on div "Heading or services offered. Get creative and make it yours! Text Block 16 Get …" at bounding box center [681, 238] width 705 height 93
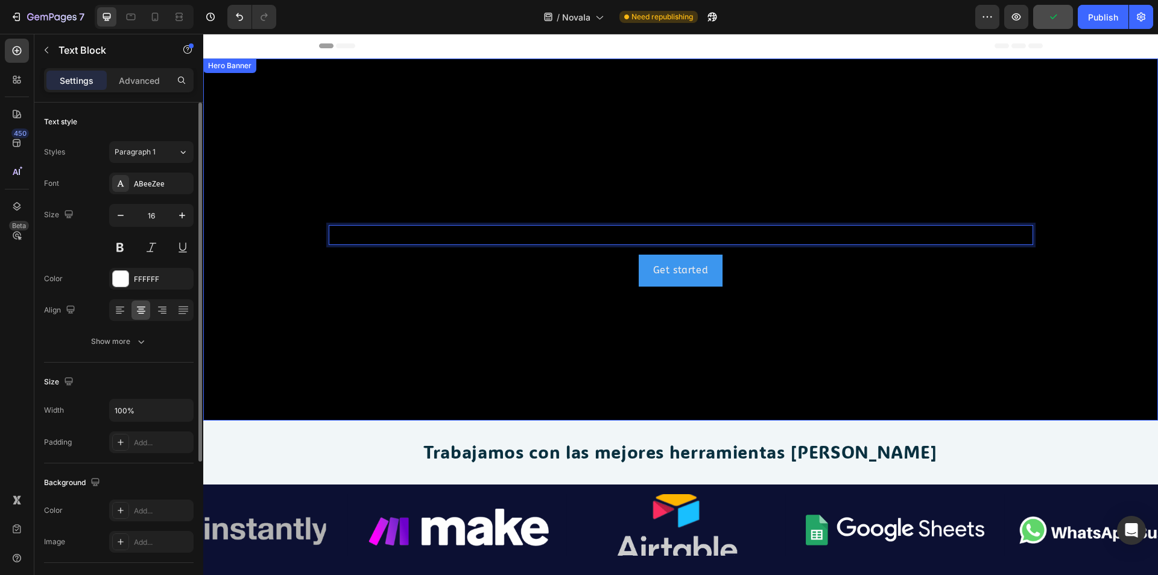
click at [591, 287] on div "Heading Text Block 16 Get started Button" at bounding box center [681, 239] width 724 height 98
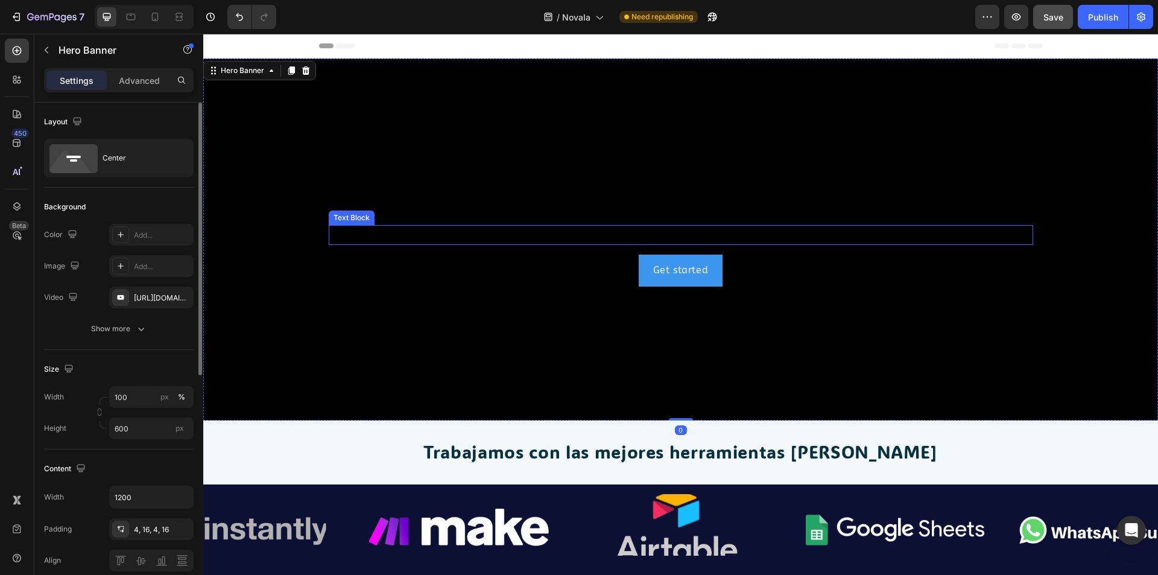
click at [675, 230] on div "Rich Text Editor. Editing area: main" at bounding box center [681, 235] width 705 height 20
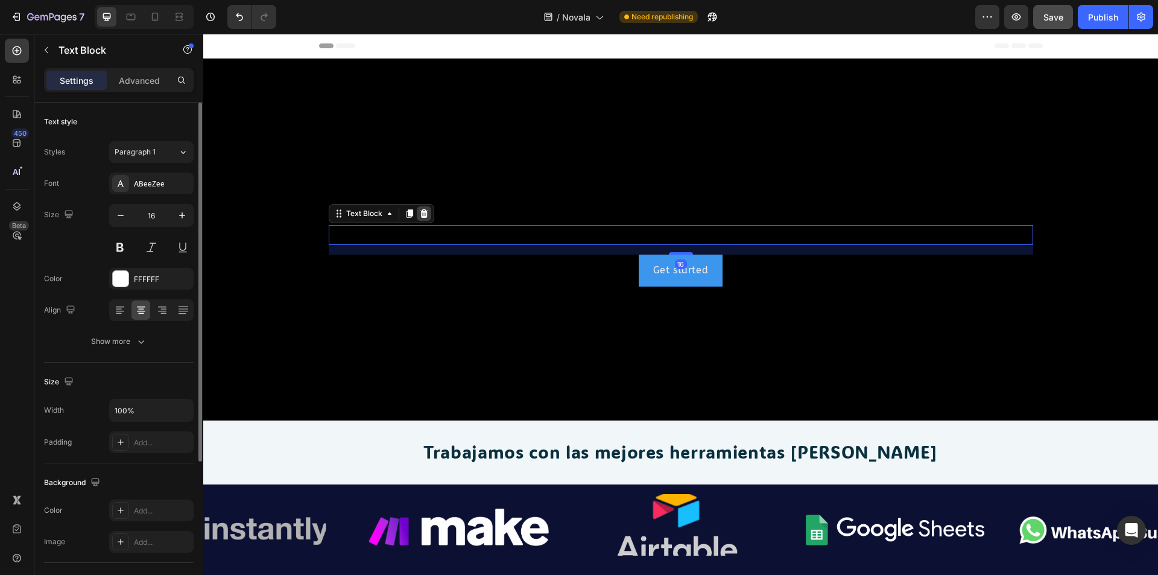
click at [420, 212] on icon at bounding box center [424, 213] width 8 height 8
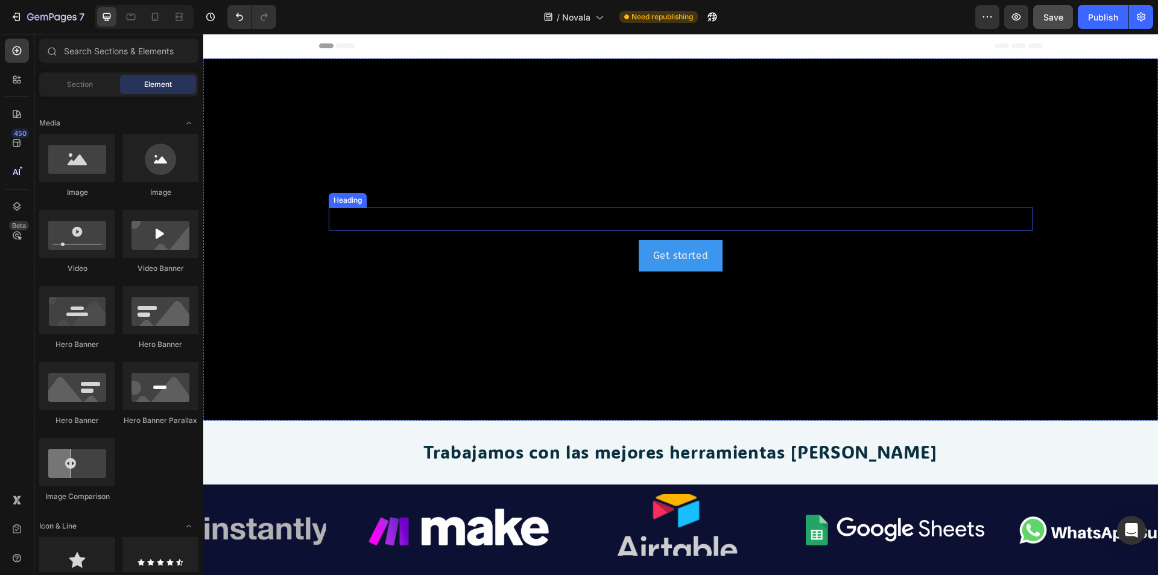
click at [654, 210] on h2 "Rich Text Editor. Editing area: main" at bounding box center [681, 218] width 705 height 23
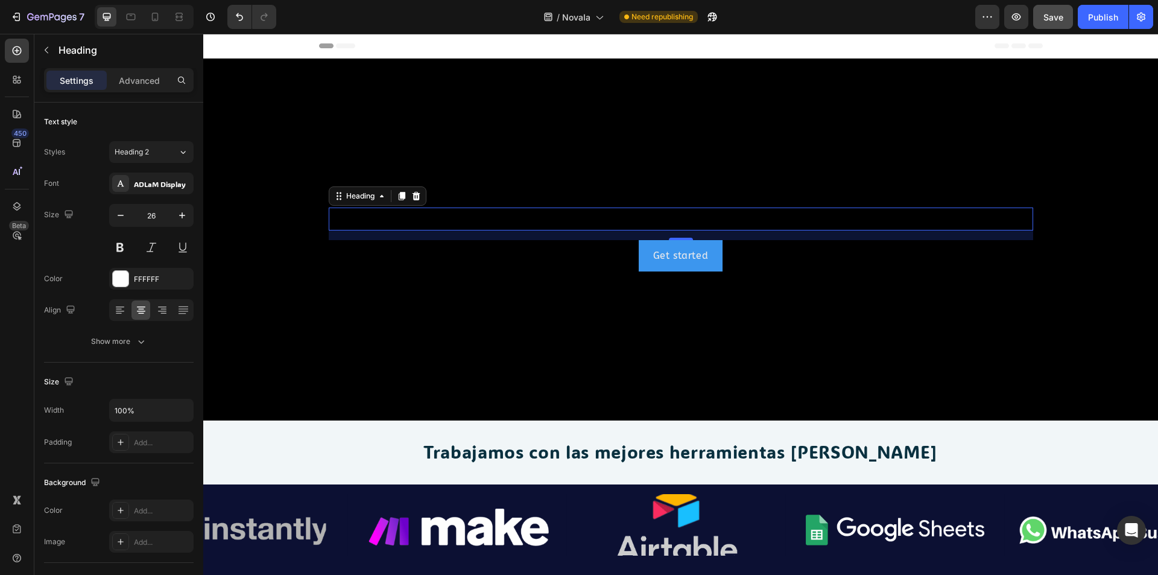
click at [642, 218] on h2 "Rich Text Editor. Editing area: main" at bounding box center [681, 218] width 705 height 23
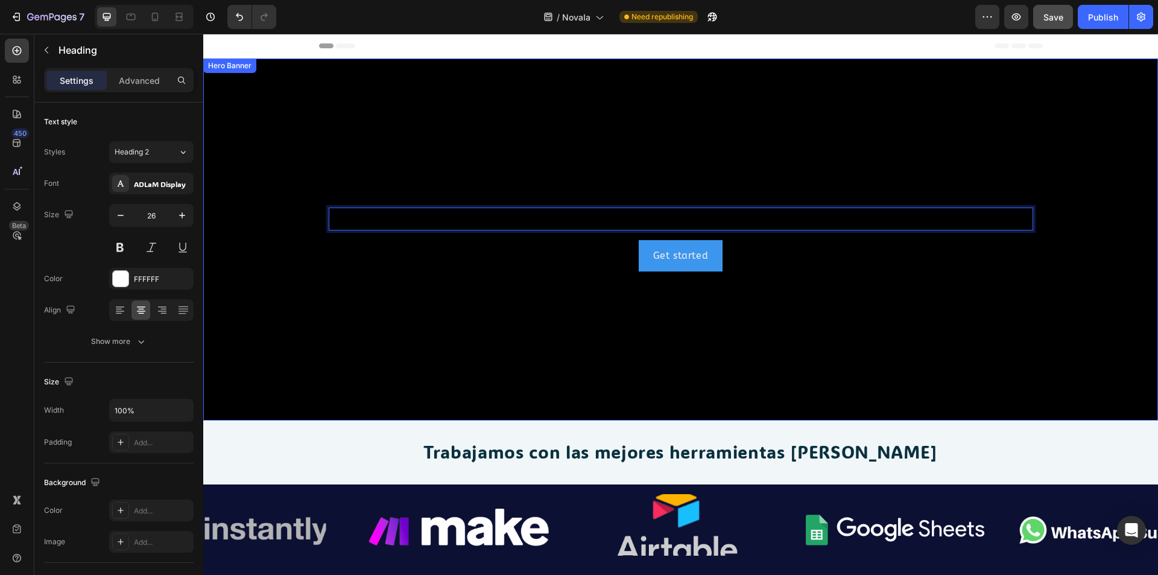
click at [858, 250] on div "Get started Button" at bounding box center [681, 256] width 705 height 32
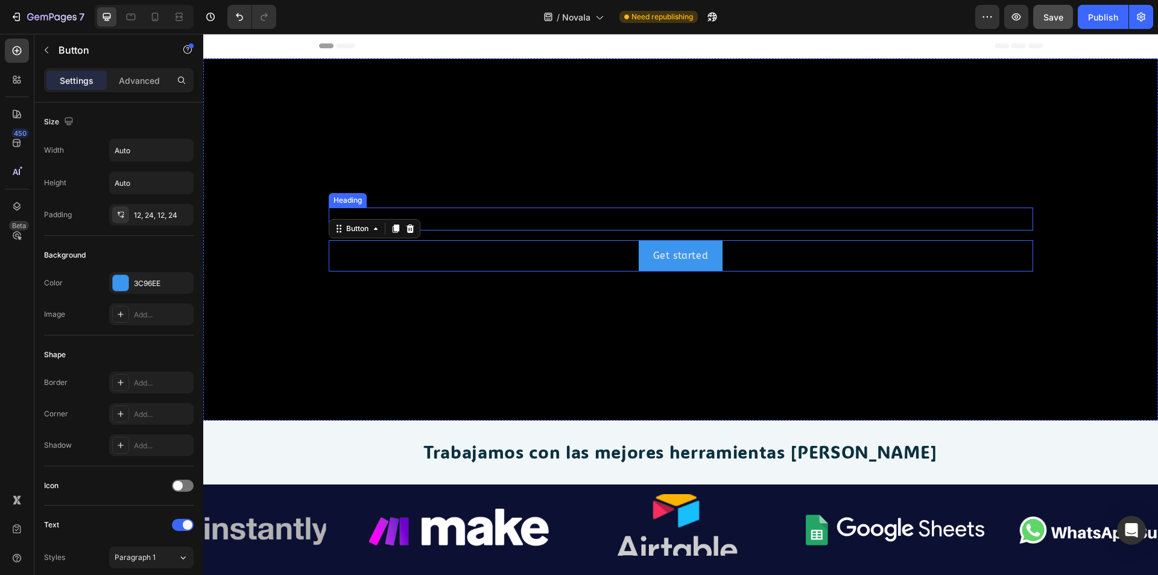
click at [797, 213] on h2 "Rich Text Editor. Editing area: main" at bounding box center [681, 218] width 705 height 23
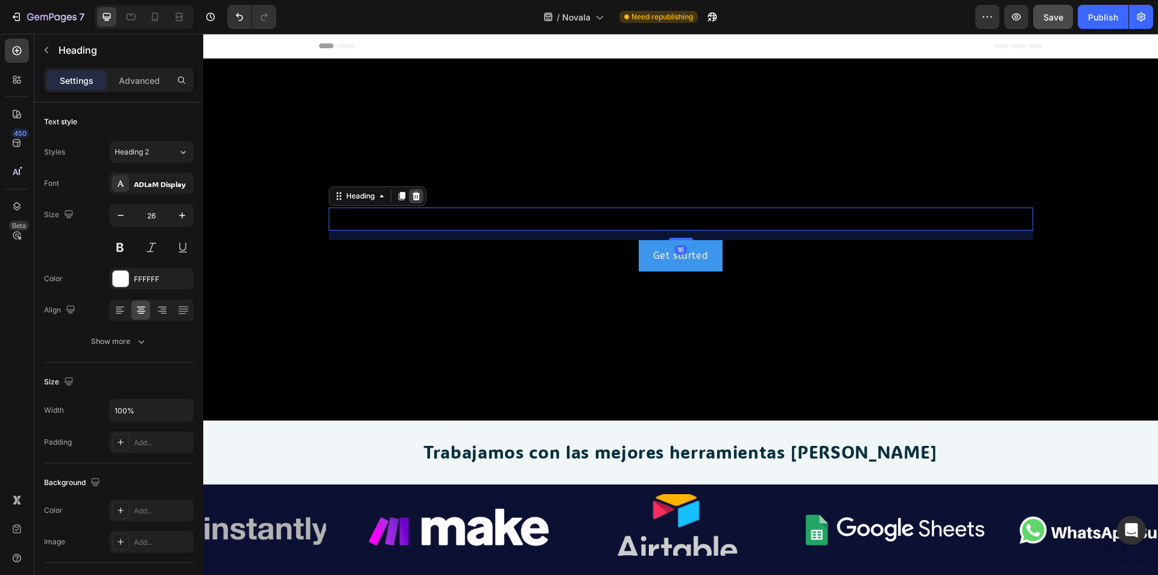
click at [412, 193] on icon at bounding box center [416, 196] width 8 height 8
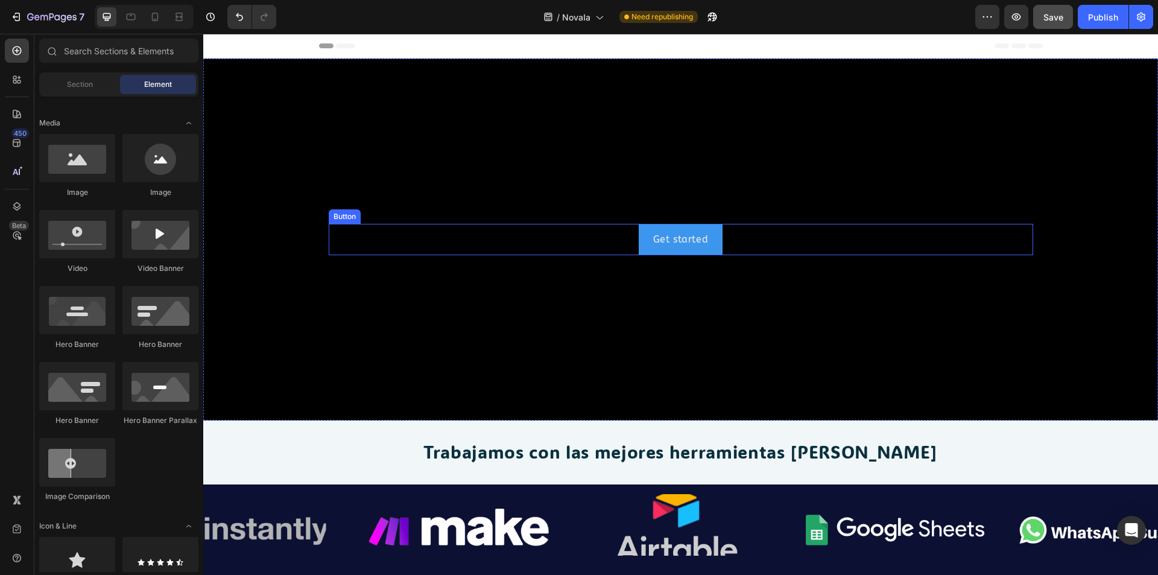
click at [616, 249] on div "Get started Button" at bounding box center [681, 240] width 705 height 32
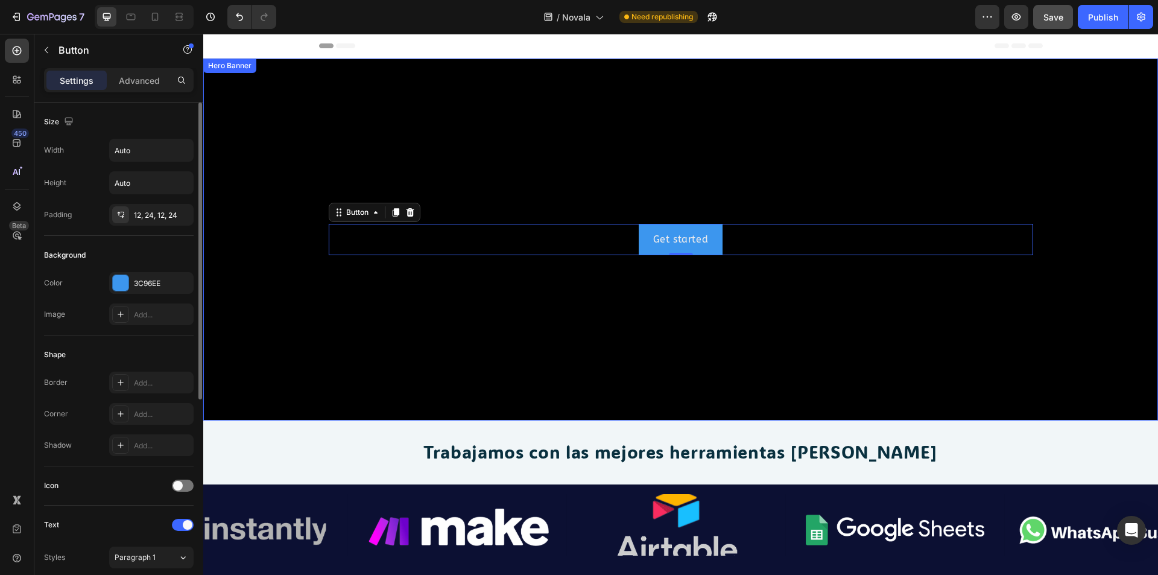
click at [589, 135] on div "Background Image" at bounding box center [680, 330] width 955 height 543
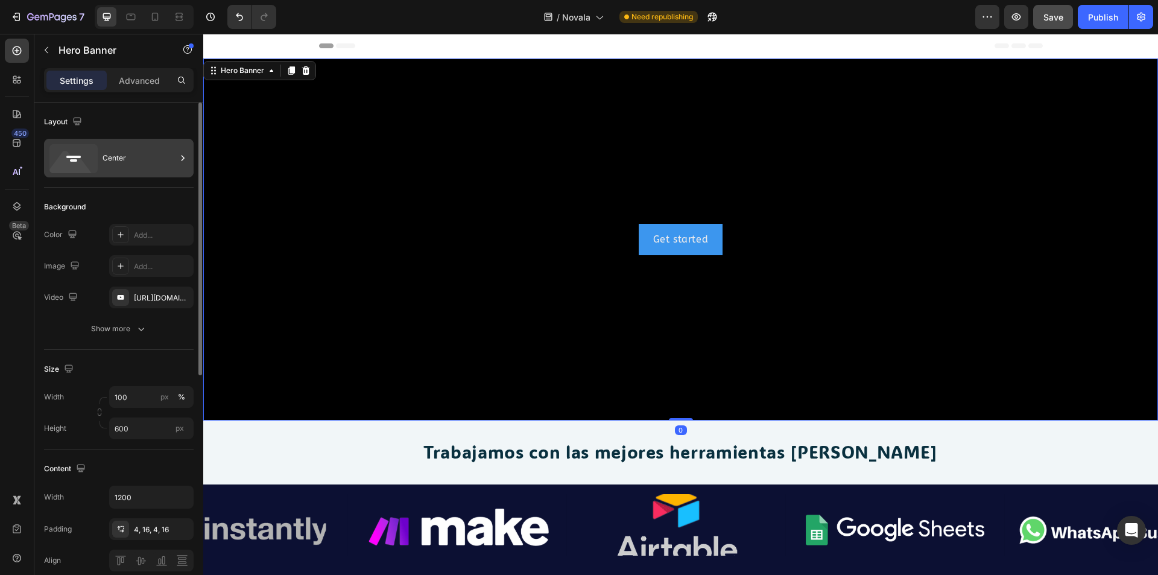
click at [129, 163] on div "Center" at bounding box center [140, 158] width 74 height 28
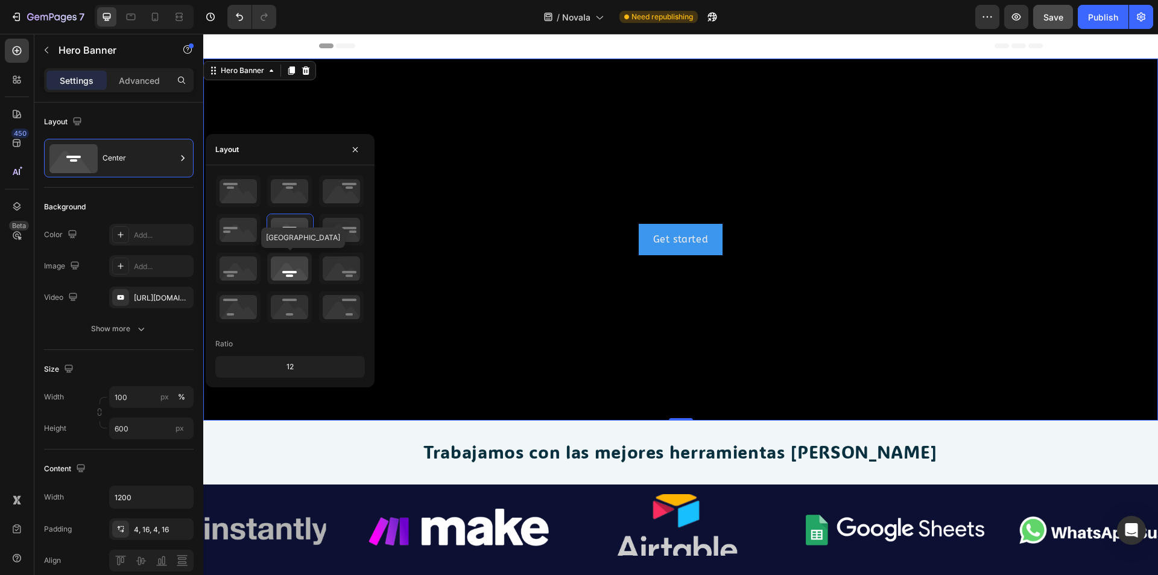
click at [289, 274] on icon at bounding box center [289, 268] width 45 height 31
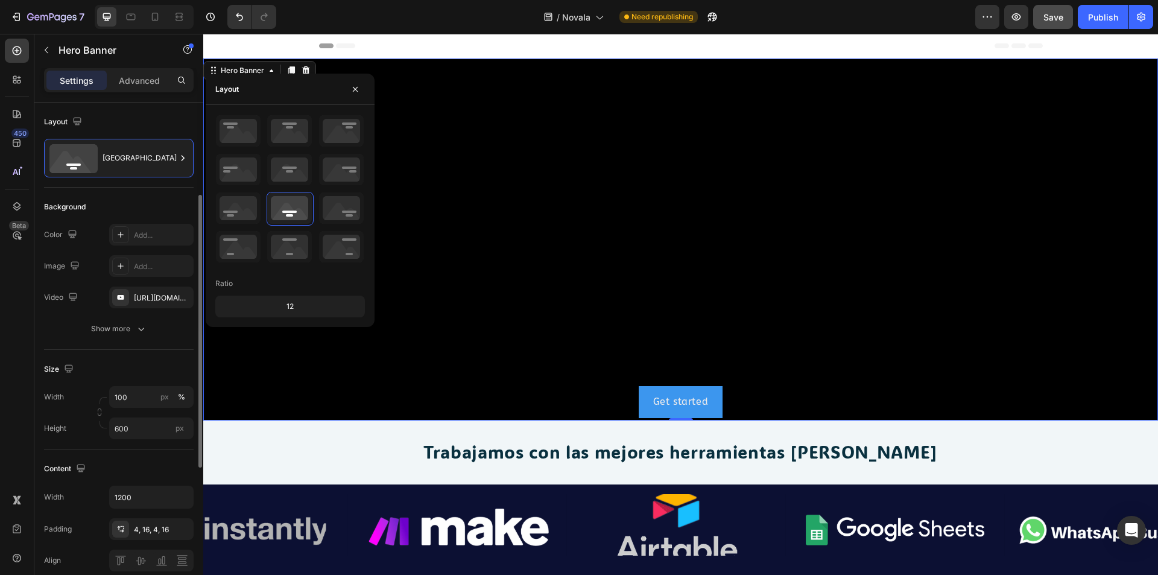
scroll to position [60, 0]
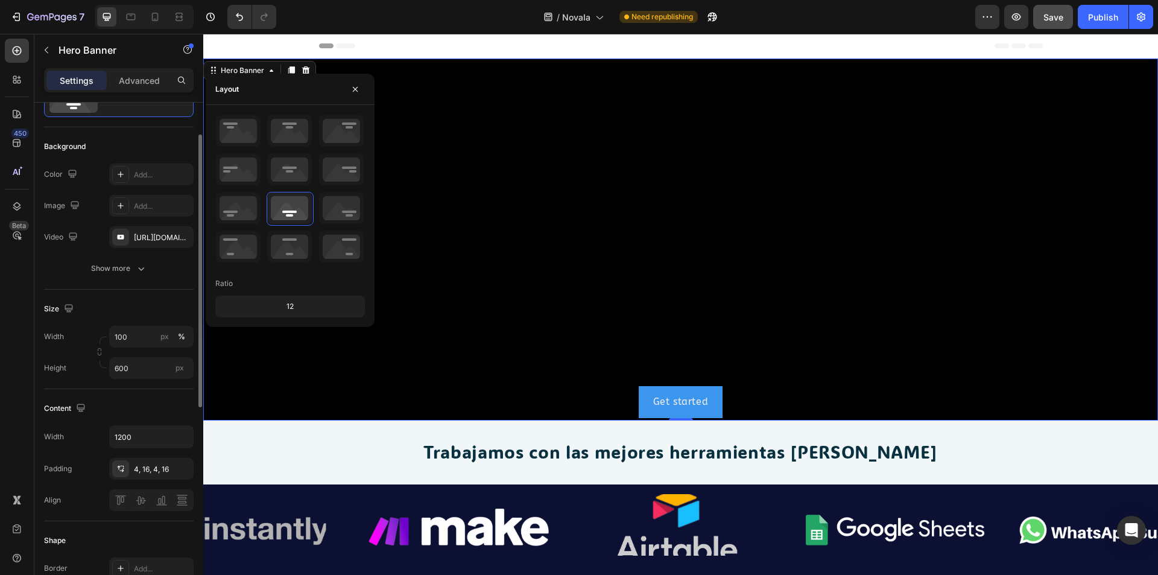
click at [158, 405] on div "Content" at bounding box center [119, 408] width 150 height 19
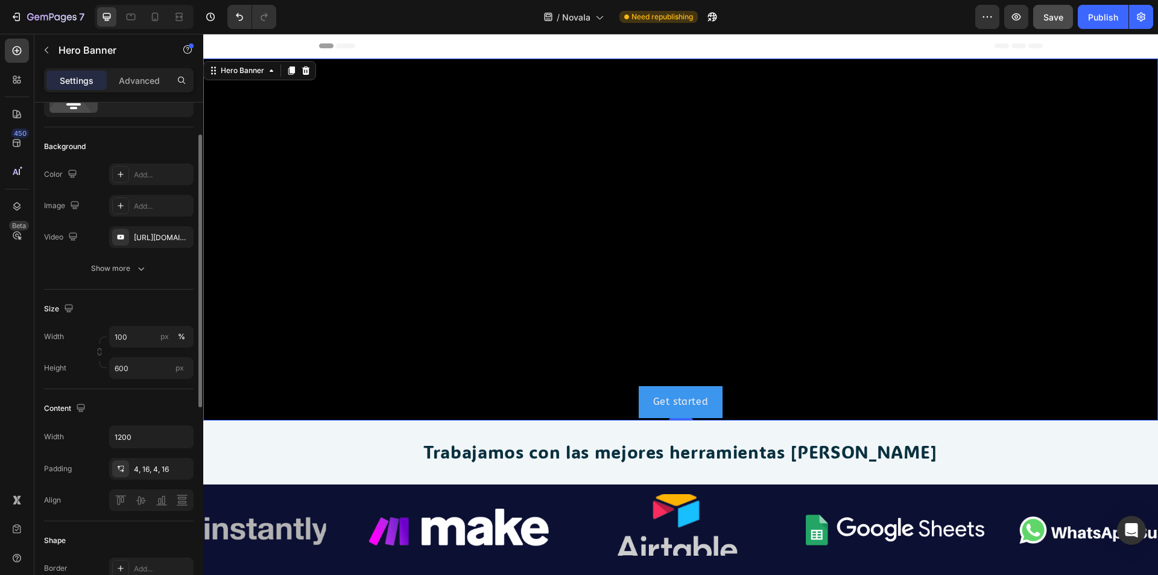
scroll to position [121, 0]
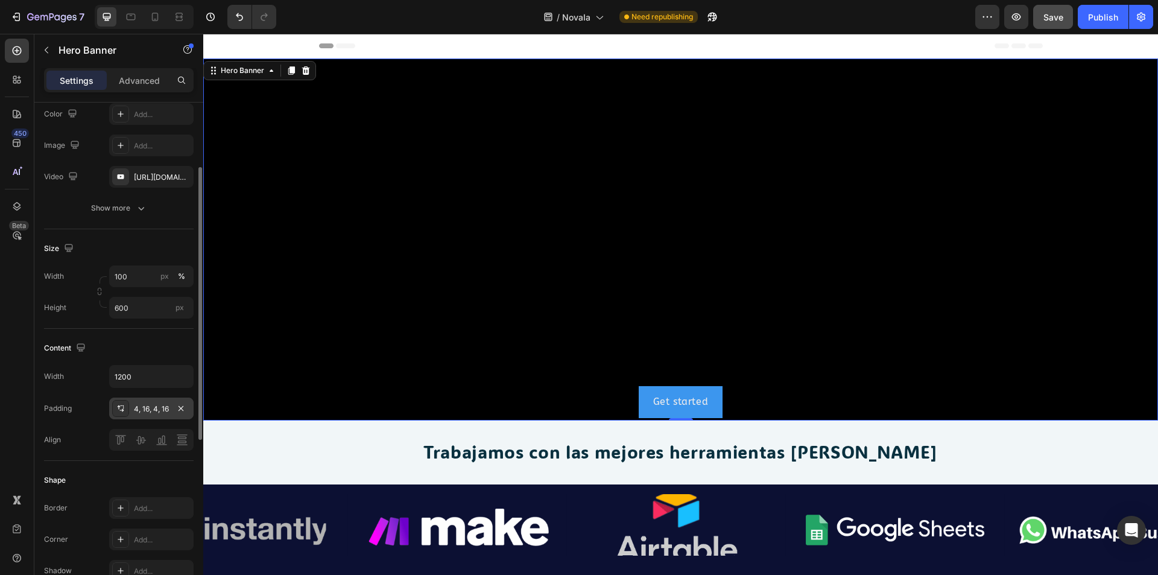
click at [157, 408] on div "4, 16, 4, 16" at bounding box center [151, 409] width 35 height 11
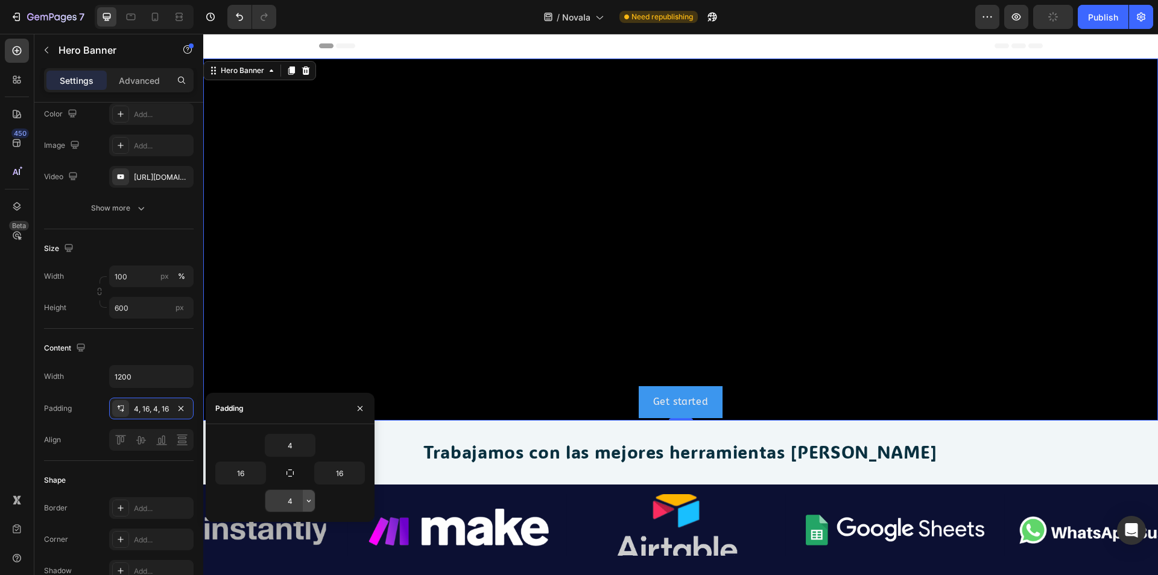
click at [307, 501] on icon "button" at bounding box center [309, 501] width 10 height 10
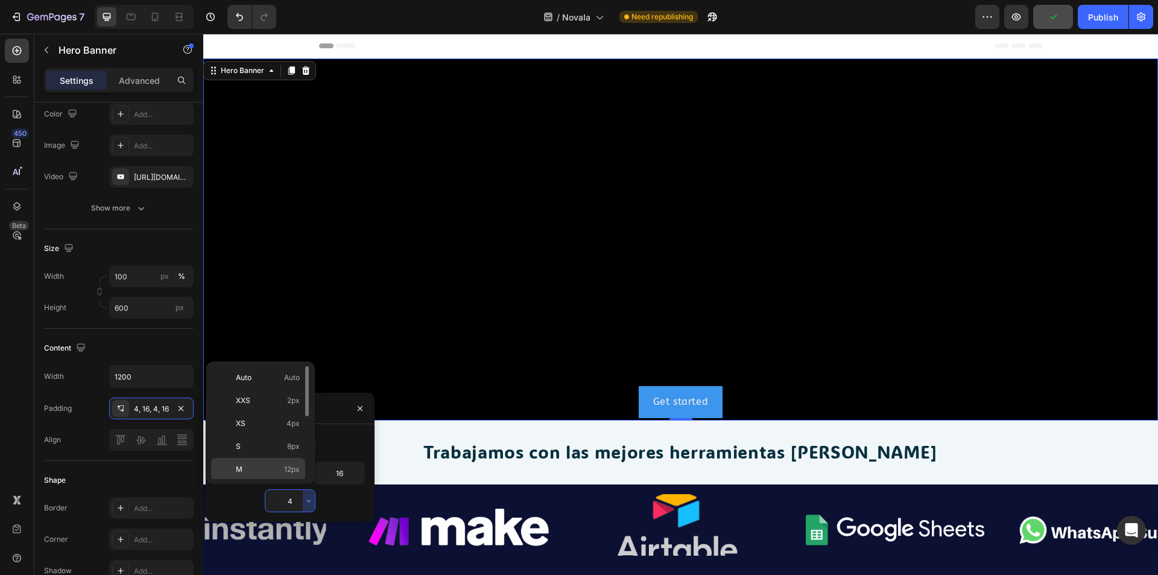
click at [273, 473] on p "M 12px" at bounding box center [268, 469] width 64 height 11
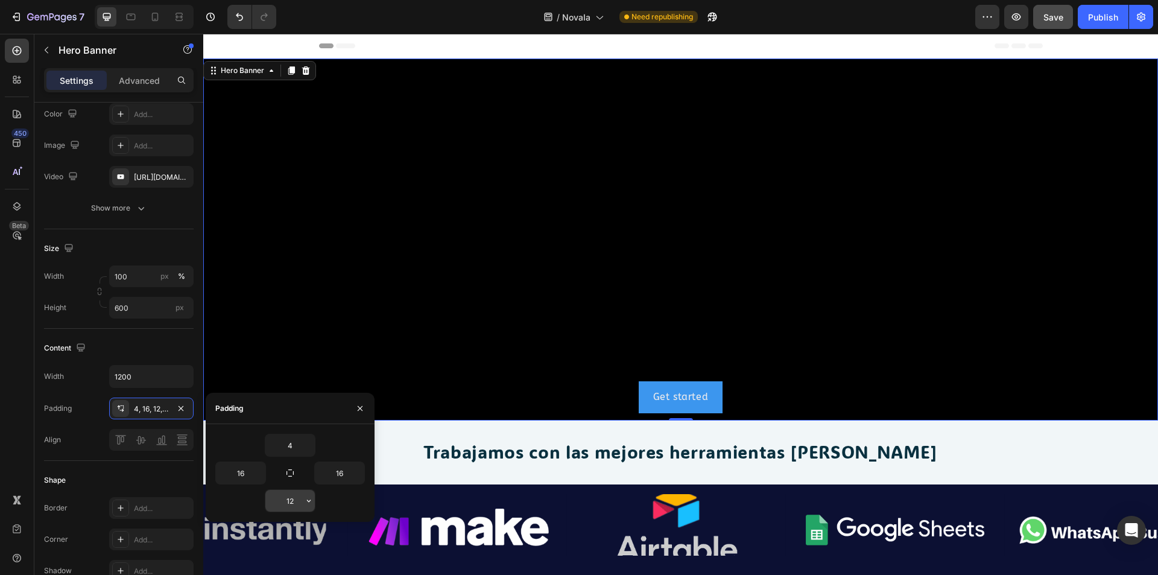
click at [310, 492] on button "button" at bounding box center [309, 501] width 12 height 22
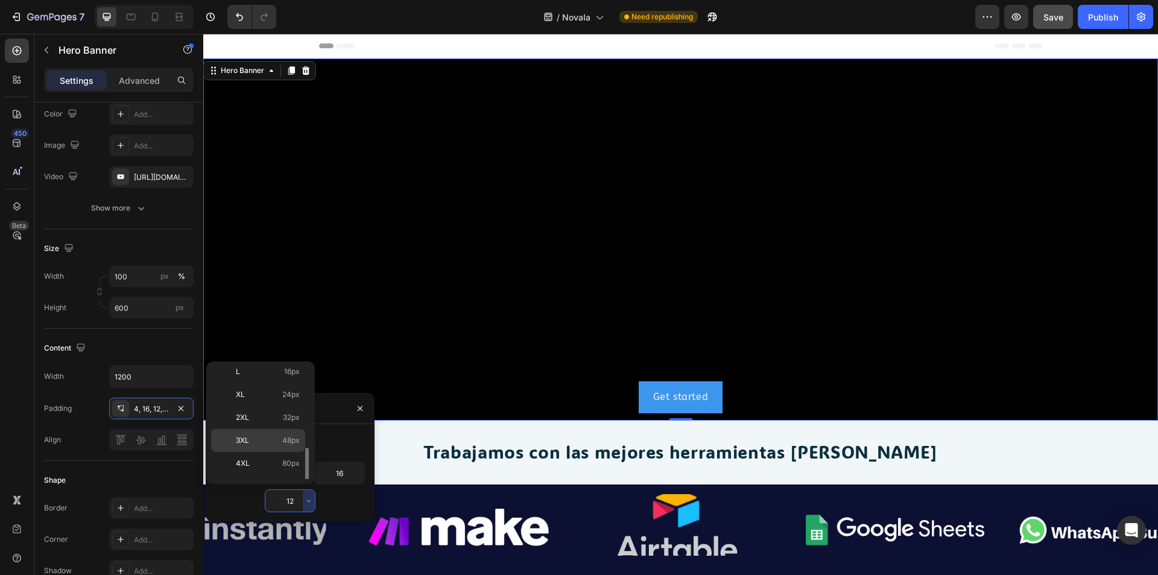
scroll to position [139, 0]
click at [274, 460] on div "5XL 112px" at bounding box center [258, 467] width 94 height 23
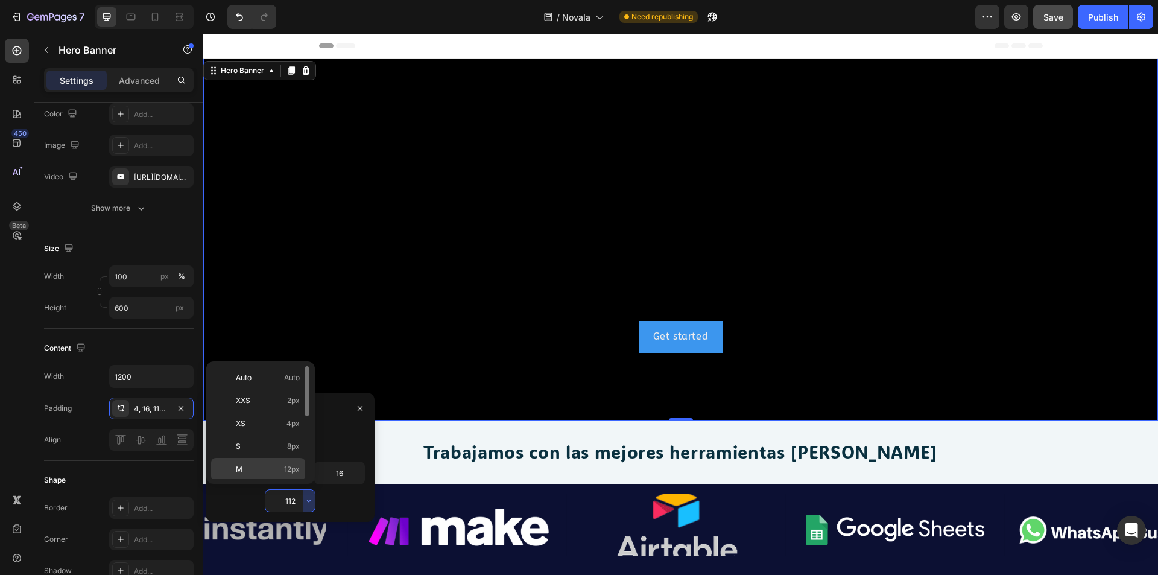
click at [268, 464] on p "M 12px" at bounding box center [268, 469] width 64 height 11
type input "12"
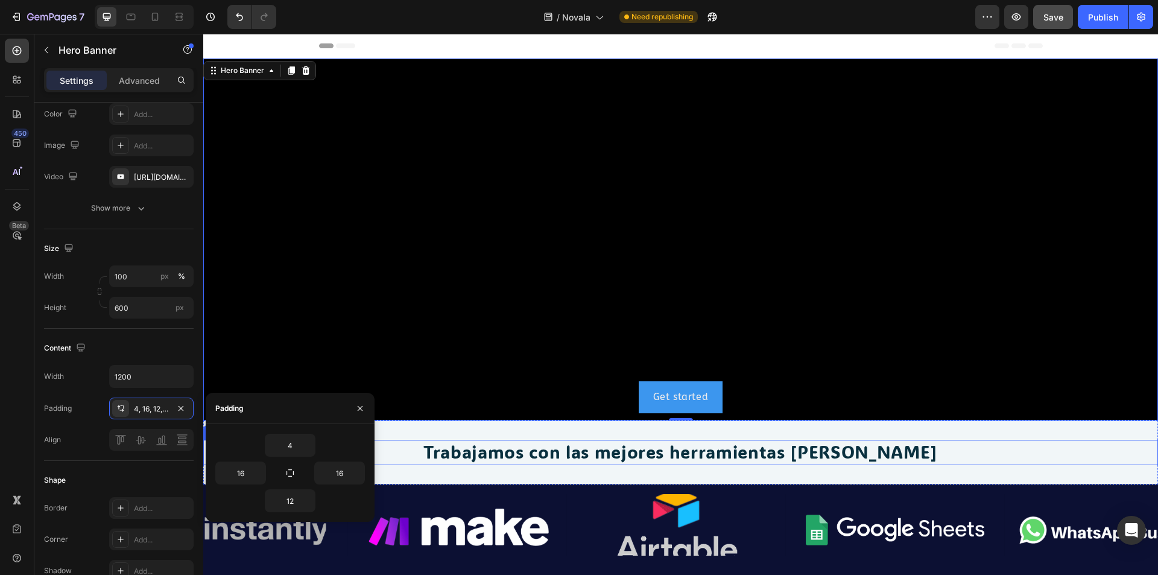
click at [405, 446] on h2 "Trabajamos con las mejores herramientas [PERSON_NAME]" at bounding box center [680, 452] width 955 height 25
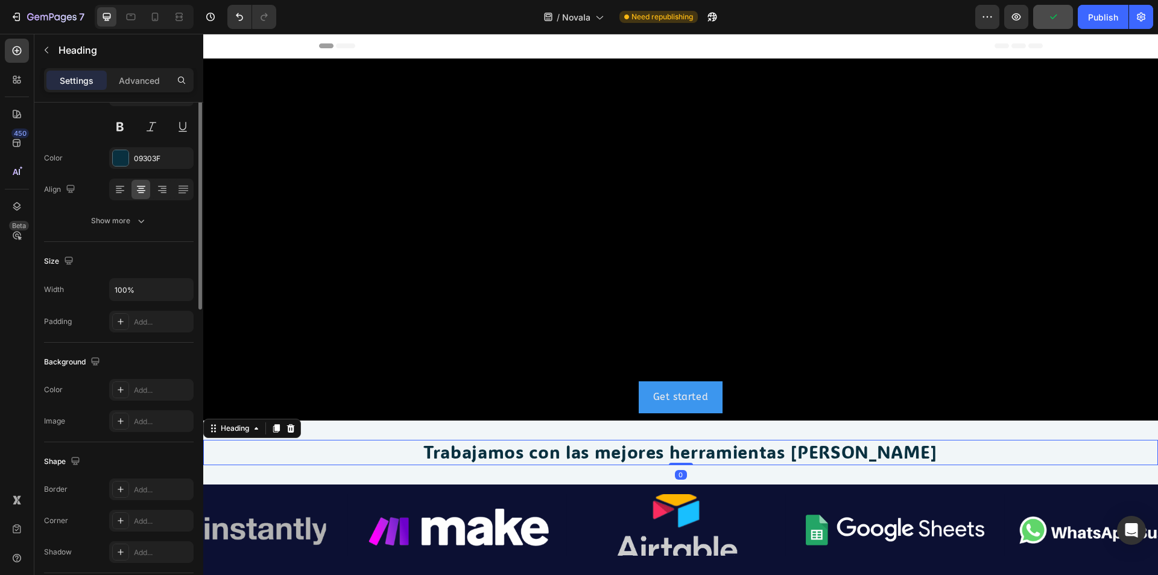
scroll to position [0, 0]
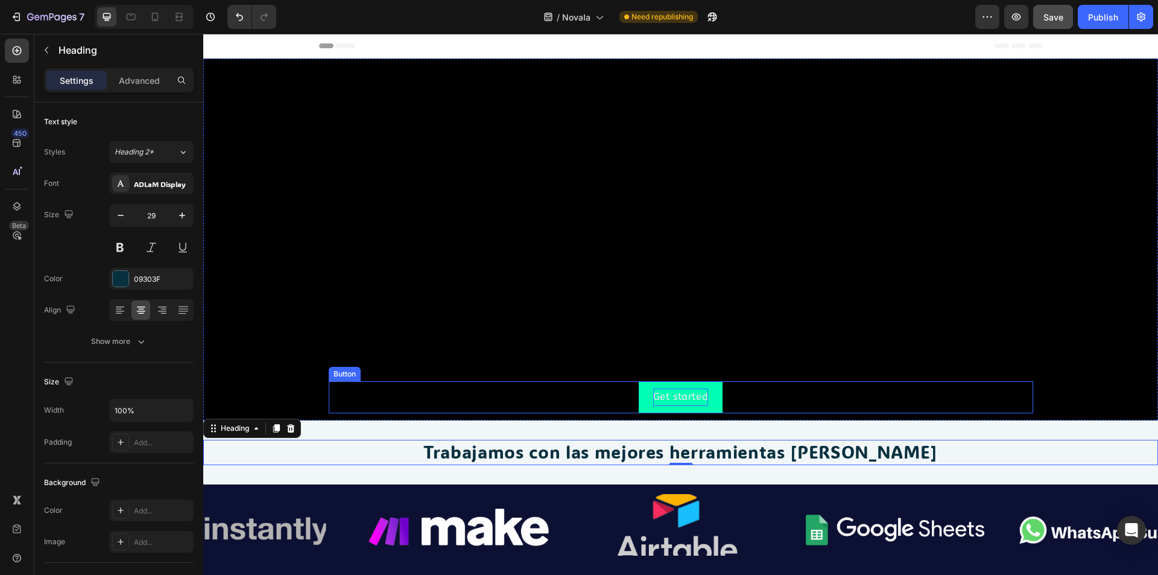
click at [688, 398] on div "Get started" at bounding box center [680, 396] width 55 height 17
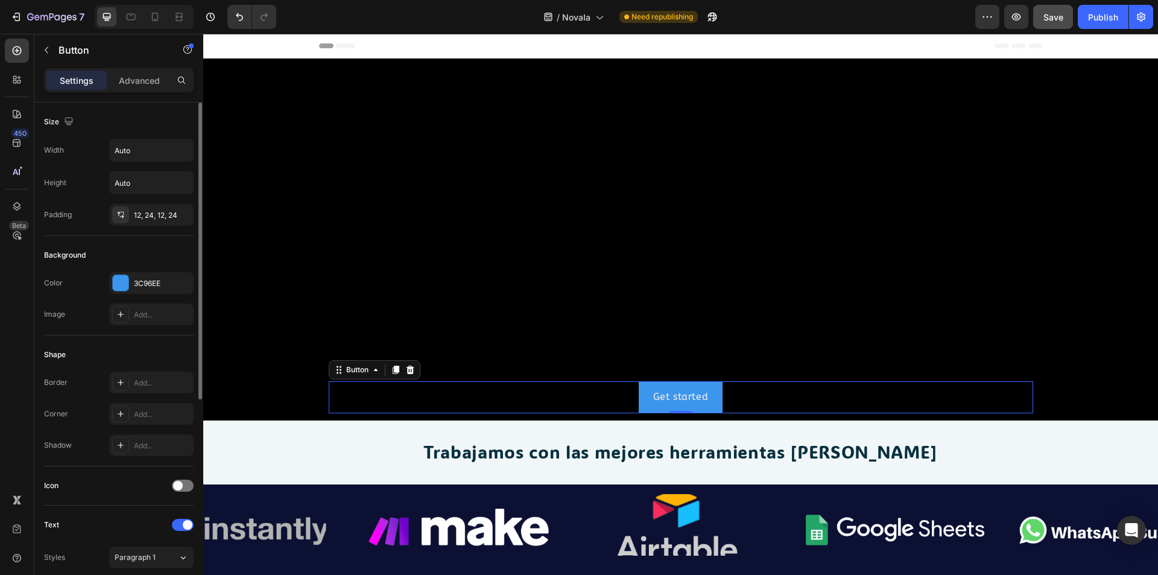
scroll to position [60, 0]
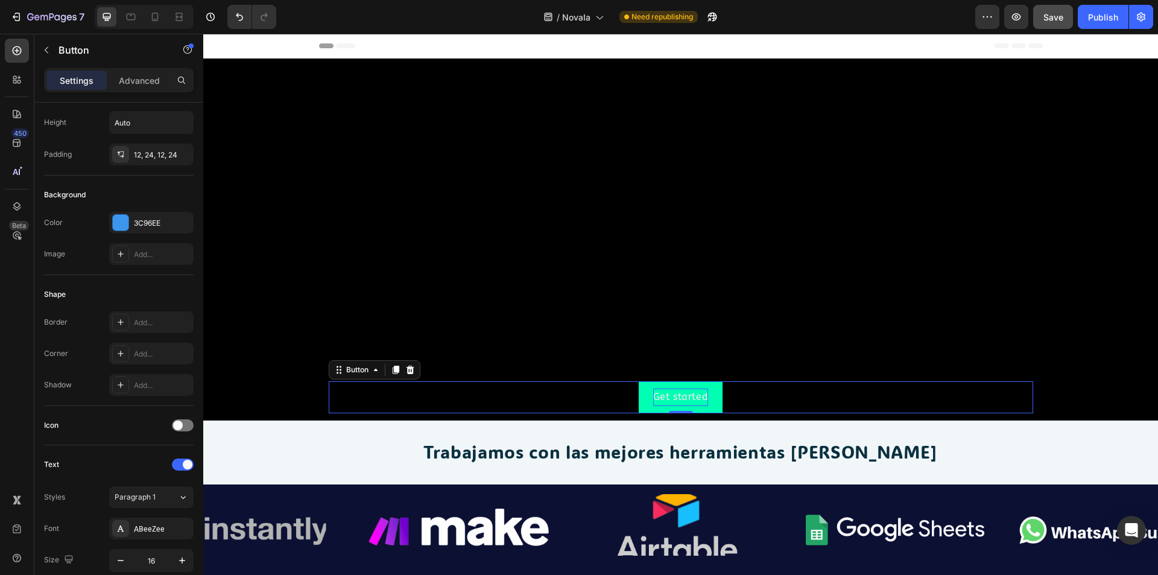
click at [697, 399] on div "Get started" at bounding box center [680, 396] width 55 height 17
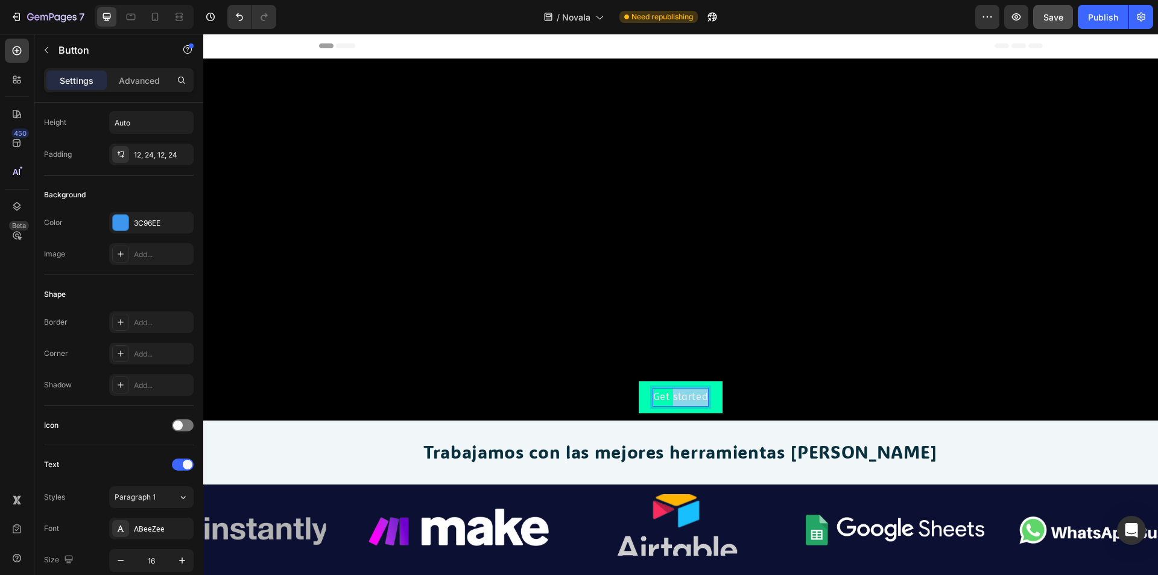
click at [697, 399] on p "Get started" at bounding box center [680, 396] width 55 height 17
click at [652, 381] on button "Demo" at bounding box center [680, 397] width 57 height 32
click at [750, 397] on div "Demo gratuita Button 0" at bounding box center [681, 397] width 705 height 32
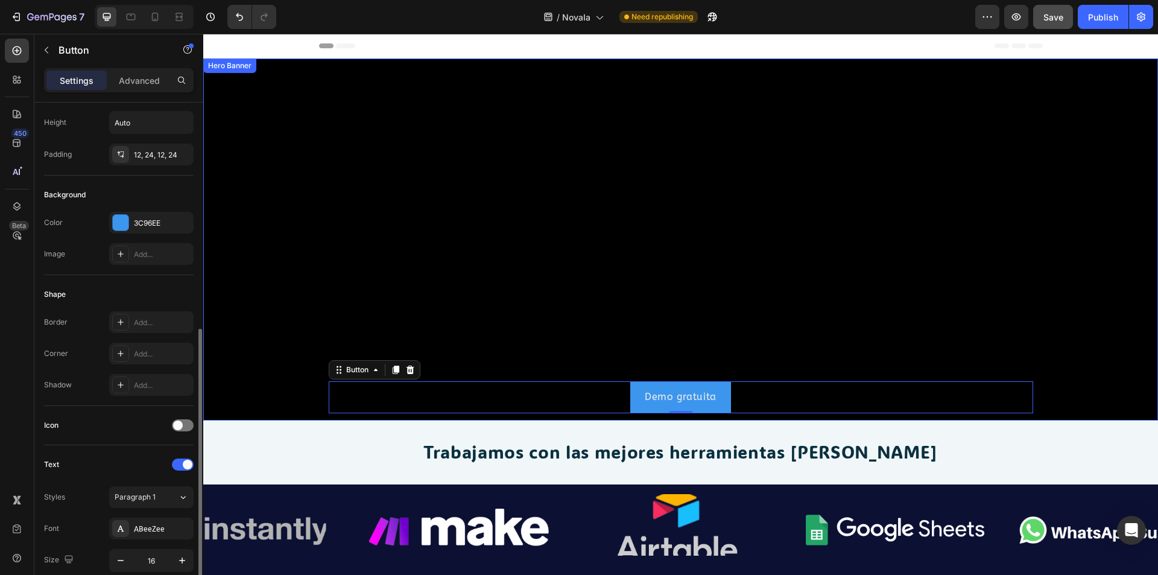
scroll to position [358, 0]
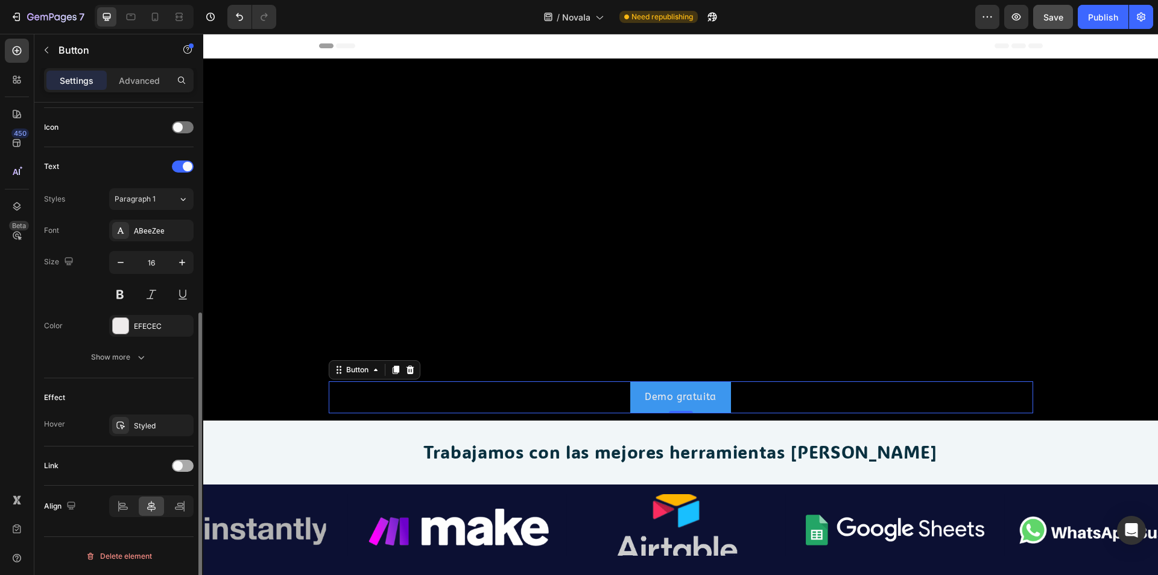
click at [186, 466] on div at bounding box center [183, 466] width 22 height 12
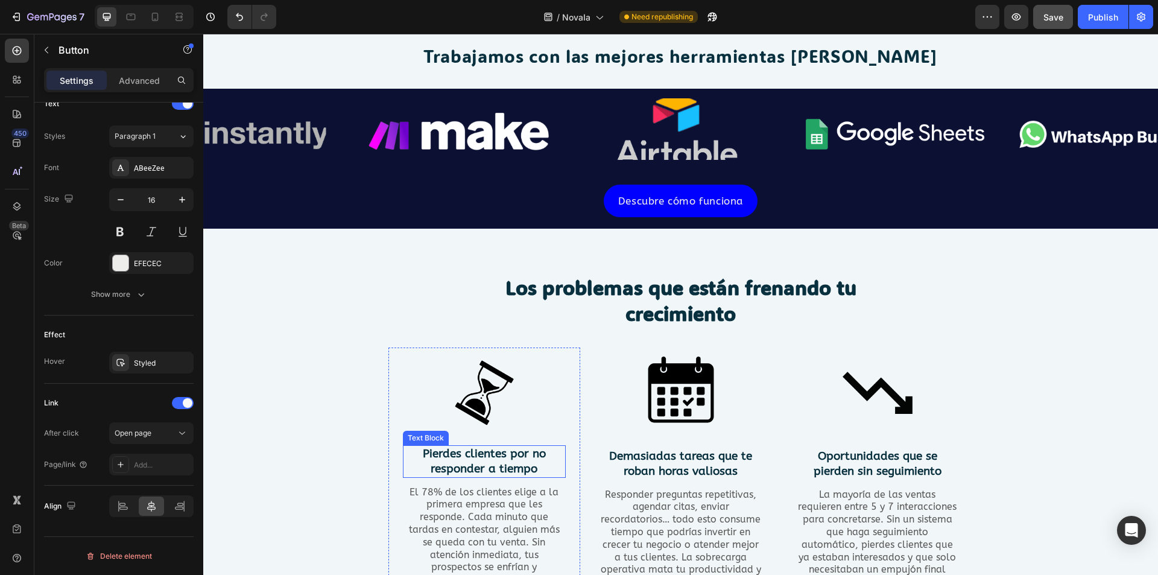
scroll to position [422, 0]
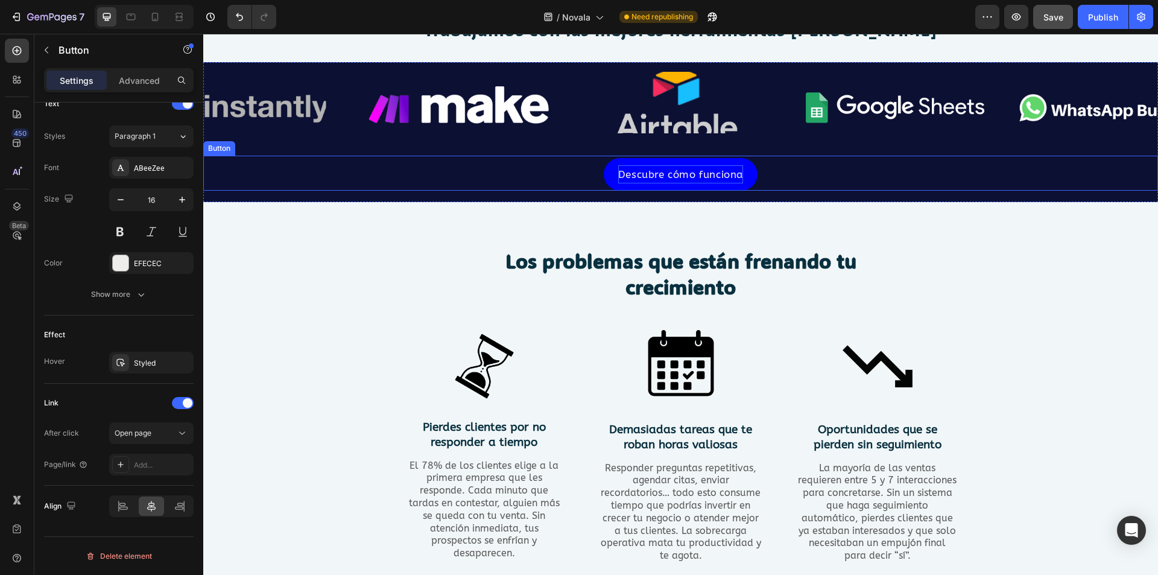
click at [668, 173] on p "Descubre cómo funciona" at bounding box center [680, 174] width 125 height 19
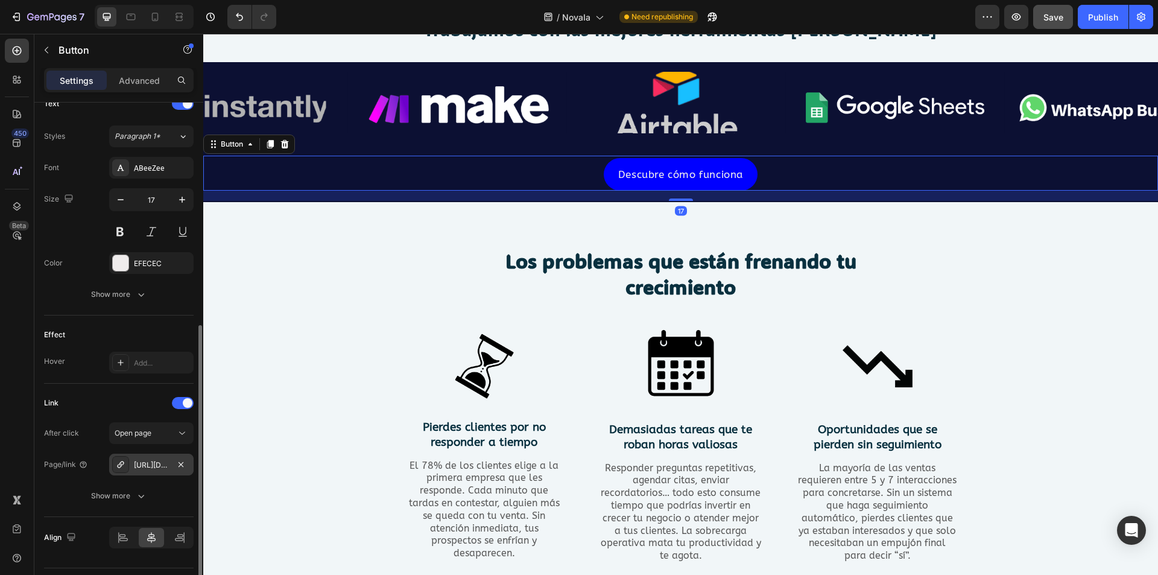
click at [155, 462] on div "[URL][DOMAIN_NAME]" at bounding box center [151, 465] width 35 height 11
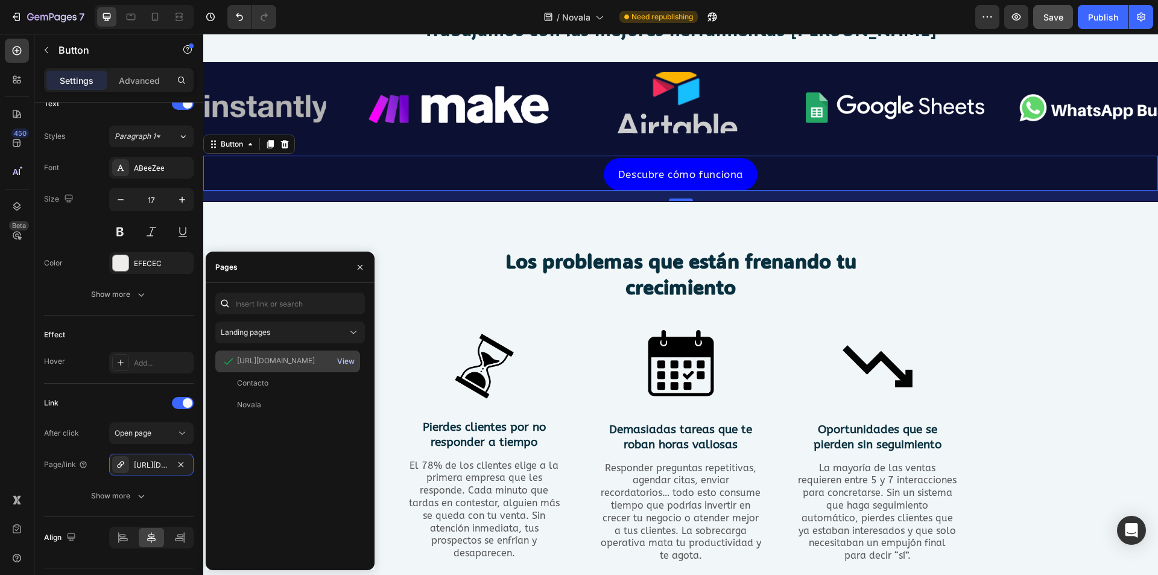
click at [348, 360] on div "View" at bounding box center [345, 361] width 17 height 11
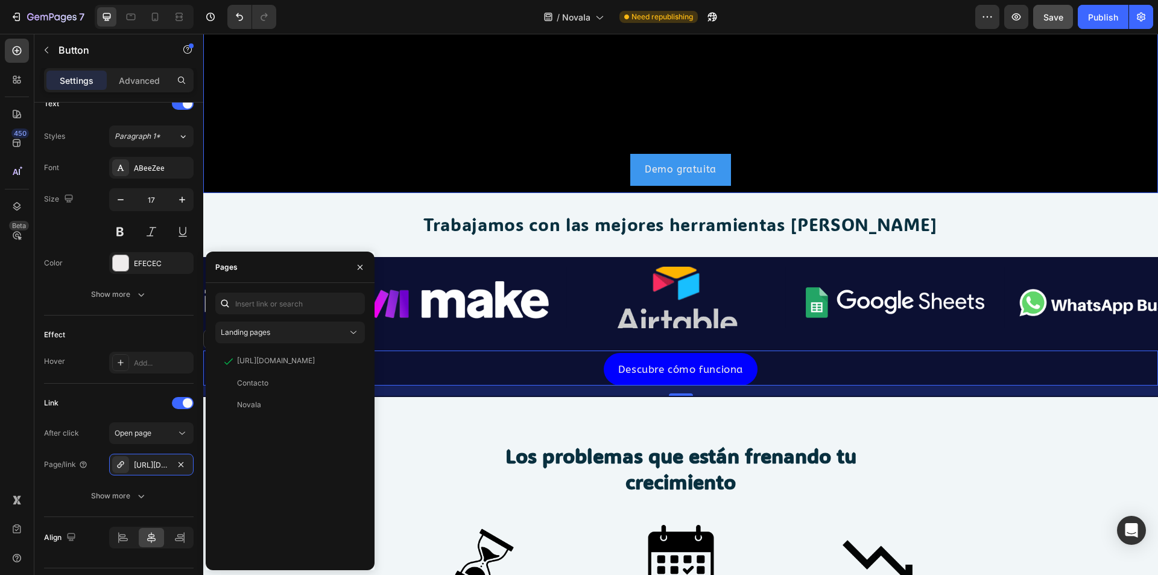
scroll to position [60, 0]
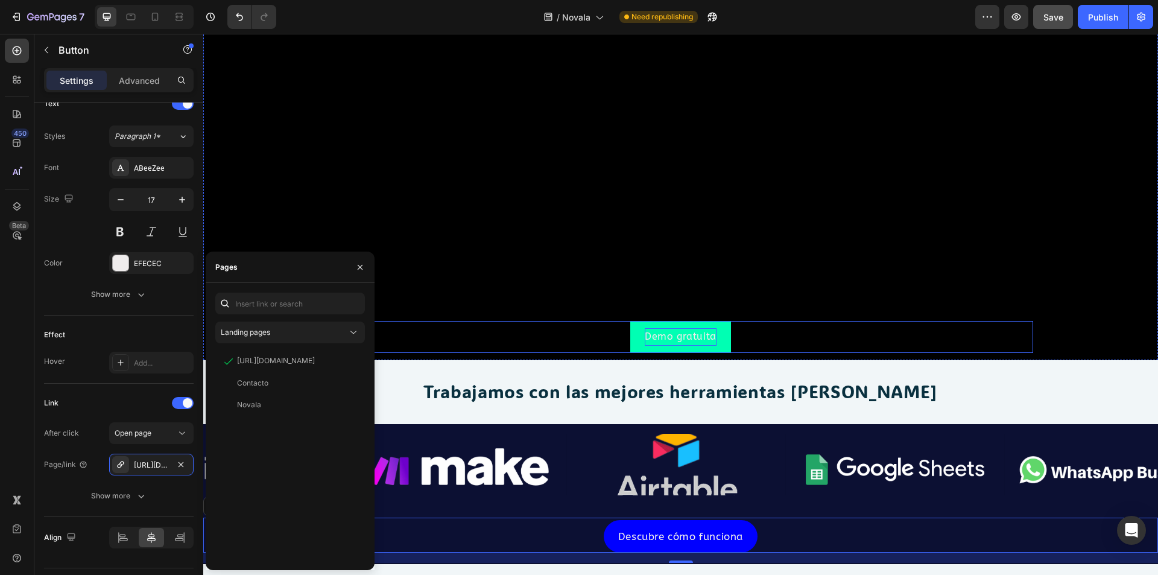
click at [673, 338] on p "Demo gratuita" at bounding box center [681, 336] width 72 height 17
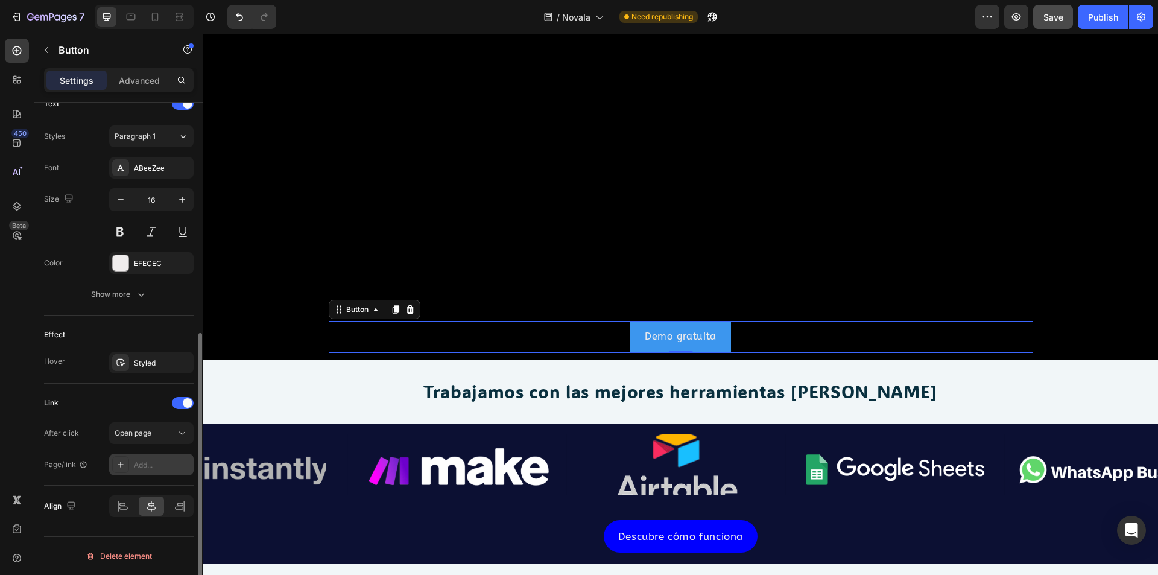
click at [128, 470] on div at bounding box center [120, 464] width 17 height 17
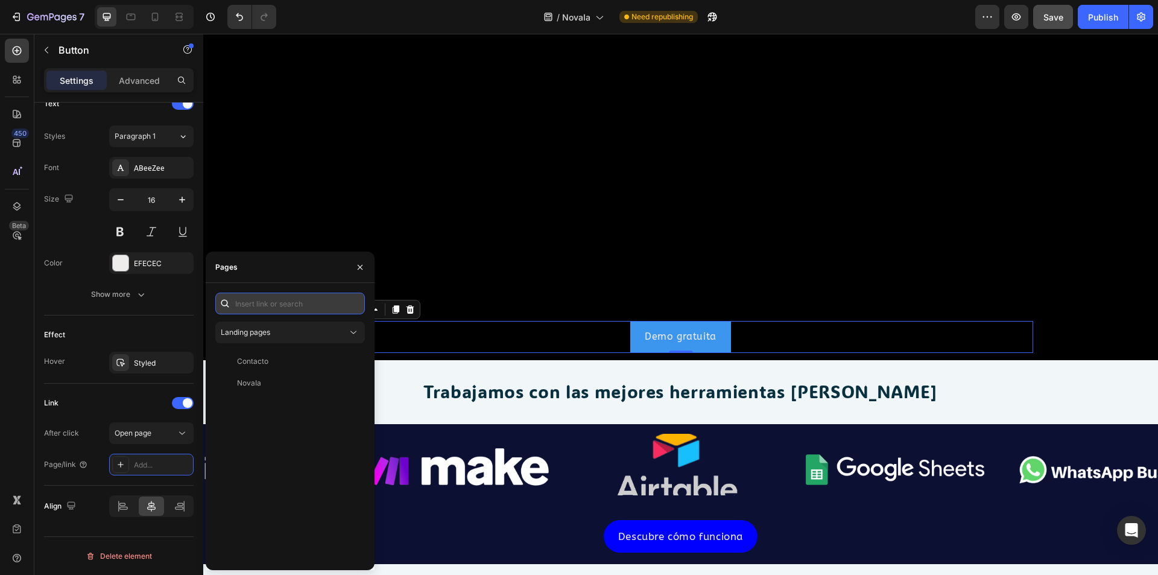
click at [256, 297] on input "text" at bounding box center [290, 304] width 150 height 22
paste input "[URL][DOMAIN_NAME]"
type input "[URL][DOMAIN_NAME]"
click at [343, 332] on div "View" at bounding box center [345, 332] width 17 height 11
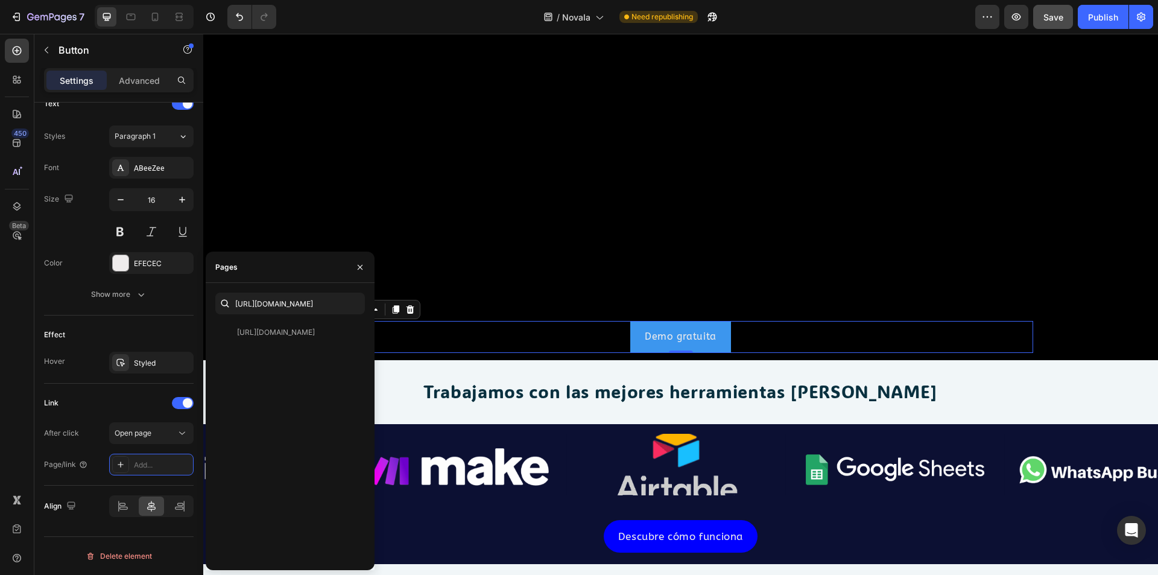
scroll to position [0, 0]
click at [282, 333] on div "[URL][DOMAIN_NAME]" at bounding box center [276, 332] width 78 height 11
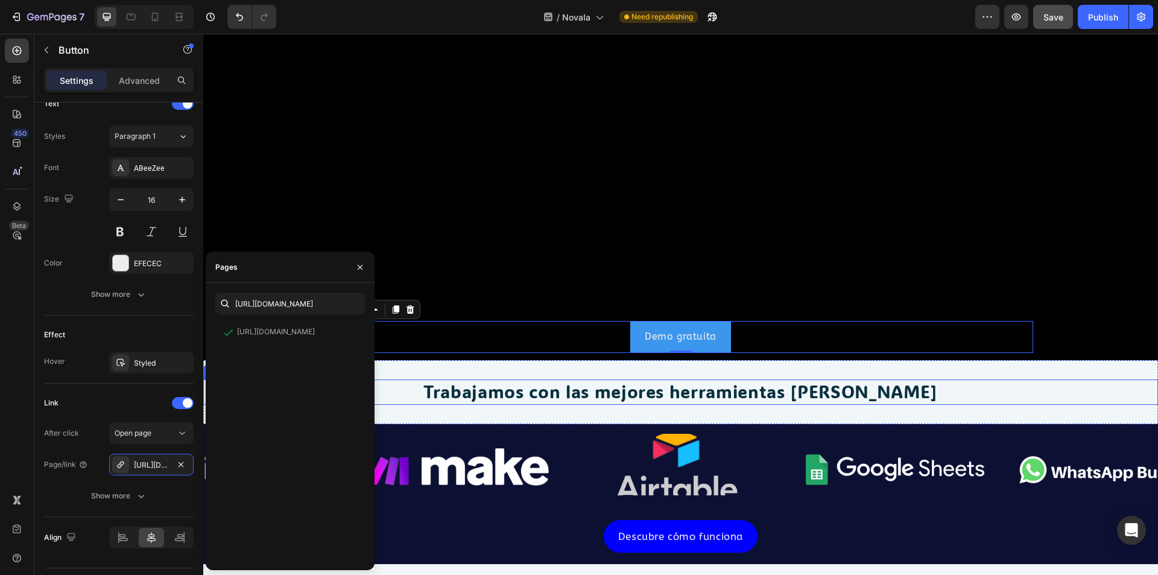
click at [410, 384] on h2 "Trabajamos con las mejores herramientas [PERSON_NAME]" at bounding box center [680, 391] width 955 height 25
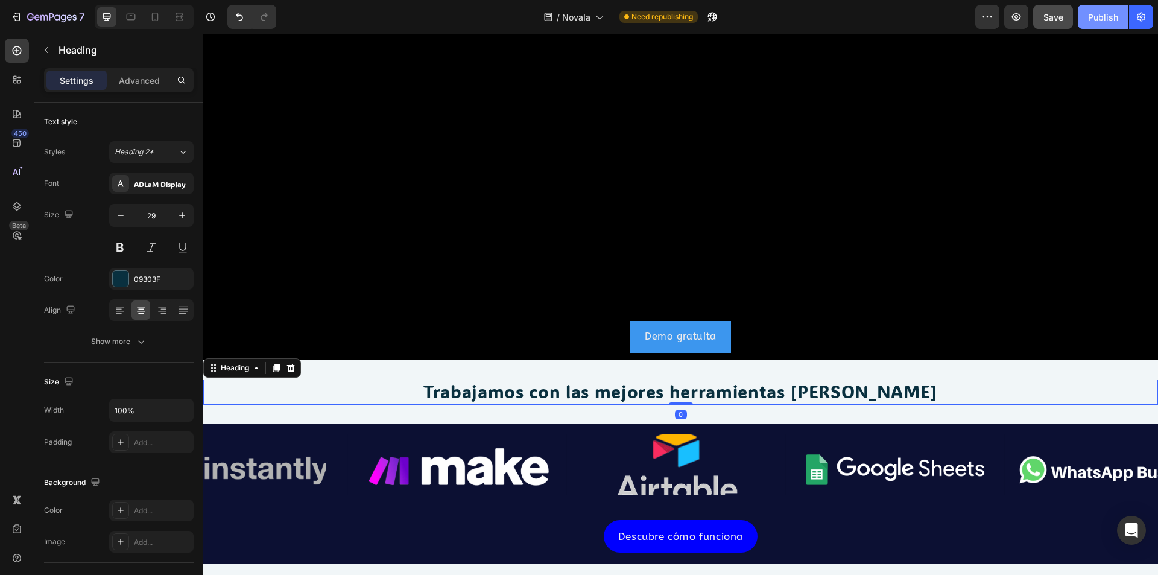
click at [1094, 11] on div "Publish" at bounding box center [1103, 17] width 30 height 13
click at [704, 16] on icon "button" at bounding box center [698, 17] width 12 height 12
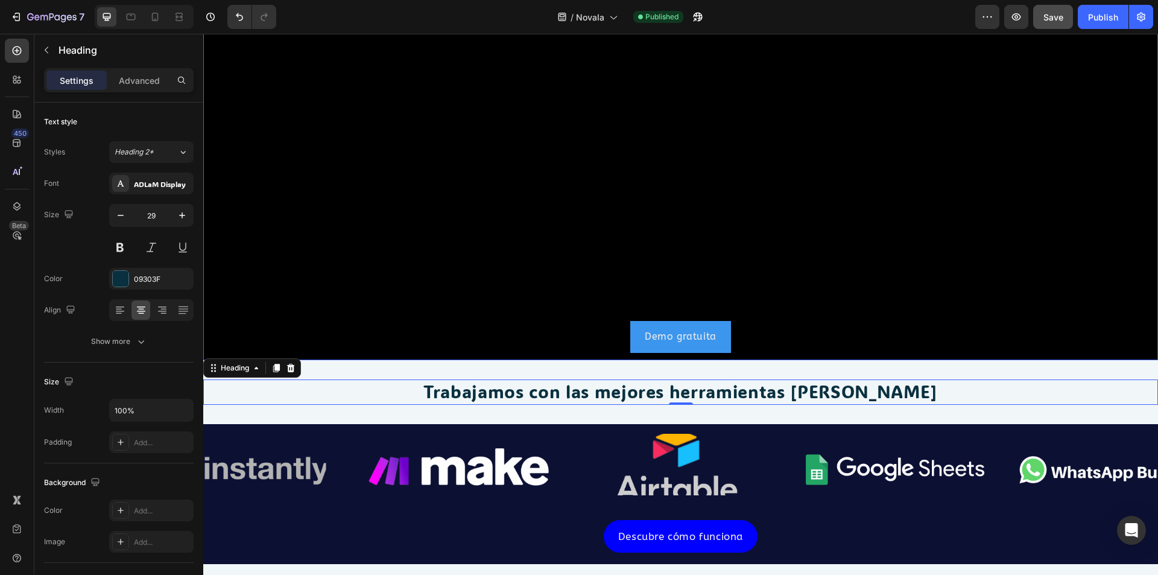
click at [505, 321] on div "Demo gratuita Button" at bounding box center [681, 337] width 705 height 32
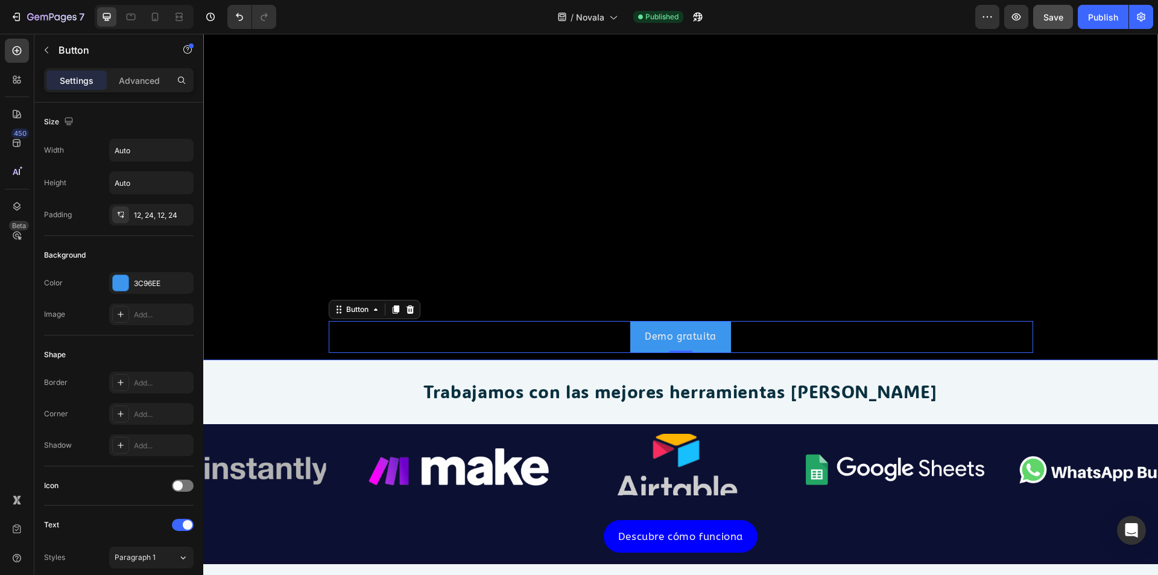
click at [306, 319] on div "Background Image" at bounding box center [680, 269] width 955 height 543
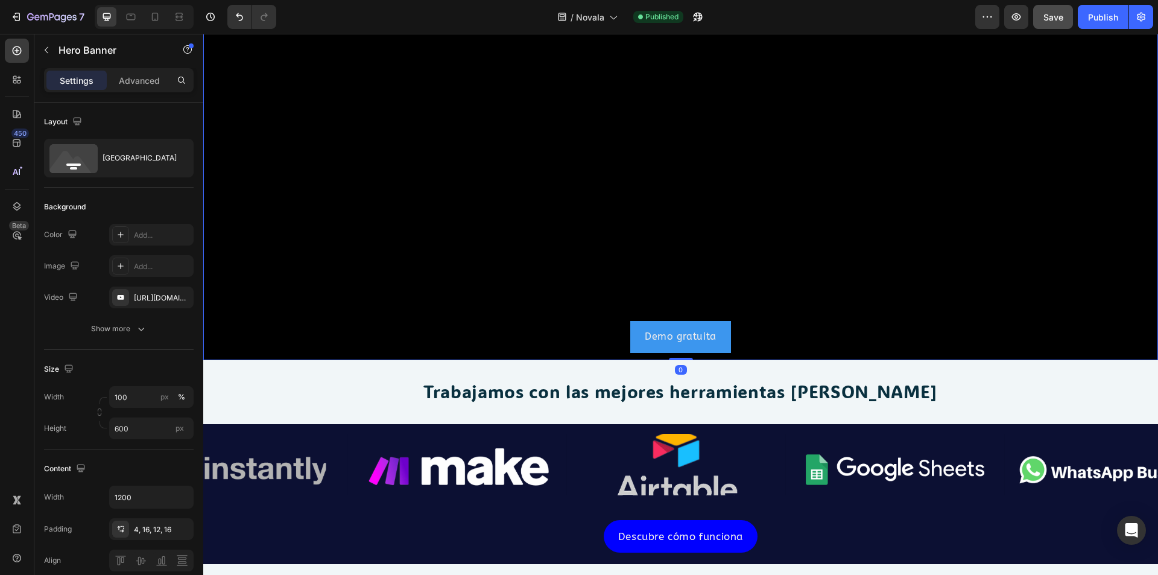
click at [715, 166] on div "Background Image" at bounding box center [680, 269] width 955 height 543
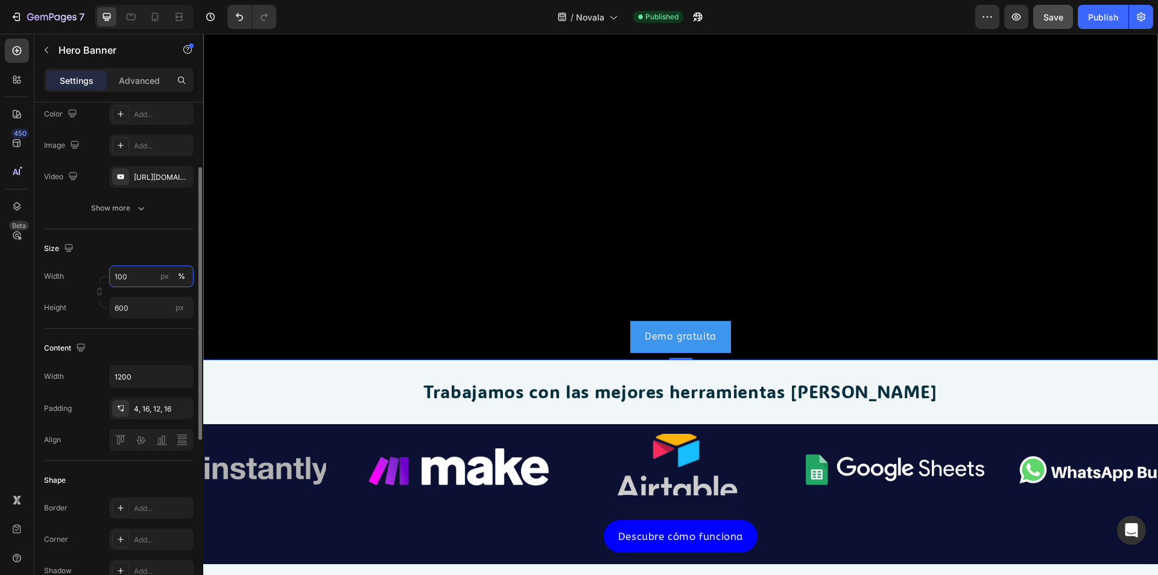
click at [133, 282] on input "100" at bounding box center [151, 276] width 84 height 22
click at [132, 305] on p "Full 100%" at bounding box center [149, 305] width 70 height 11
click at [139, 309] on input "600" at bounding box center [151, 308] width 84 height 22
click at [147, 355] on span "Fit screen" at bounding box center [131, 358] width 34 height 11
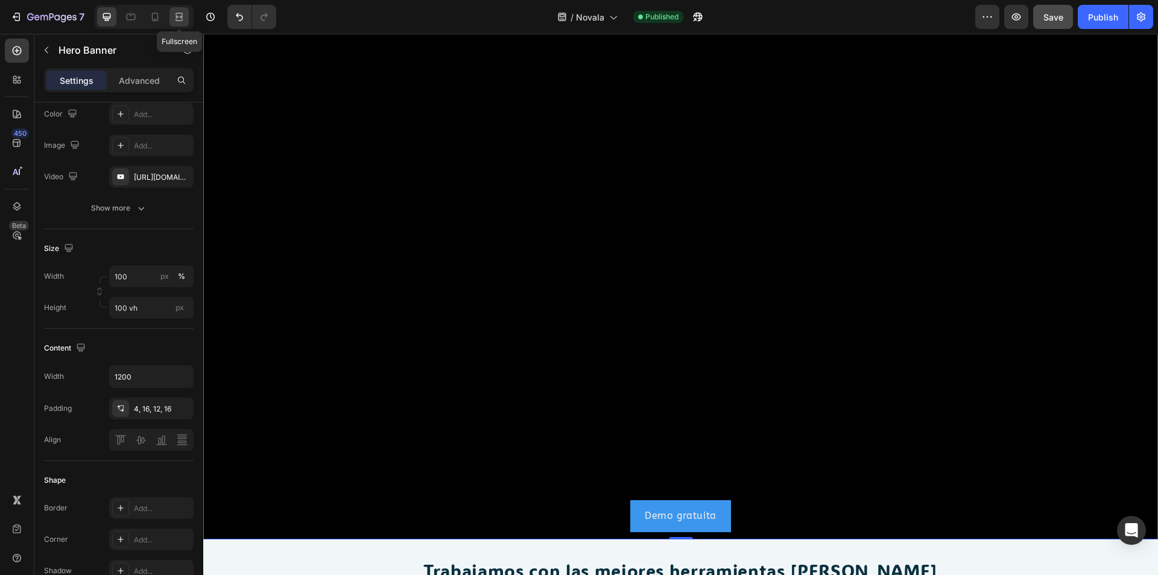
click at [176, 24] on div at bounding box center [178, 16] width 19 height 19
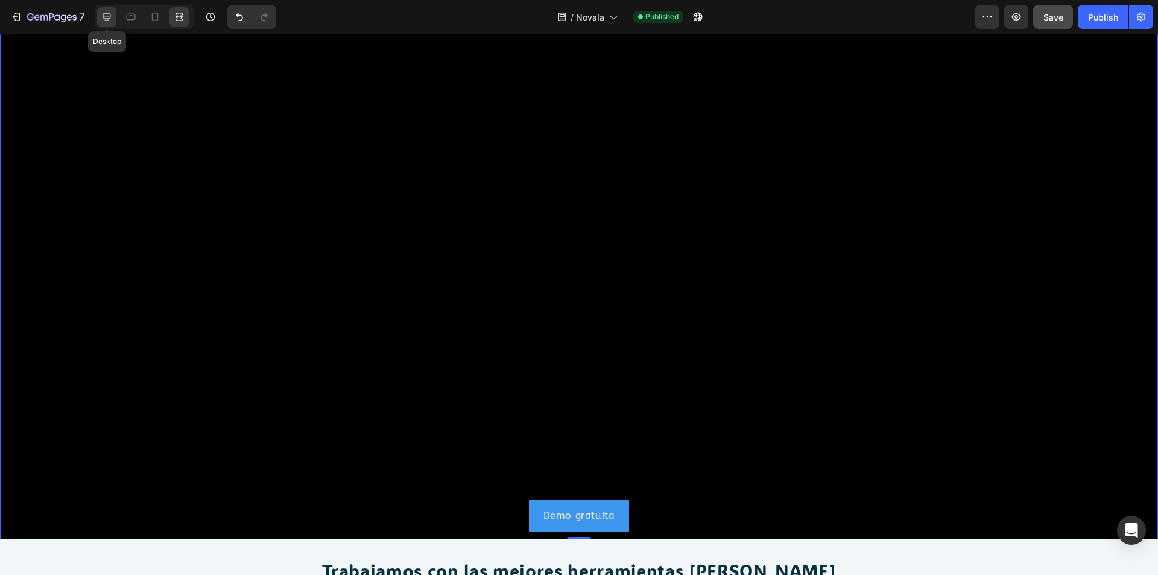
click at [112, 22] on icon at bounding box center [107, 17] width 12 height 12
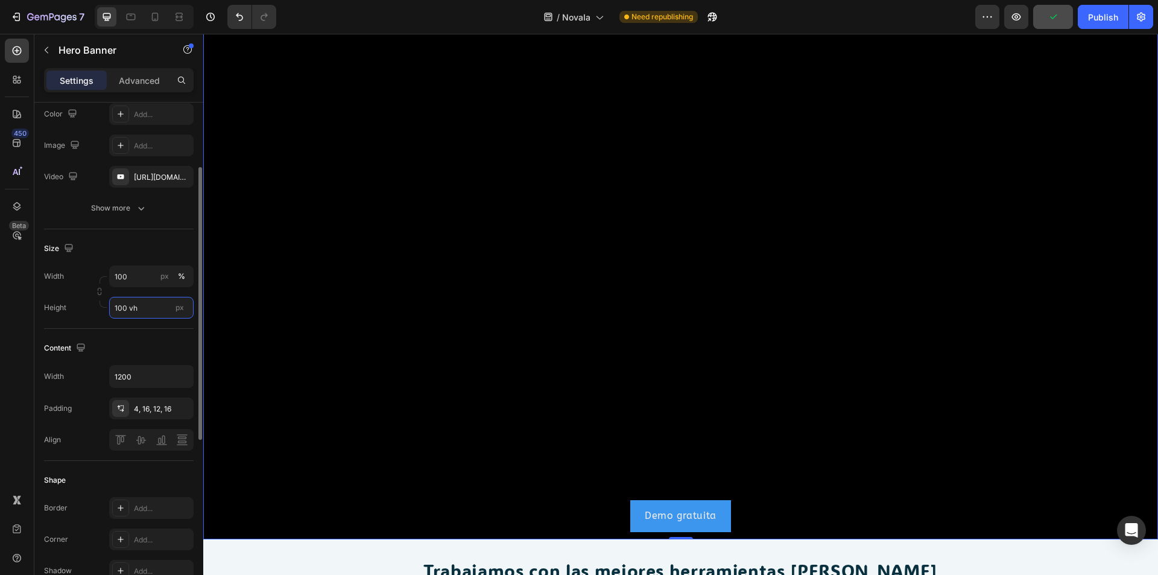
click at [145, 305] on input "100 vh" at bounding box center [151, 308] width 84 height 22
click at [145, 338] on span "Fit content" at bounding box center [132, 336] width 36 height 11
type input "Auto"
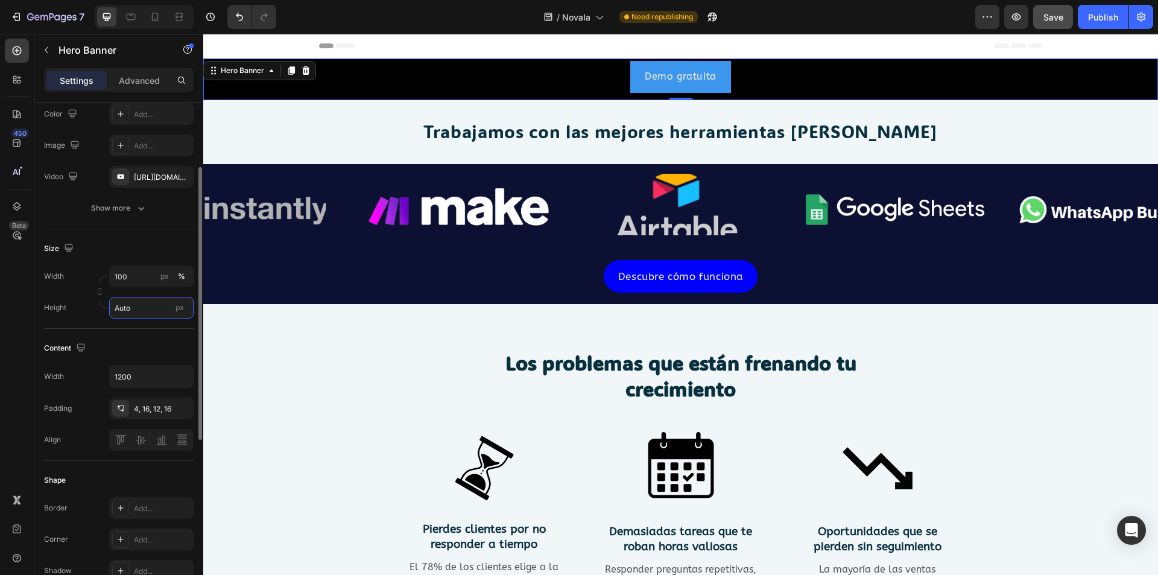
click at [142, 302] on input "Auto" at bounding box center [151, 308] width 84 height 22
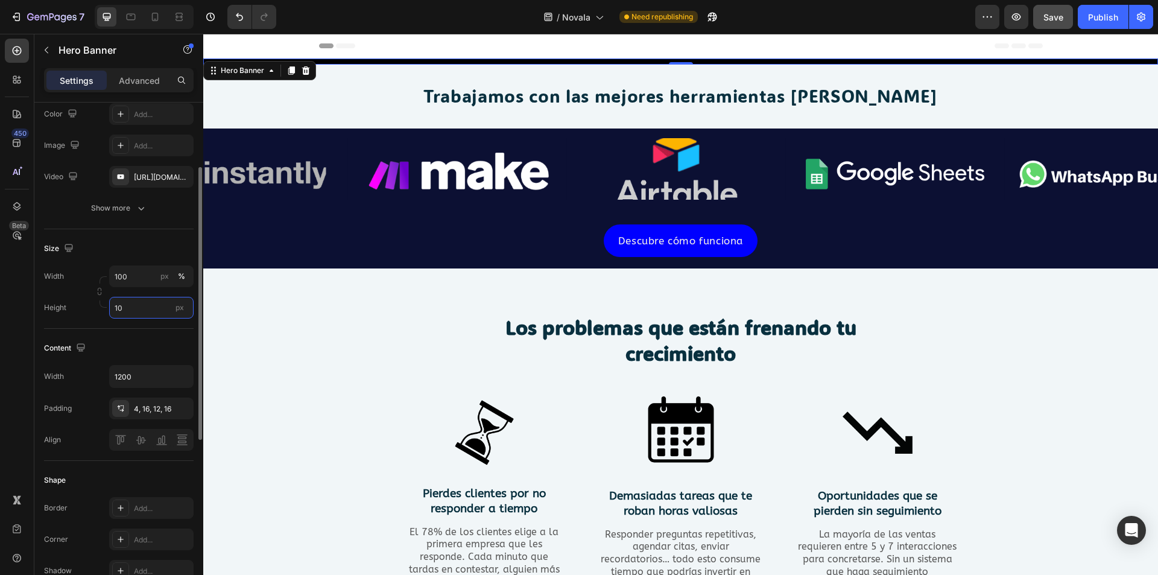
type input "1"
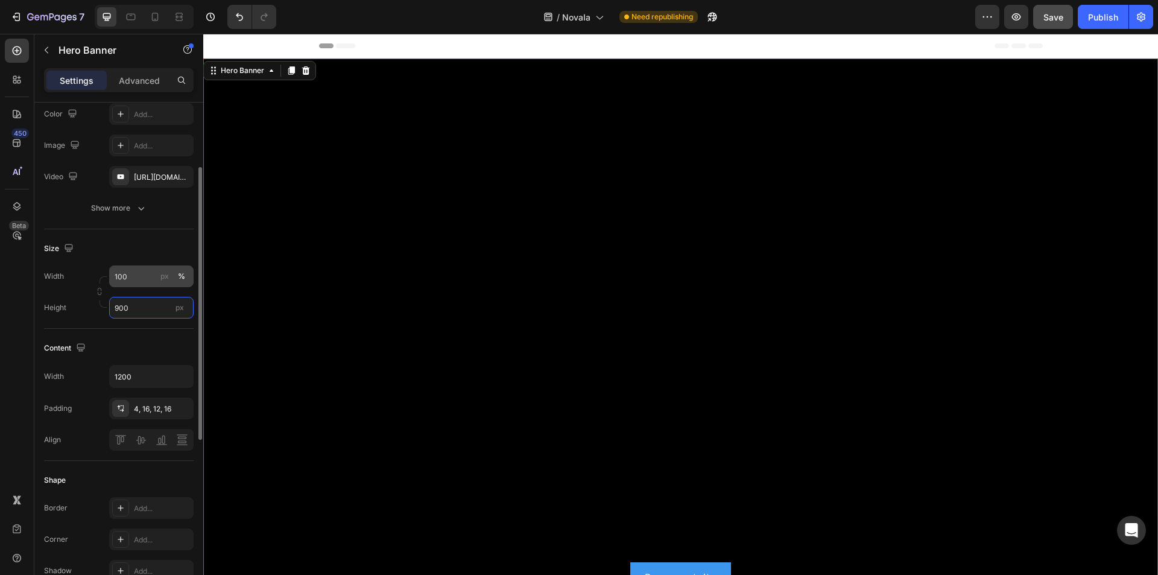
type input "900"
click at [131, 279] on input "100" at bounding box center [151, 276] width 84 height 22
click at [148, 329] on p "Default 1200px" at bounding box center [149, 326] width 70 height 11
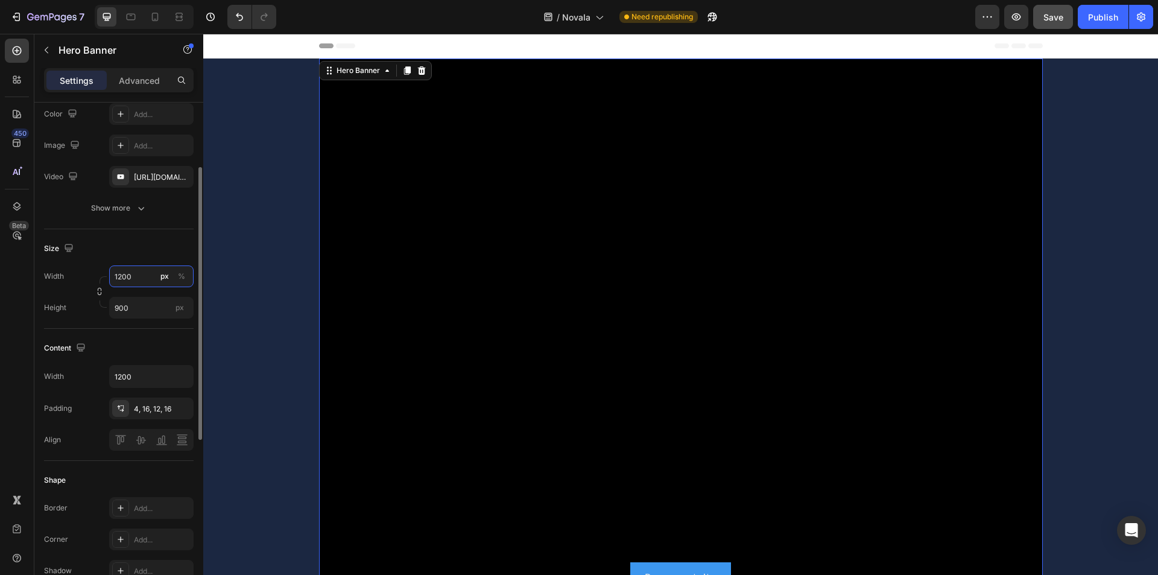
click at [150, 284] on input "1200" at bounding box center [151, 276] width 84 height 22
click at [144, 308] on p "Full 100%" at bounding box center [149, 305] width 70 height 11
type input "100"
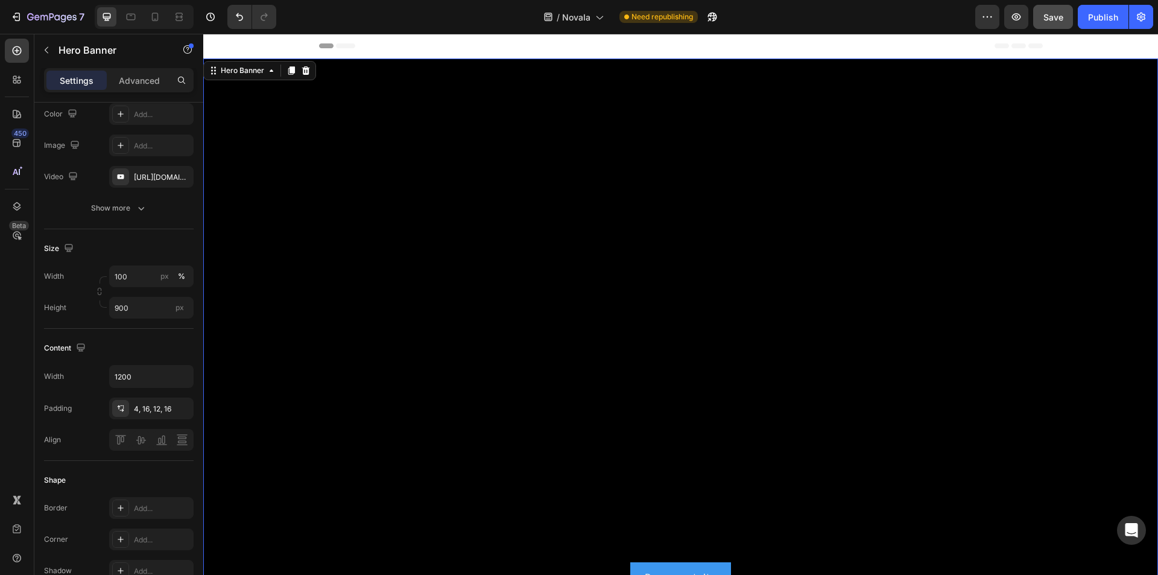
click at [340, 321] on div "Background Image" at bounding box center [680, 466] width 955 height 814
click at [143, 306] on input "900" at bounding box center [151, 308] width 84 height 22
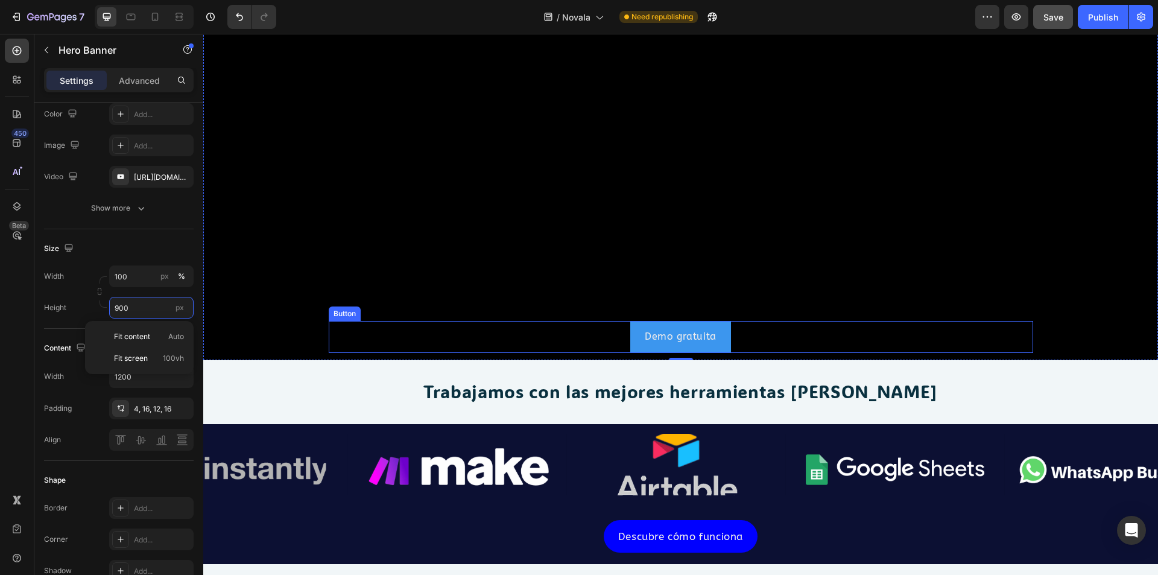
scroll to position [121, 0]
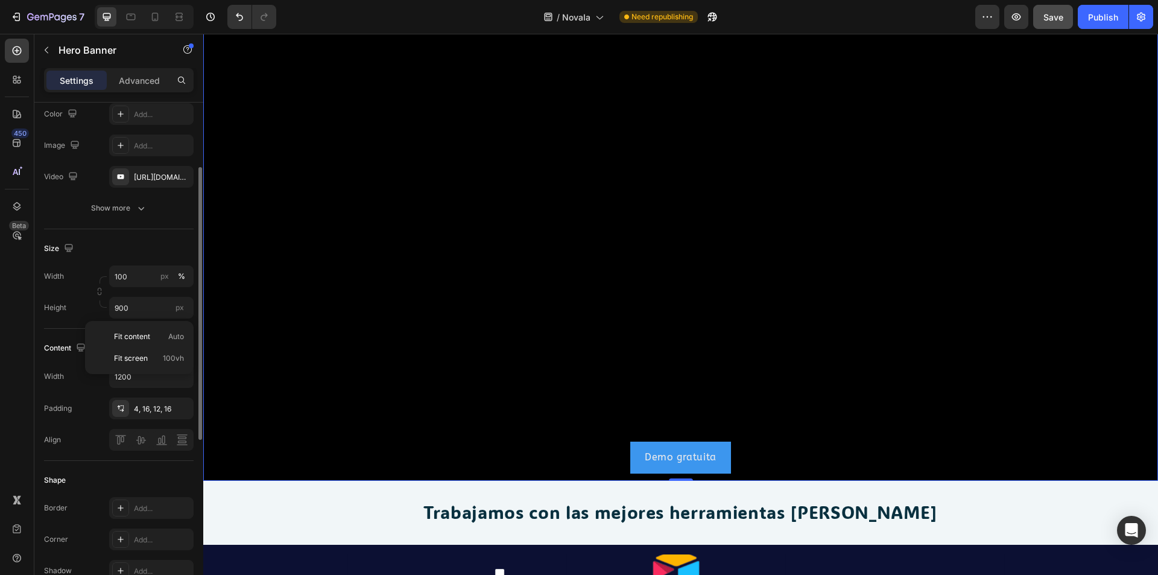
click at [75, 382] on div "Width 1200" at bounding box center [119, 376] width 150 height 23
click at [141, 379] on input "1200" at bounding box center [151, 377] width 83 height 22
click at [183, 383] on button "button" at bounding box center [182, 377] width 22 height 22
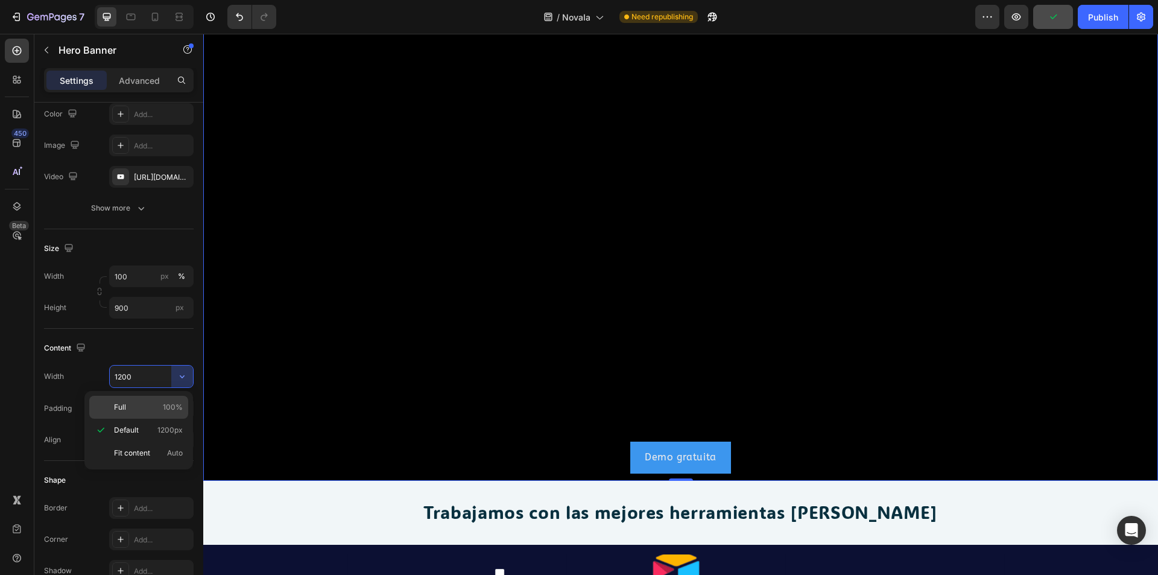
click at [154, 407] on p "Full 100%" at bounding box center [148, 407] width 69 height 11
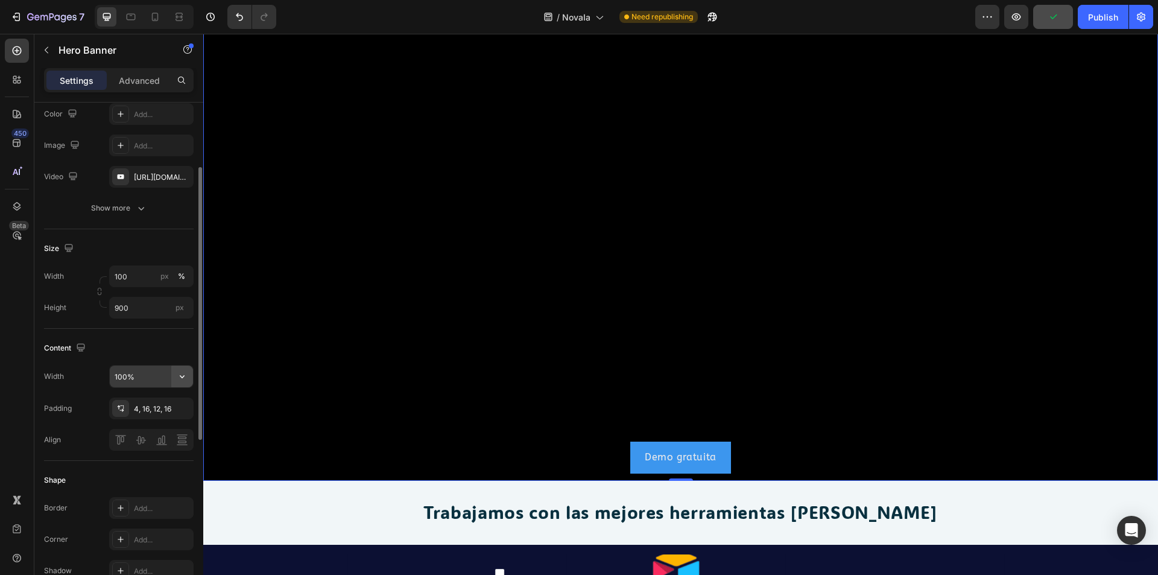
click at [175, 376] on button "button" at bounding box center [182, 377] width 22 height 22
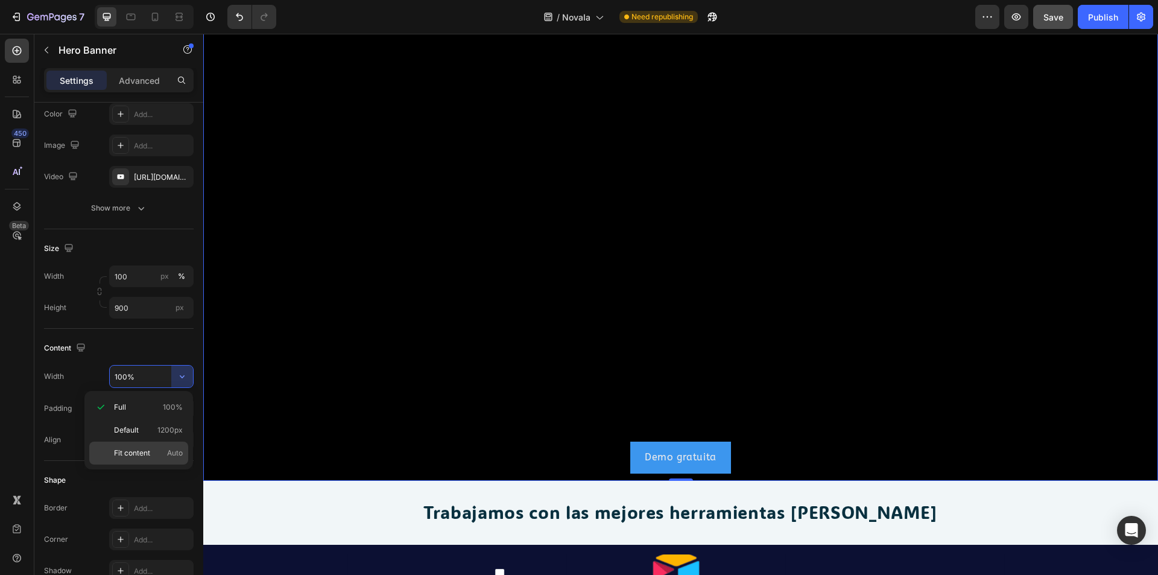
click at [156, 443] on div "Fit content Auto" at bounding box center [138, 453] width 99 height 23
type input "Auto"
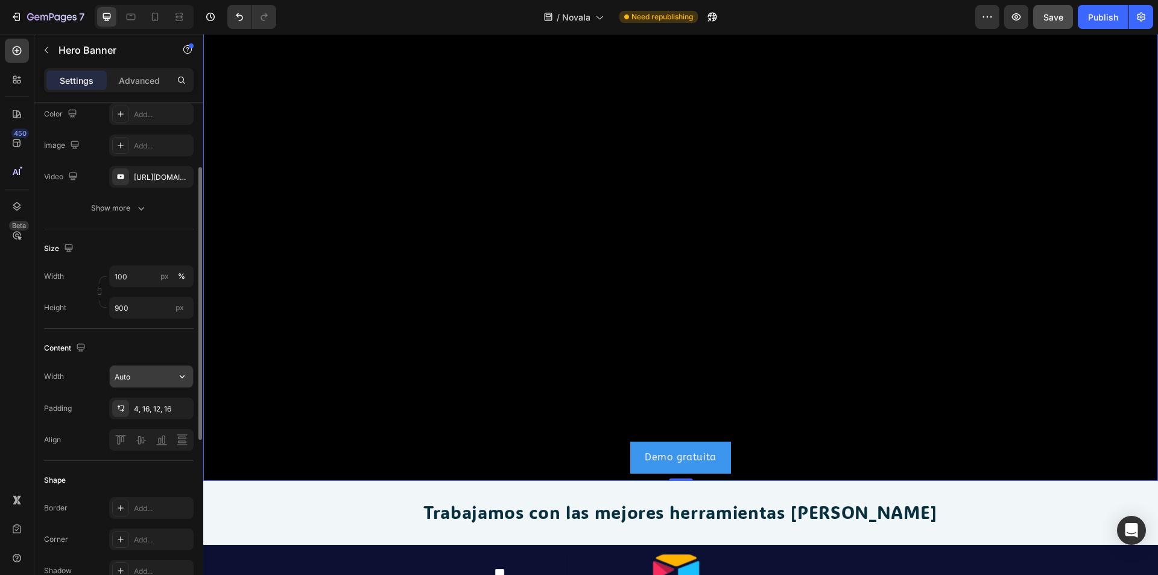
scroll to position [181, 0]
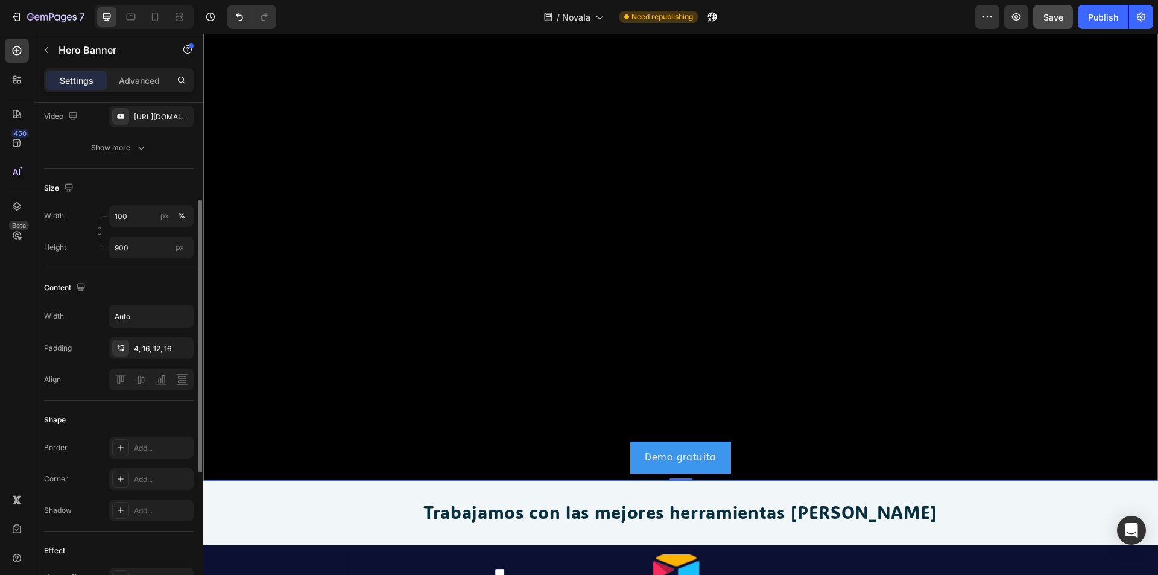
click at [344, 367] on div "Background Image" at bounding box center [680, 345] width 955 height 814
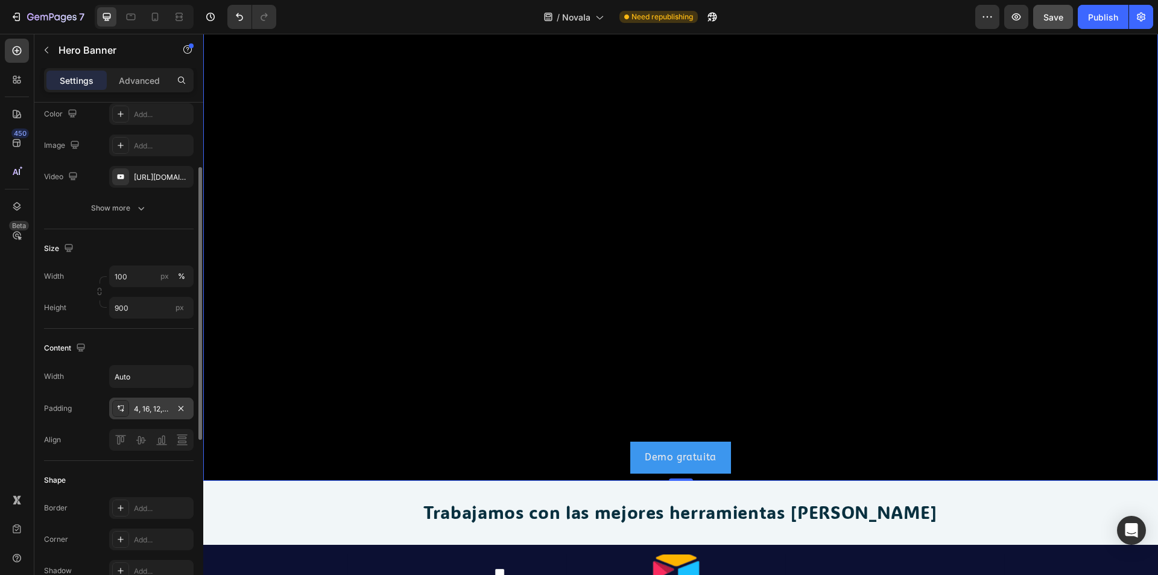
click at [149, 405] on div "4, 16, 12, 16" at bounding box center [151, 409] width 35 height 11
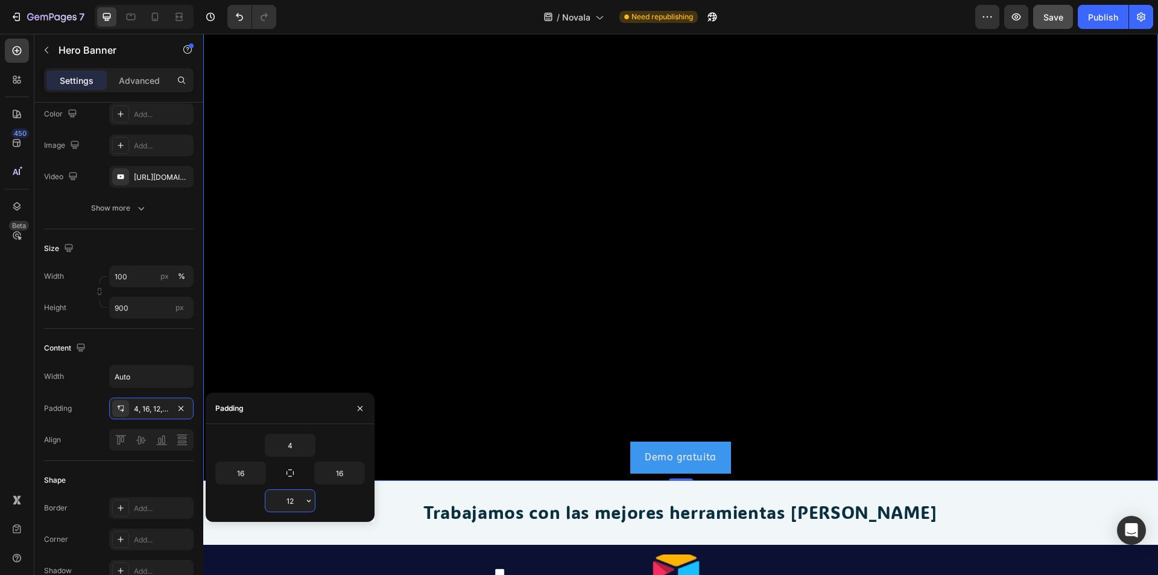
click at [301, 501] on input "12" at bounding box center [289, 501] width 49 height 22
click at [314, 504] on button "button" at bounding box center [309, 501] width 12 height 22
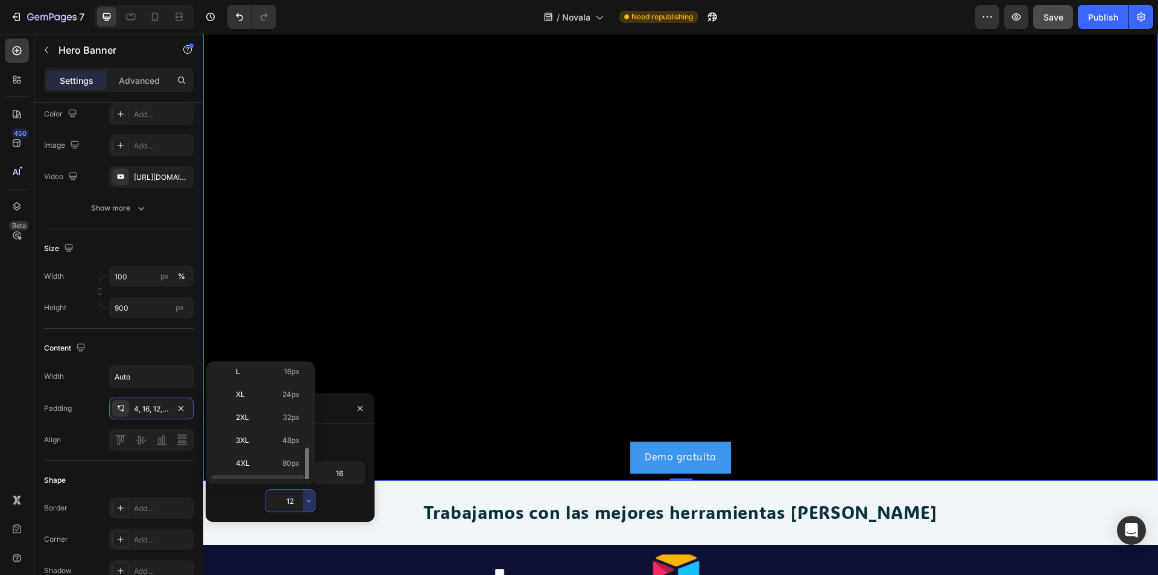
scroll to position [139, 0]
click at [269, 467] on p "5XL 112px" at bounding box center [268, 467] width 64 height 11
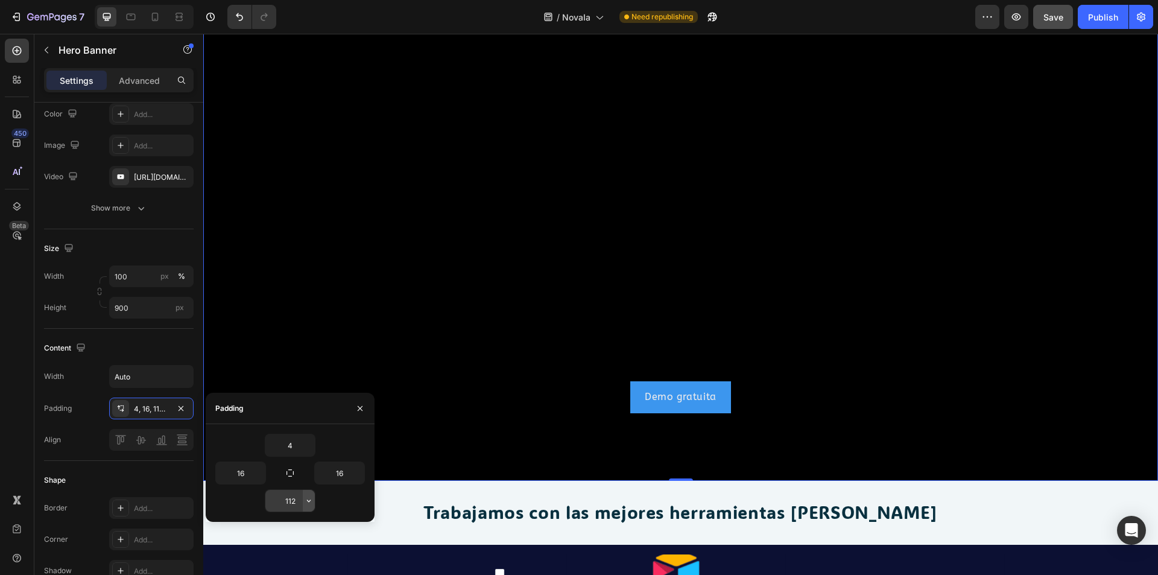
click at [306, 502] on icon "button" at bounding box center [309, 501] width 10 height 10
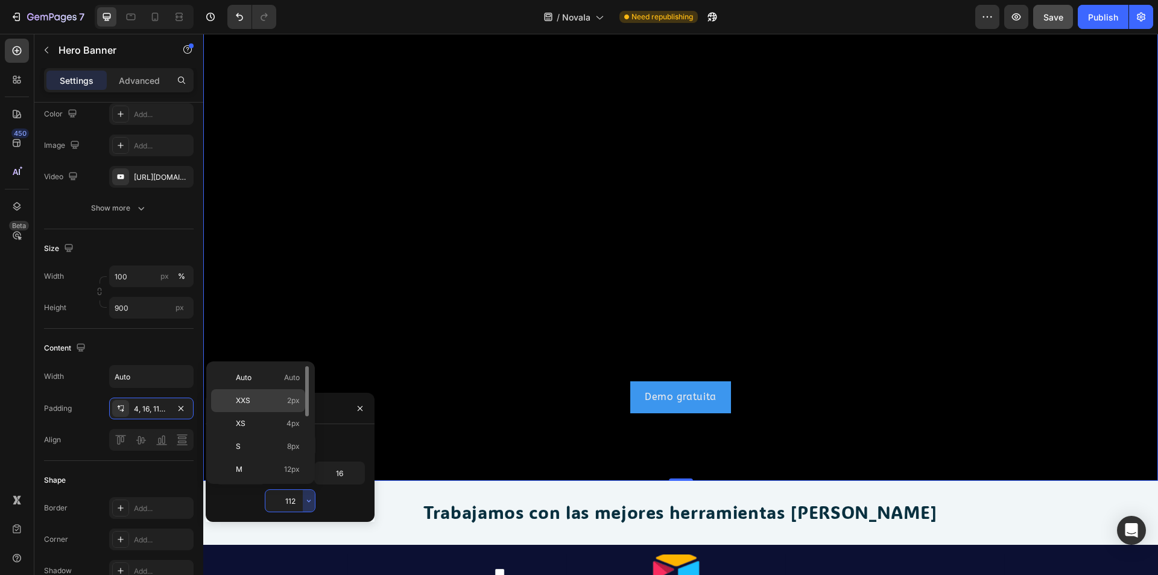
scroll to position [0, 0]
click at [280, 380] on p "Auto Auto" at bounding box center [268, 377] width 64 height 11
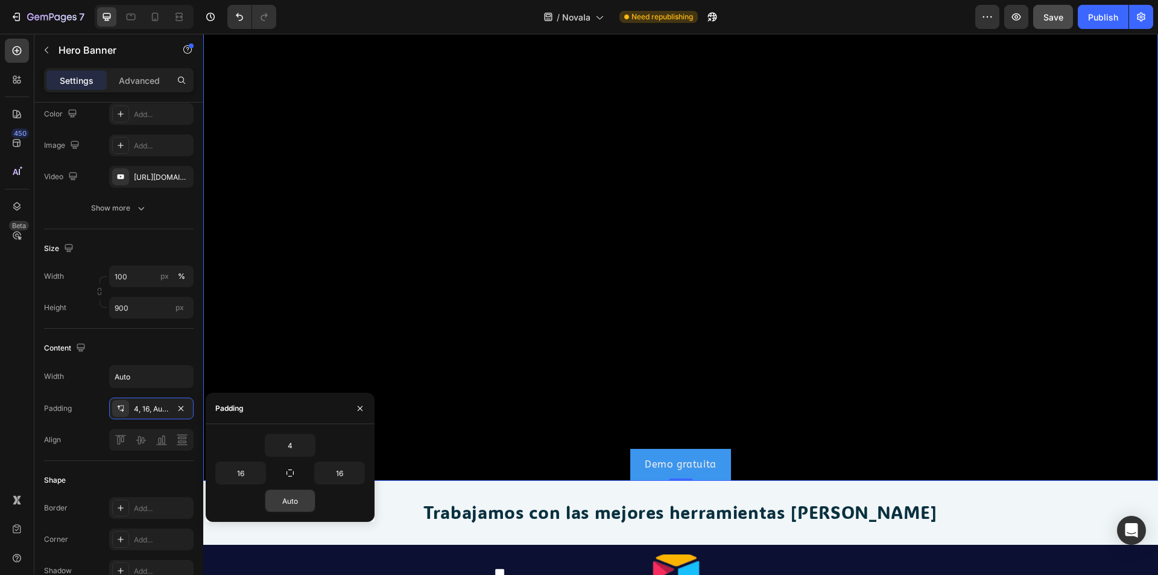
click at [286, 499] on input "Auto" at bounding box center [289, 501] width 49 height 22
click at [306, 503] on icon "button" at bounding box center [309, 501] width 10 height 10
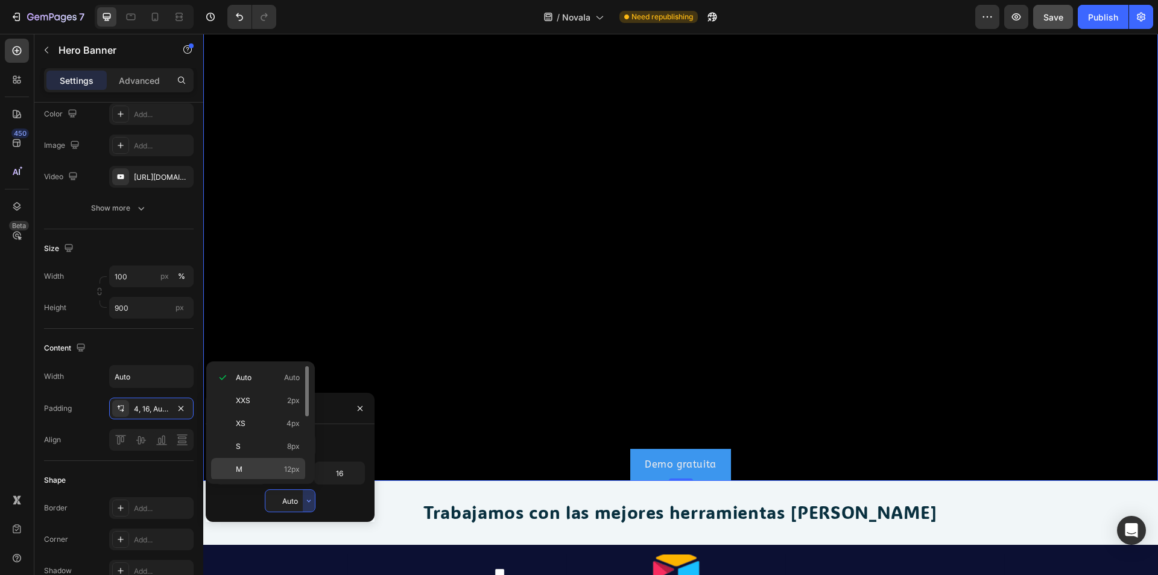
click at [279, 481] on div "M 12px" at bounding box center [258, 492] width 94 height 23
type input "12"
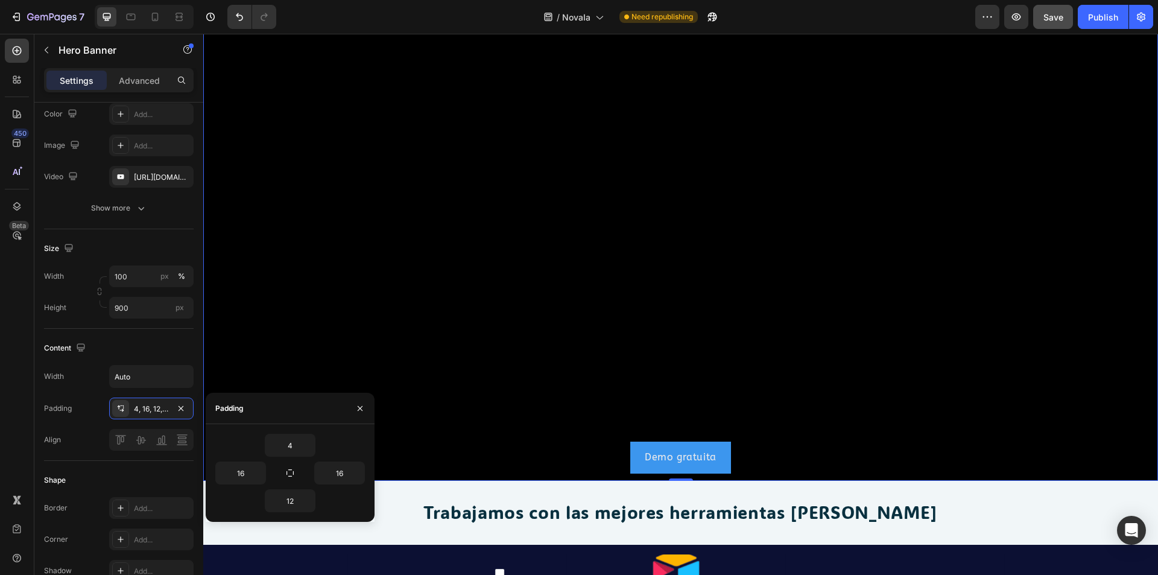
click at [356, 490] on div "12" at bounding box center [290, 500] width 150 height 23
click at [366, 414] on button "button" at bounding box center [359, 408] width 19 height 19
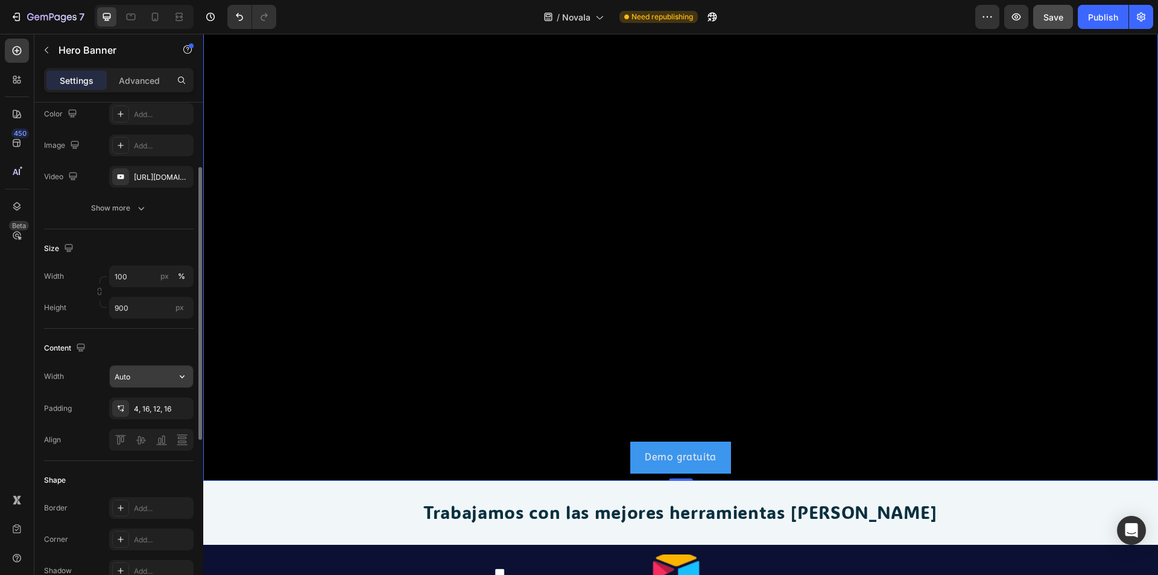
click at [145, 370] on input "Auto" at bounding box center [151, 377] width 83 height 22
click at [187, 379] on icon "button" at bounding box center [182, 376] width 12 height 12
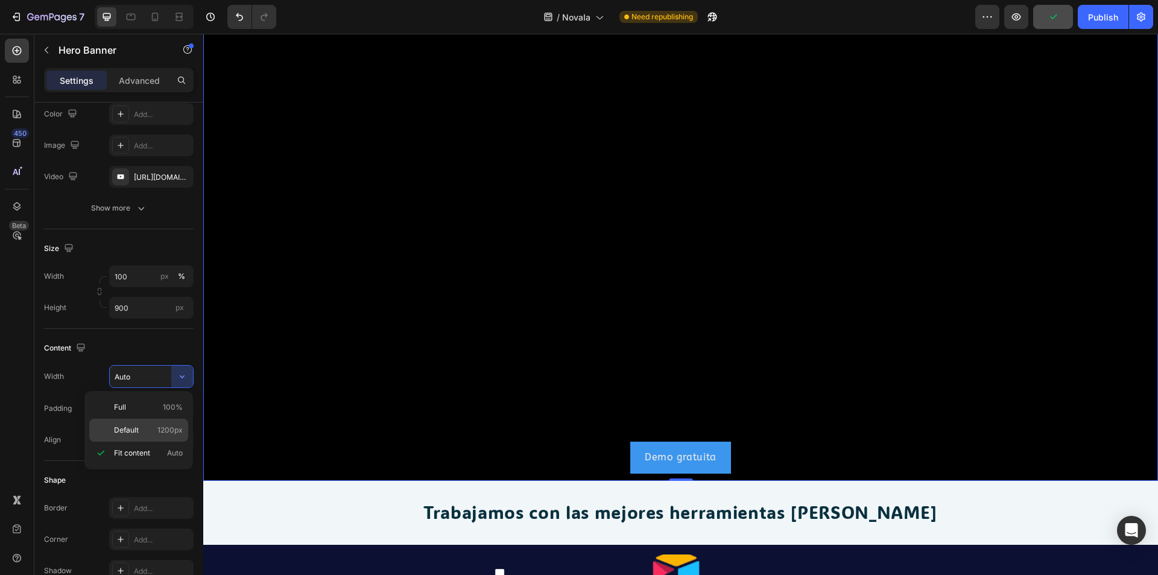
click at [160, 422] on div "Default 1200px" at bounding box center [138, 430] width 99 height 23
type input "1200"
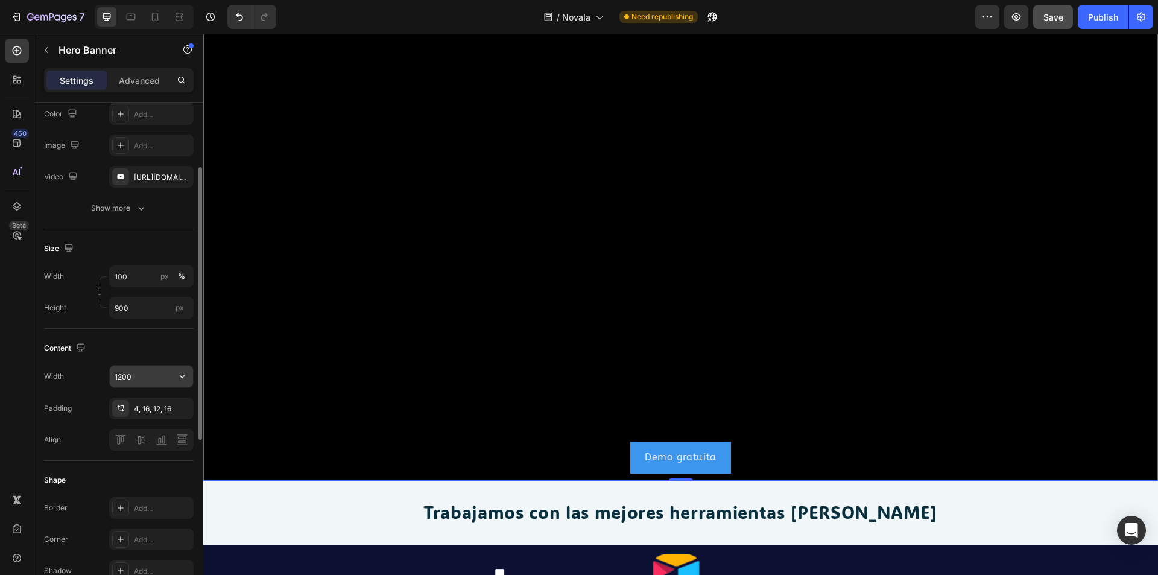
click at [142, 379] on input "1200" at bounding box center [151, 377] width 83 height 22
type input "1"
click at [160, 355] on div "Content" at bounding box center [119, 347] width 150 height 19
click at [180, 373] on icon "button" at bounding box center [182, 376] width 12 height 12
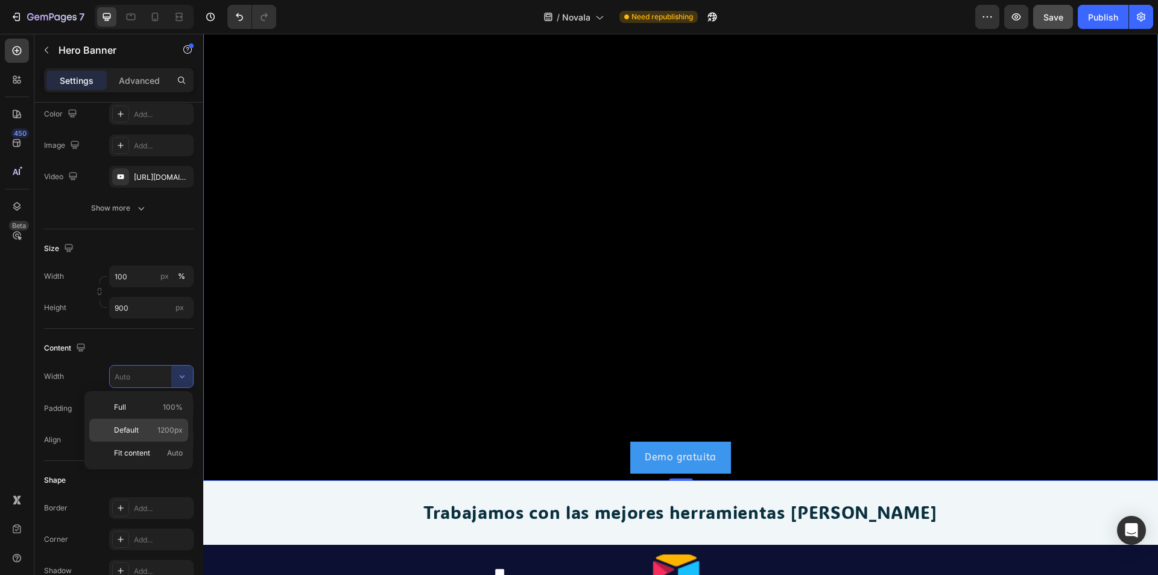
click at [165, 426] on span "1200px" at bounding box center [169, 430] width 25 height 11
type input "1200"
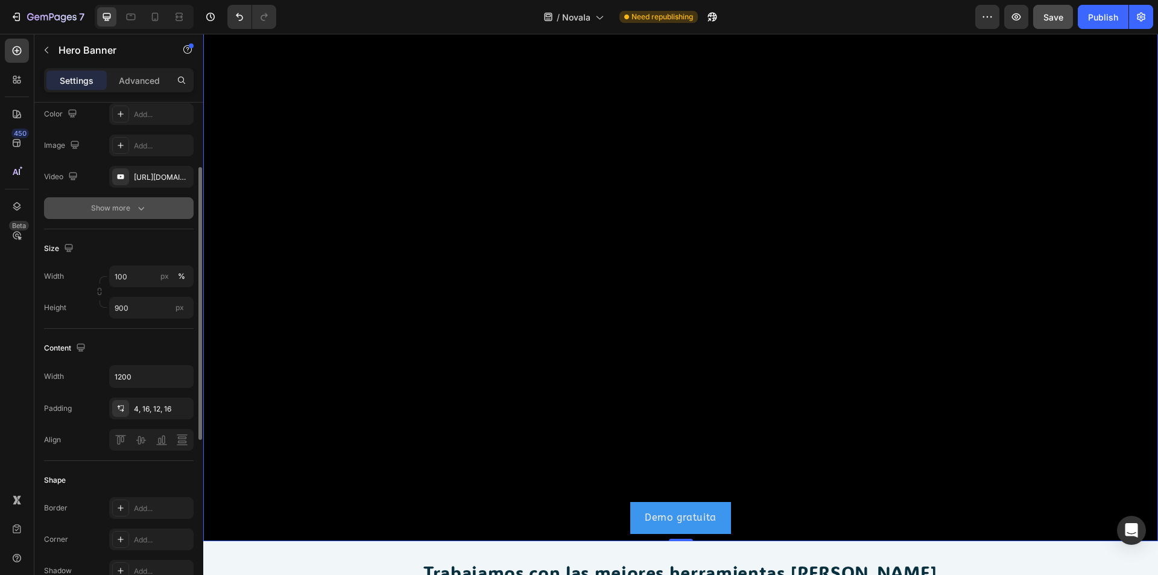
click at [126, 209] on div "Show more" at bounding box center [119, 208] width 56 height 12
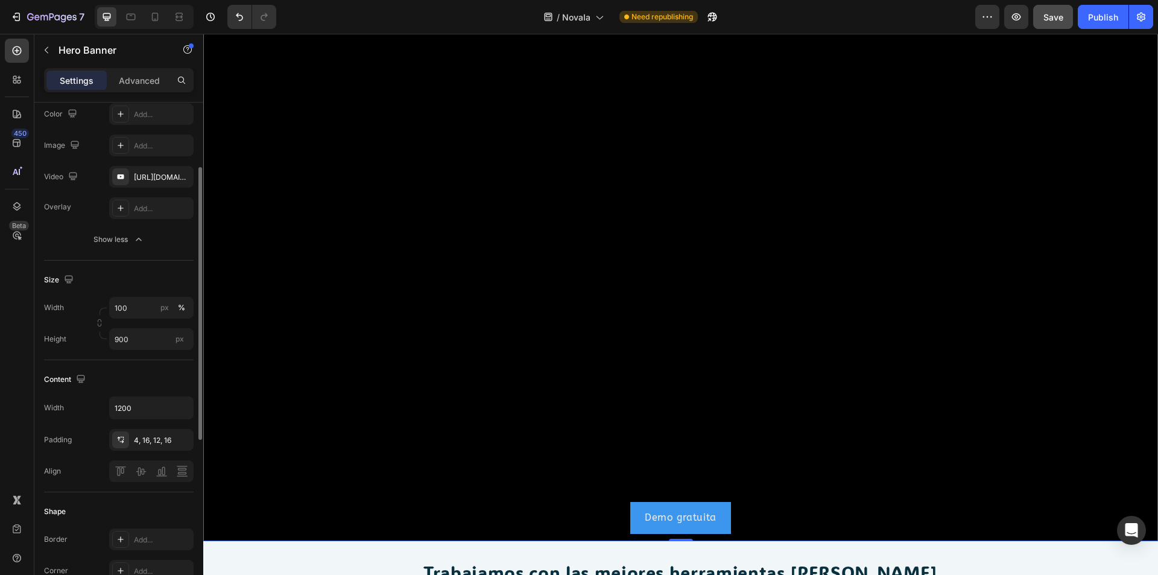
click at [63, 171] on div "Video" at bounding box center [62, 177] width 36 height 16
click at [139, 311] on input "100" at bounding box center [151, 308] width 84 height 22
click at [146, 357] on p "Default 1200px" at bounding box center [149, 358] width 70 height 11
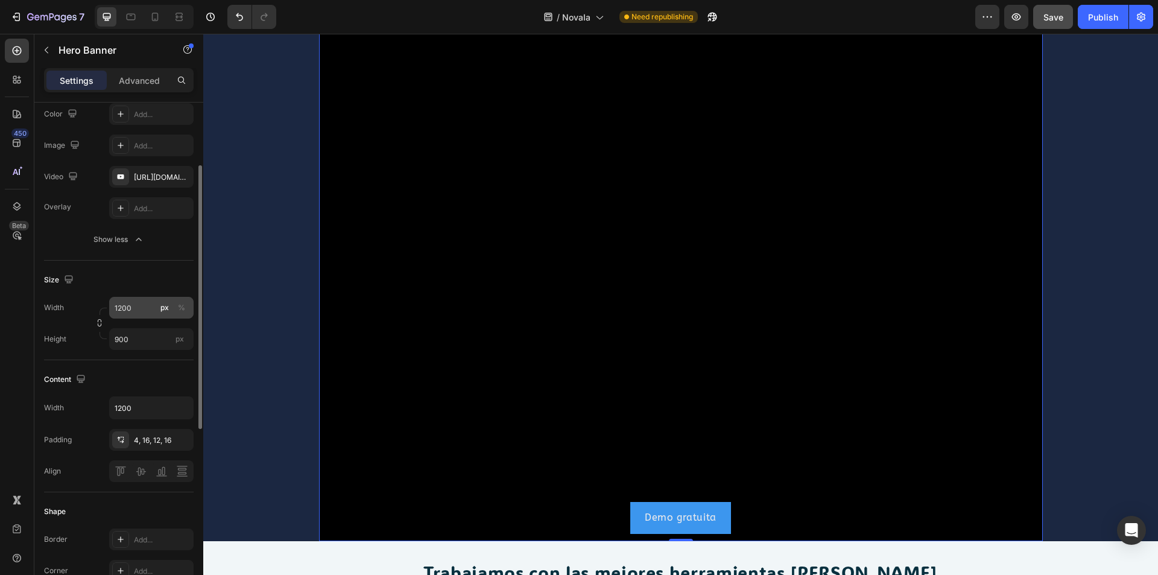
click at [171, 309] on button "px" at bounding box center [164, 307] width 14 height 14
click at [130, 311] on input "1200" at bounding box center [151, 308] width 84 height 22
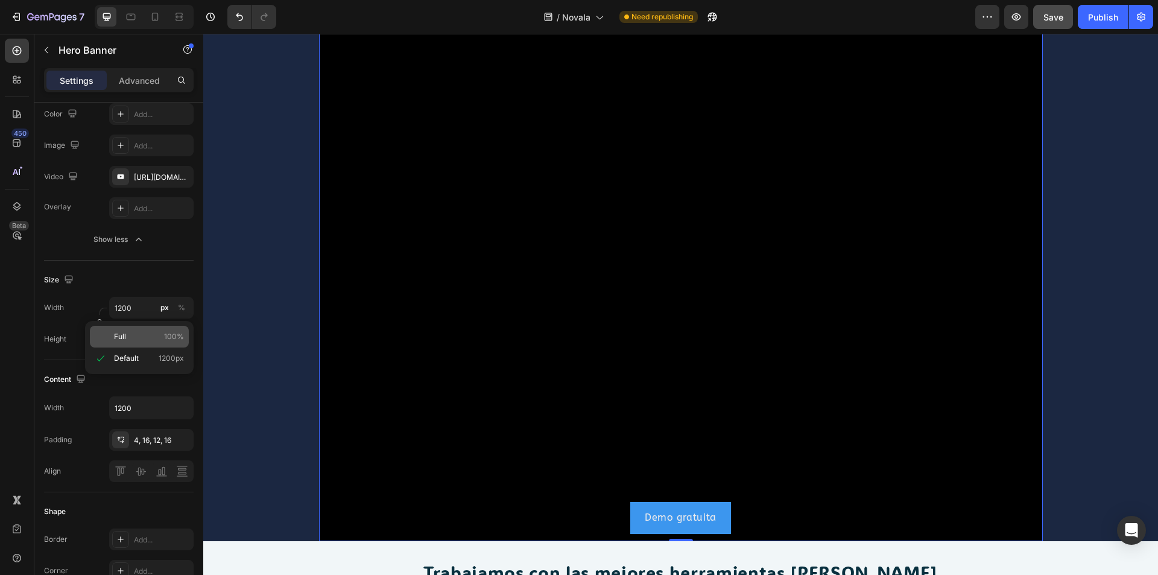
click at [145, 343] on div "Full 100%" at bounding box center [139, 337] width 99 height 22
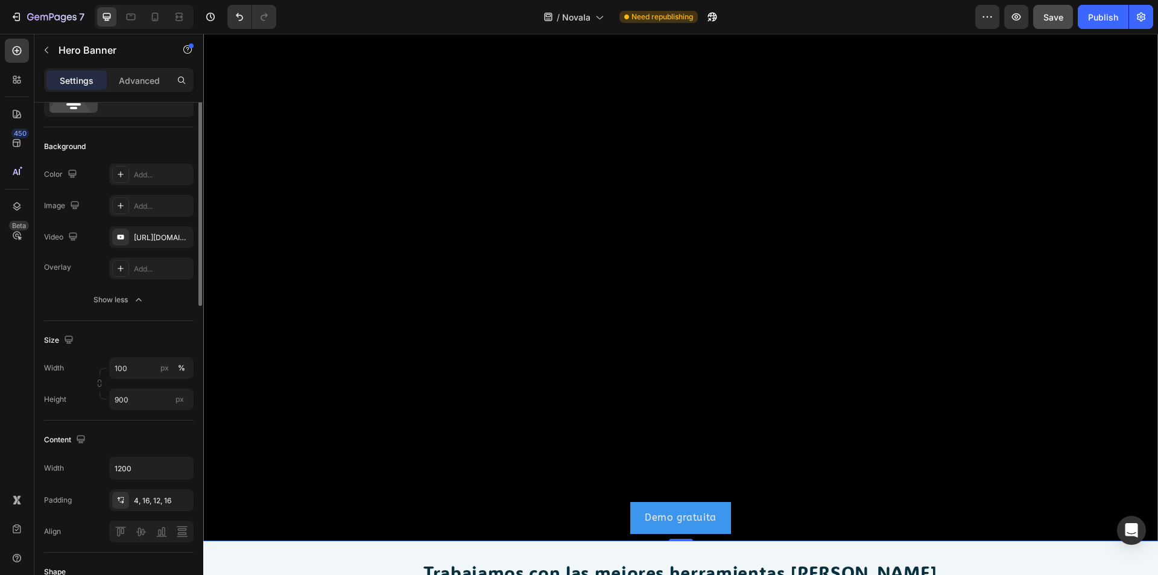
scroll to position [0, 0]
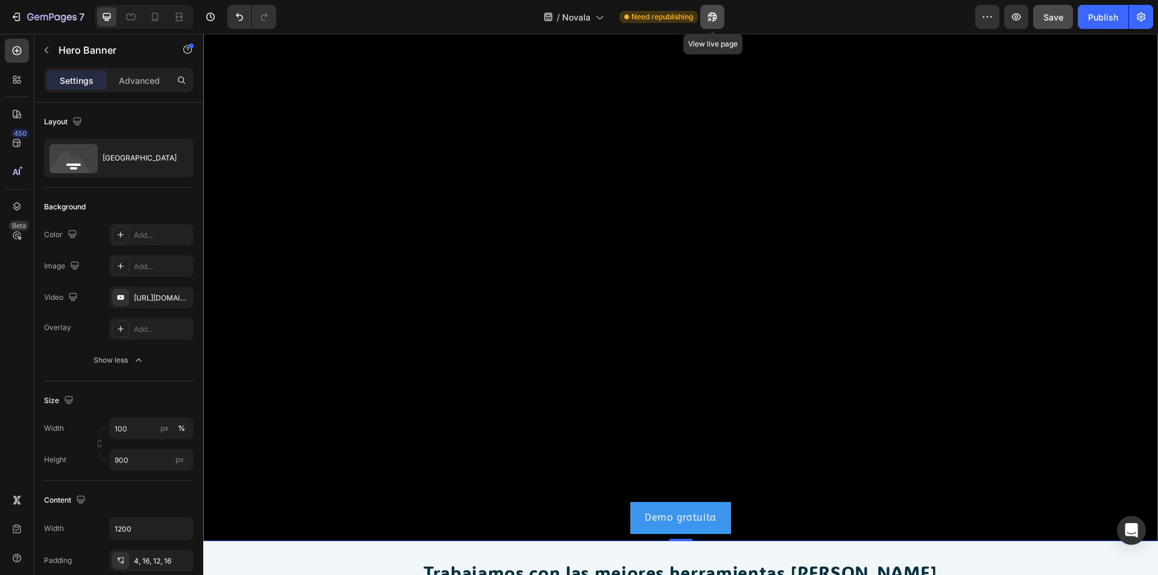
click at [709, 18] on icon "button" at bounding box center [709, 19] width 3 height 3
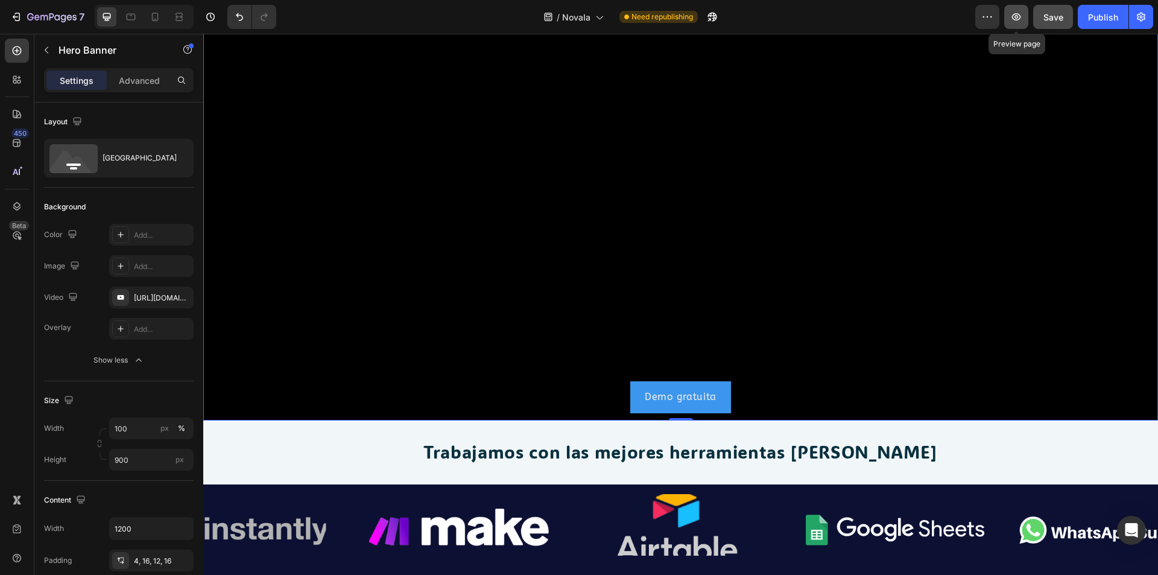
click at [1022, 21] on icon "button" at bounding box center [1016, 17] width 12 height 12
click at [179, 17] on icon at bounding box center [181, 16] width 4 height 3
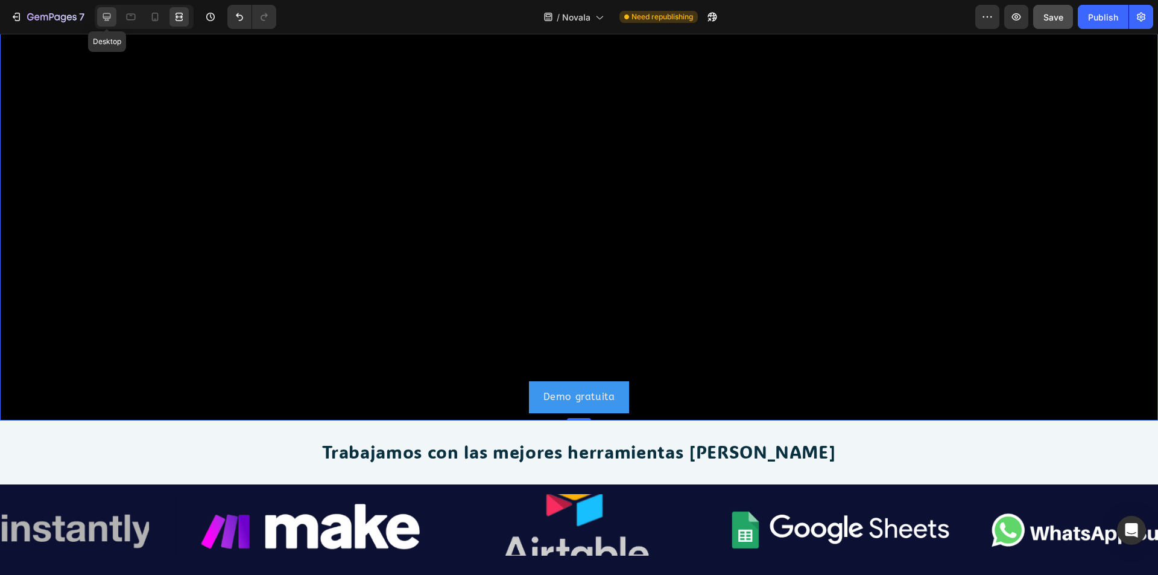
click at [106, 18] on icon at bounding box center [107, 17] width 8 height 8
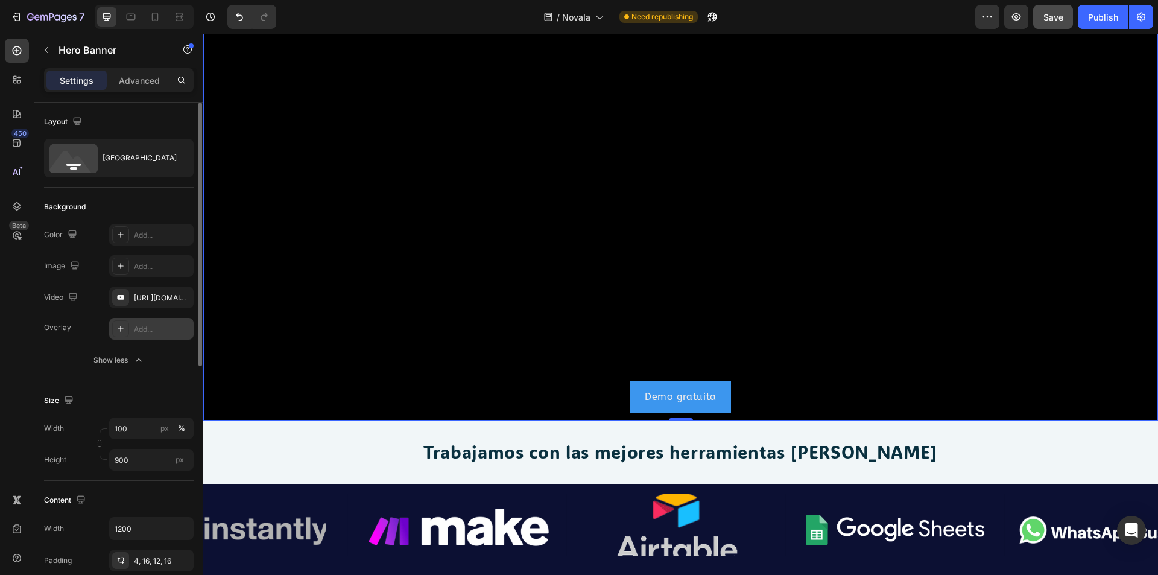
click at [141, 336] on div "Add..." at bounding box center [151, 329] width 84 height 22
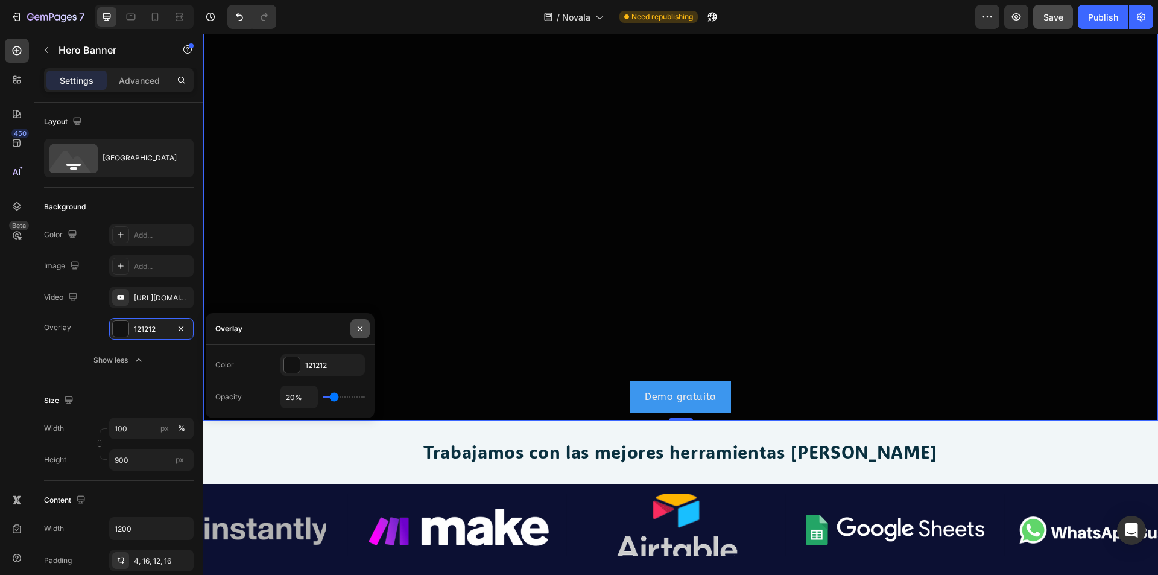
click at [358, 329] on icon "button" at bounding box center [360, 329] width 10 height 10
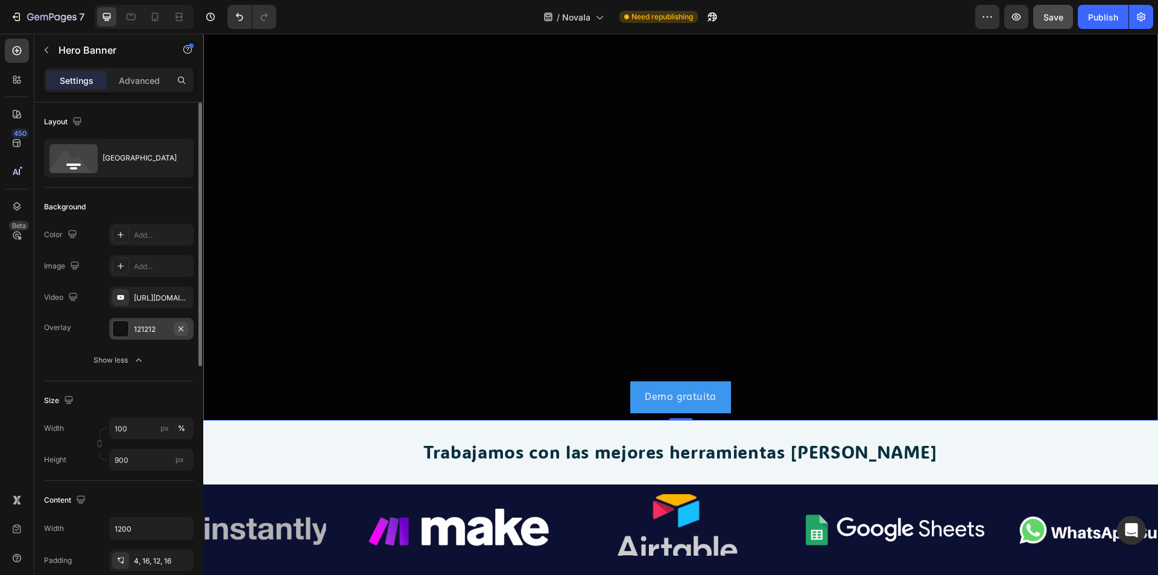
click at [183, 331] on icon "button" at bounding box center [181, 328] width 5 height 5
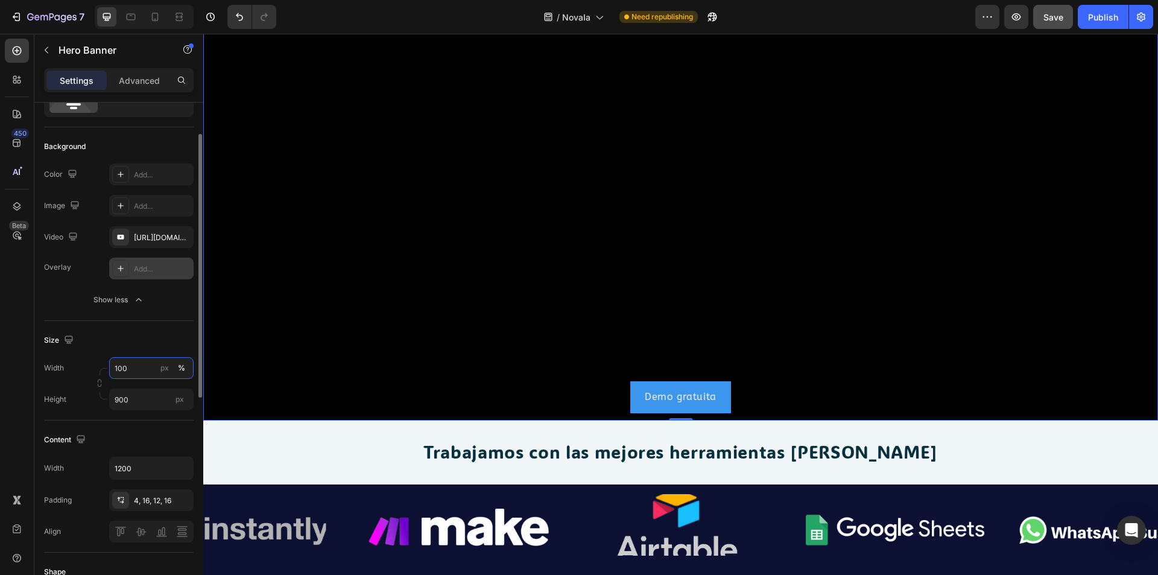
click at [145, 363] on input "100" at bounding box center [151, 368] width 84 height 22
click at [125, 418] on span "Default" at bounding box center [126, 418] width 25 height 11
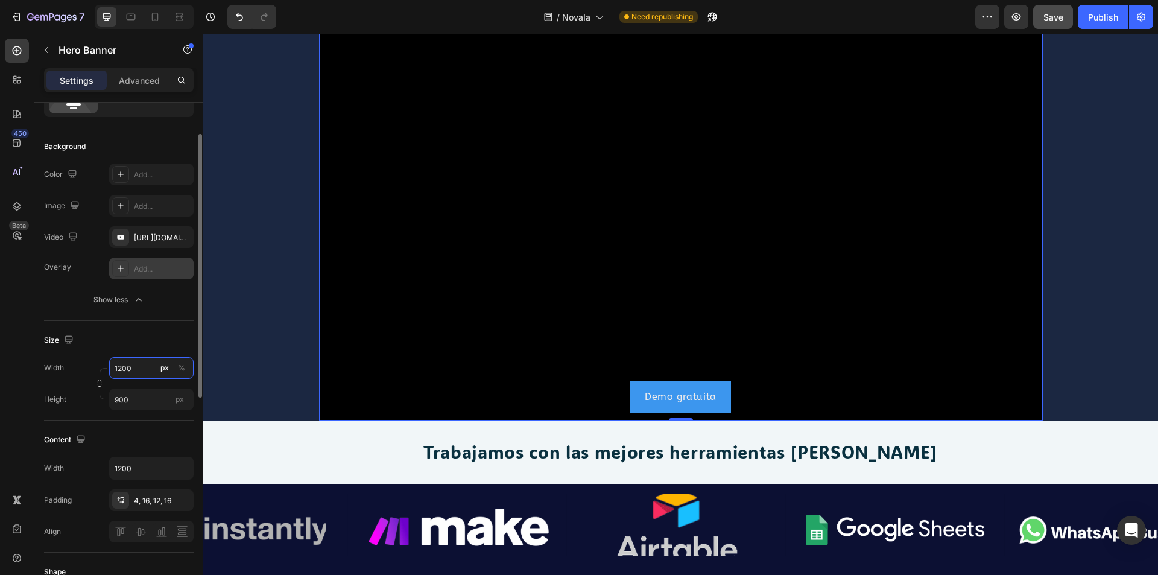
click at [138, 369] on input "1200" at bounding box center [151, 368] width 84 height 22
click at [139, 397] on p "Full 100%" at bounding box center [149, 396] width 70 height 11
type input "100"
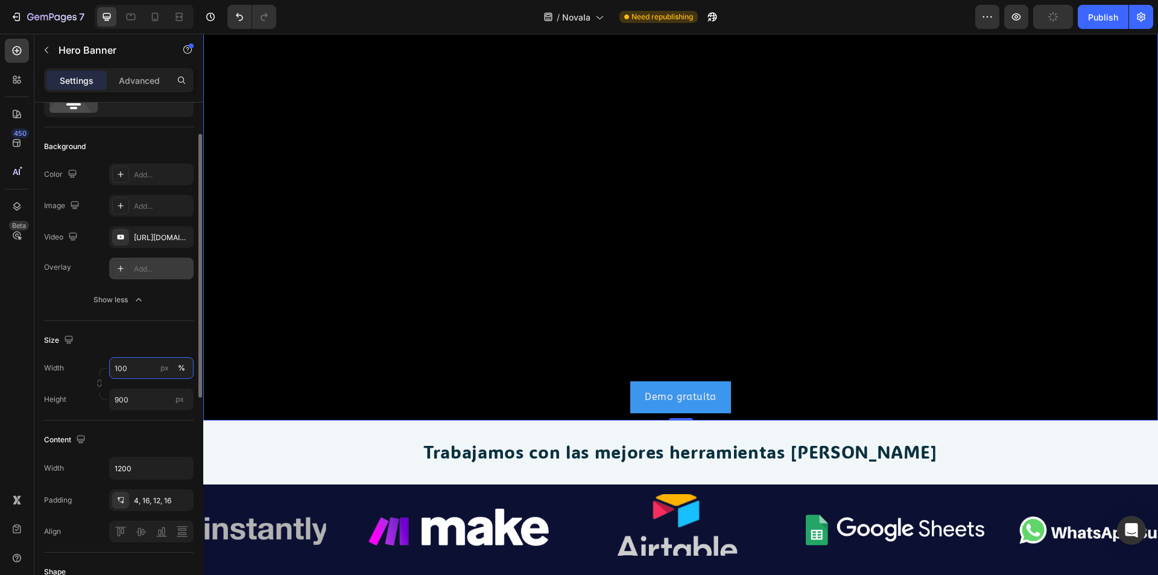
click at [135, 376] on input "100" at bounding box center [151, 368] width 84 height 22
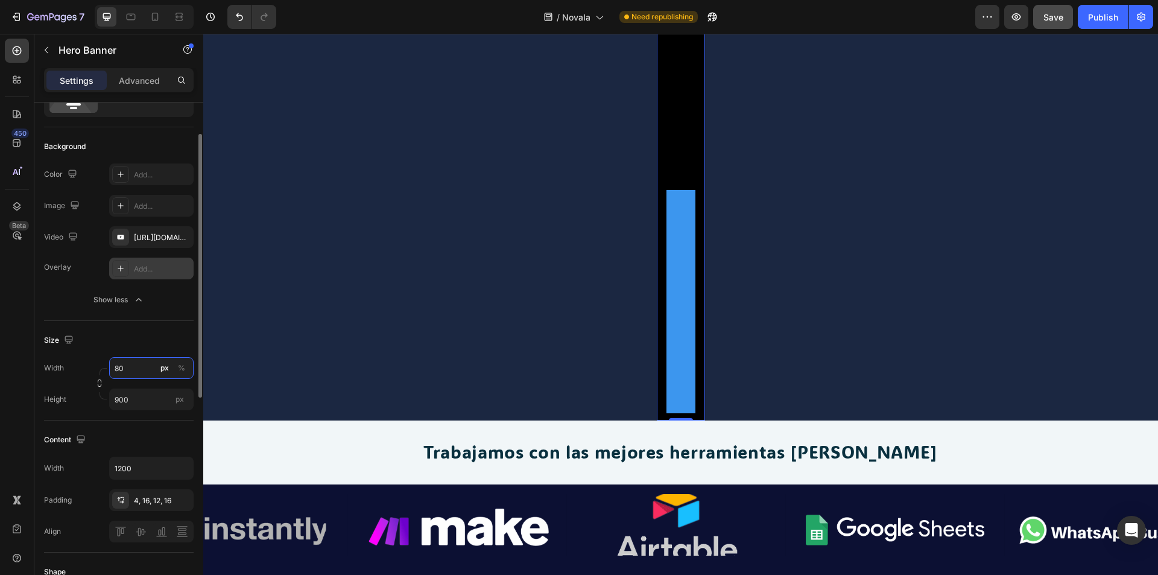
type input "8"
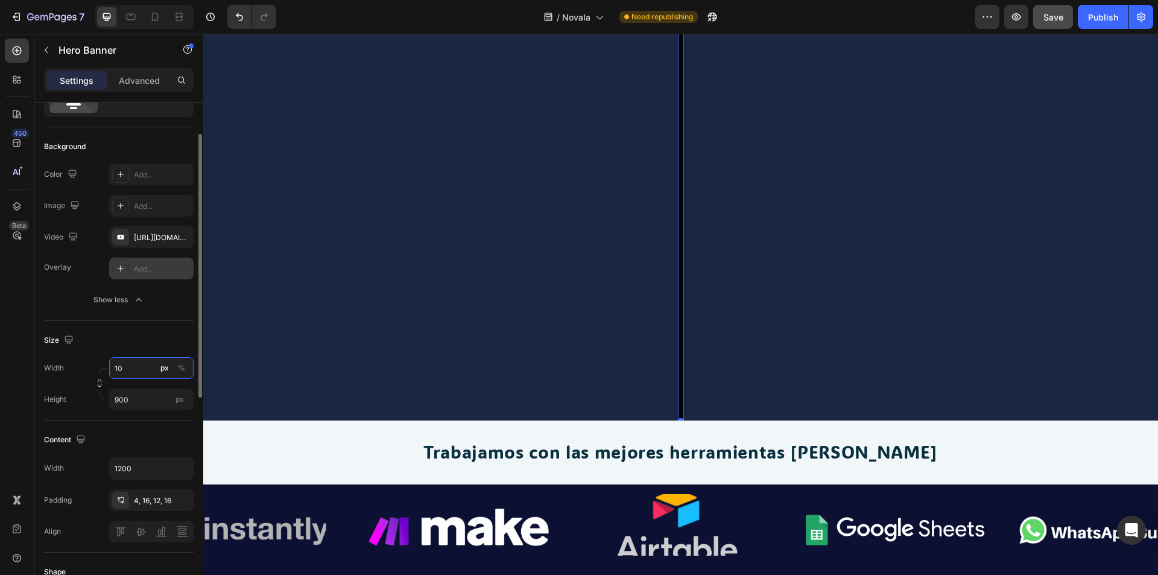
type input "1"
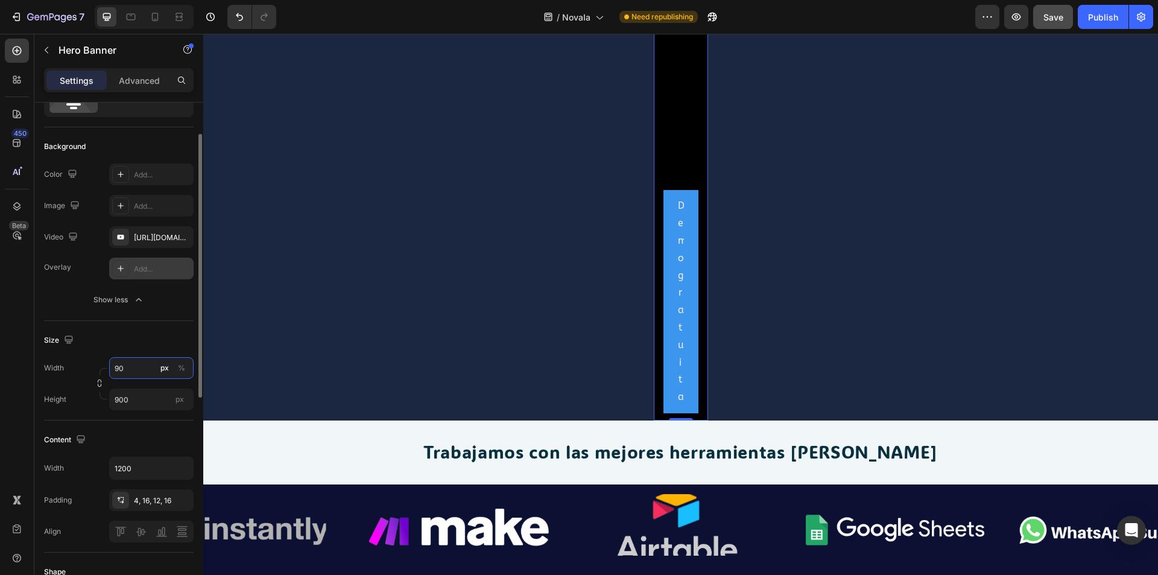
type input "9"
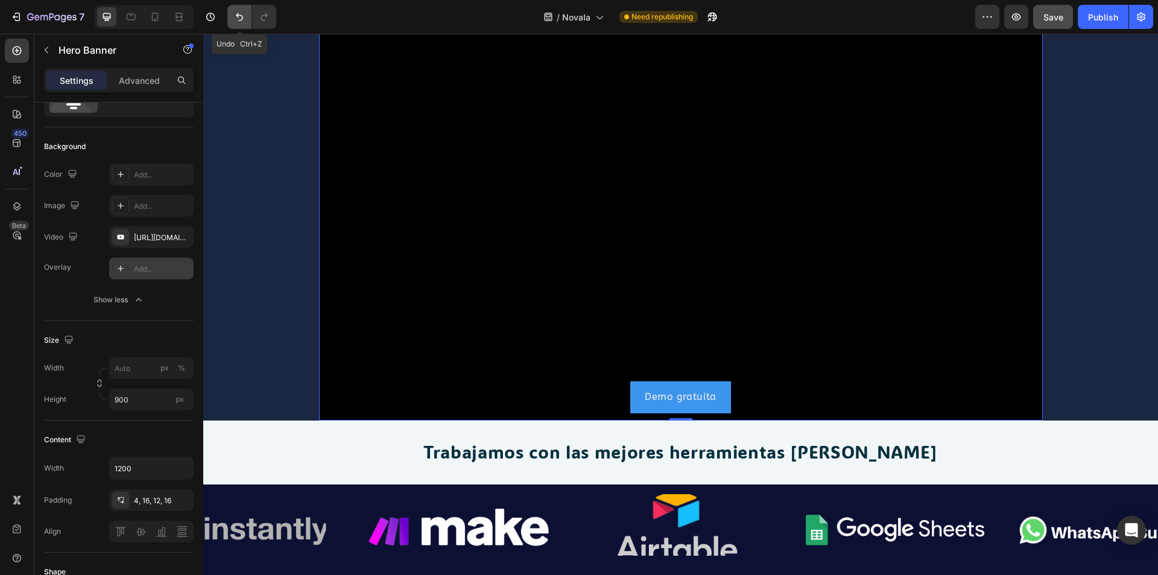
click at [235, 12] on icon "Undo/Redo" at bounding box center [239, 17] width 12 height 12
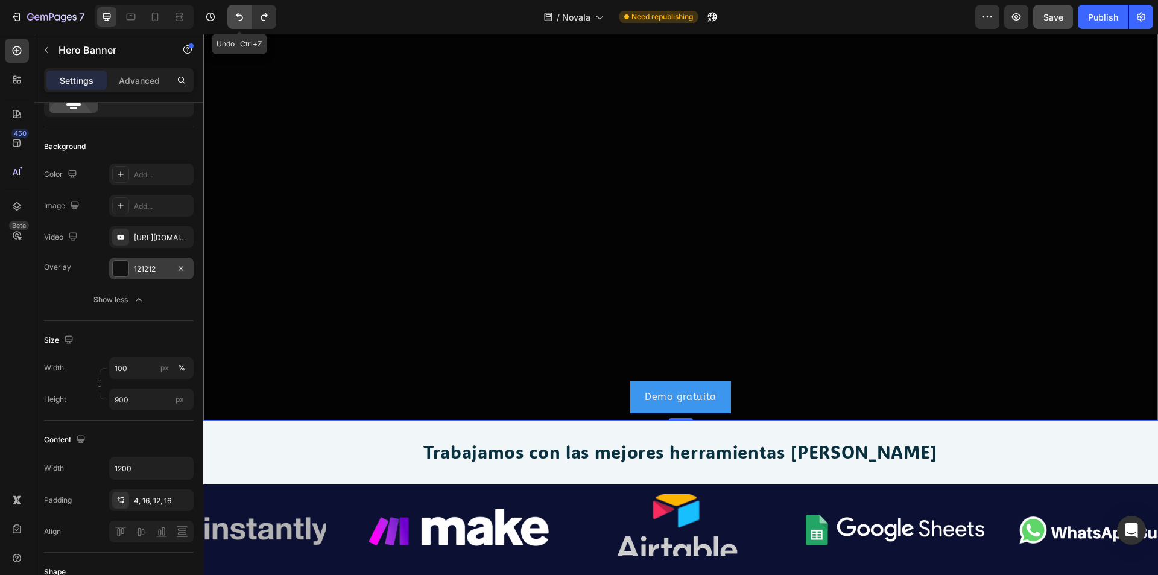
click at [235, 12] on icon "Undo/Redo" at bounding box center [239, 17] width 12 height 12
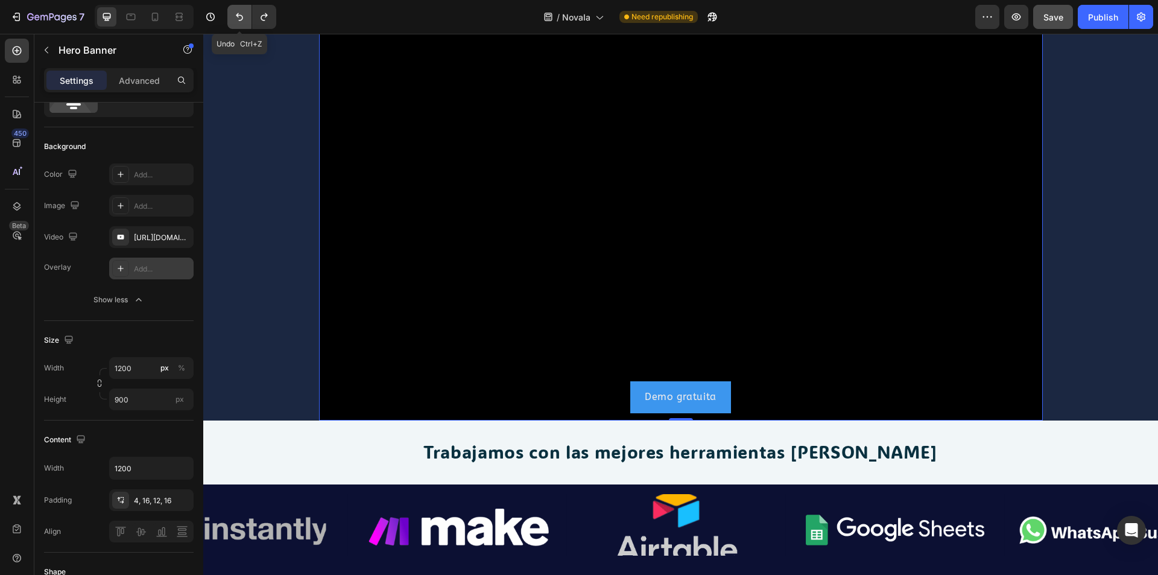
click at [235, 12] on icon "Undo/Redo" at bounding box center [239, 17] width 12 height 12
type input "100"
click at [235, 12] on icon "Undo/Redo" at bounding box center [239, 17] width 12 height 12
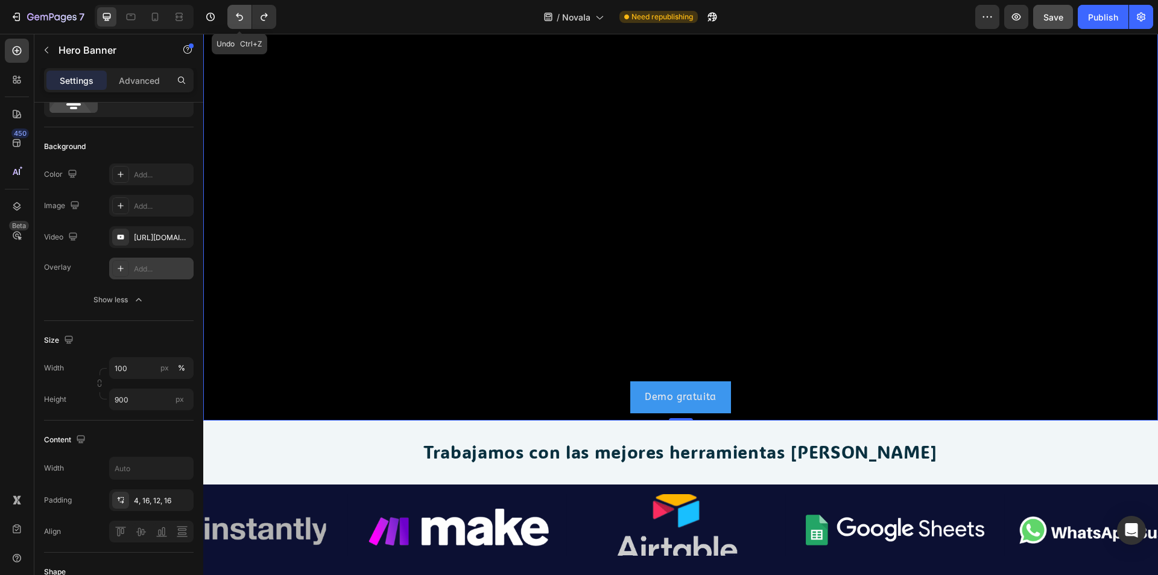
click at [235, 12] on icon "Undo/Redo" at bounding box center [239, 17] width 12 height 12
click at [235, 13] on icon "Undo/Redo" at bounding box center [239, 17] width 12 height 12
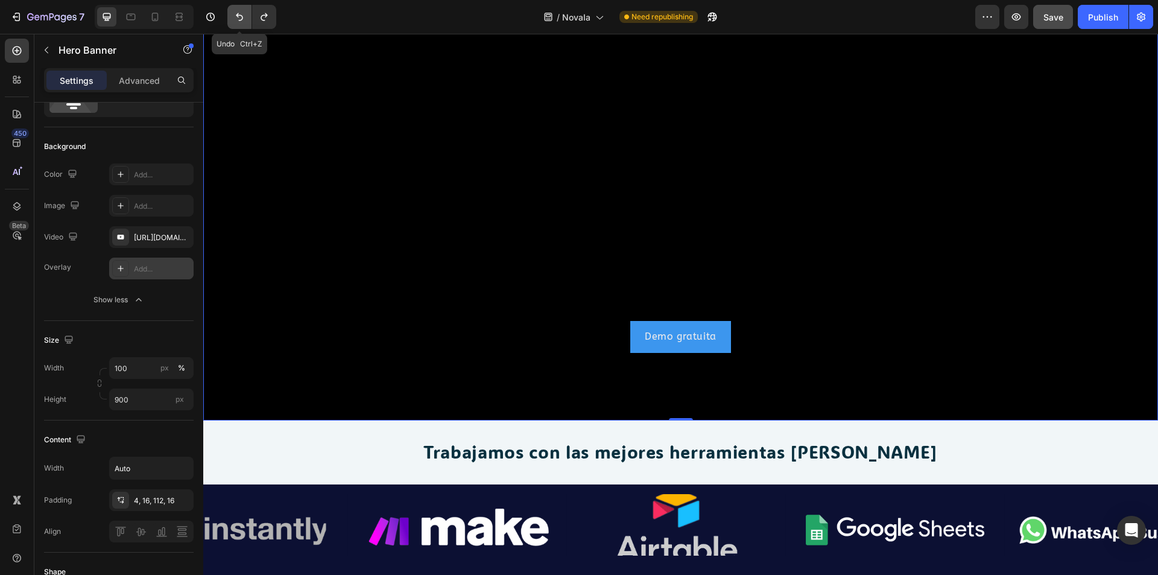
click at [235, 13] on icon "Undo/Redo" at bounding box center [239, 17] width 12 height 12
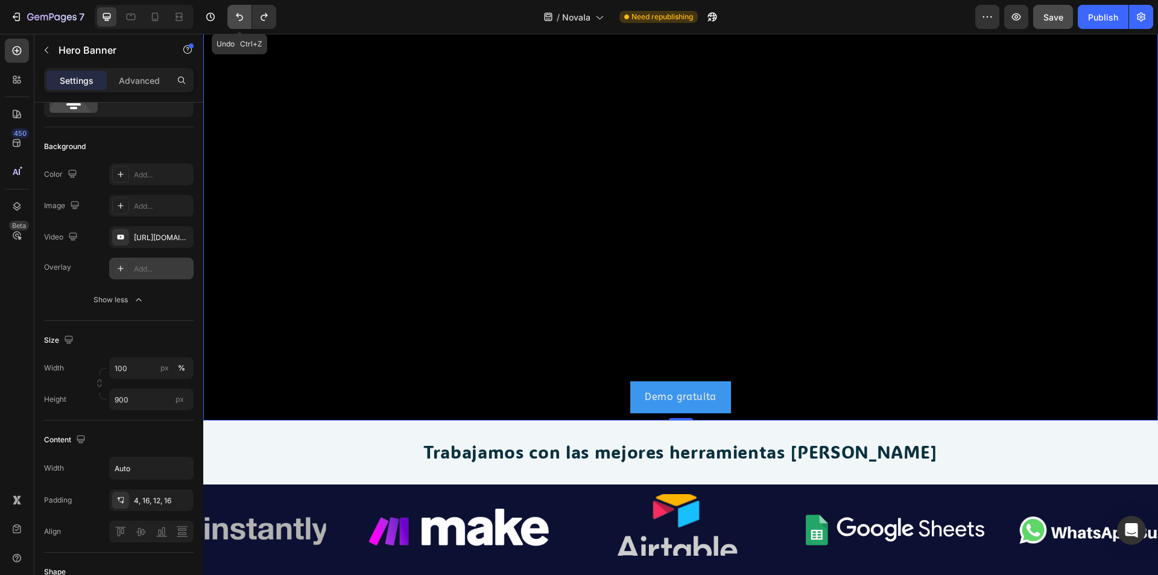
click at [235, 13] on icon "Undo/Redo" at bounding box center [239, 17] width 12 height 12
type input "1200"
click at [235, 13] on icon "Undo/Redo" at bounding box center [239, 17] width 12 height 12
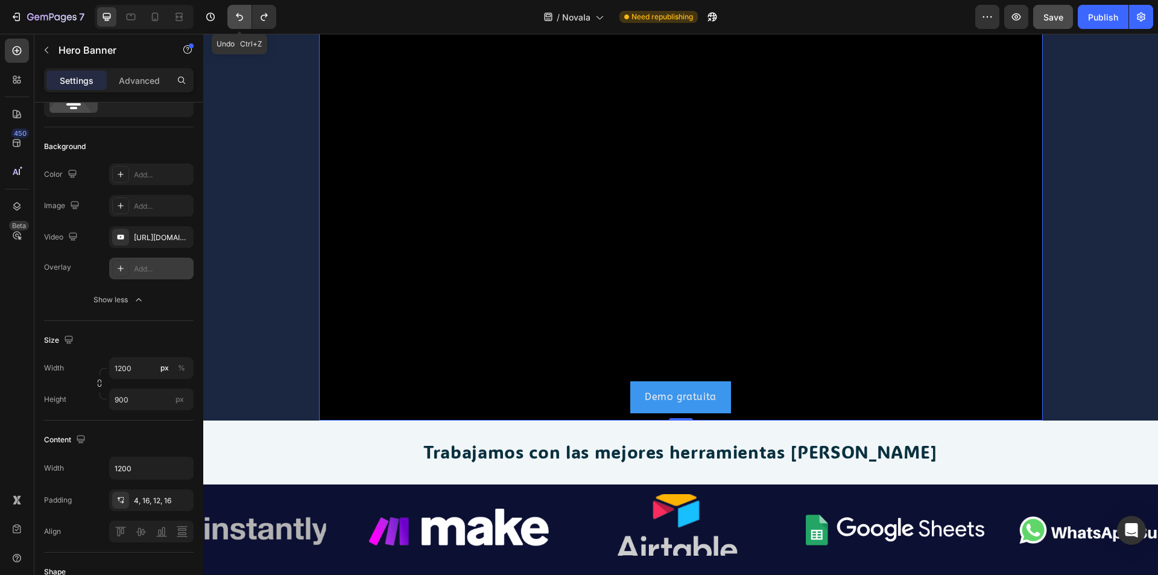
click at [235, 13] on icon "Undo/Redo" at bounding box center [239, 17] width 12 height 12
type input "100"
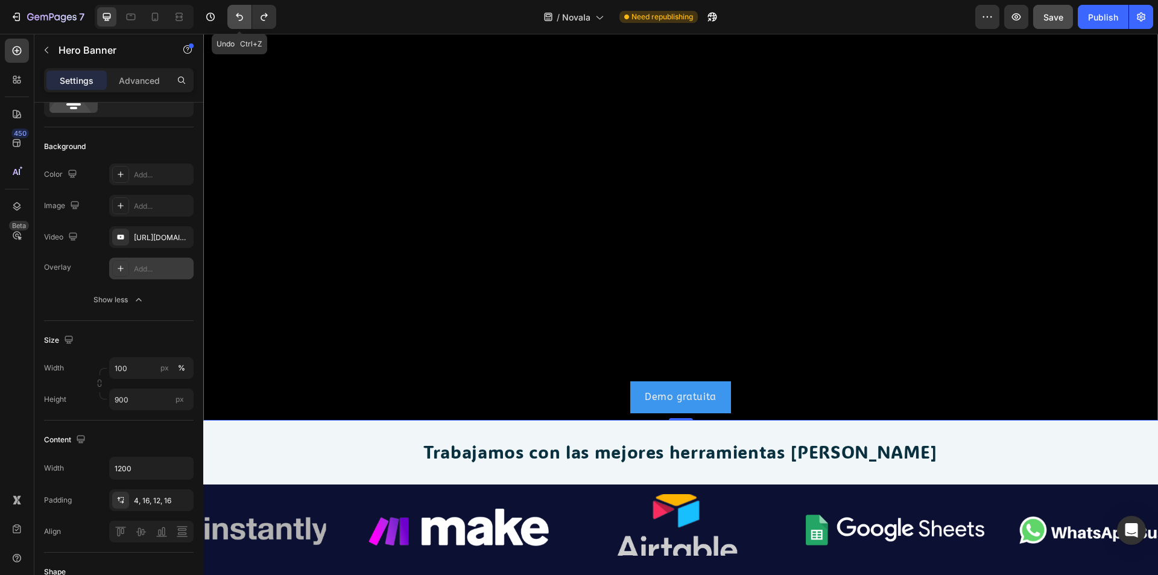
click at [236, 13] on icon "Undo/Redo" at bounding box center [239, 17] width 12 height 12
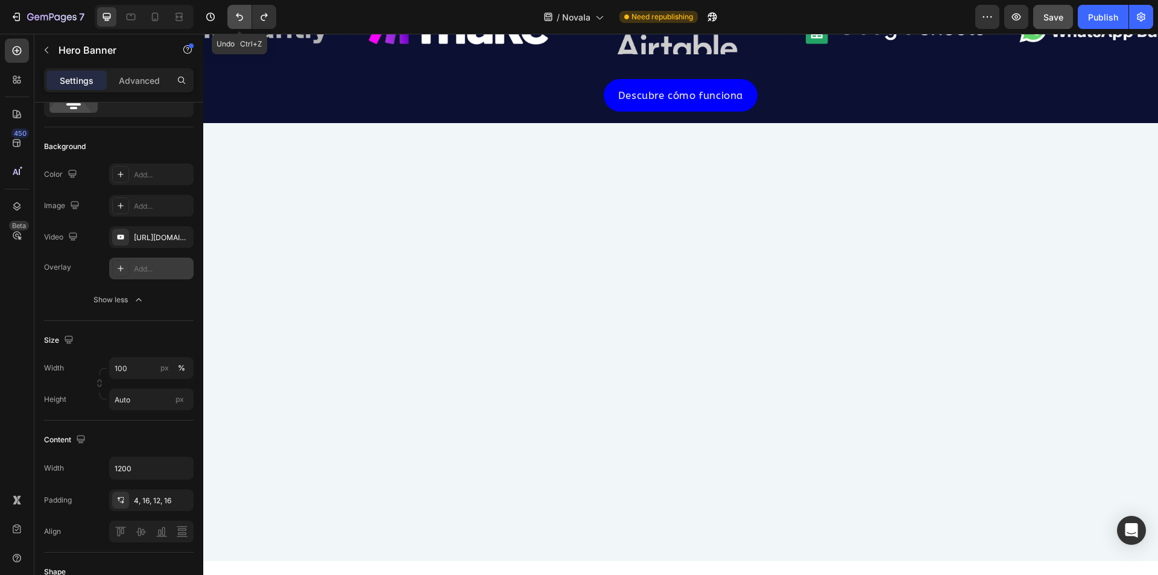
click at [236, 13] on icon "Undo/Redo" at bounding box center [239, 17] width 12 height 12
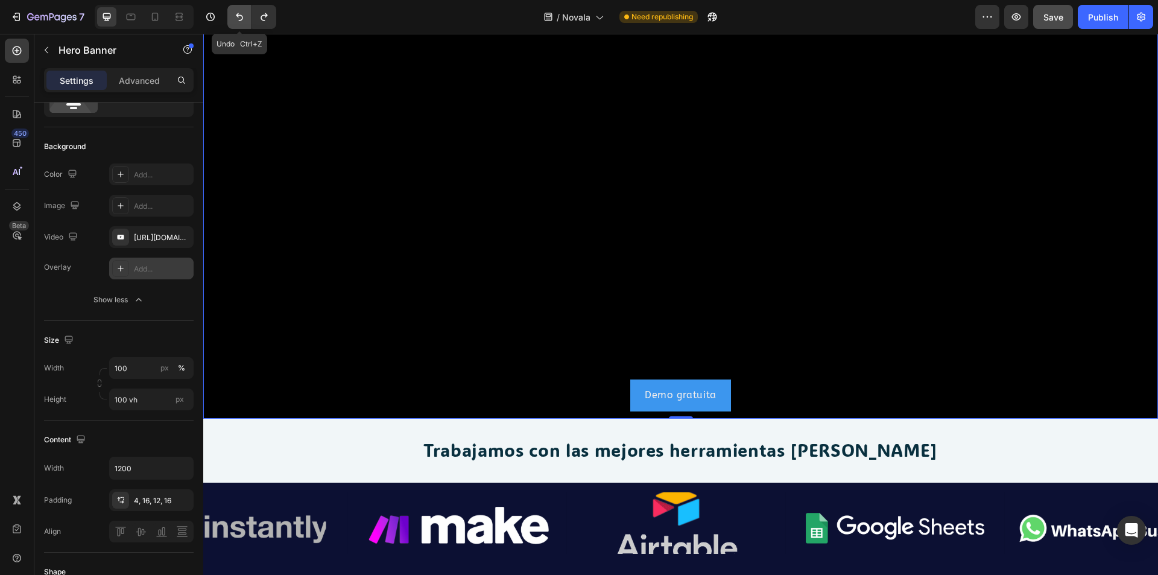
click at [236, 13] on icon "Undo/Redo" at bounding box center [239, 17] width 12 height 12
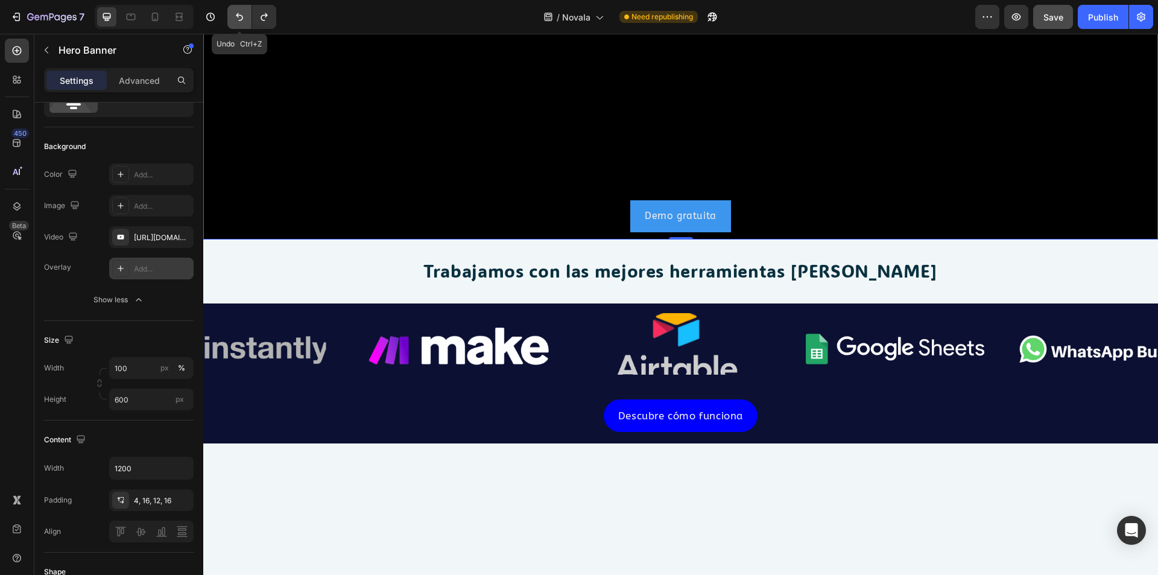
click at [236, 13] on icon "Undo/Redo" at bounding box center [239, 17] width 12 height 12
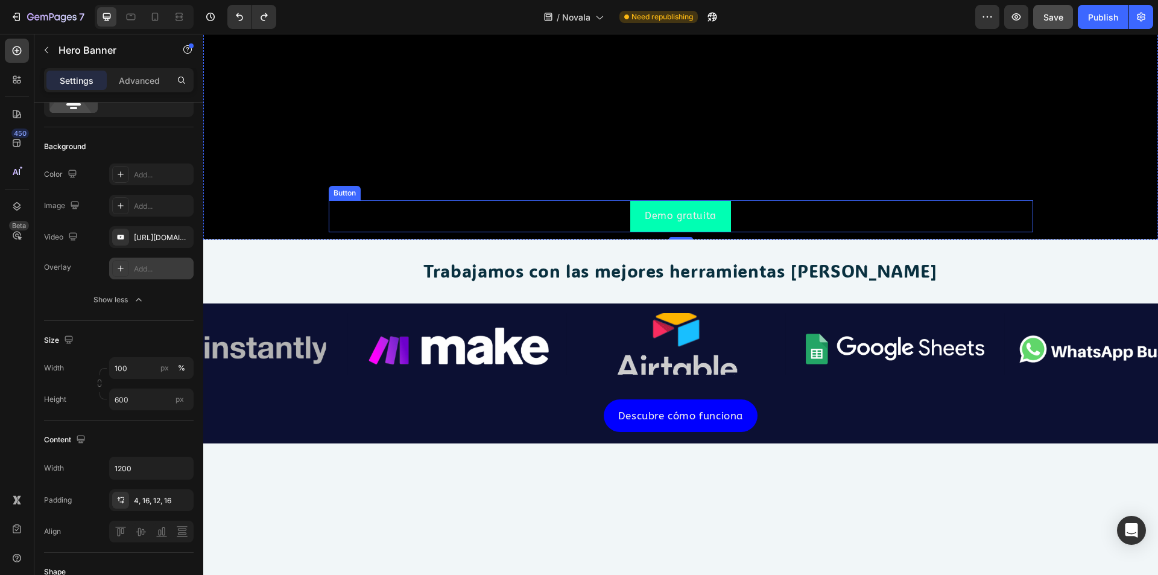
scroll to position [0, 0]
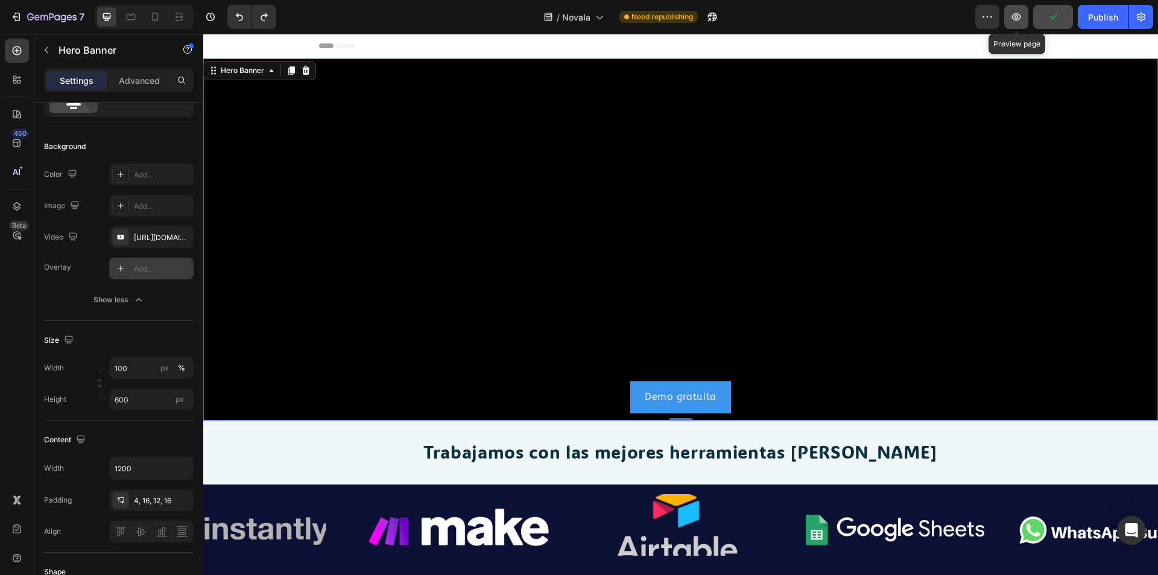
click at [1016, 22] on icon "button" at bounding box center [1016, 17] width 12 height 12
click at [139, 389] on input "600" at bounding box center [151, 399] width 84 height 22
click at [147, 454] on span "Fit screen" at bounding box center [131, 450] width 34 height 11
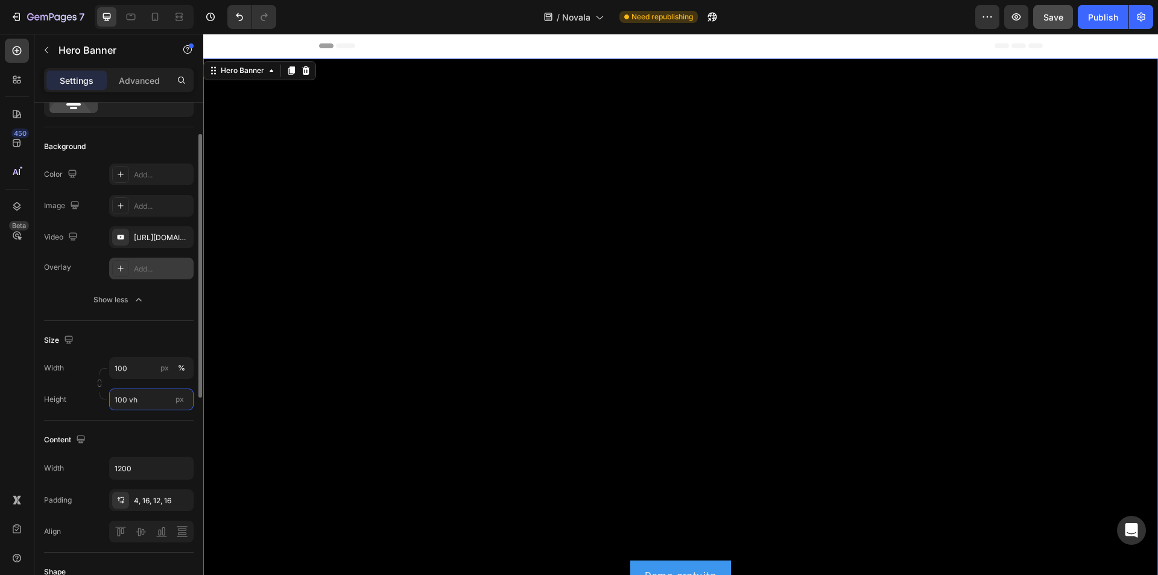
click at [152, 404] on input "100 vh" at bounding box center [151, 399] width 84 height 22
click at [156, 424] on p "Fit content Auto" at bounding box center [149, 428] width 70 height 11
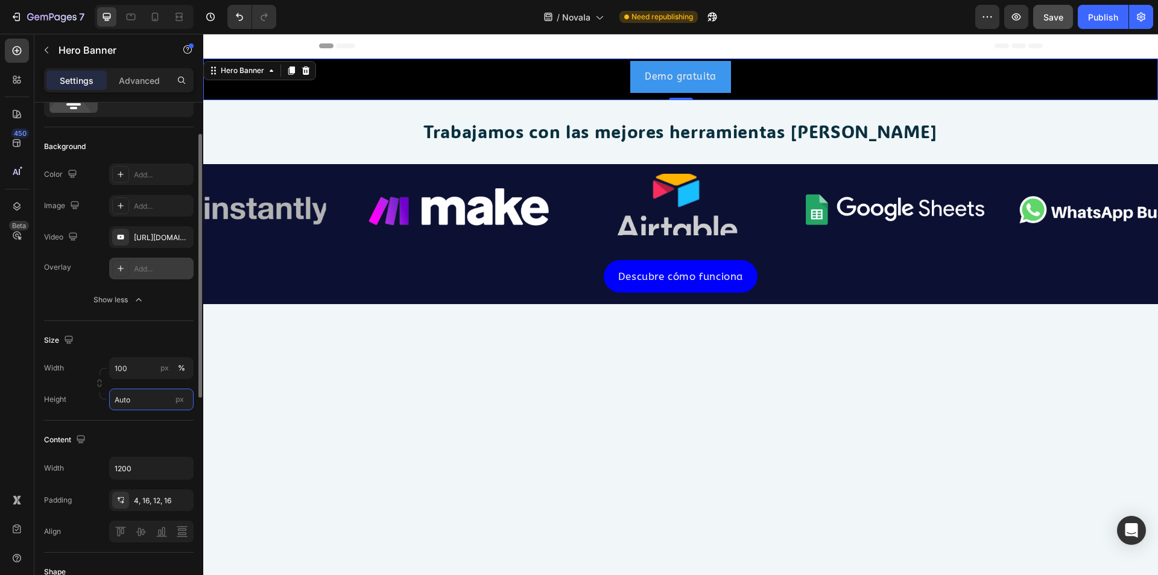
click at [168, 402] on input "Auto" at bounding box center [151, 399] width 84 height 22
click at [169, 428] on span "Auto" at bounding box center [176, 428] width 16 height 11
click at [236, 17] on icon "Undo/Redo" at bounding box center [239, 17] width 12 height 12
click at [237, 16] on icon "Undo/Redo" at bounding box center [239, 17] width 7 height 8
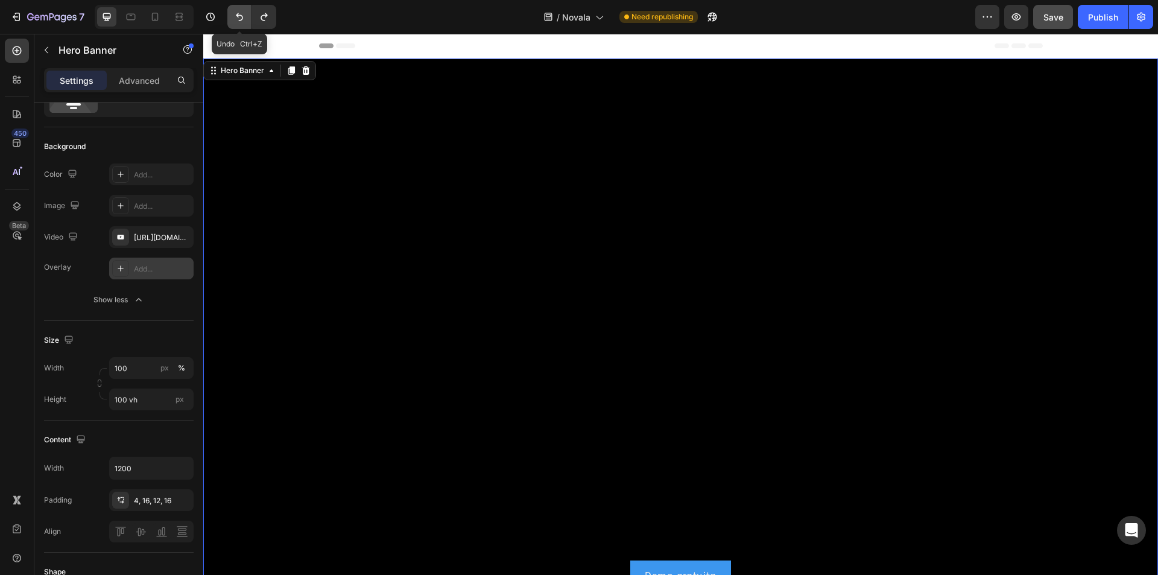
click at [237, 16] on icon "Undo/Redo" at bounding box center [239, 17] width 7 height 8
type input "600"
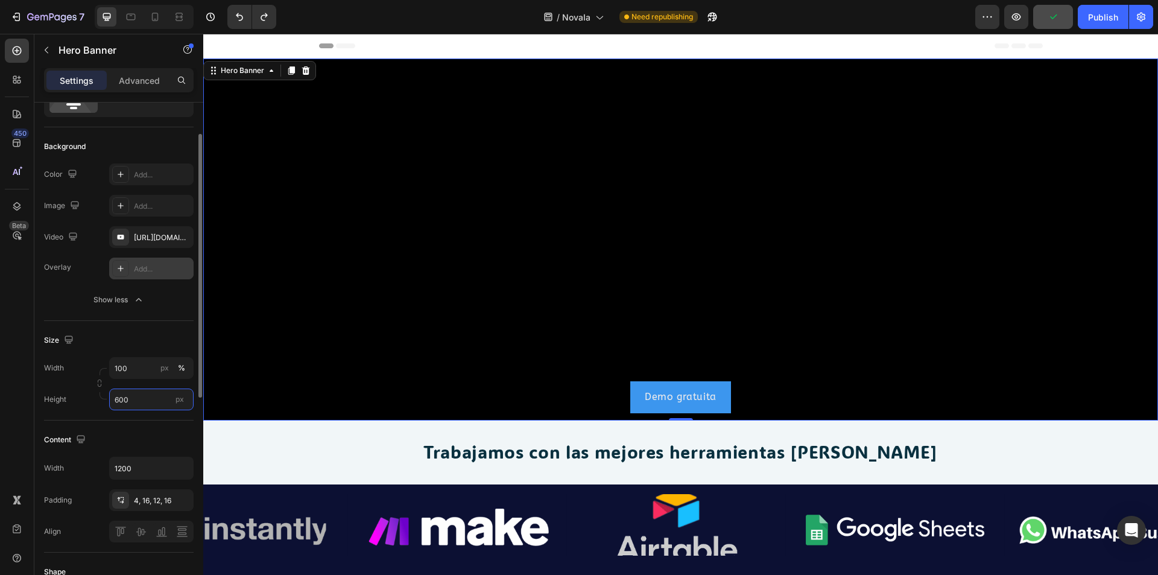
click at [145, 397] on input "600" at bounding box center [151, 399] width 84 height 22
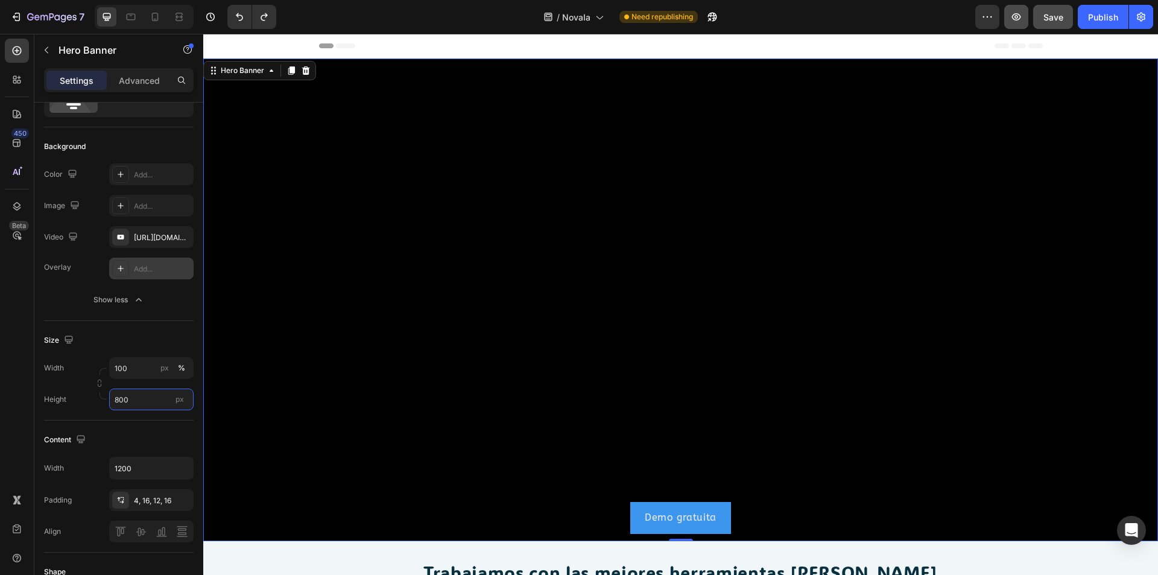
type input "800"
click at [1019, 13] on icon "button" at bounding box center [1016, 17] width 12 height 12
click at [1111, 19] on div "Publish" at bounding box center [1103, 17] width 30 height 13
